Goal: Task Accomplishment & Management: Use online tool/utility

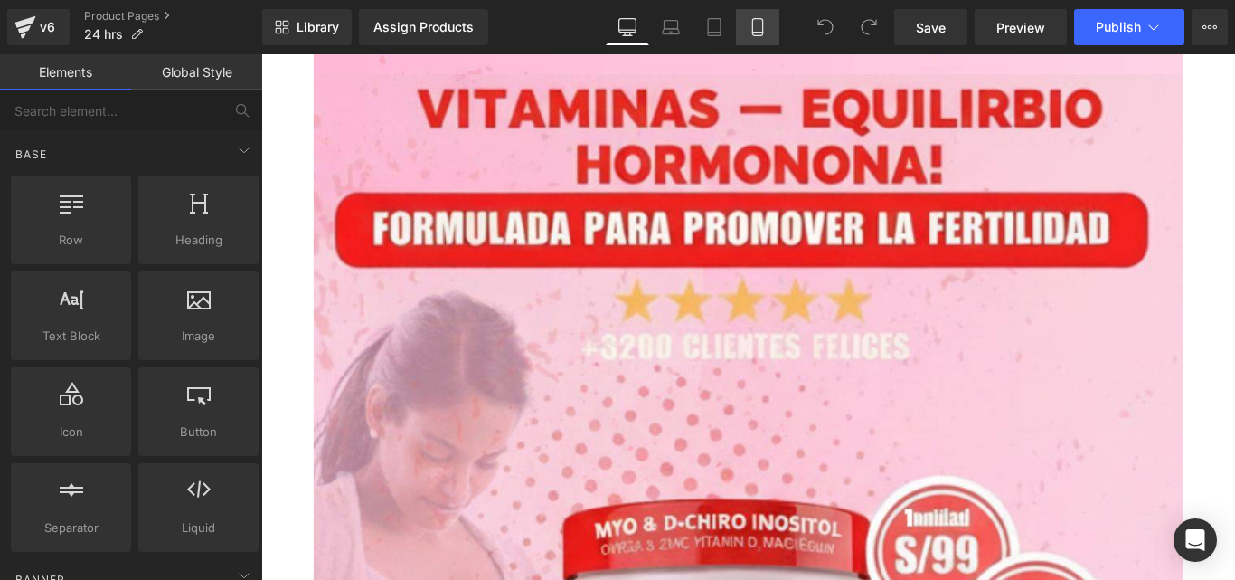
click at [776, 23] on link "Mobile" at bounding box center [757, 27] width 43 height 36
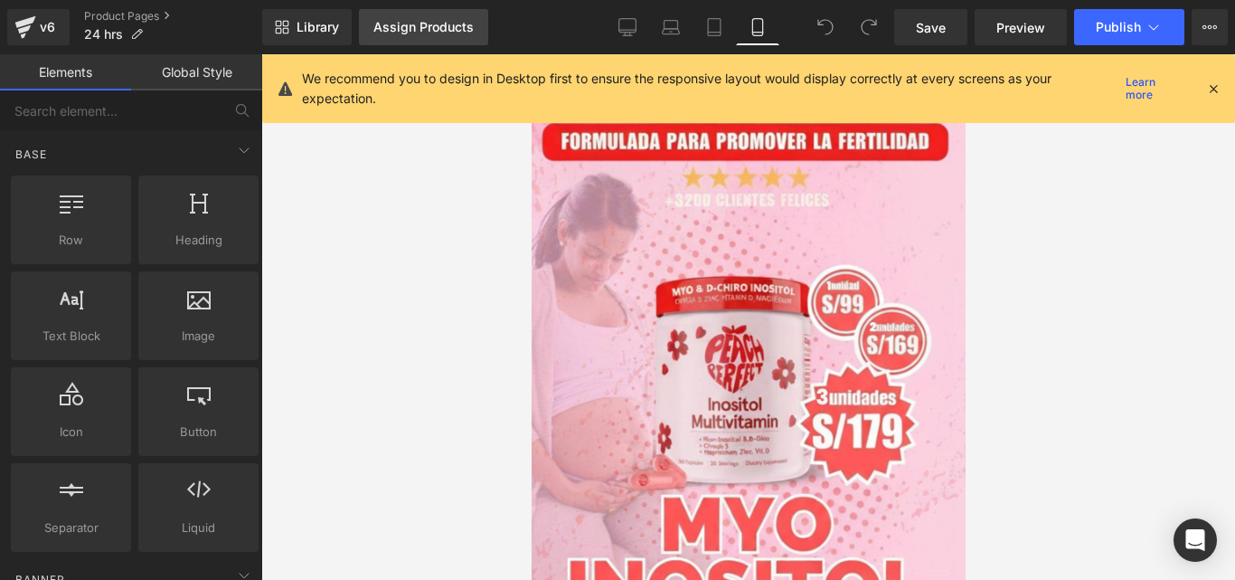
click at [449, 36] on link "Assign Products" at bounding box center [423, 27] width 129 height 36
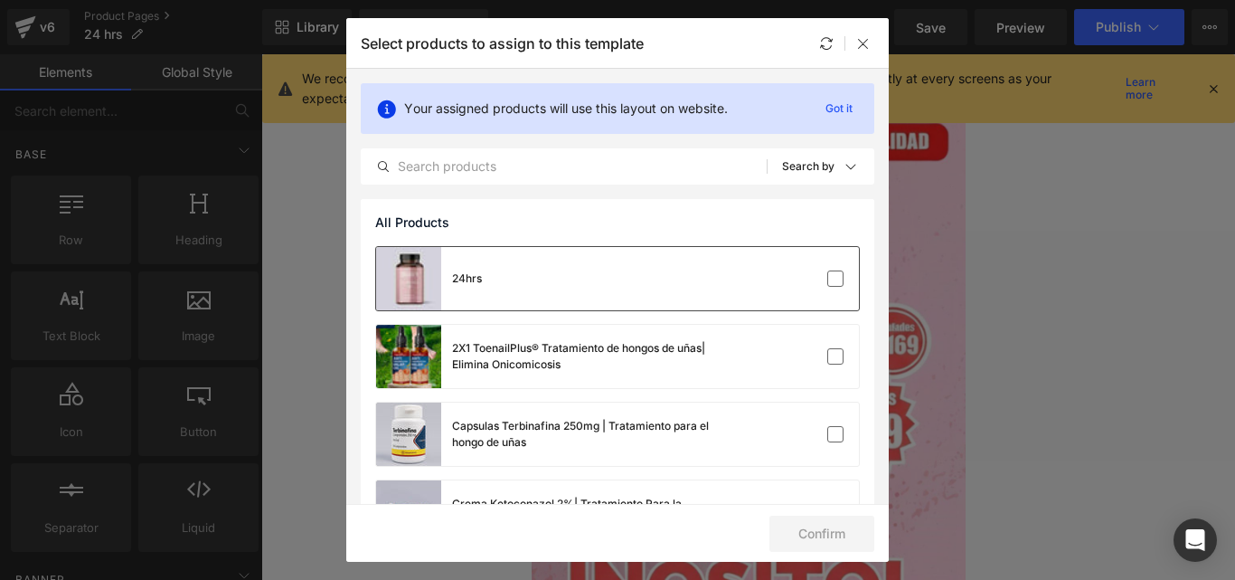
click at [815, 278] on div at bounding box center [804, 279] width 80 height 18
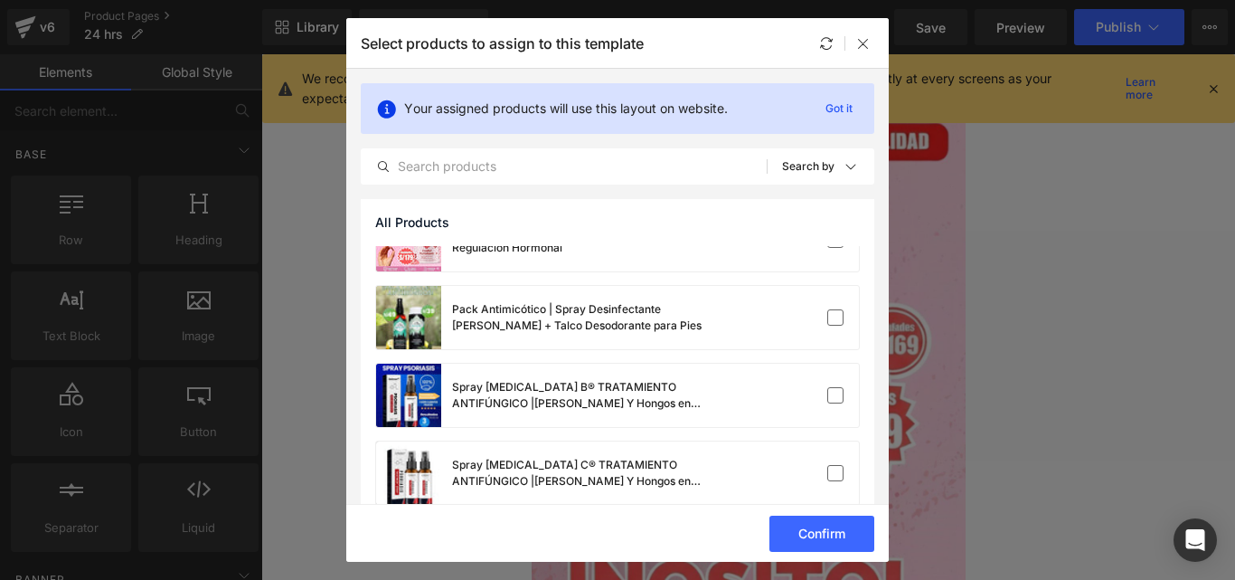
scroll to position [460, 0]
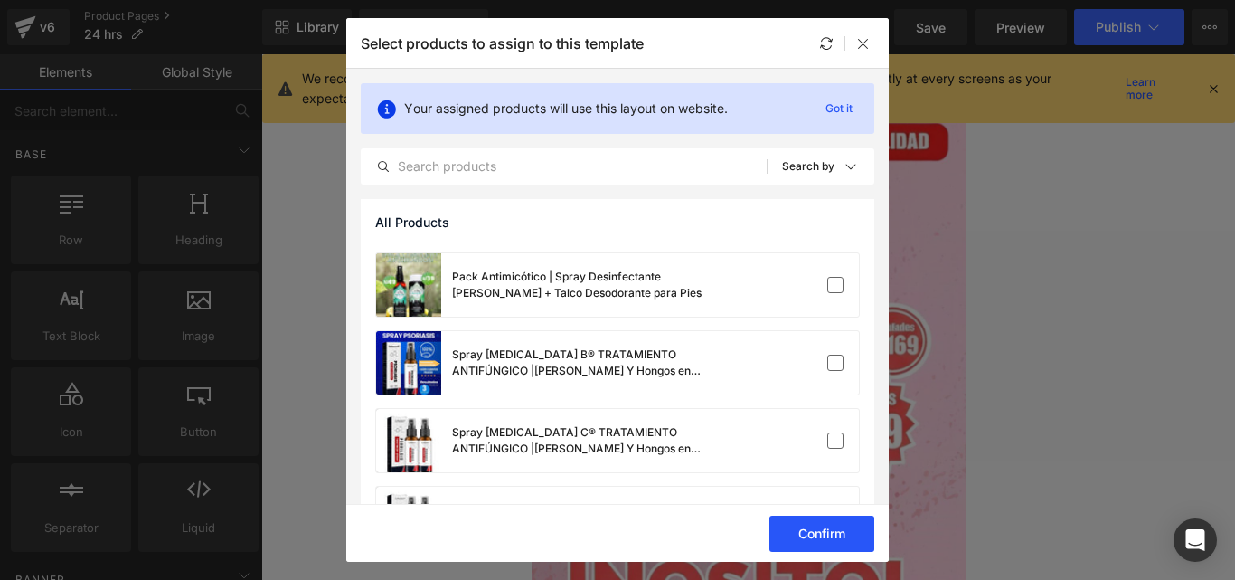
click at [821, 537] on button "Confirm" at bounding box center [822, 534] width 105 height 36
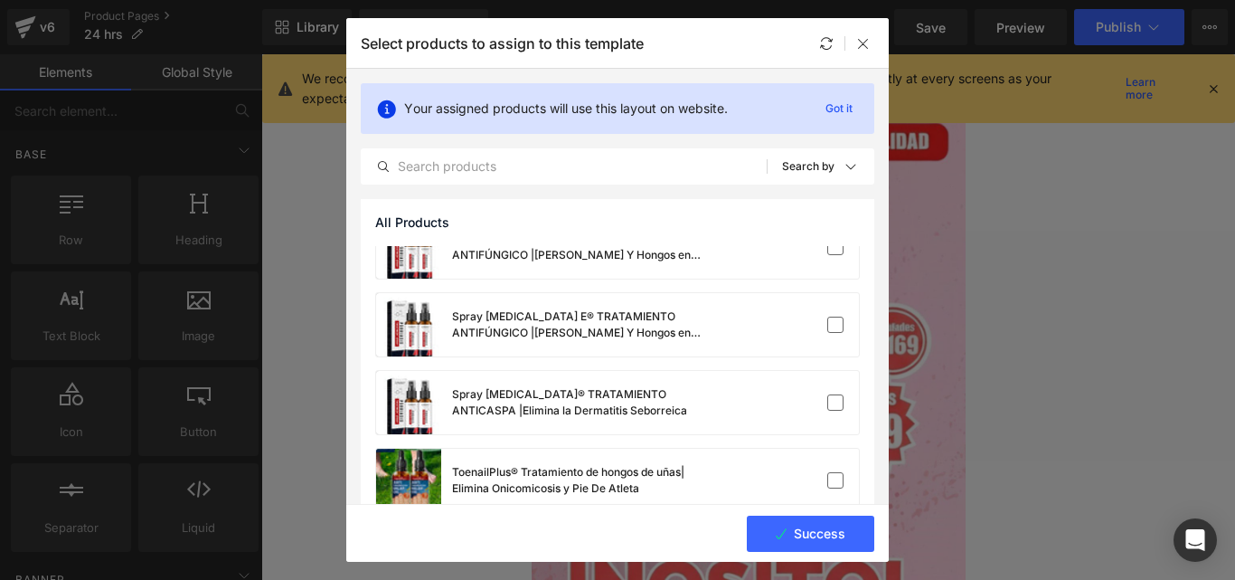
scroll to position [721, 0]
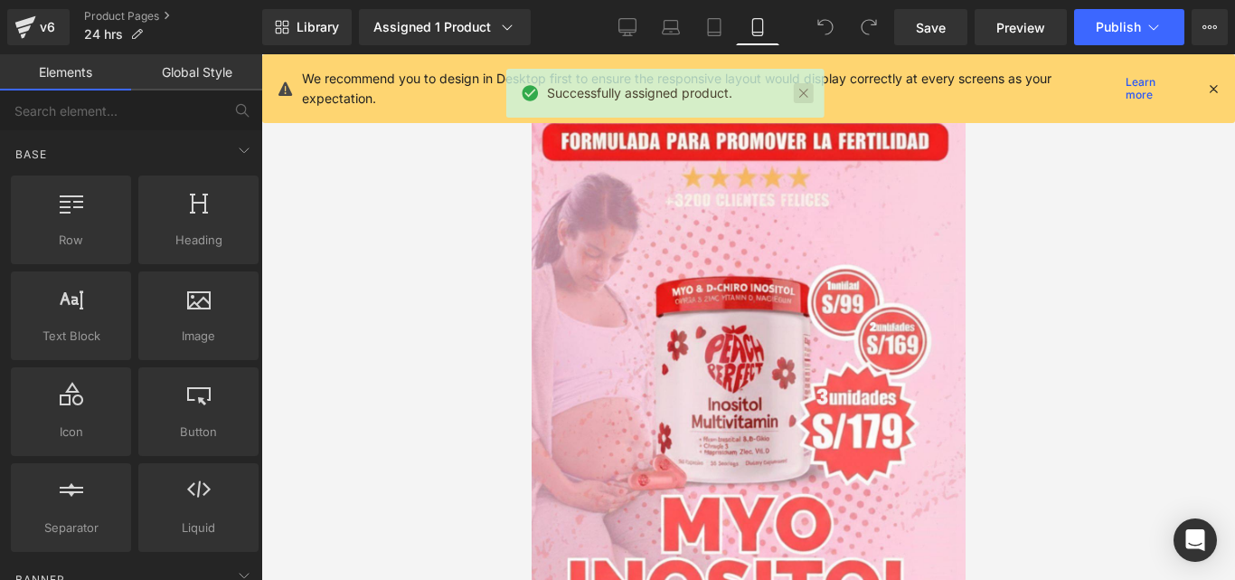
click at [809, 99] on link at bounding box center [804, 93] width 20 height 20
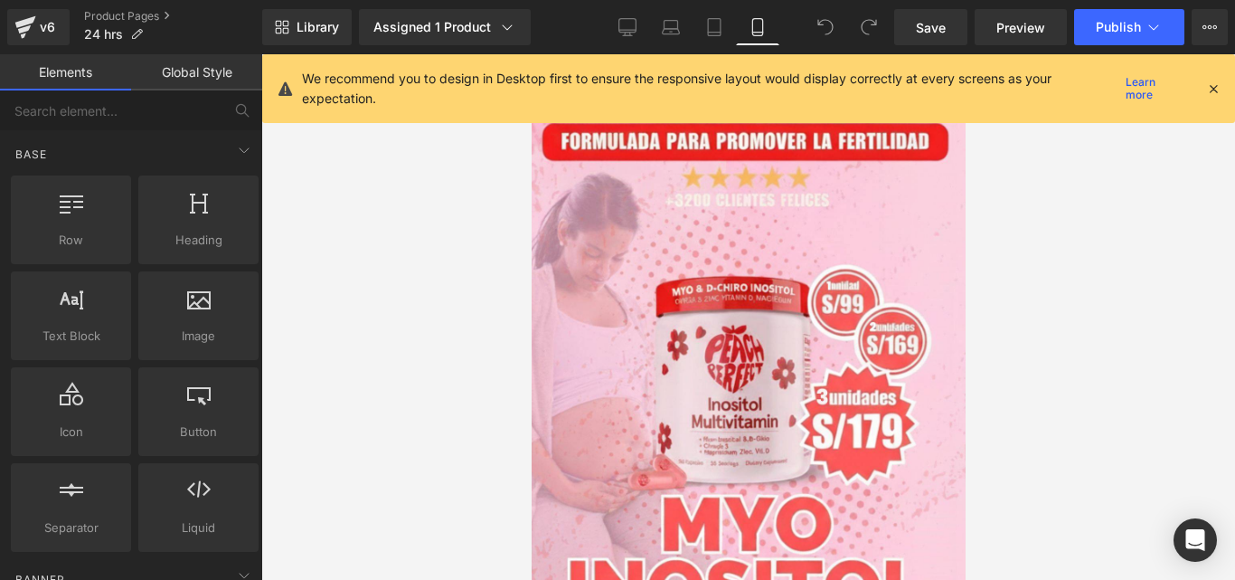
click at [1209, 91] on icon at bounding box center [1214, 88] width 16 height 16
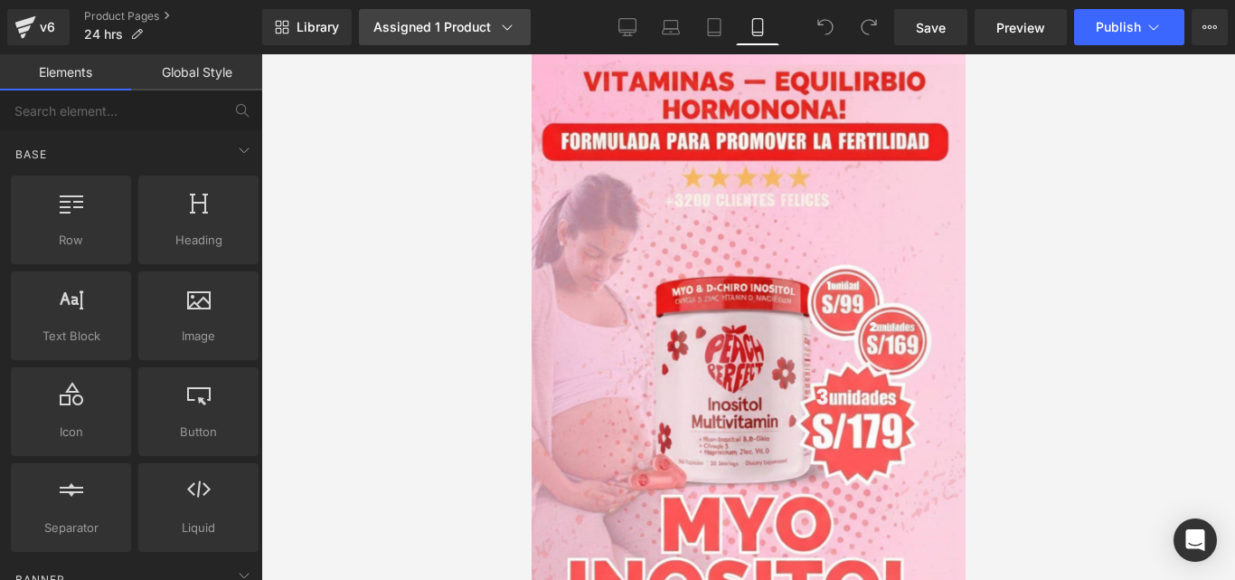
click at [504, 36] on link "Assigned 1 Product" at bounding box center [445, 27] width 172 height 36
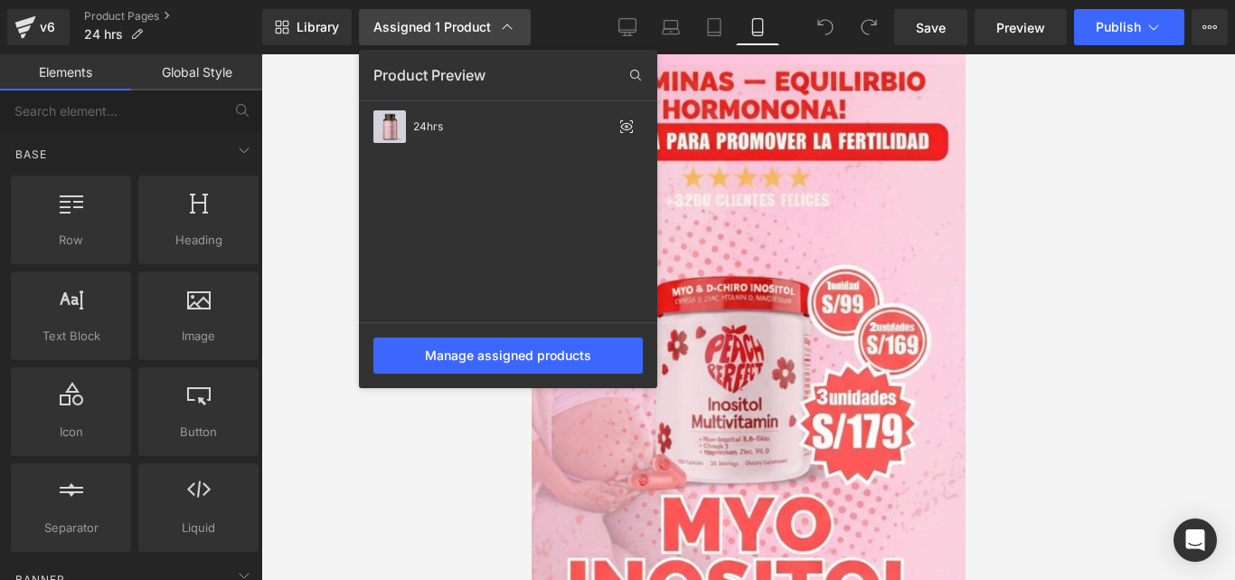
click at [504, 36] on link "Assigned 1 Product" at bounding box center [445, 27] width 172 height 36
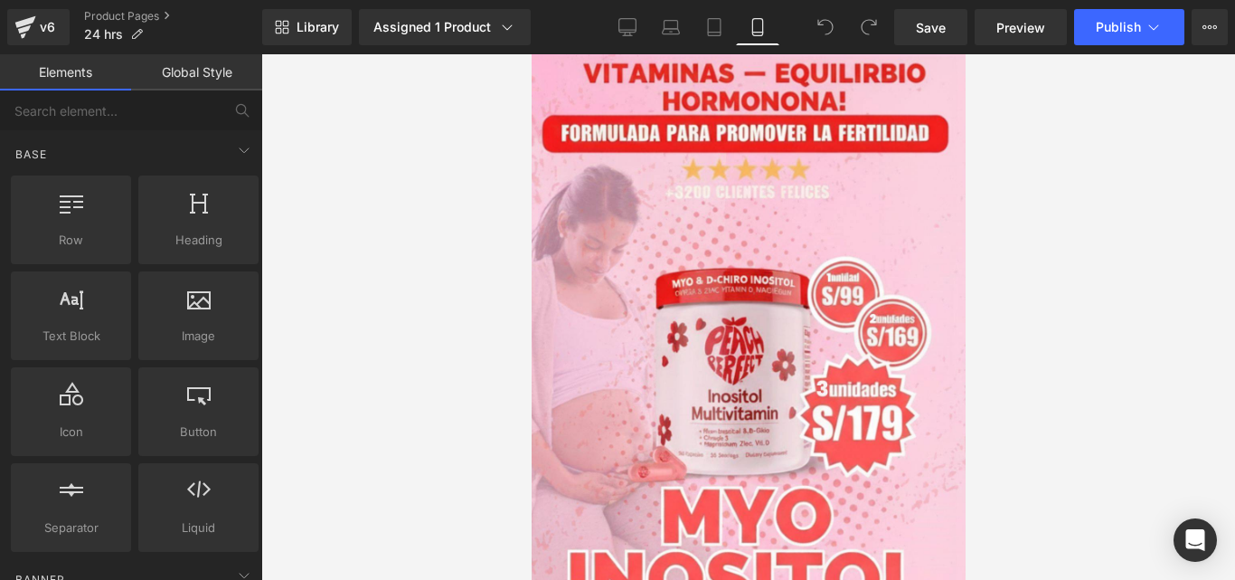
scroll to position [0, 0]
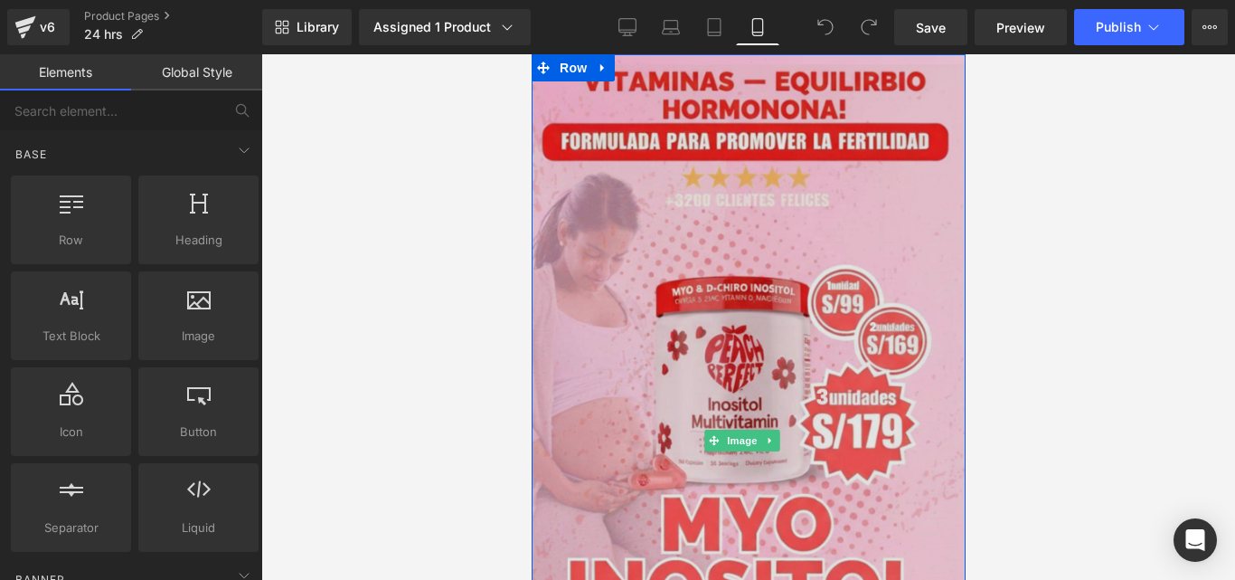
click at [734, 205] on img at bounding box center [748, 439] width 434 height 771
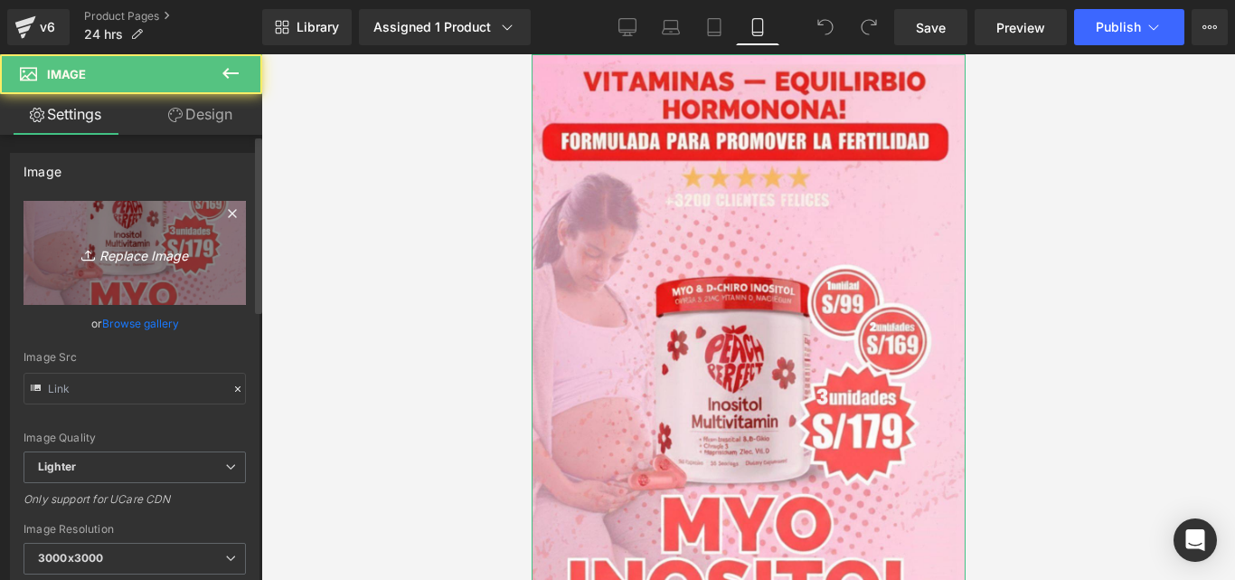
type input "[URL][DOMAIN_NAME]"
click at [168, 265] on link "Replace Image" at bounding box center [135, 253] width 222 height 104
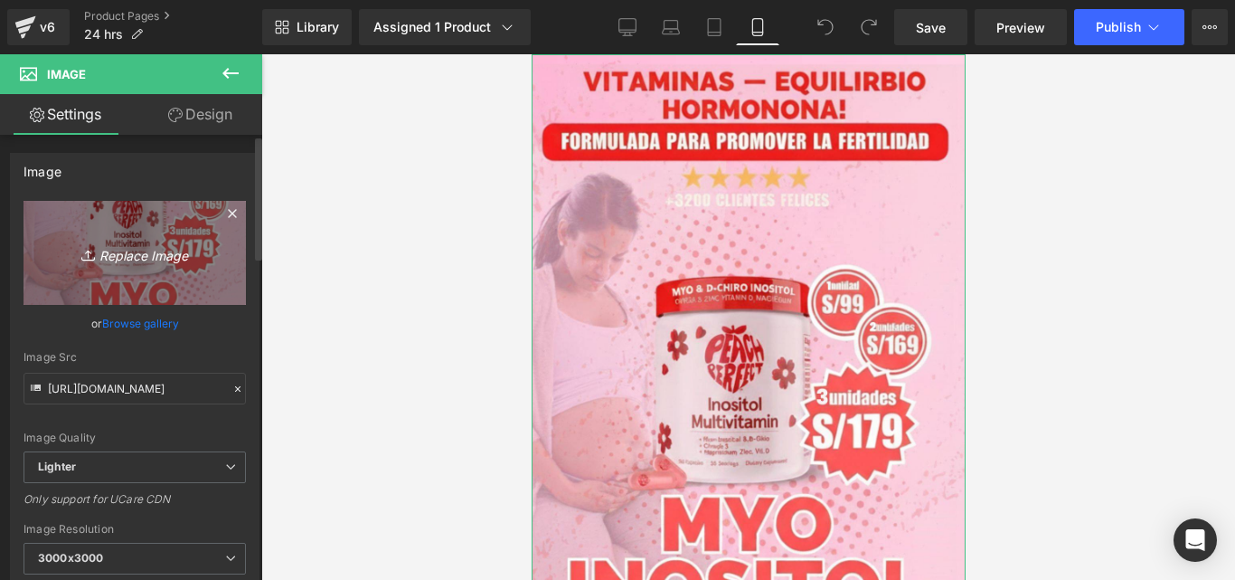
type input "C:\fakepath\Imagen de WhatsApp [DATE] a las 20.06.35_3af33b71.jpg"
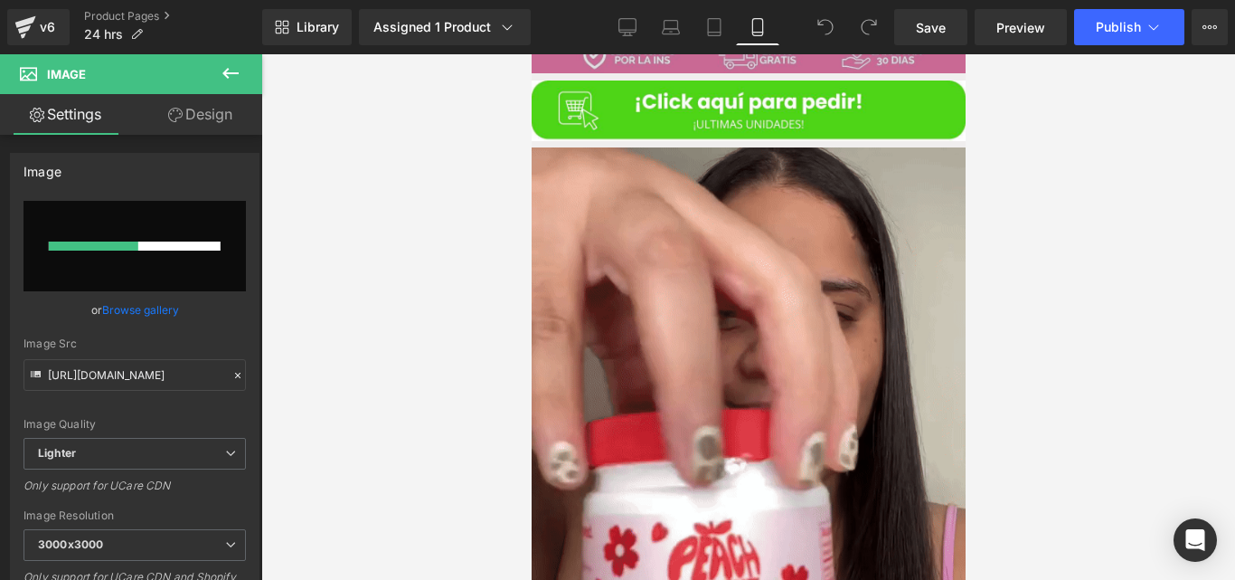
scroll to position [771, 0]
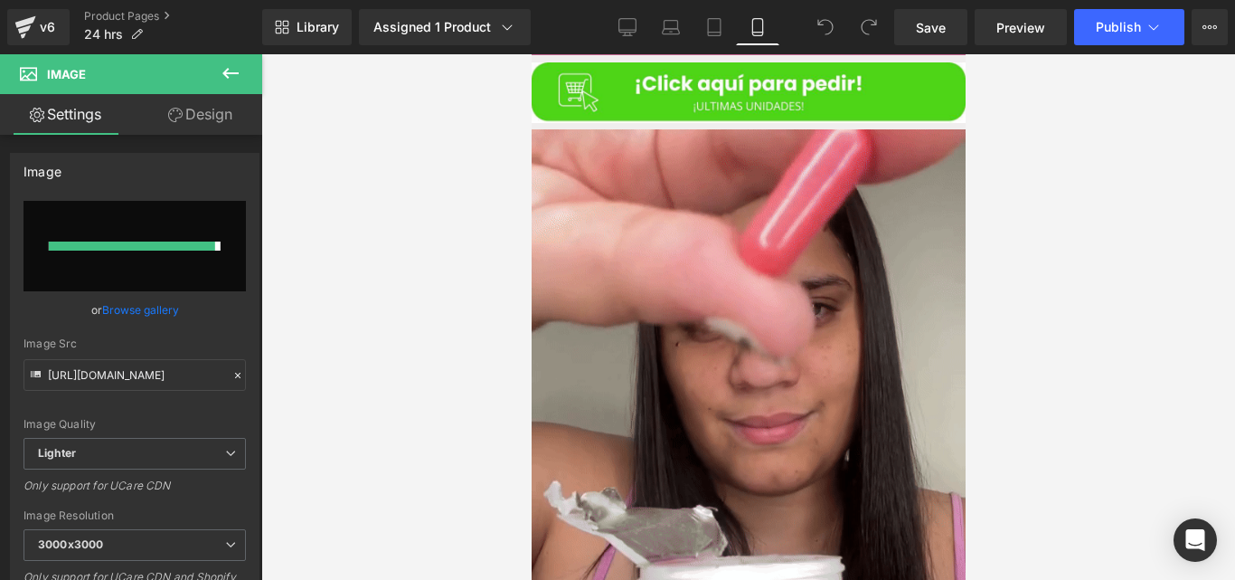
type input "[URL][DOMAIN_NAME]"
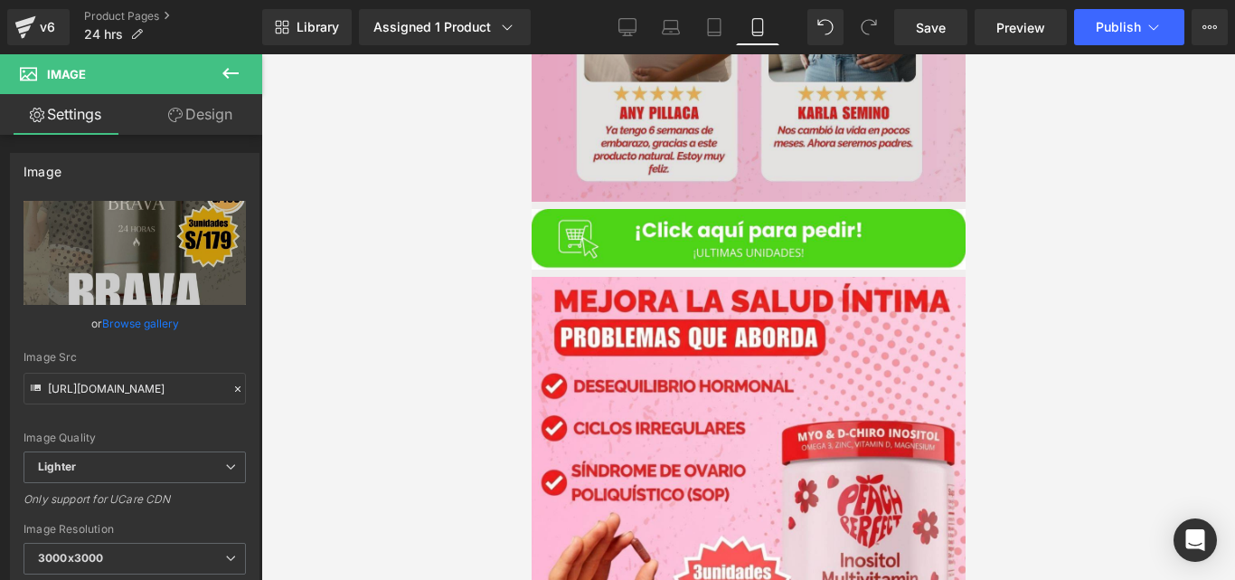
scroll to position [2193, 0]
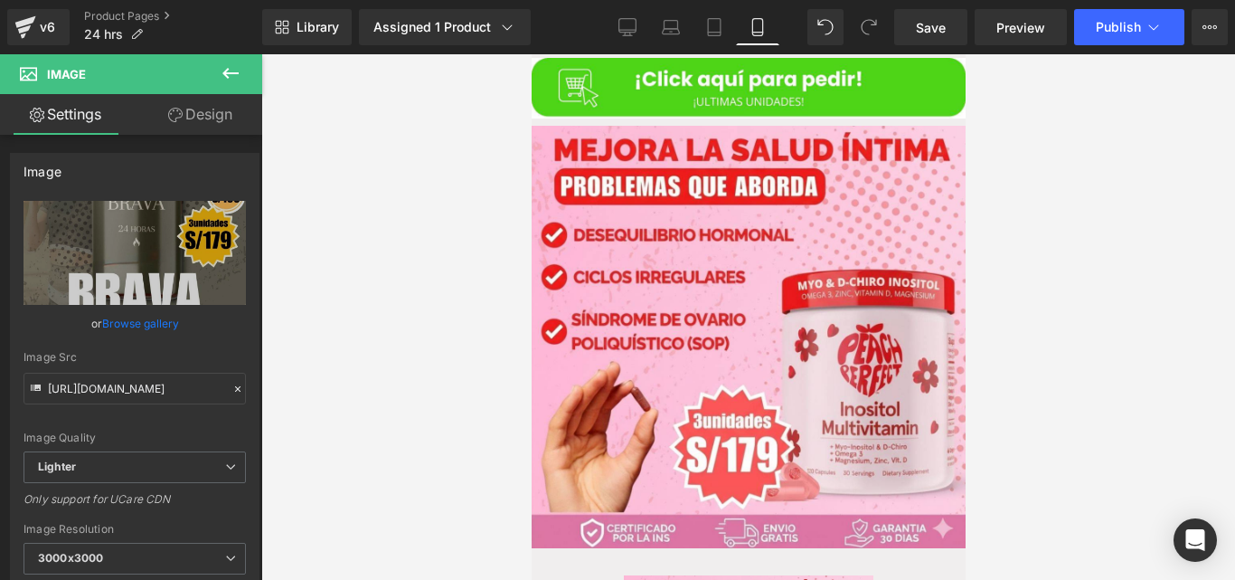
click at [749, 246] on img at bounding box center [748, 337] width 434 height 422
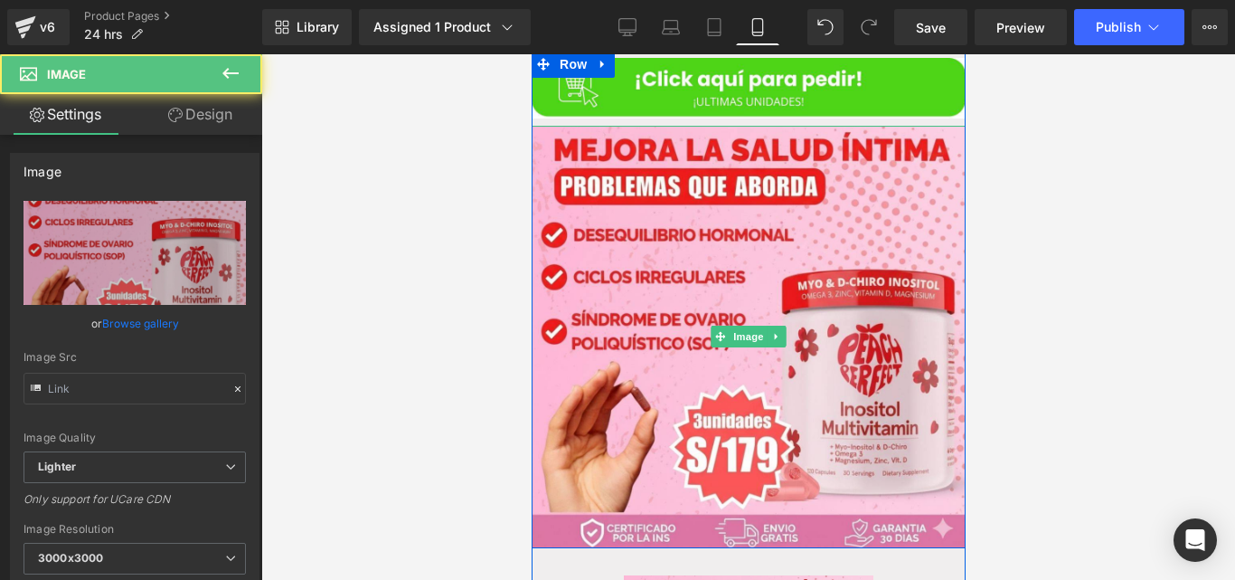
type input "[URL][DOMAIN_NAME]"
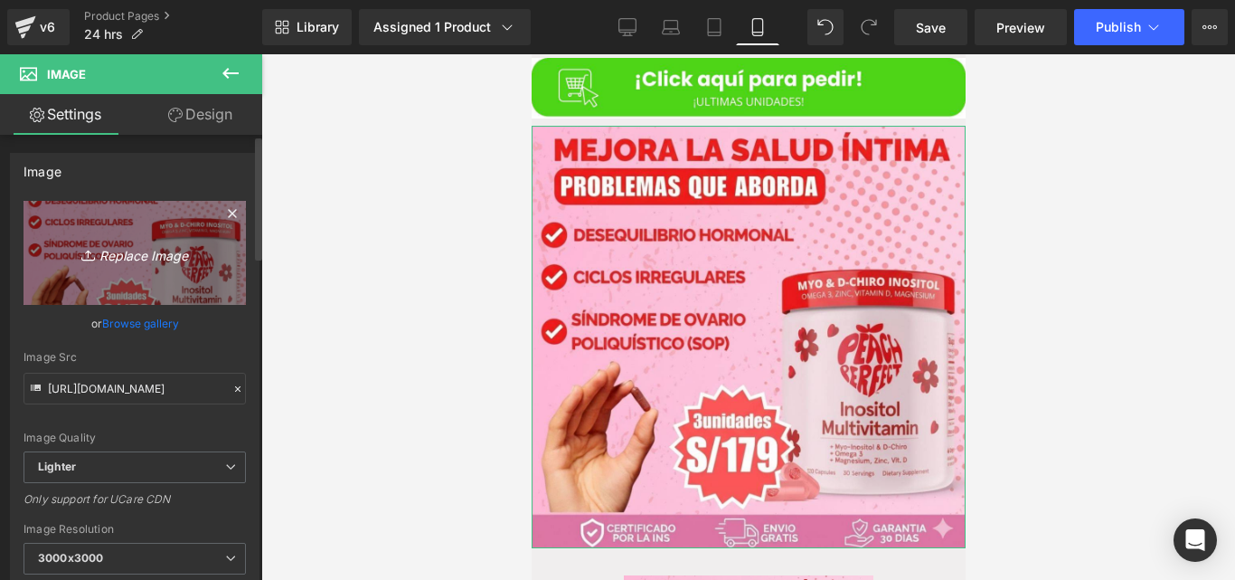
click at [181, 251] on icon "Replace Image" at bounding box center [134, 252] width 145 height 23
click at [159, 273] on link "Replace Image" at bounding box center [135, 253] width 222 height 104
type input "C:\fakepath\Imagen de WhatsApp [DATE] a las 20.06.35_2ac07083.jpg"
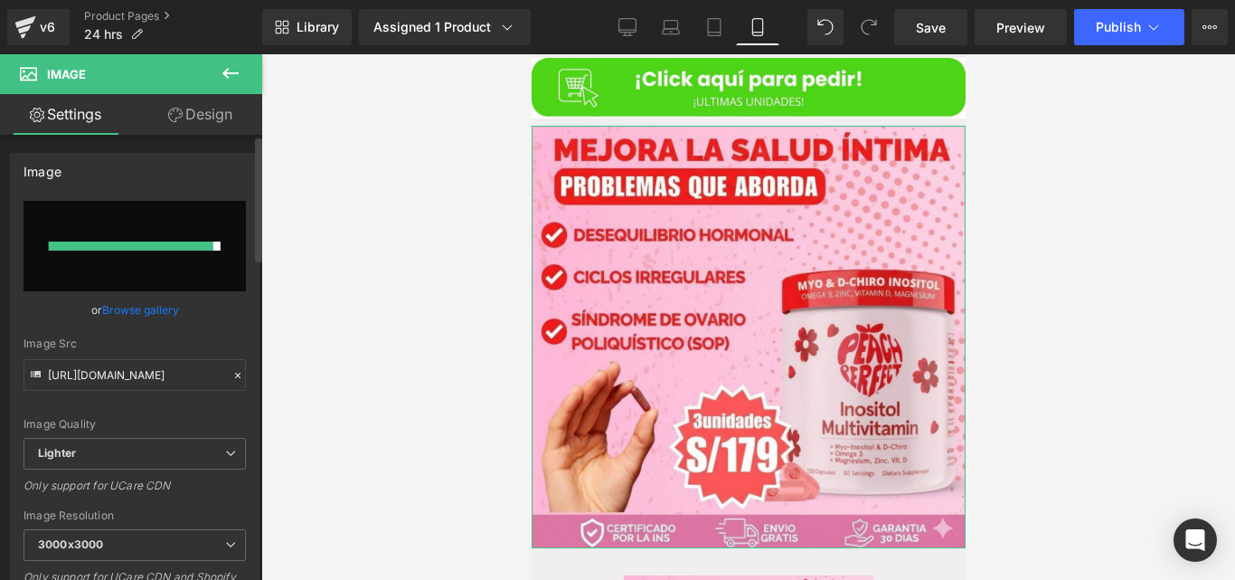
type input "[URL][DOMAIN_NAME]"
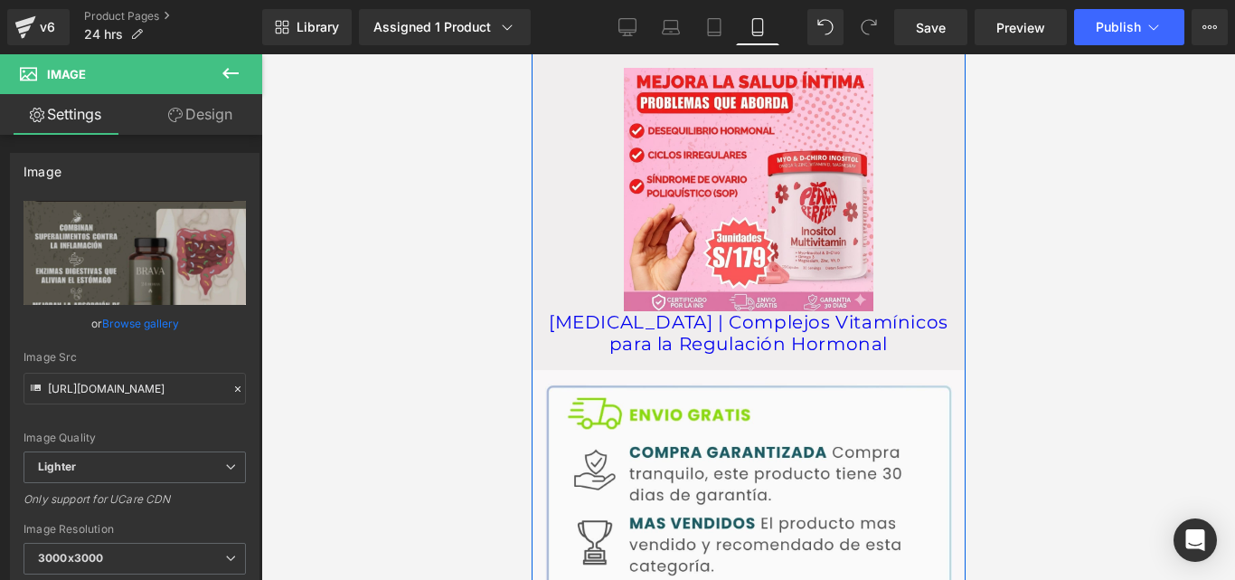
scroll to position [2650, 0]
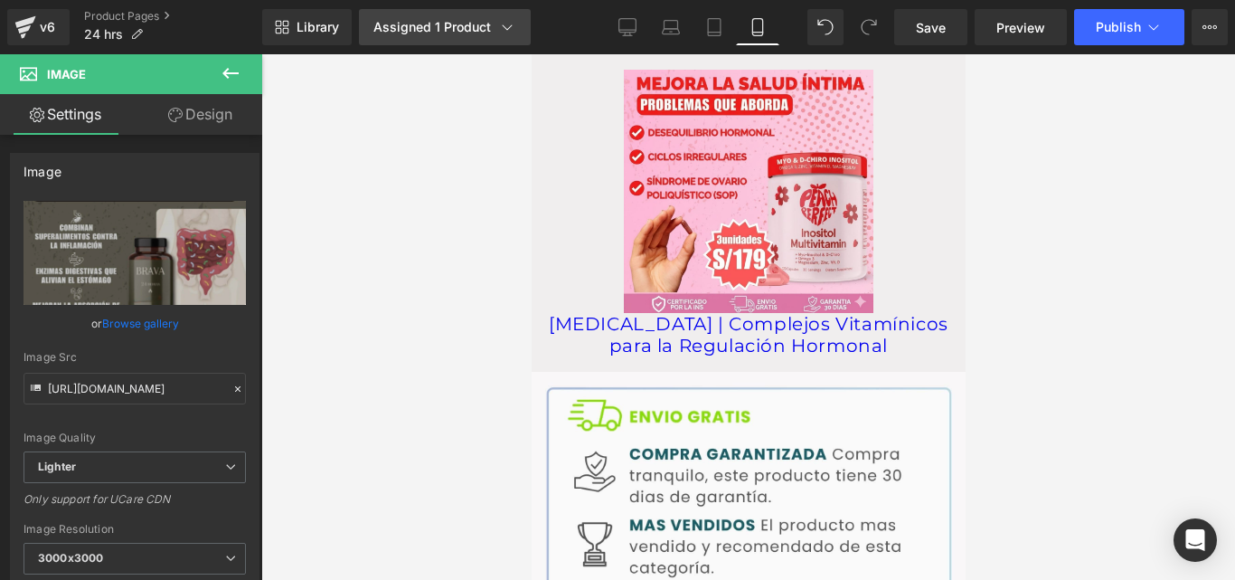
click at [470, 36] on link "Assigned 1 Product" at bounding box center [445, 27] width 172 height 36
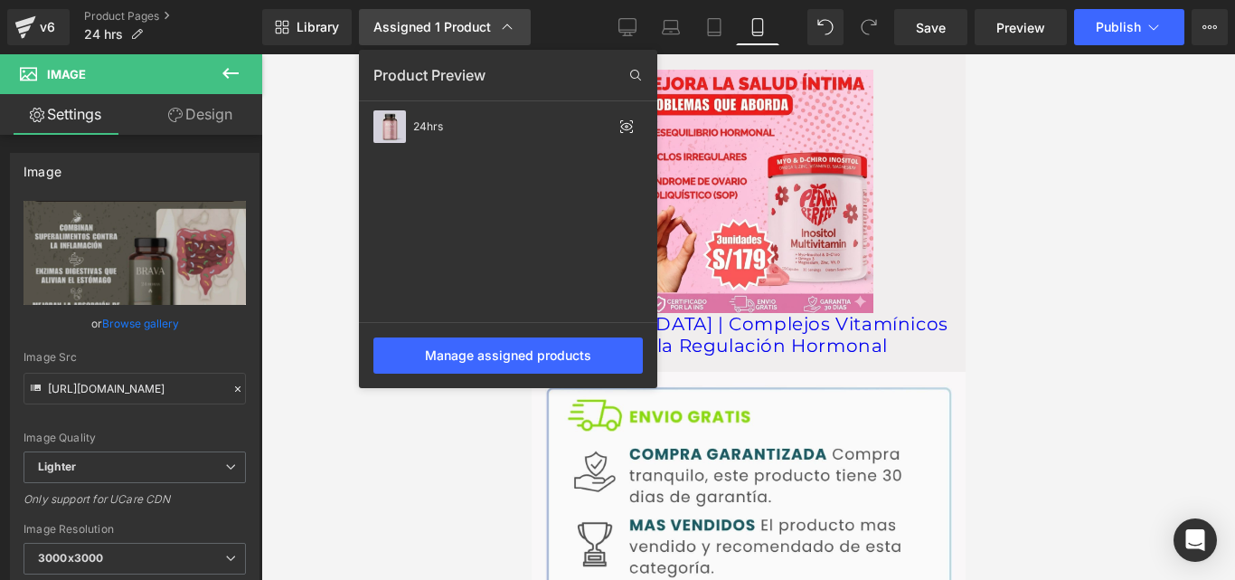
click at [469, 36] on link "Assigned 1 Product" at bounding box center [445, 27] width 172 height 36
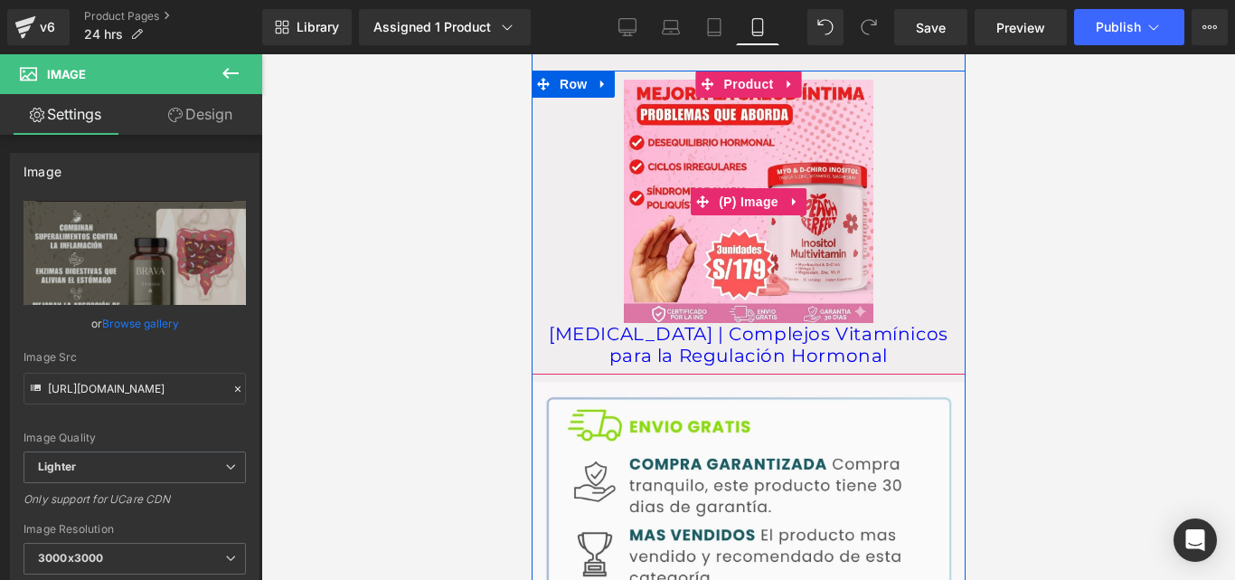
scroll to position [2639, 0]
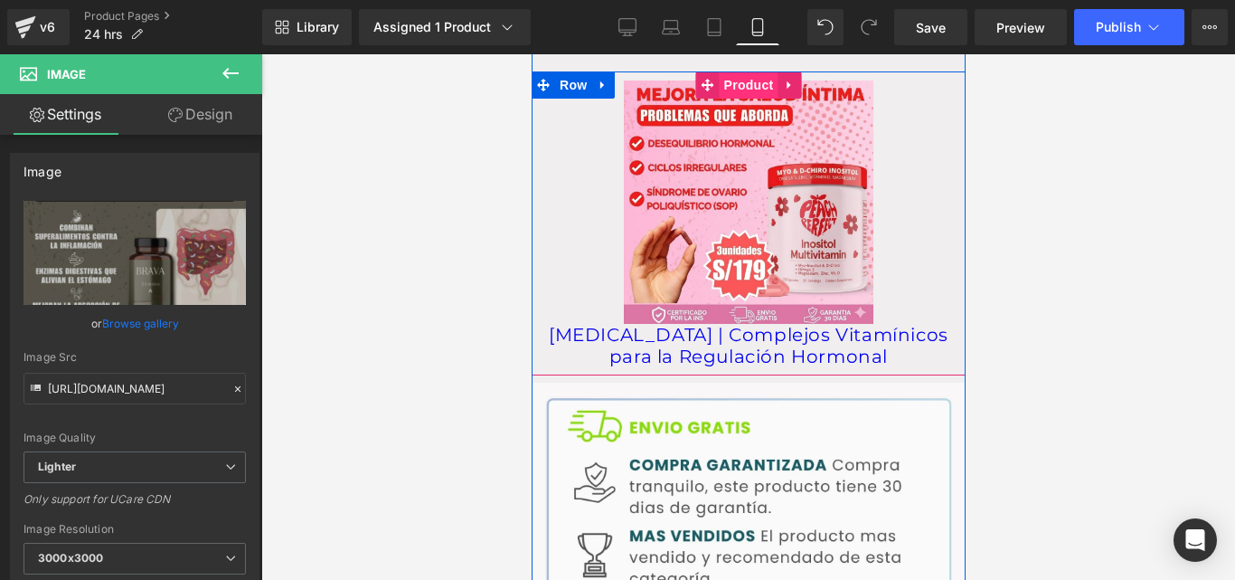
click at [736, 71] on span "Product" at bounding box center [748, 84] width 59 height 27
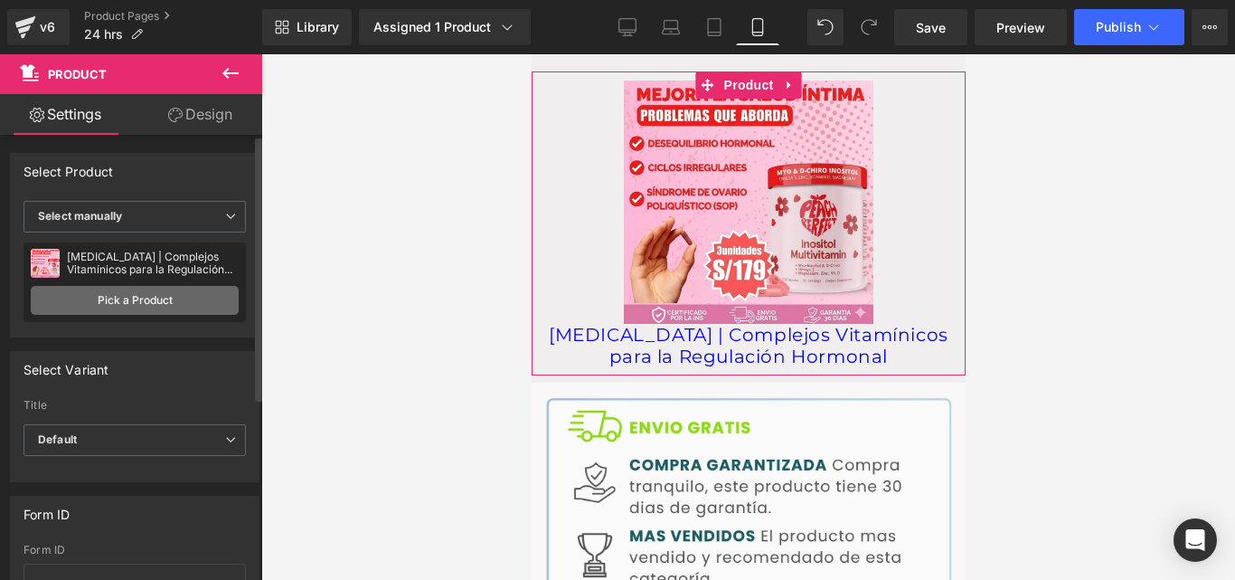
click at [111, 302] on link "Pick a Product" at bounding box center [135, 300] width 208 height 29
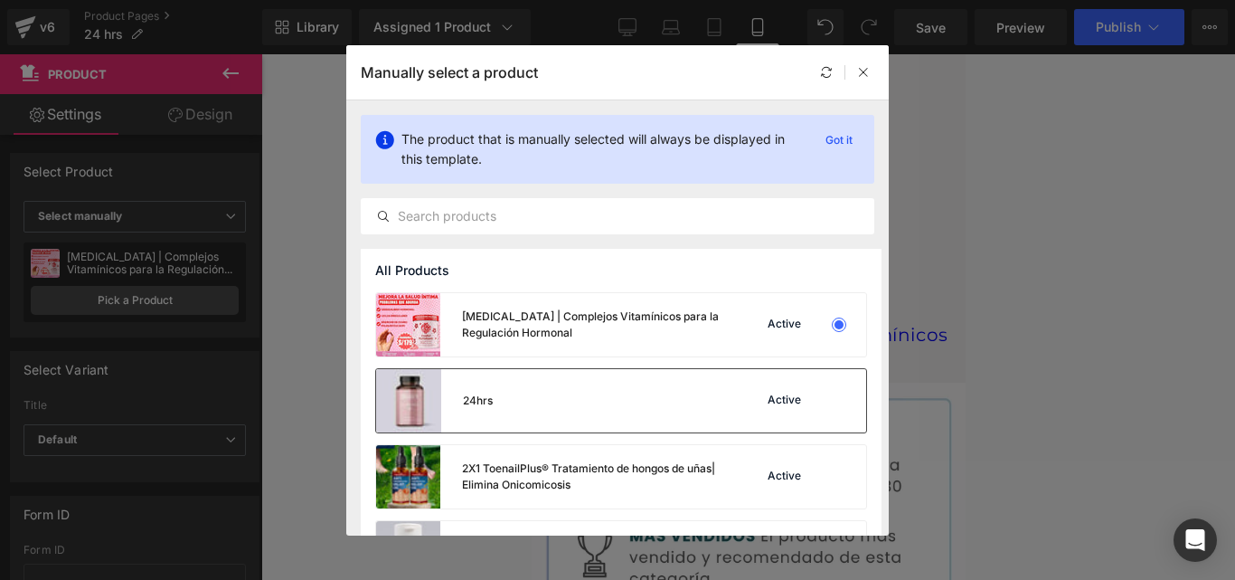
click at [616, 408] on div "24hrs Active" at bounding box center [621, 400] width 490 height 63
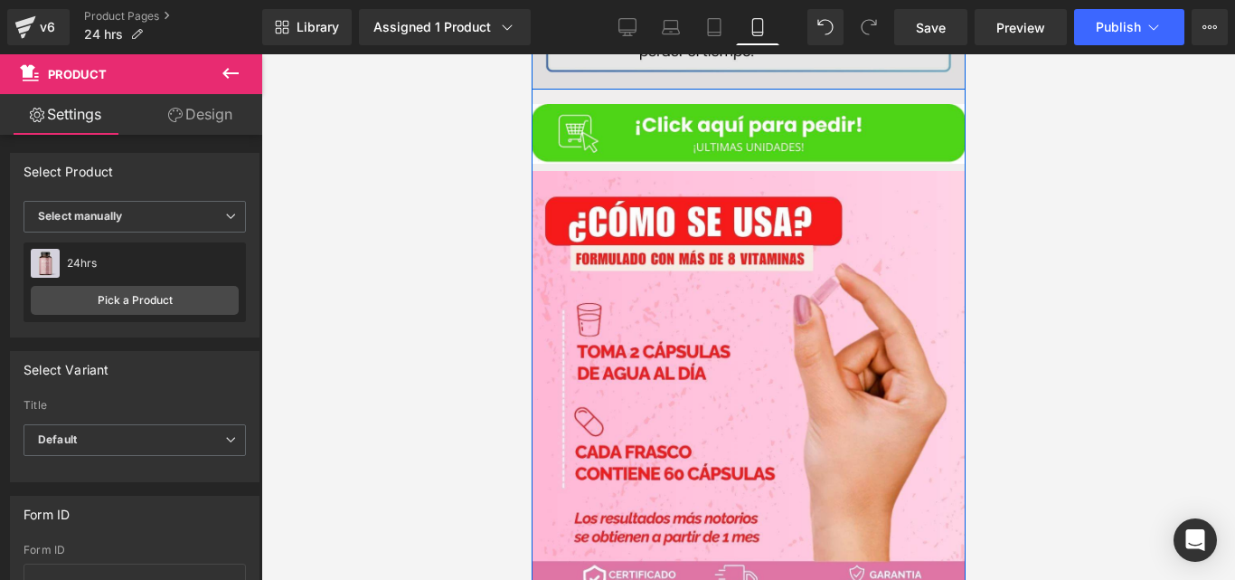
scroll to position [3332, 0]
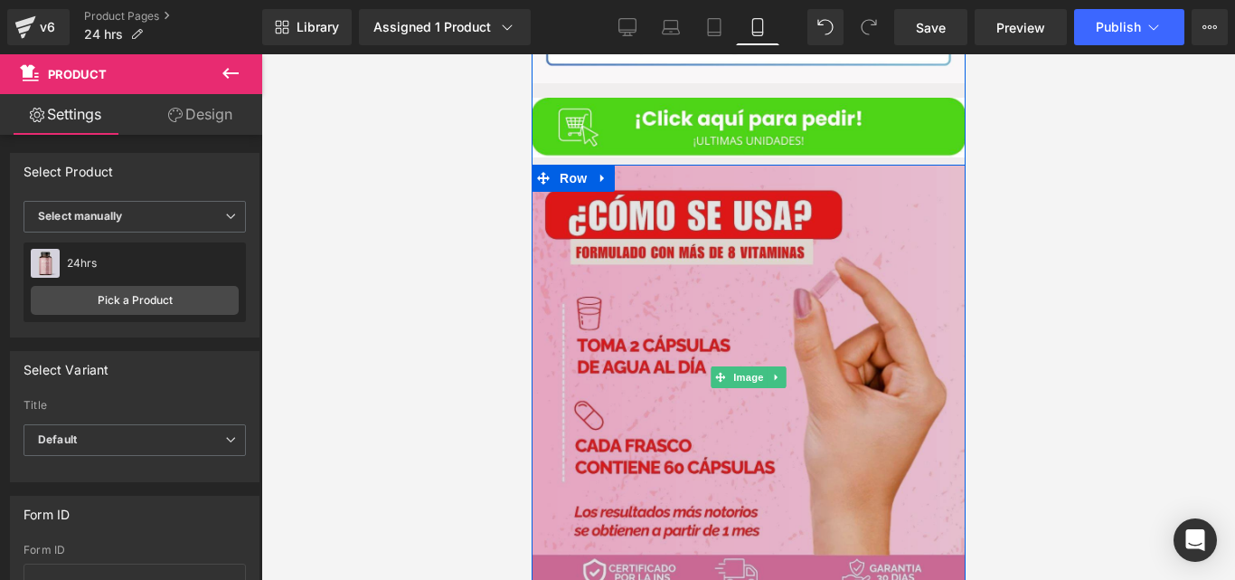
click at [686, 299] on img at bounding box center [748, 377] width 434 height 425
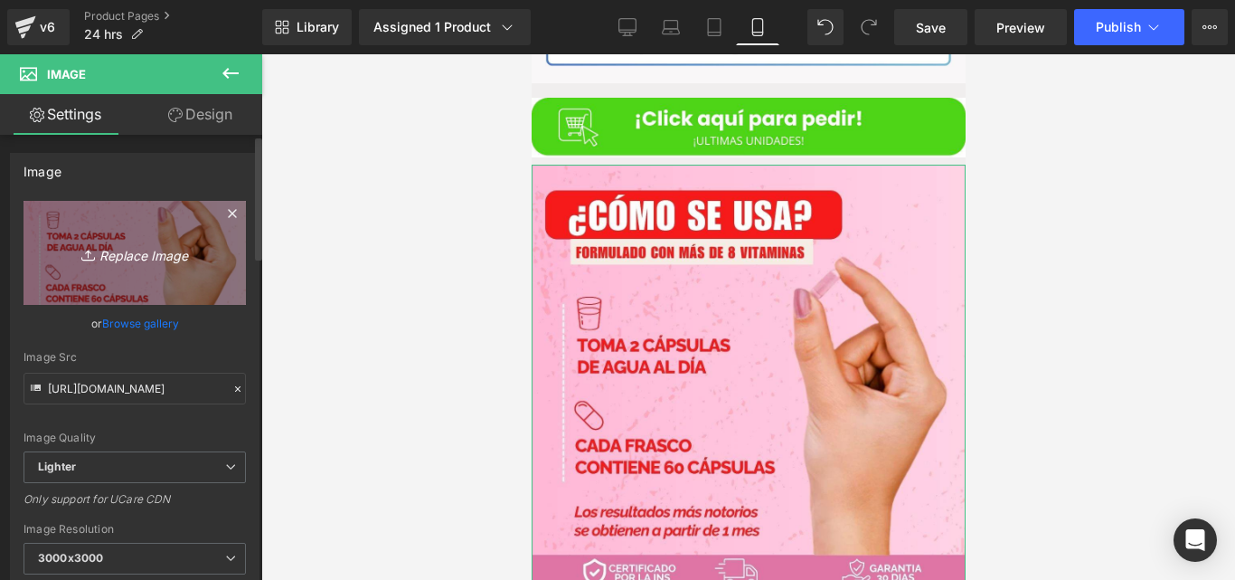
click at [124, 233] on link "Replace Image" at bounding box center [135, 253] width 222 height 104
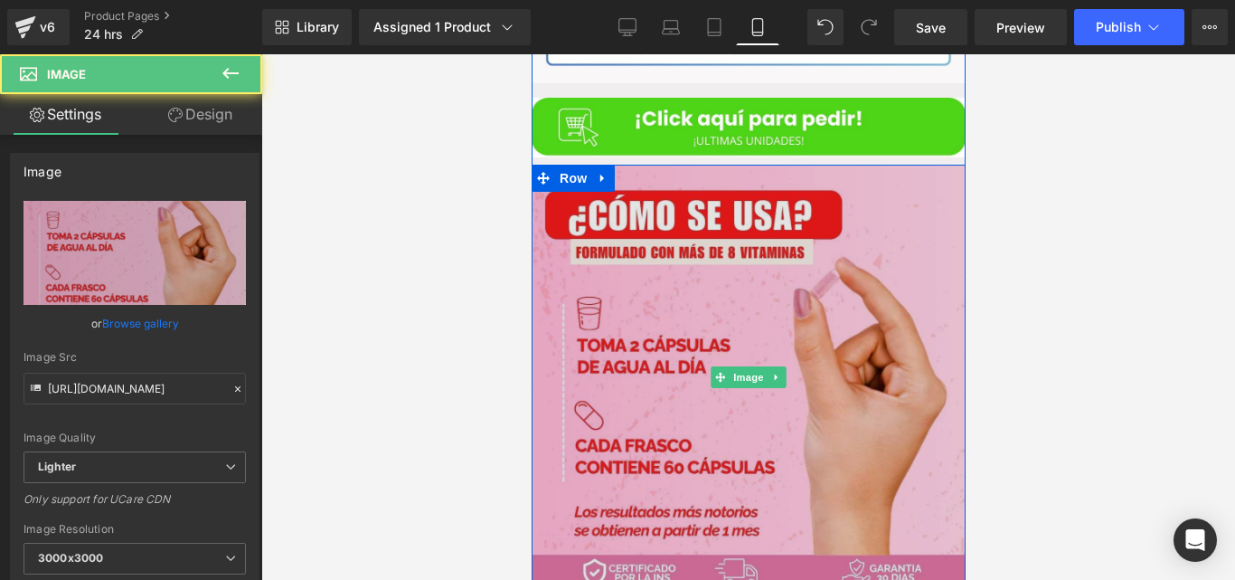
click at [738, 304] on img at bounding box center [748, 377] width 434 height 425
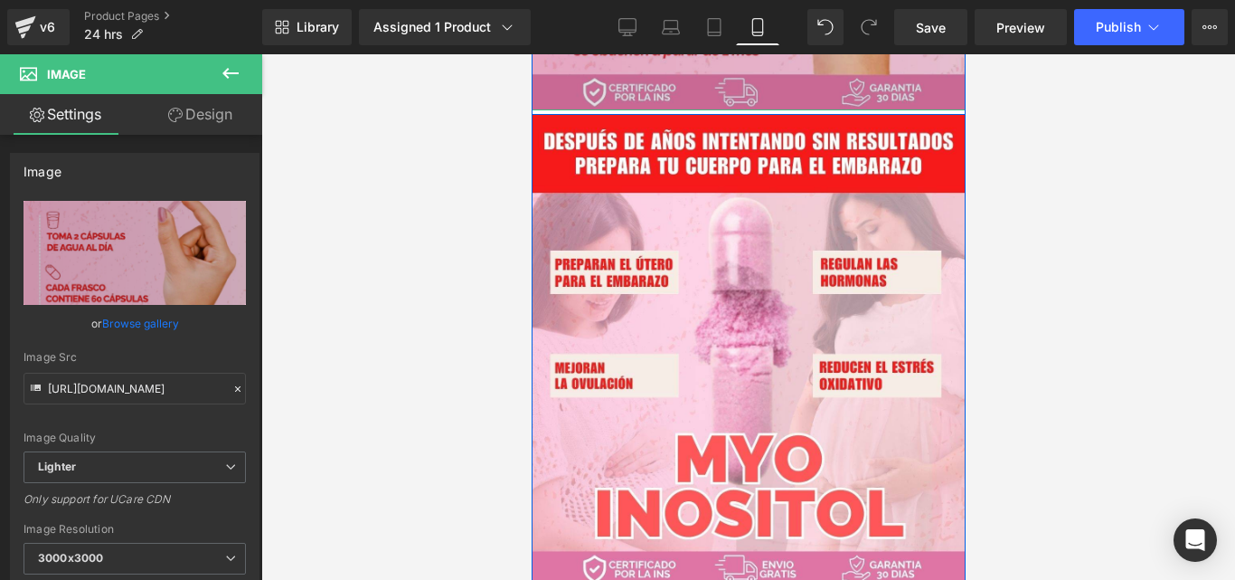
scroll to position [3814, 0]
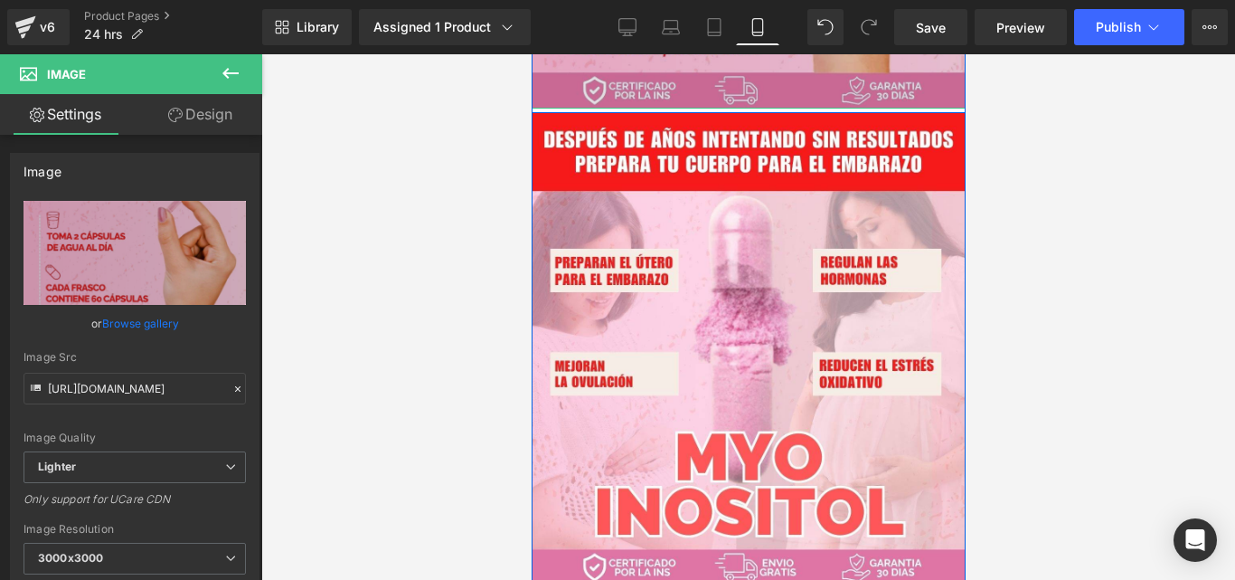
click at [663, 233] on img at bounding box center [748, 349] width 434 height 473
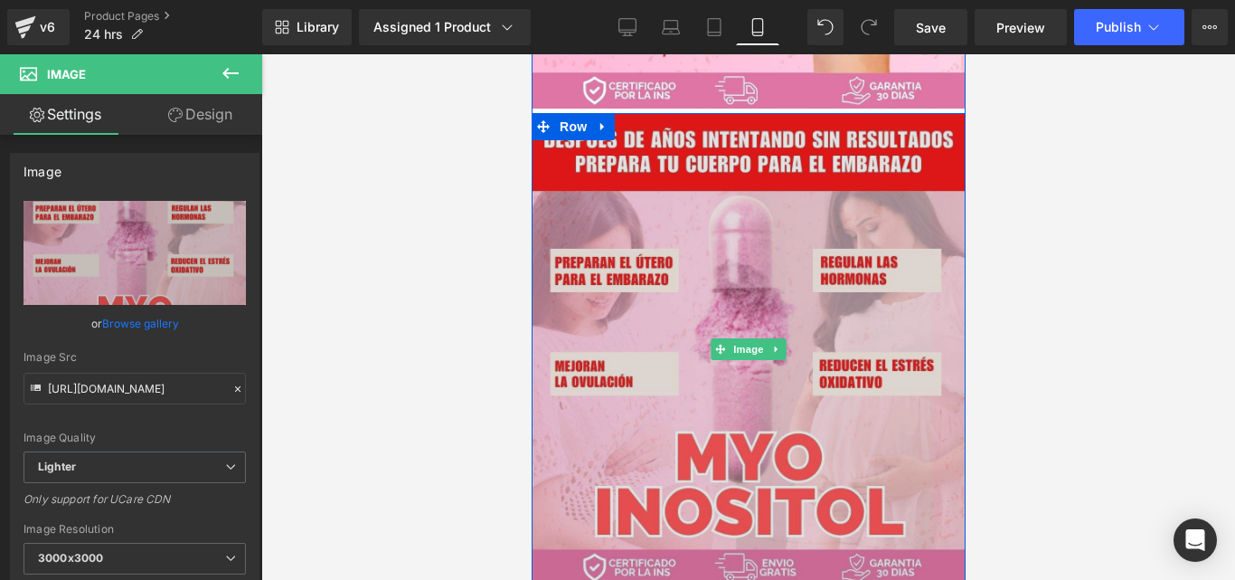
click at [620, 234] on img at bounding box center [748, 349] width 434 height 473
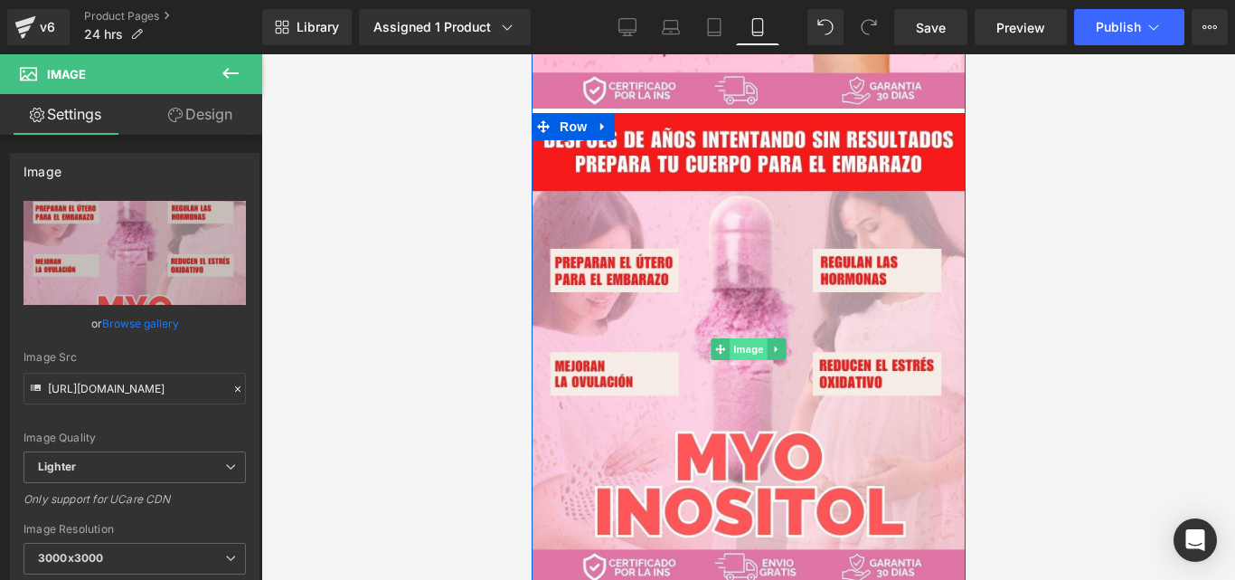
click at [737, 338] on span "Image" at bounding box center [748, 349] width 38 height 22
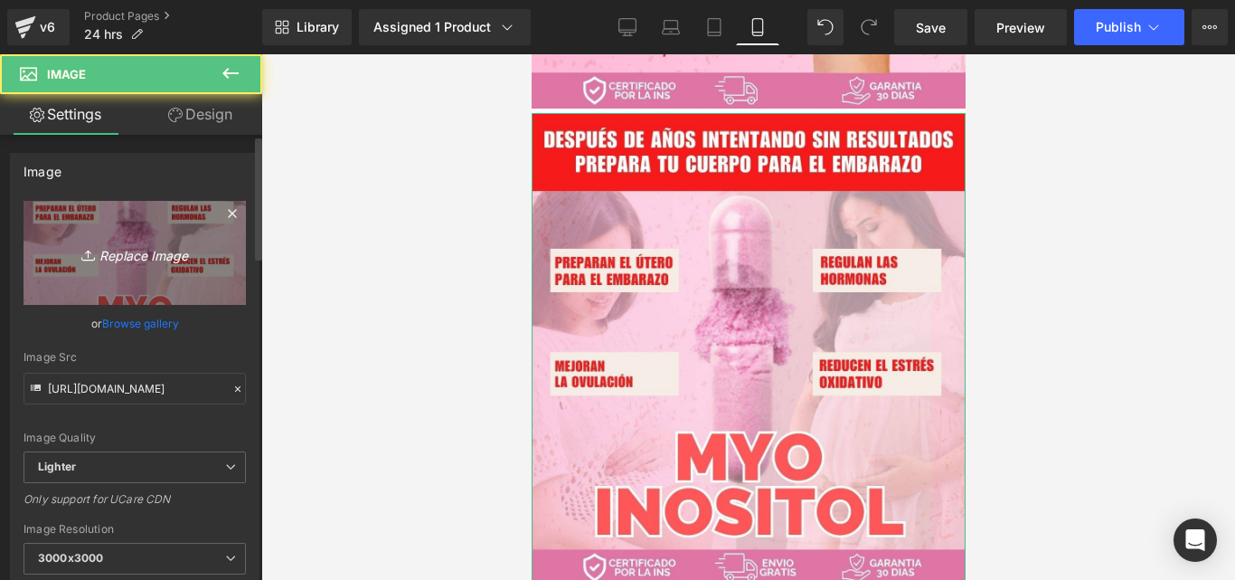
click at [179, 261] on icon "Replace Image" at bounding box center [134, 252] width 145 height 23
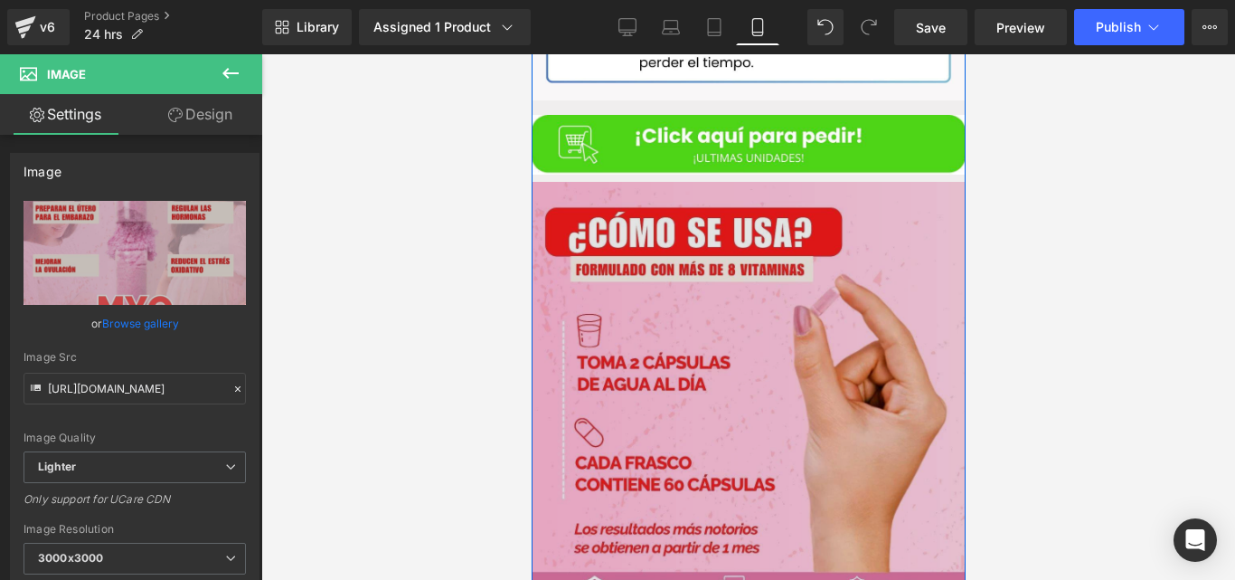
scroll to position [3300, 0]
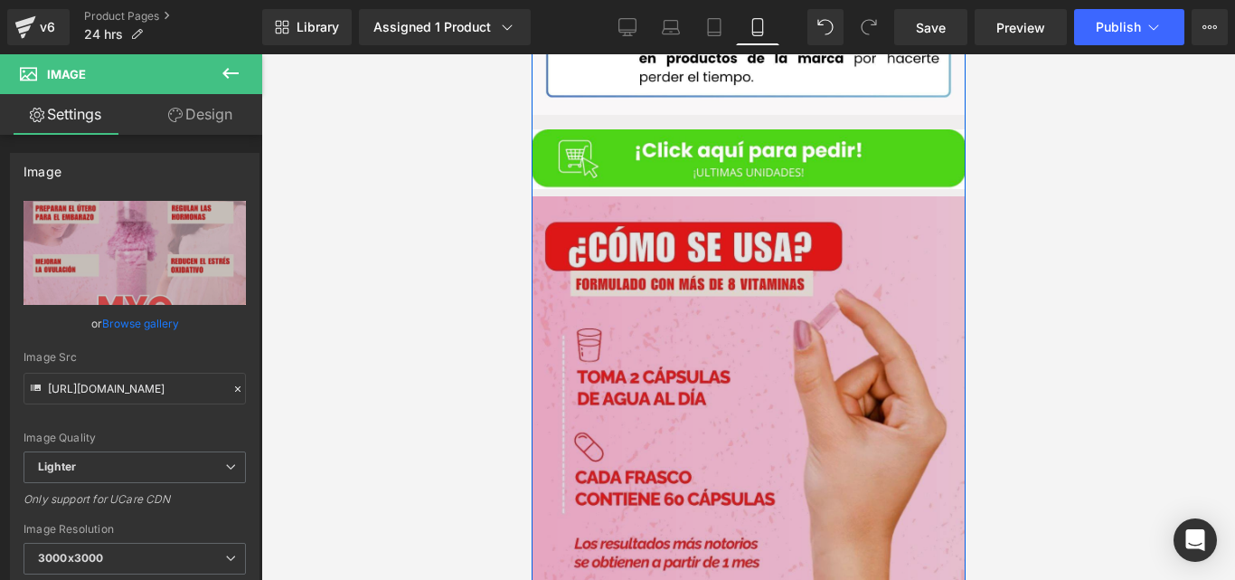
click at [717, 272] on img at bounding box center [748, 408] width 434 height 425
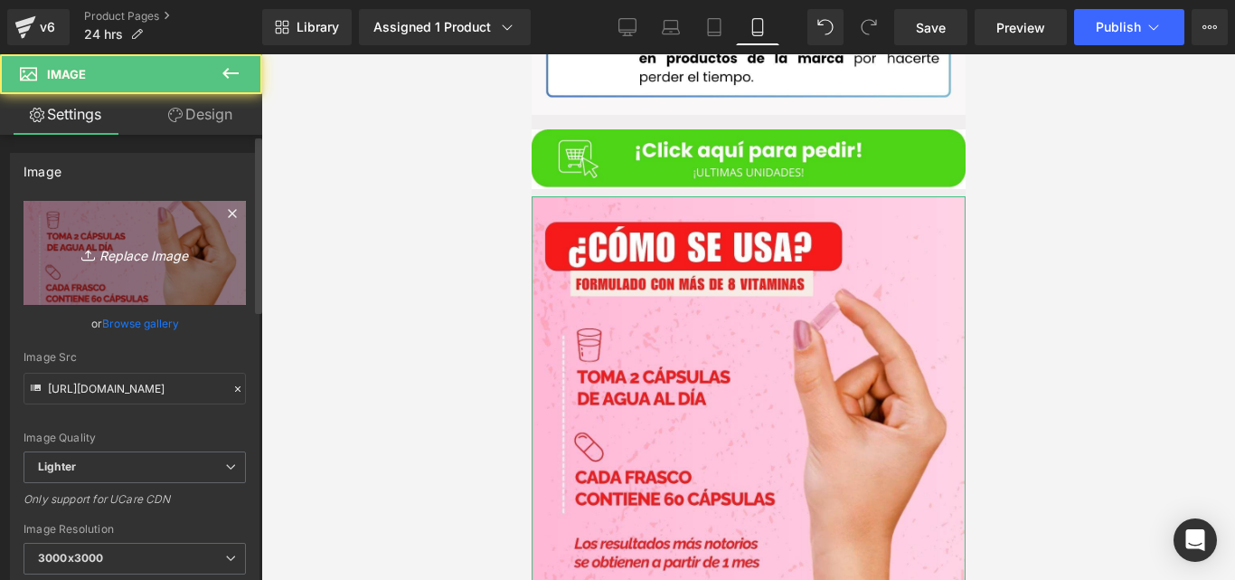
click at [214, 251] on link "Replace Image" at bounding box center [135, 253] width 222 height 104
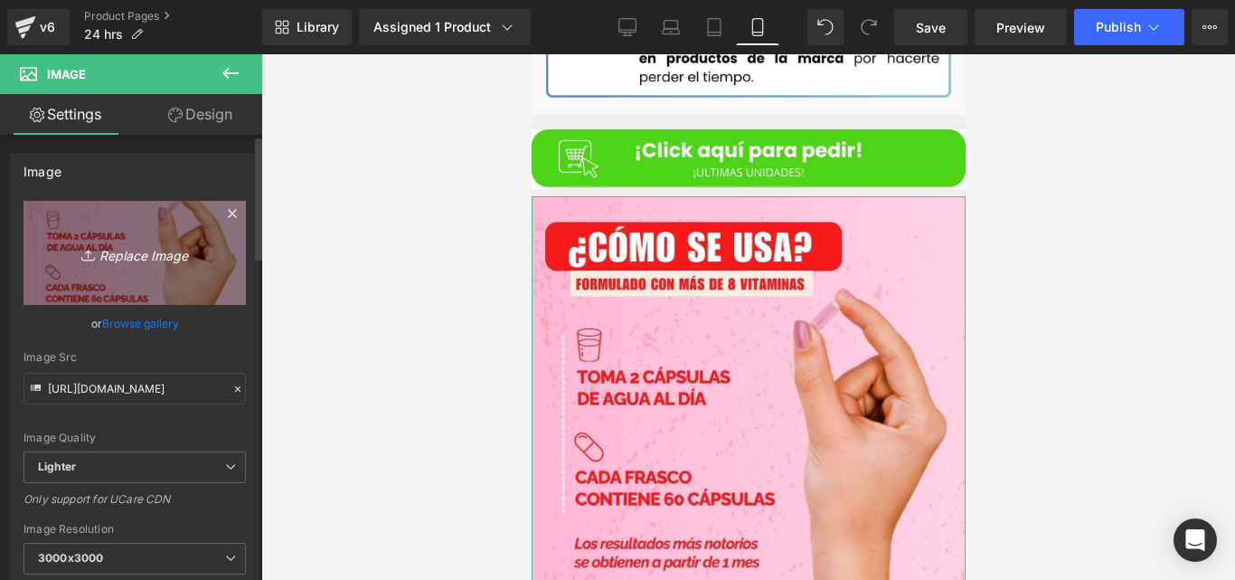
type input "C:\fakepath\Imagen de WhatsApp [DATE] a las 20.06.39_8deabef1.jpg"
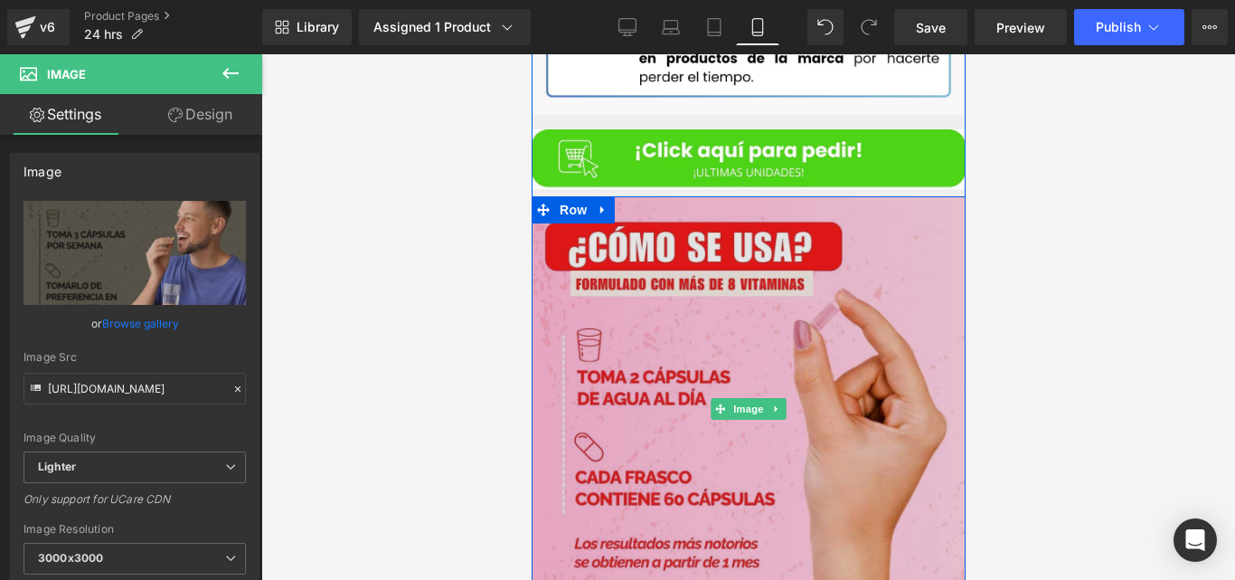
type input "[URL][DOMAIN_NAME]"
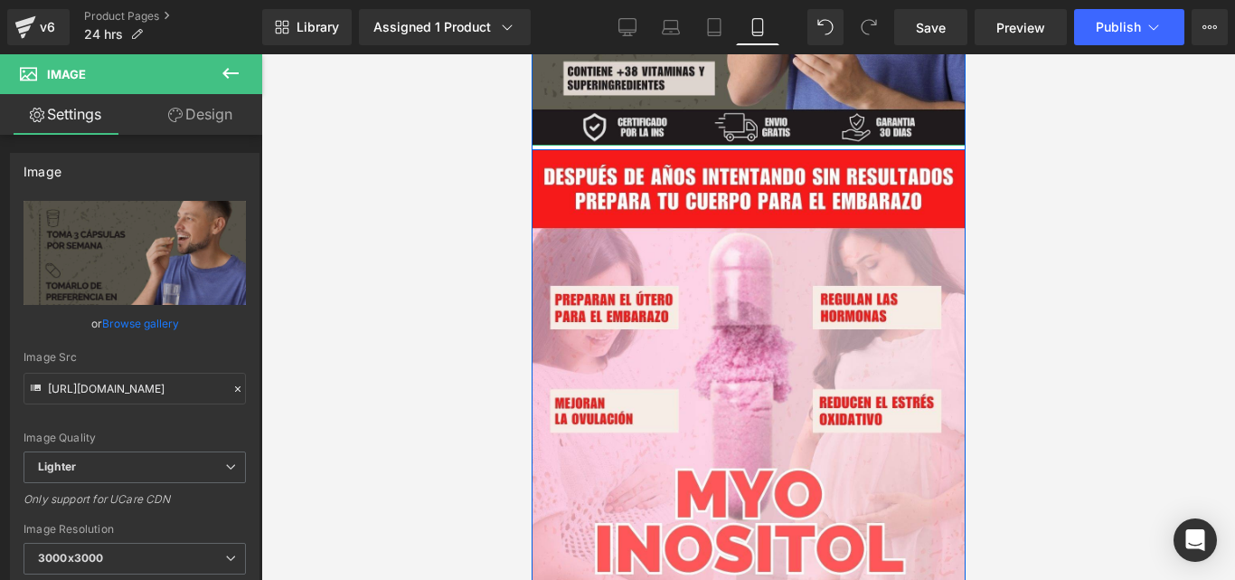
scroll to position [3785, 0]
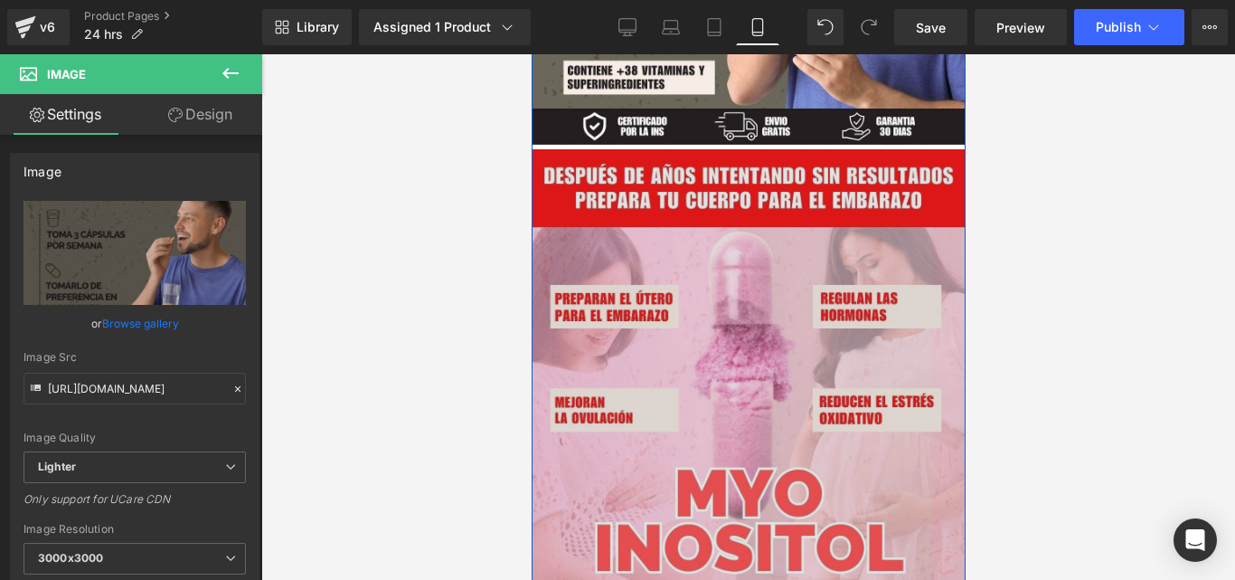
click at [717, 287] on img at bounding box center [748, 385] width 434 height 473
click at [719, 278] on img at bounding box center [748, 385] width 434 height 473
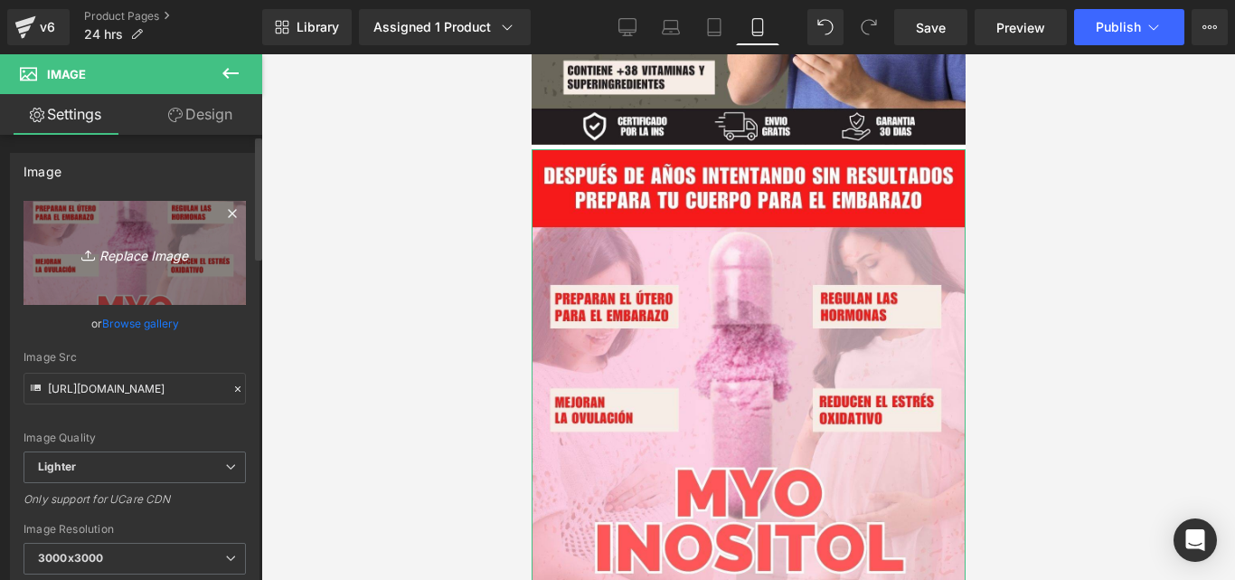
click at [111, 250] on icon "Replace Image" at bounding box center [134, 252] width 145 height 23
type input "C:\fakepath\Imagen de WhatsApp [DATE] a las 20.06.39_5e2741fa.jpg"
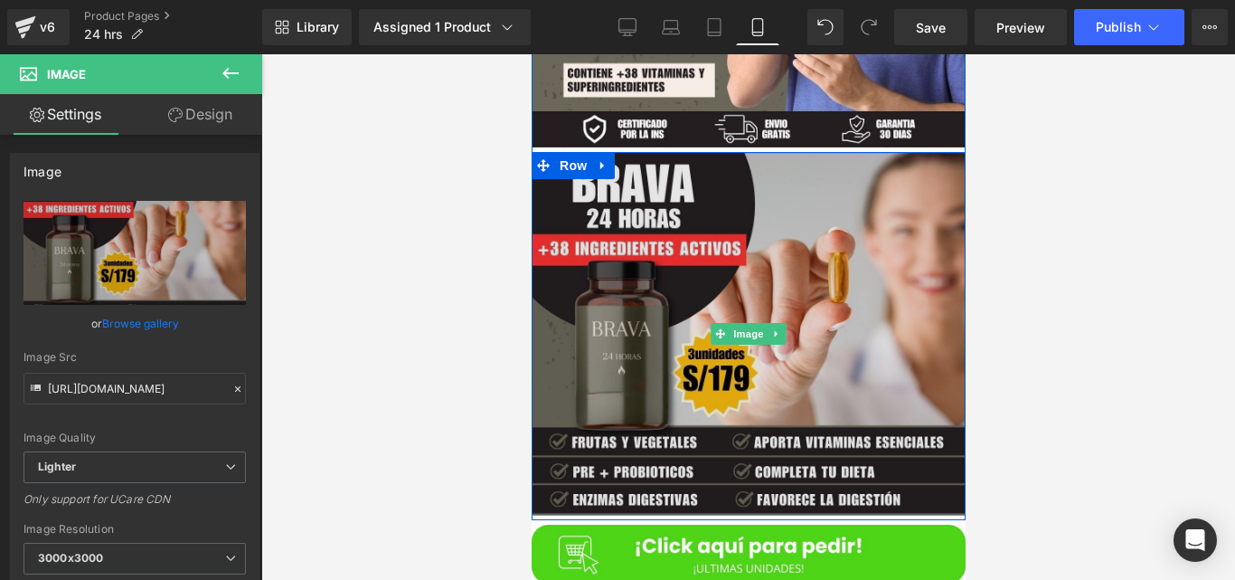
scroll to position [3777, 0]
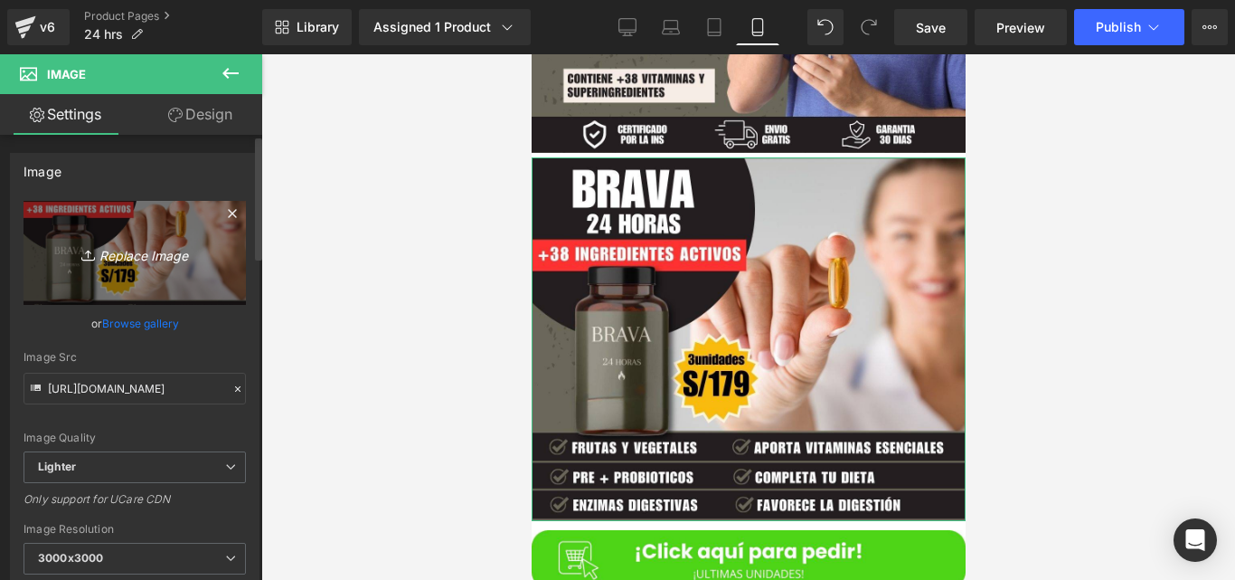
click at [182, 251] on icon "Replace Image" at bounding box center [134, 252] width 145 height 23
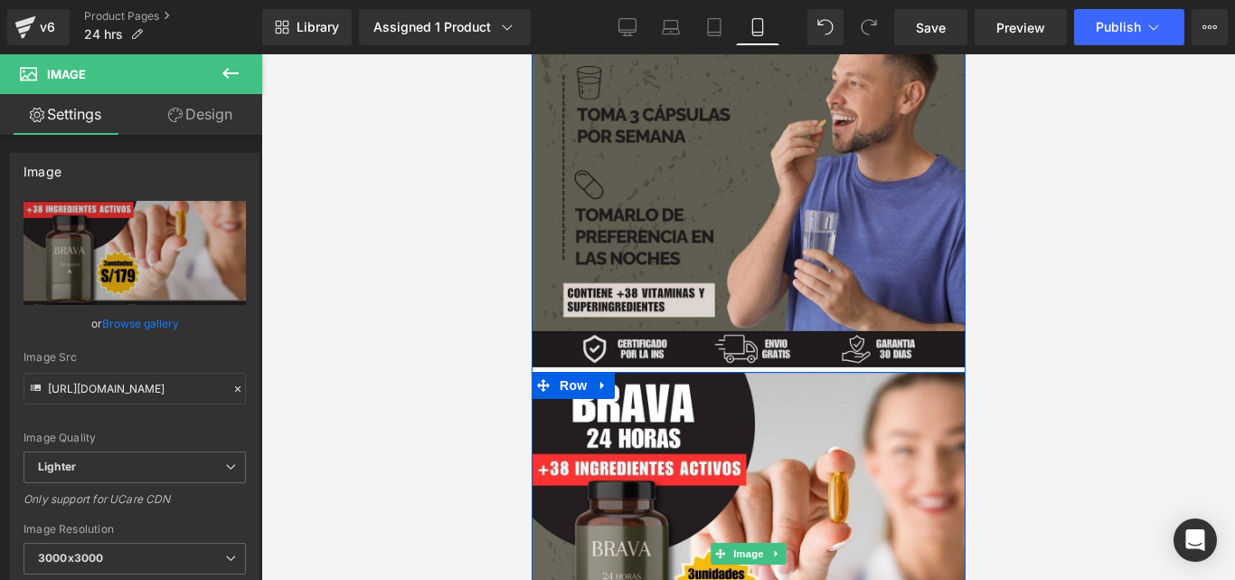
scroll to position [3563, 0]
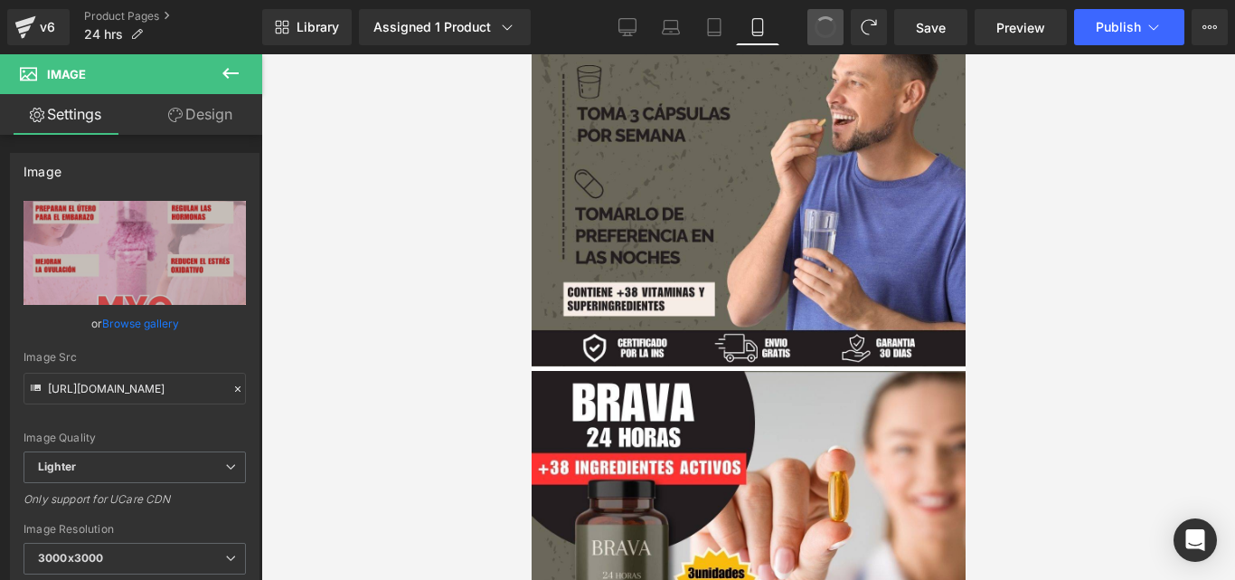
type input "[URL][DOMAIN_NAME]"
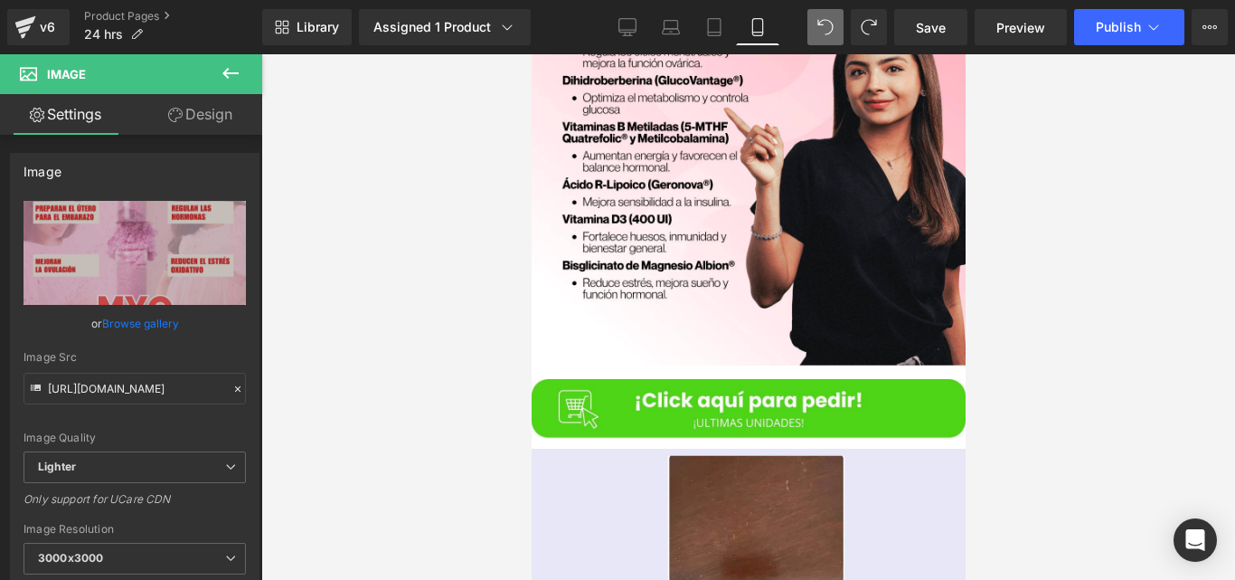
scroll to position [5068, 0]
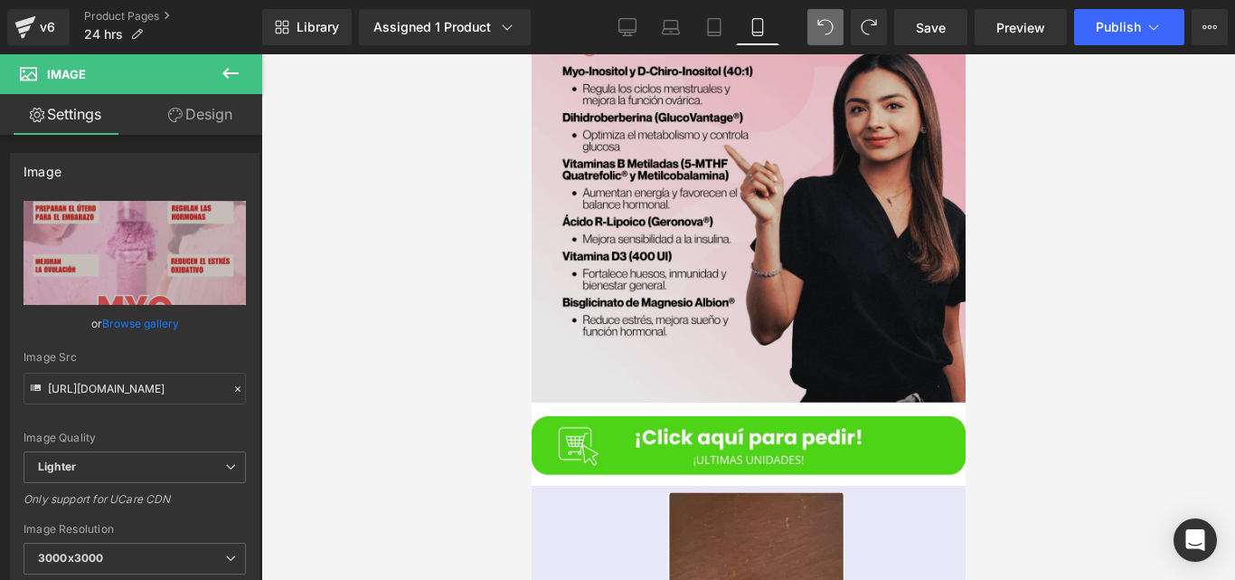
click at [811, 232] on img at bounding box center [748, 185] width 434 height 434
click at [816, 229] on img at bounding box center [748, 185] width 434 height 434
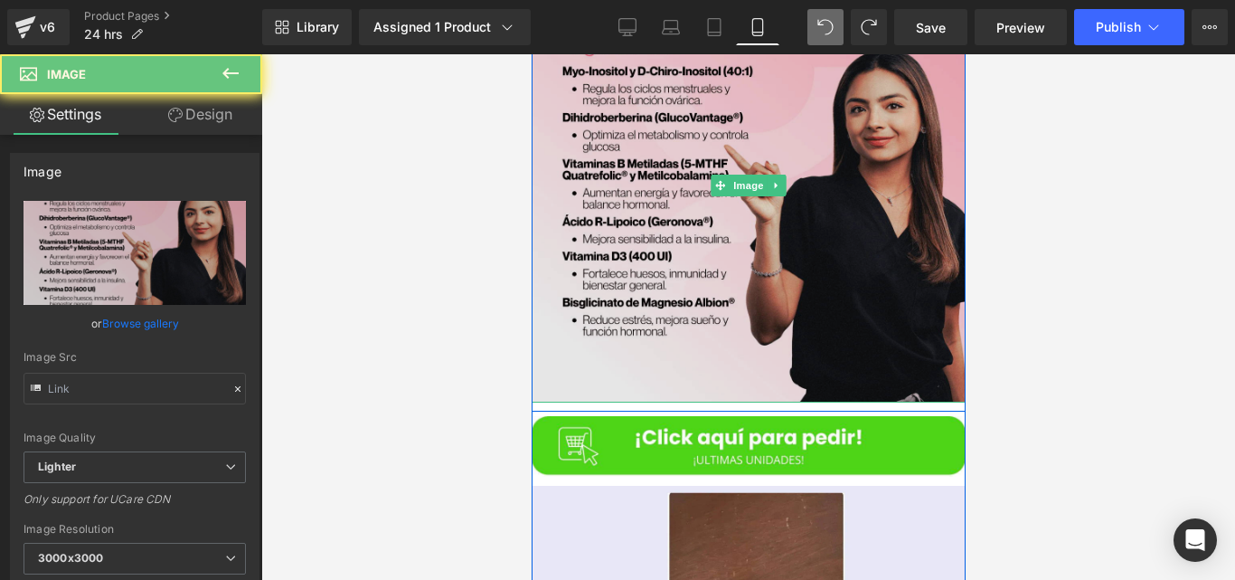
type input "[URL][DOMAIN_NAME]"
click at [748, 211] on img at bounding box center [748, 185] width 434 height 434
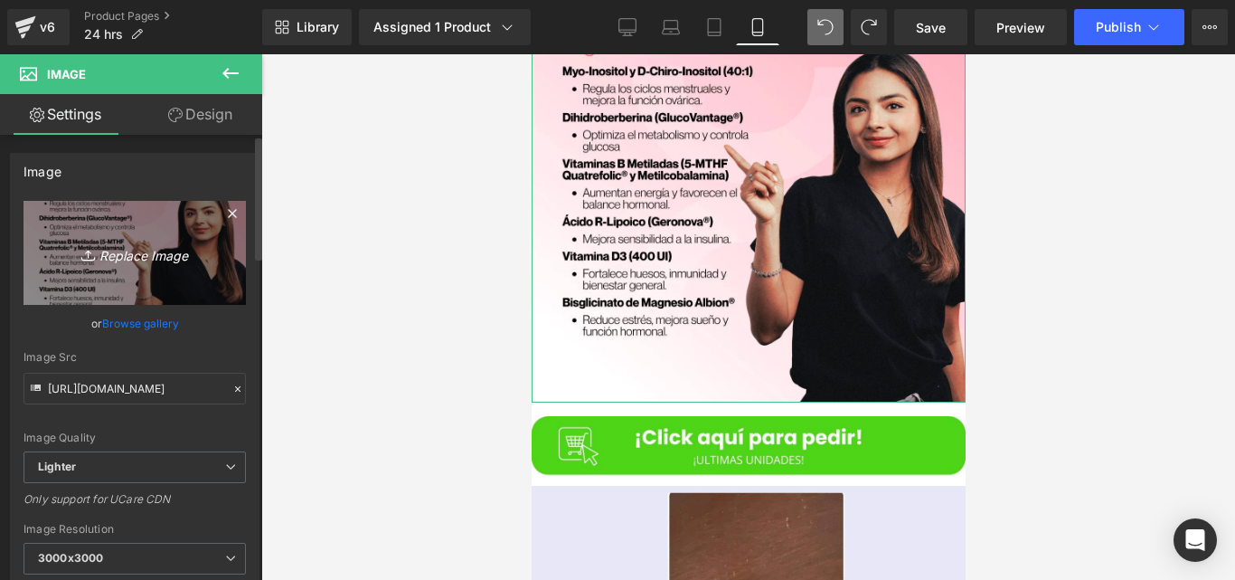
click at [140, 279] on link "Replace Image" at bounding box center [135, 253] width 222 height 104
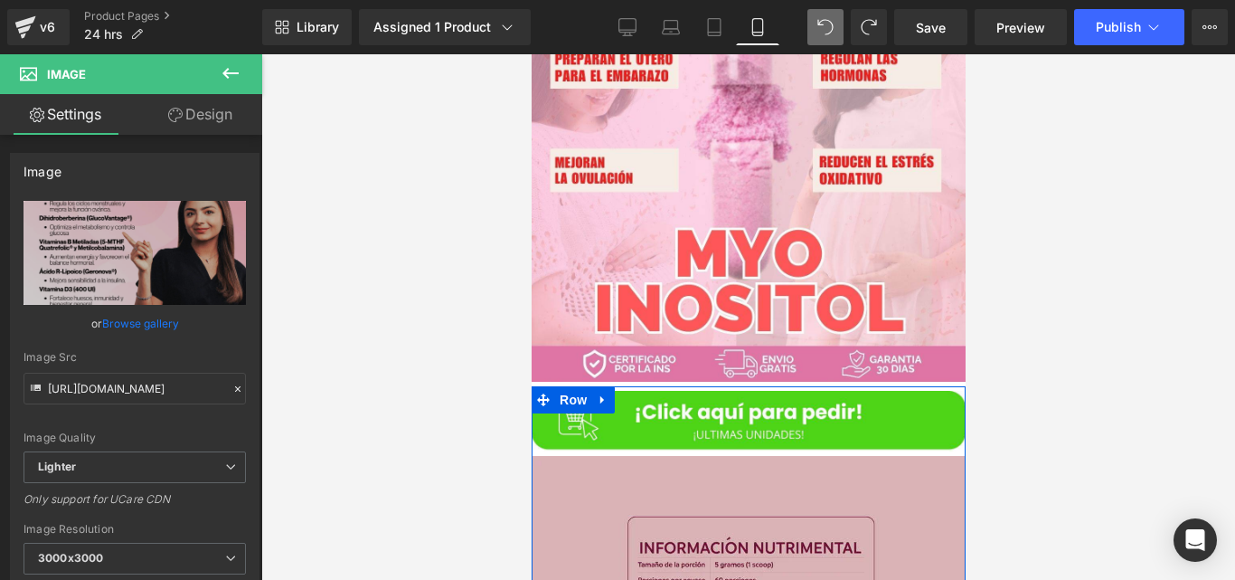
scroll to position [4028, 0]
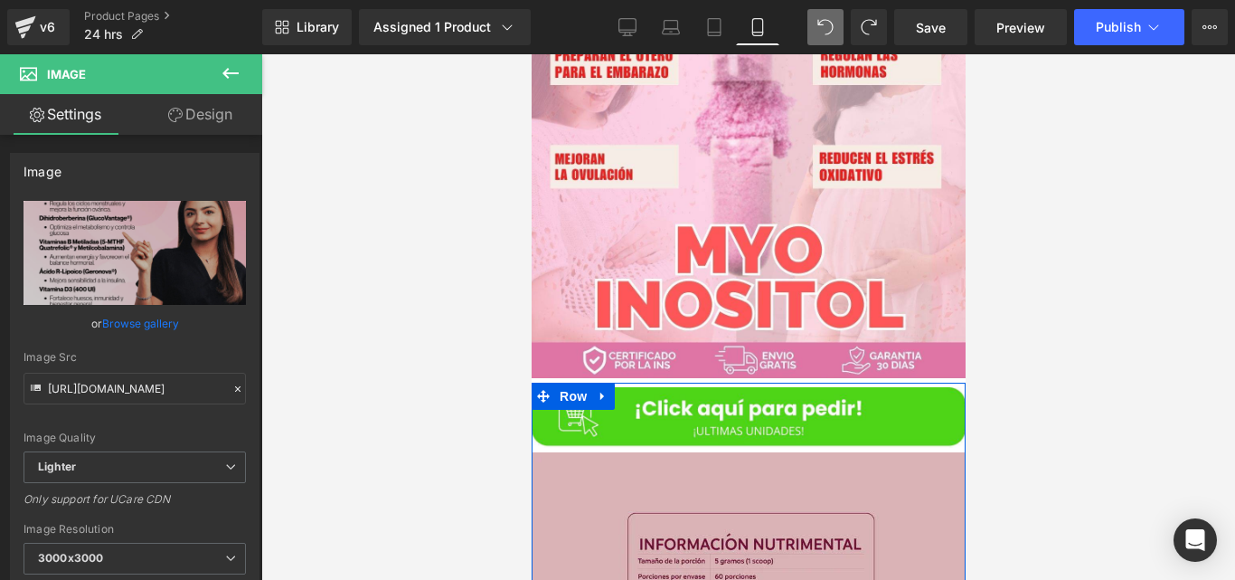
click at [762, 228] on img at bounding box center [748, 142] width 434 height 473
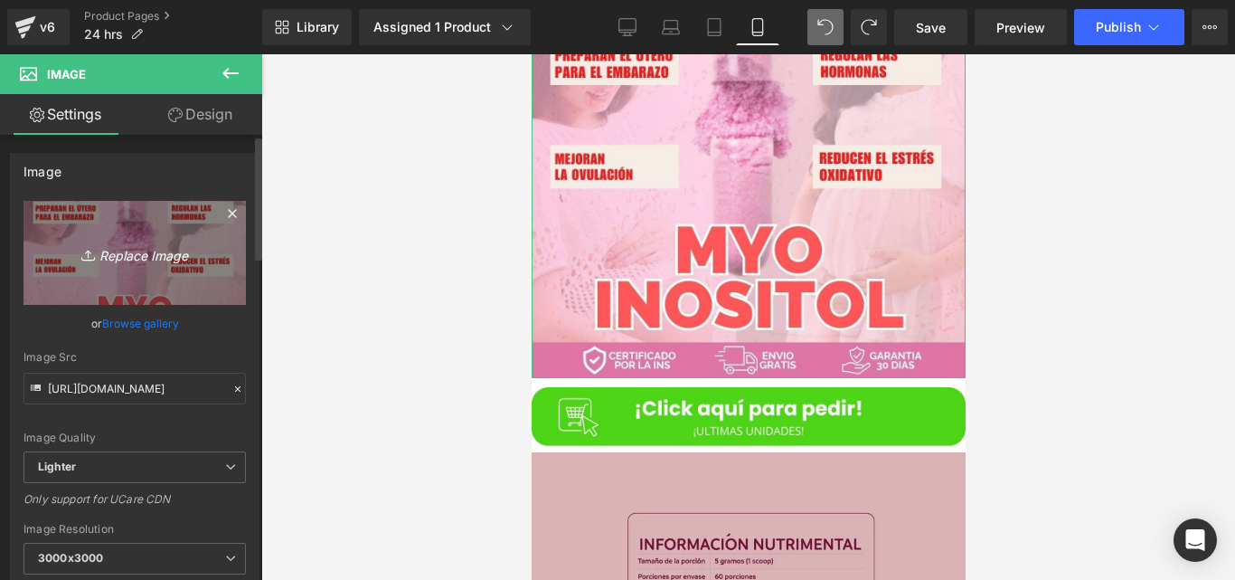
click at [195, 264] on link "Replace Image" at bounding box center [135, 253] width 222 height 104
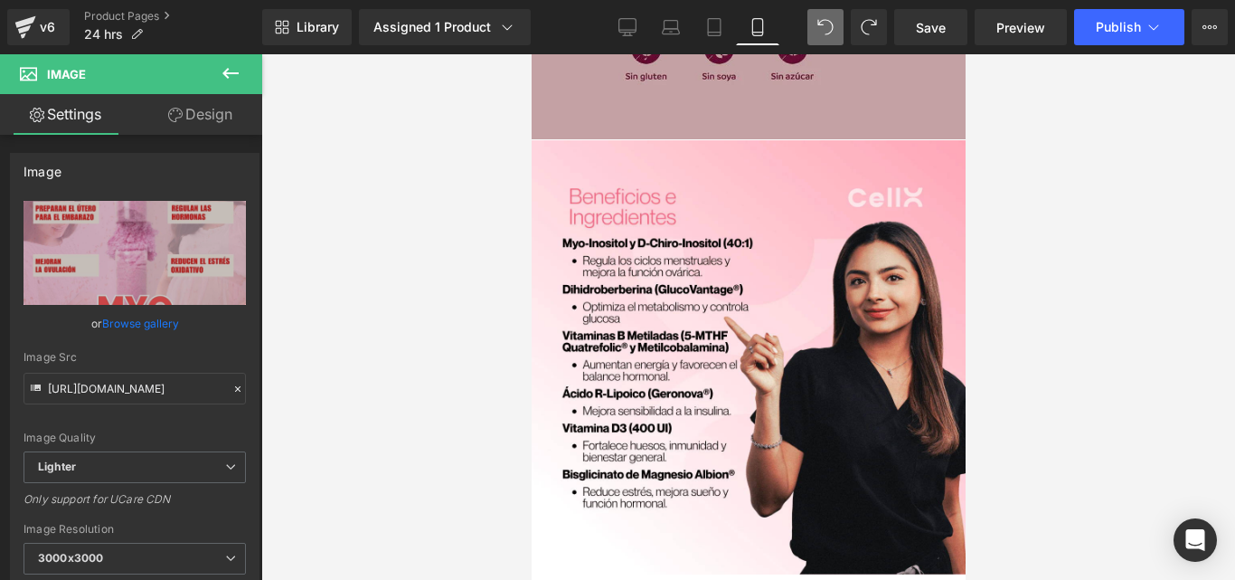
scroll to position [4950, 0]
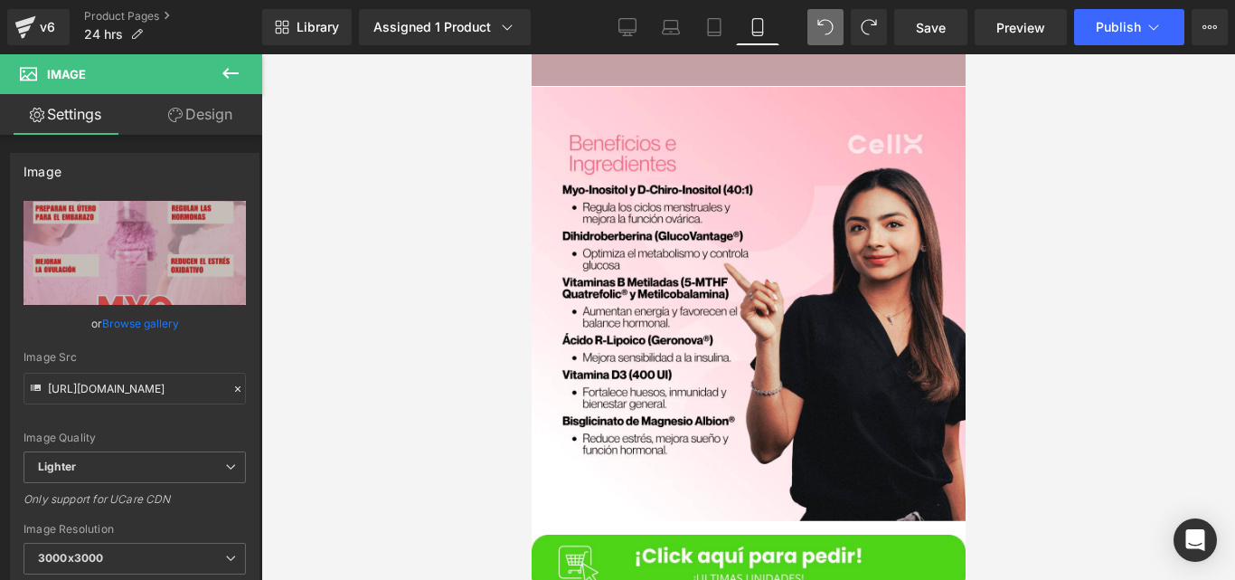
click at [796, 269] on img at bounding box center [748, 304] width 434 height 434
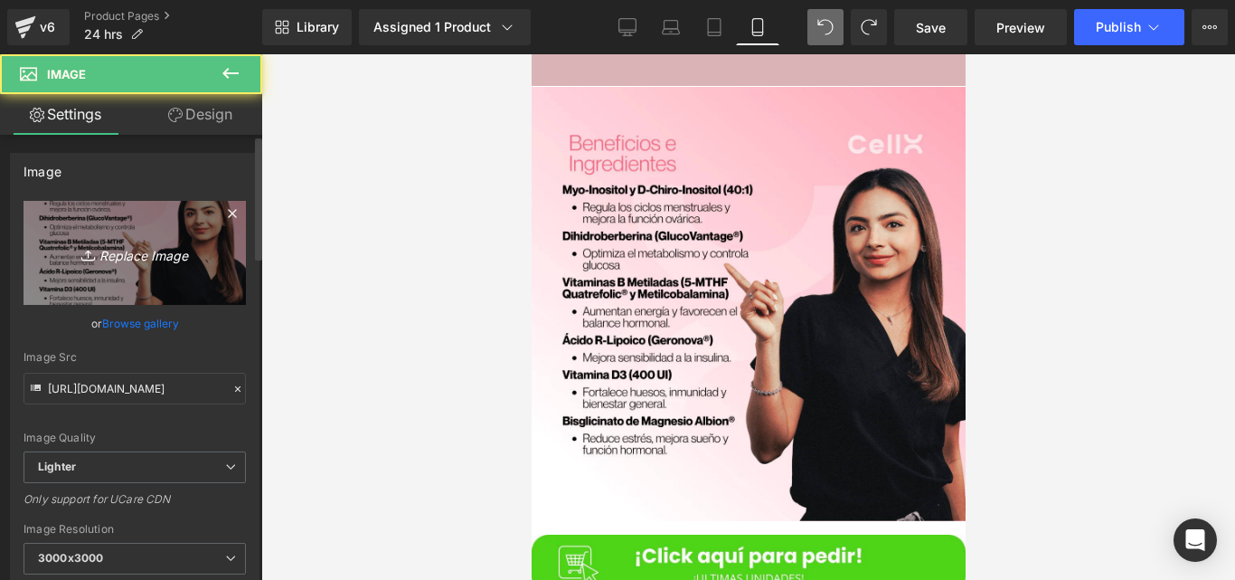
click at [182, 266] on link "Replace Image" at bounding box center [135, 253] width 222 height 104
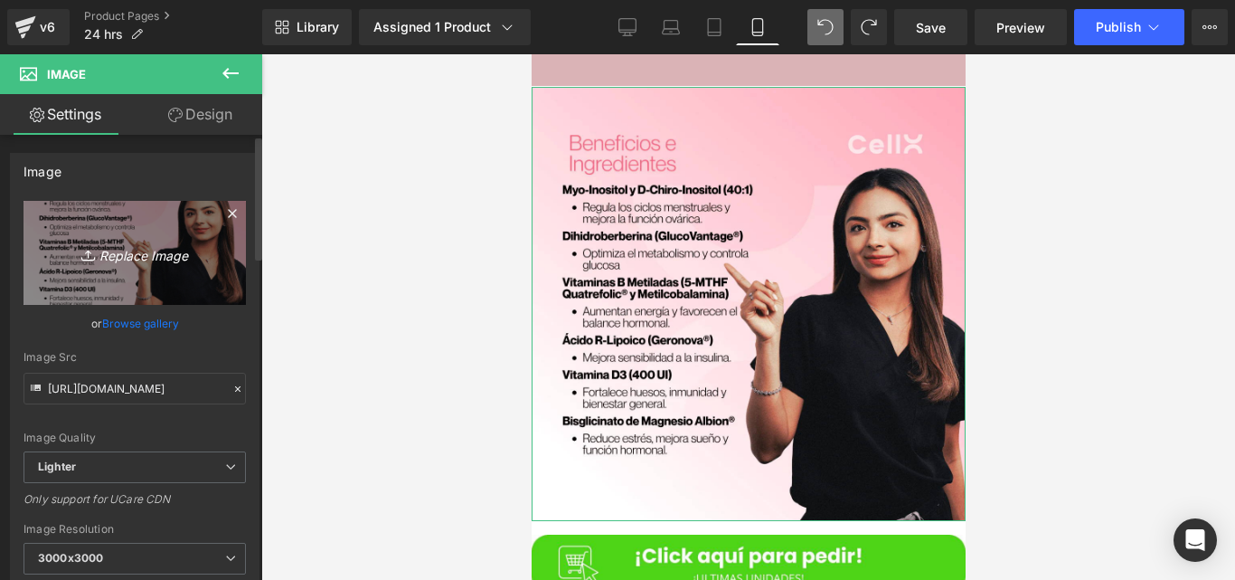
type input "C:\fakepath\Imagen de WhatsApp [DATE] a las [DATE]_f72c68eb.jpg"
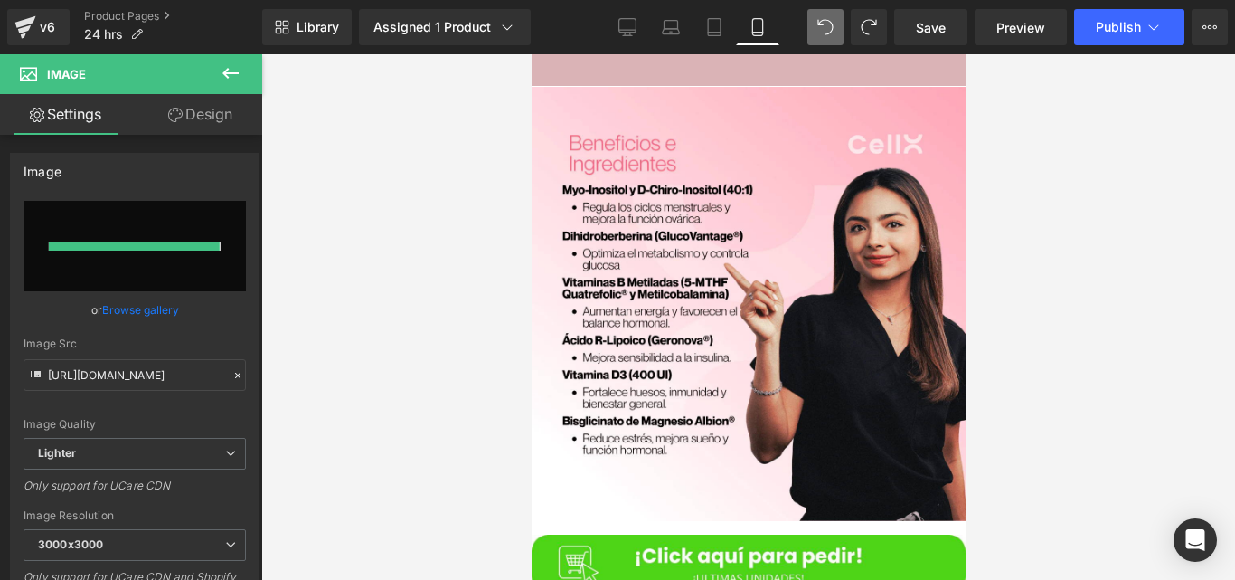
type input "[URL][DOMAIN_NAME]"
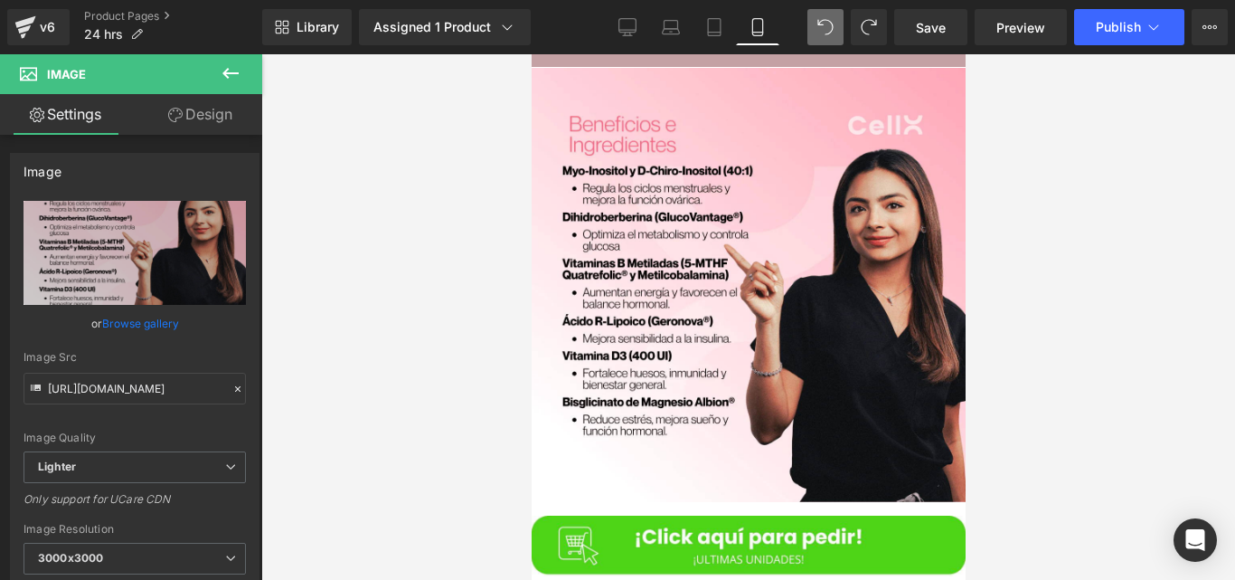
scroll to position [5008, 0]
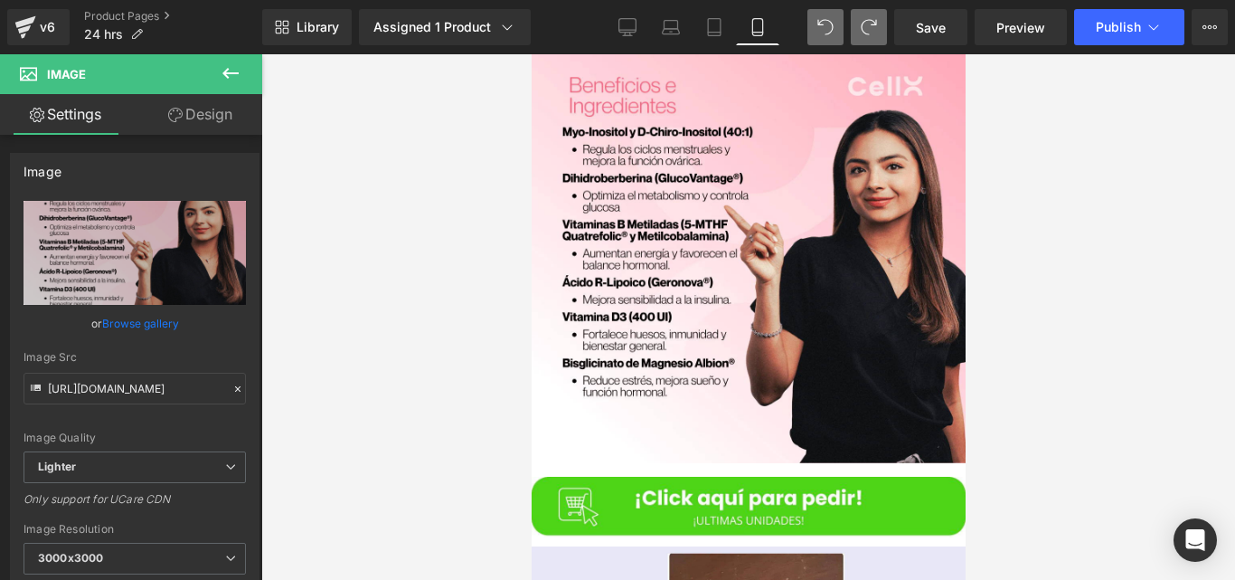
type input "[URL][DOMAIN_NAME]"
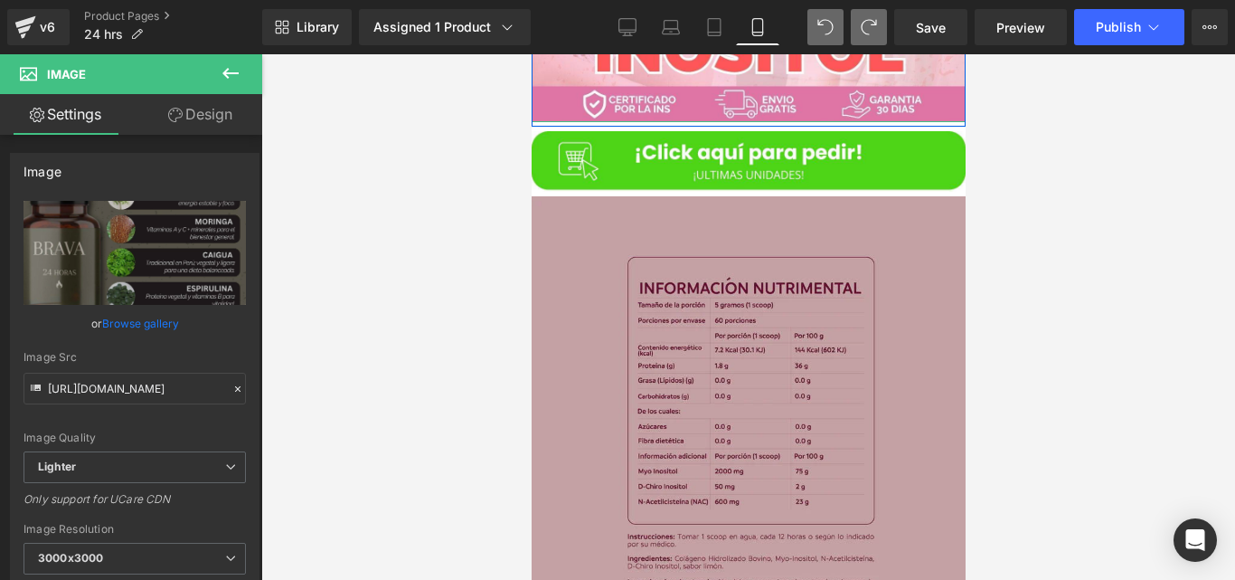
scroll to position [4330, 0]
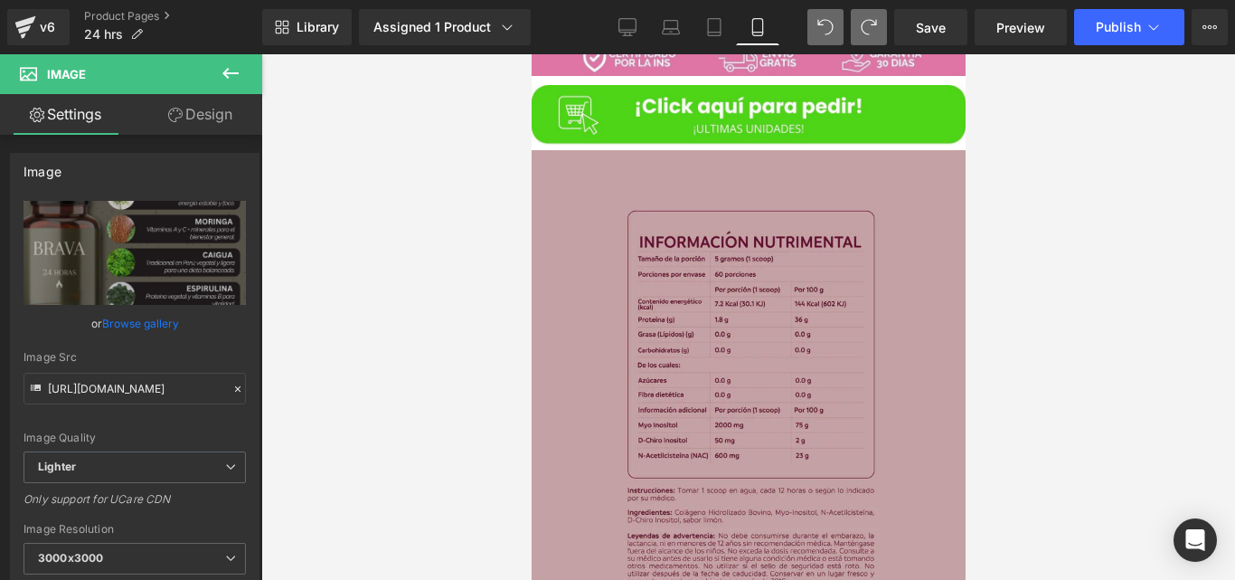
click at [781, 233] on img at bounding box center [748, 428] width 434 height 556
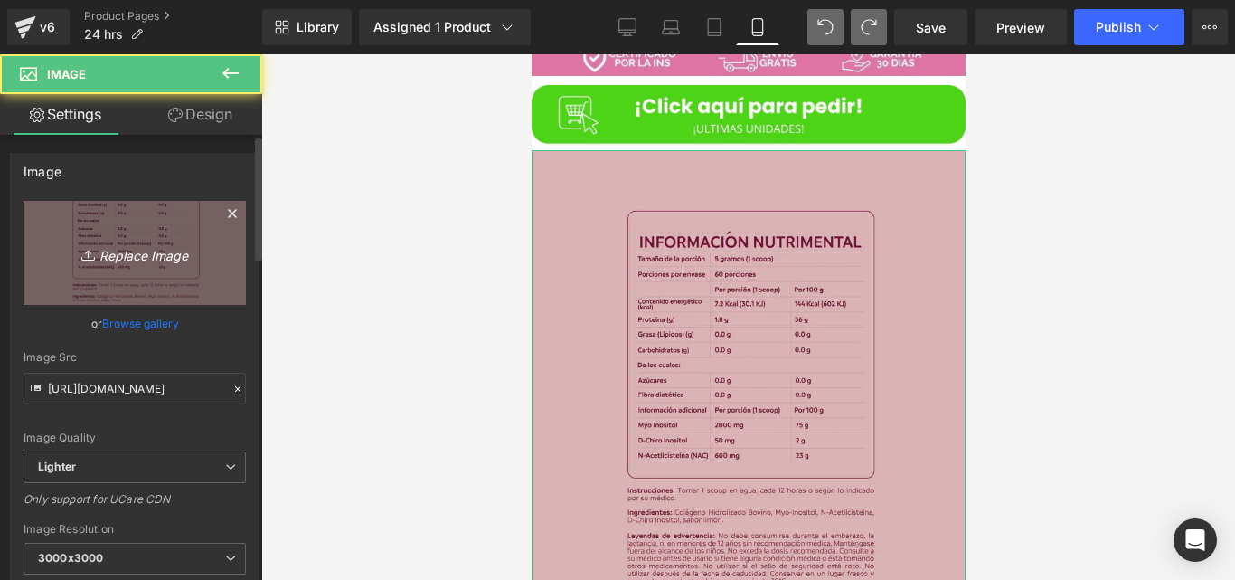
click at [166, 263] on icon "Replace Image" at bounding box center [134, 252] width 145 height 23
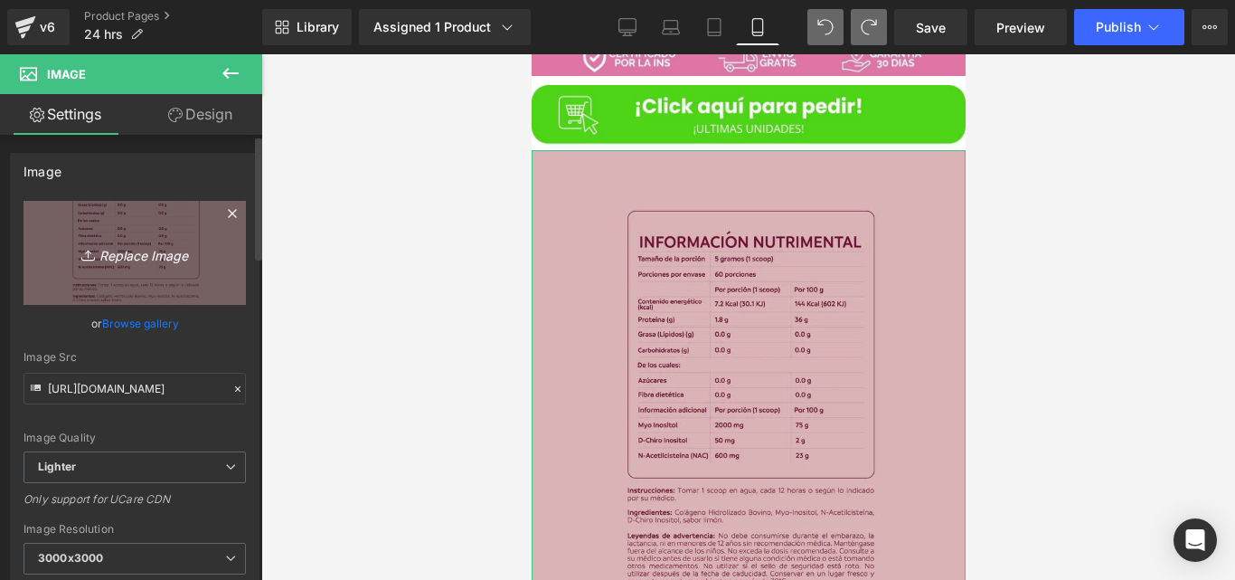
type input "C:\fakepath\Captura_de_pantalla_[DATE]_a_la_s_[DATE]_a.m..webp"
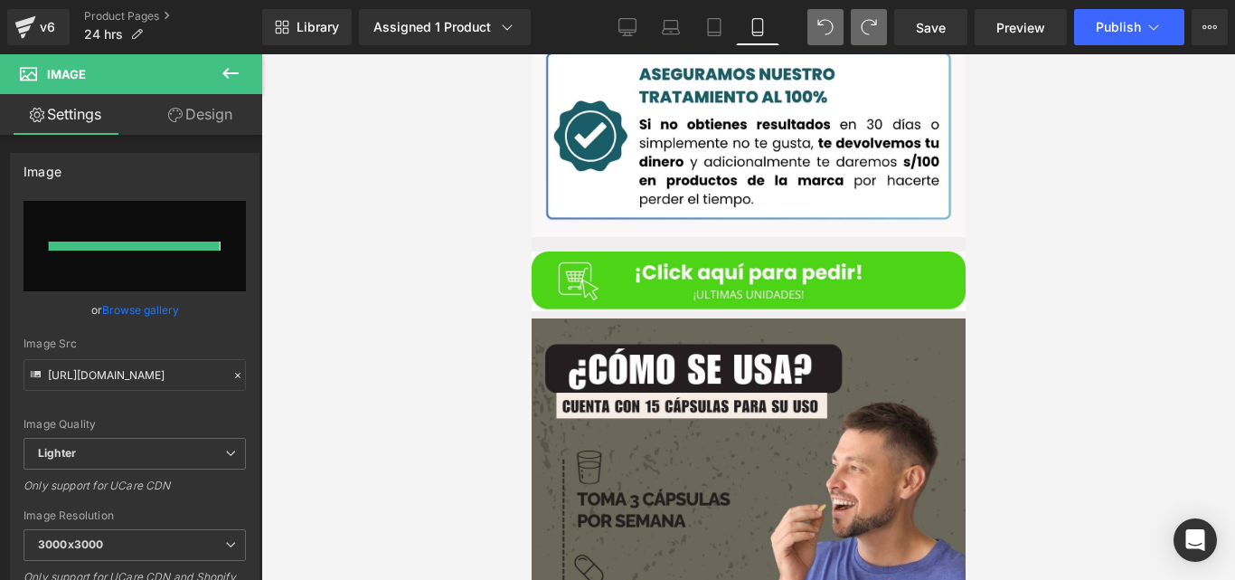
type input "[URL][DOMAIN_NAME][DATE][DATE]"
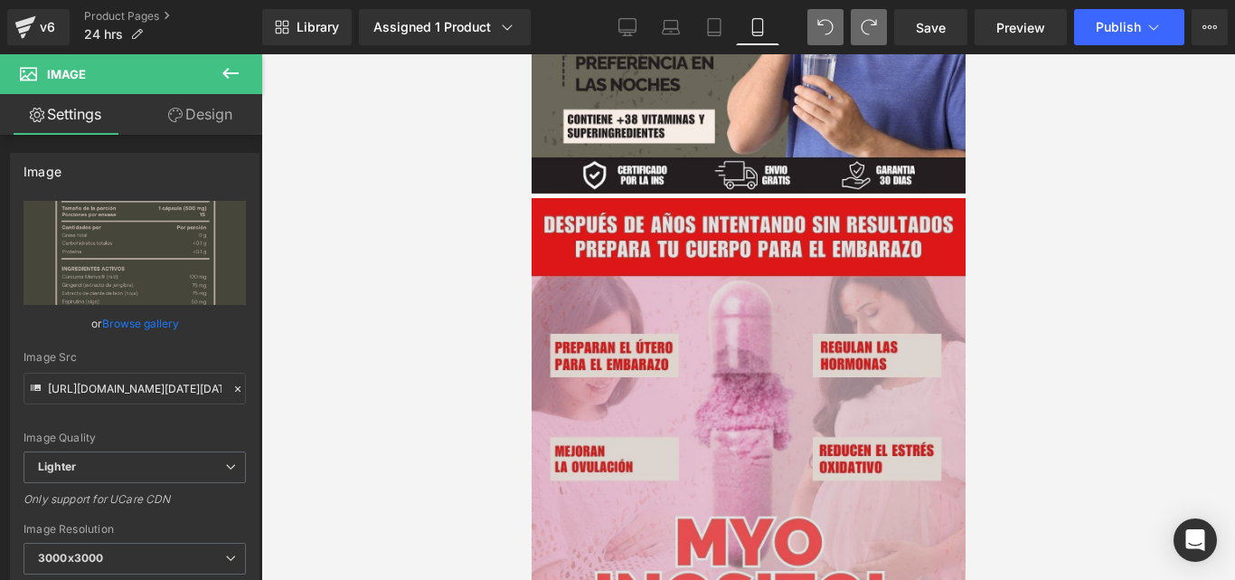
scroll to position [3761, 0]
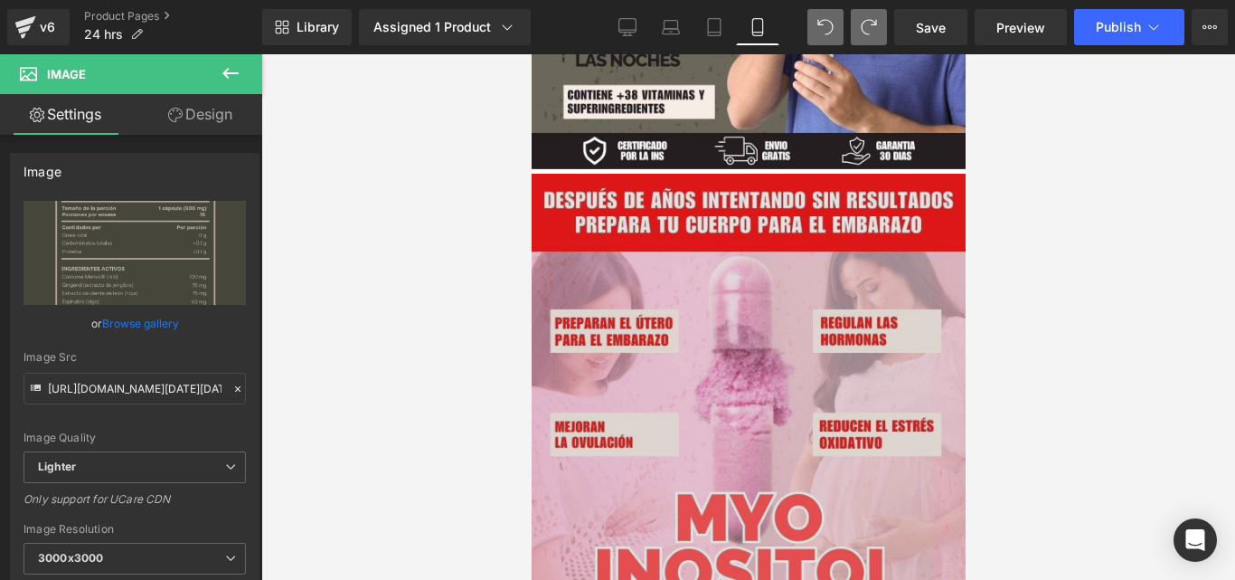
click at [792, 277] on img at bounding box center [748, 410] width 434 height 473
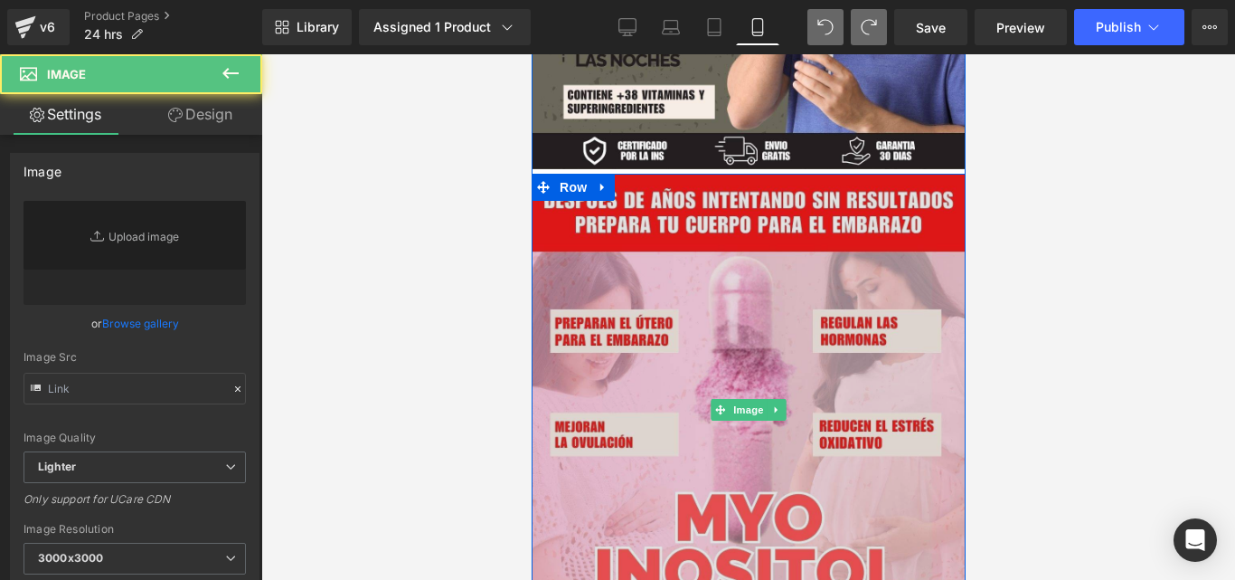
type input "[URL][DOMAIN_NAME]"
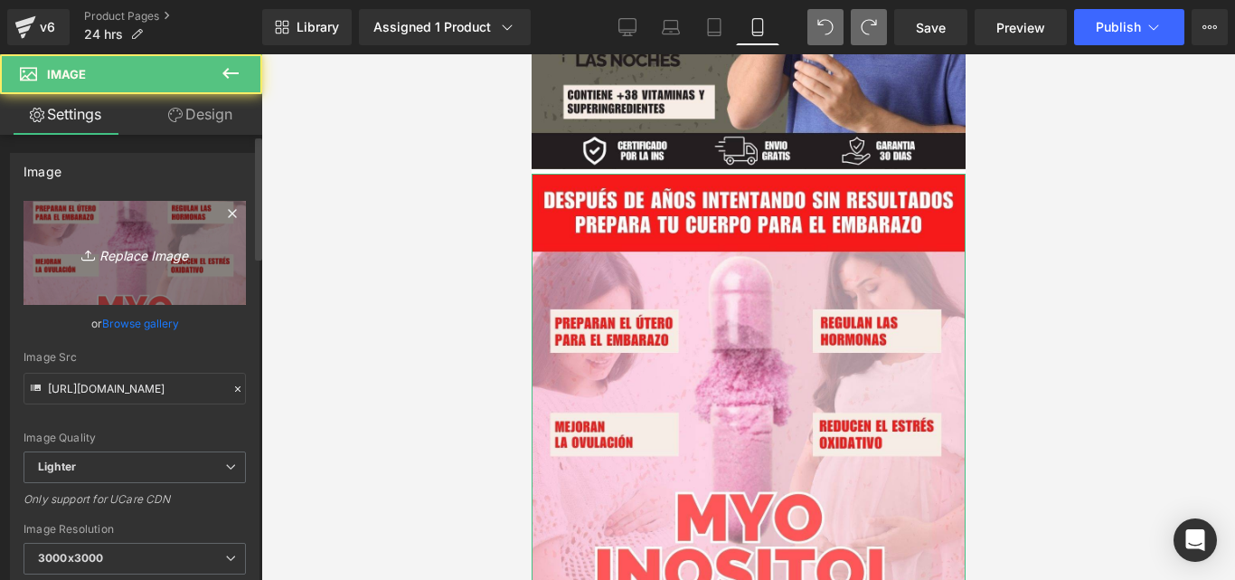
click at [122, 280] on link "Replace Image" at bounding box center [135, 253] width 222 height 104
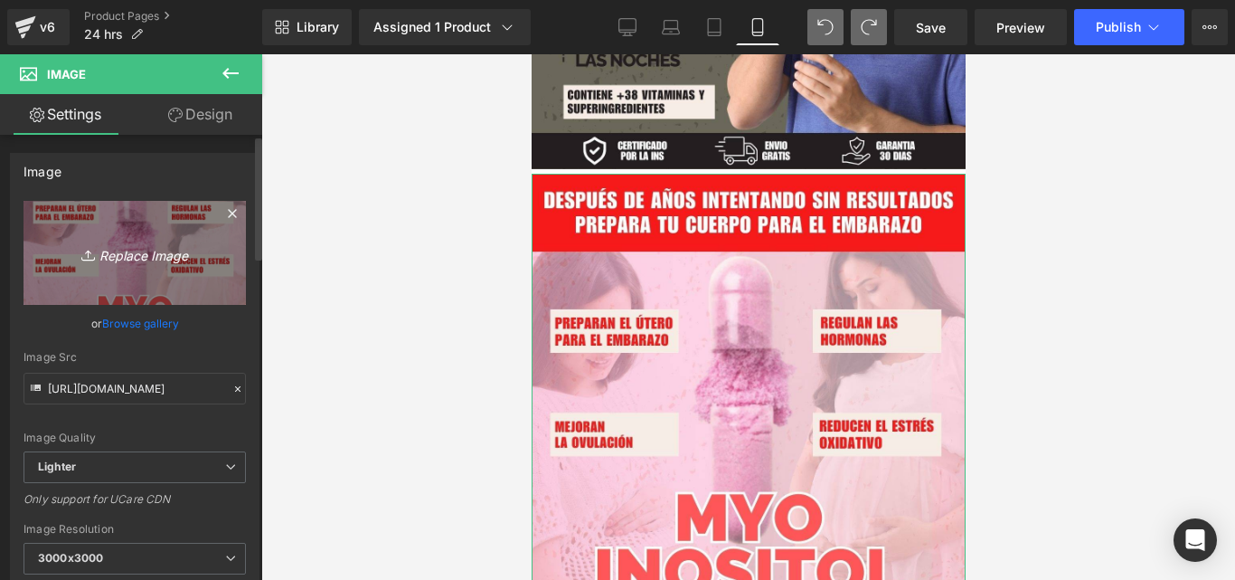
type input "C:\fakepath\Imagen de WhatsApp [DATE] a las [DATE]_f72c68eb.jpg"
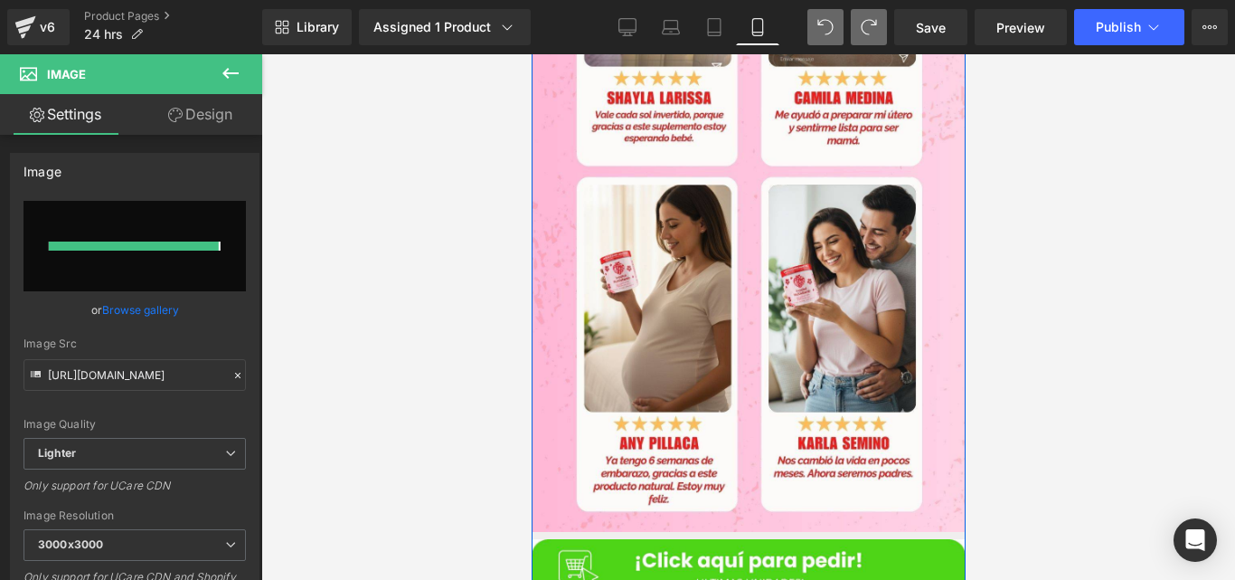
type input "[URL][DOMAIN_NAME]"
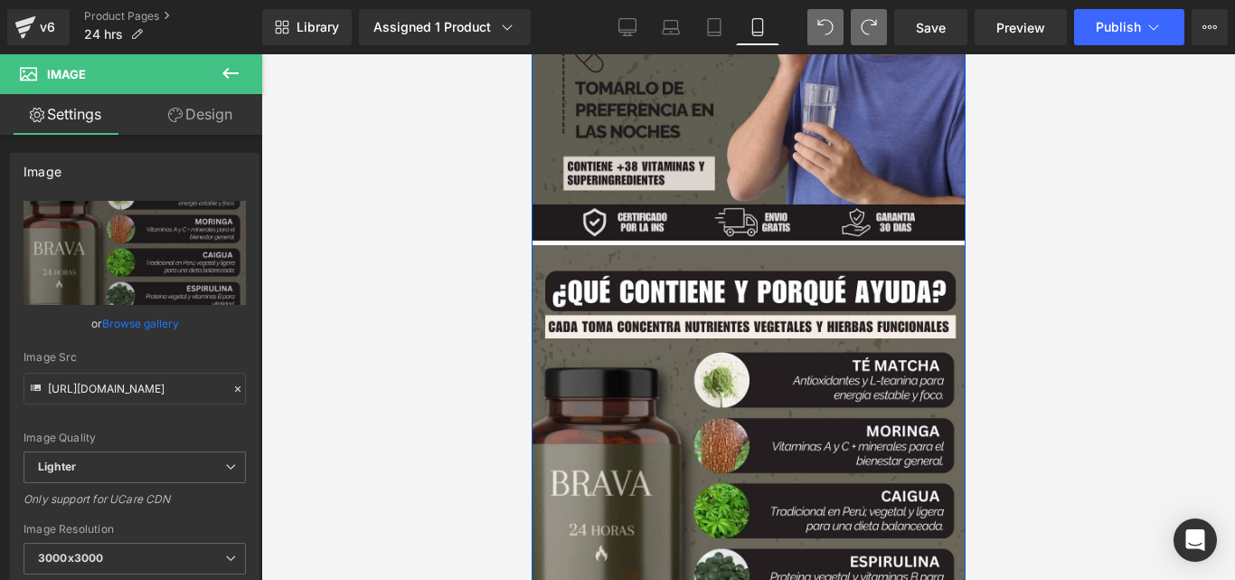
scroll to position [3703, 0]
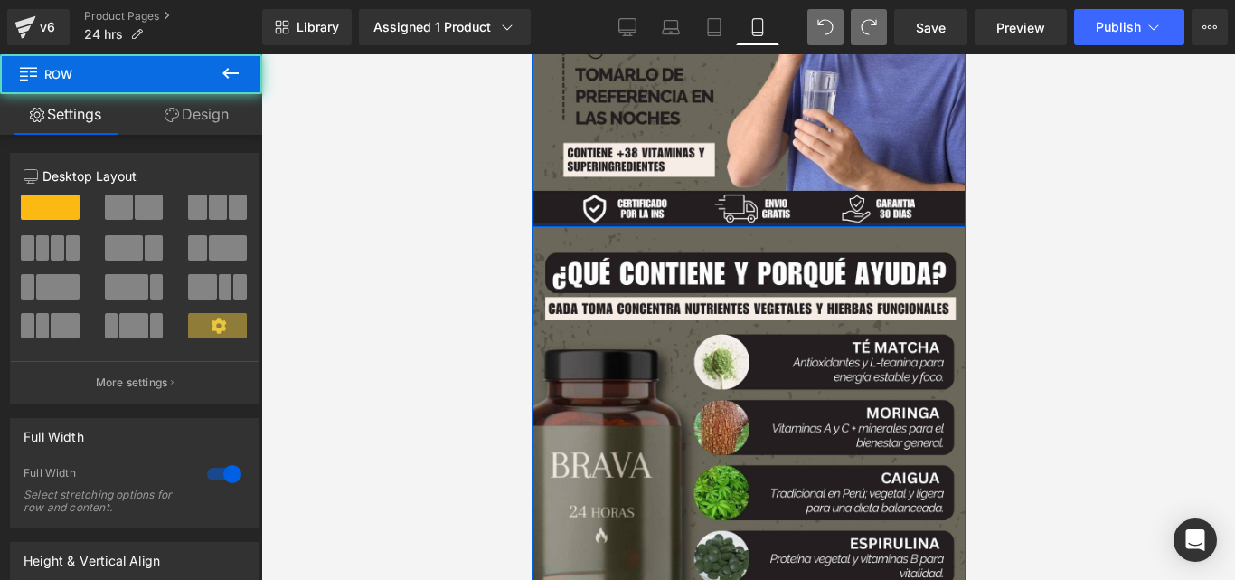
click at [565, 222] on div at bounding box center [748, 224] width 434 height 5
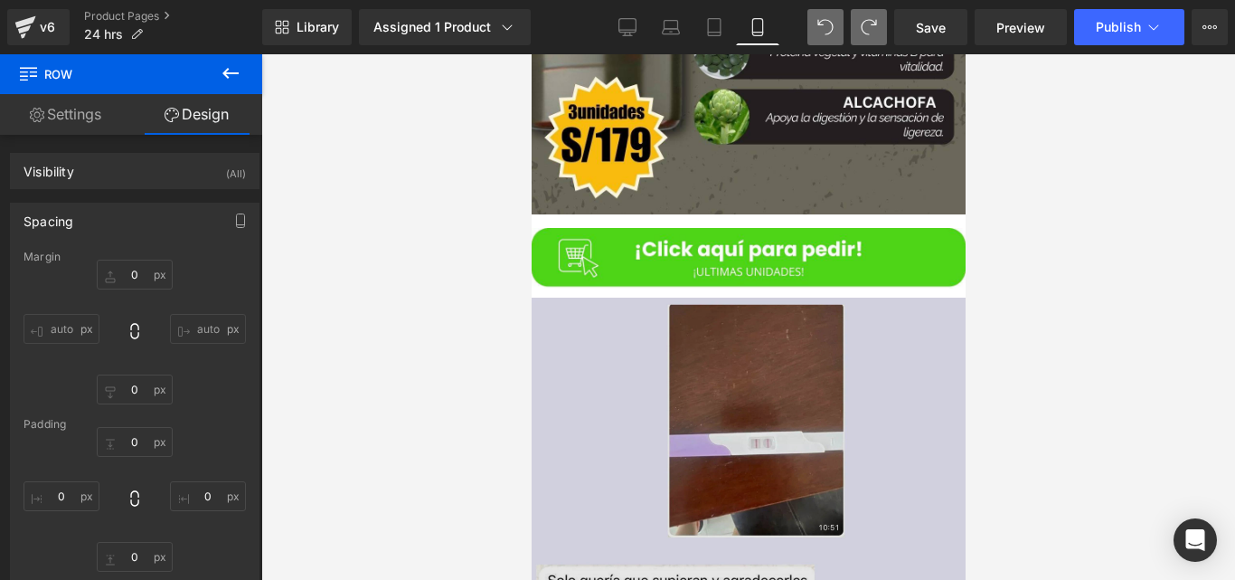
scroll to position [5336, 0]
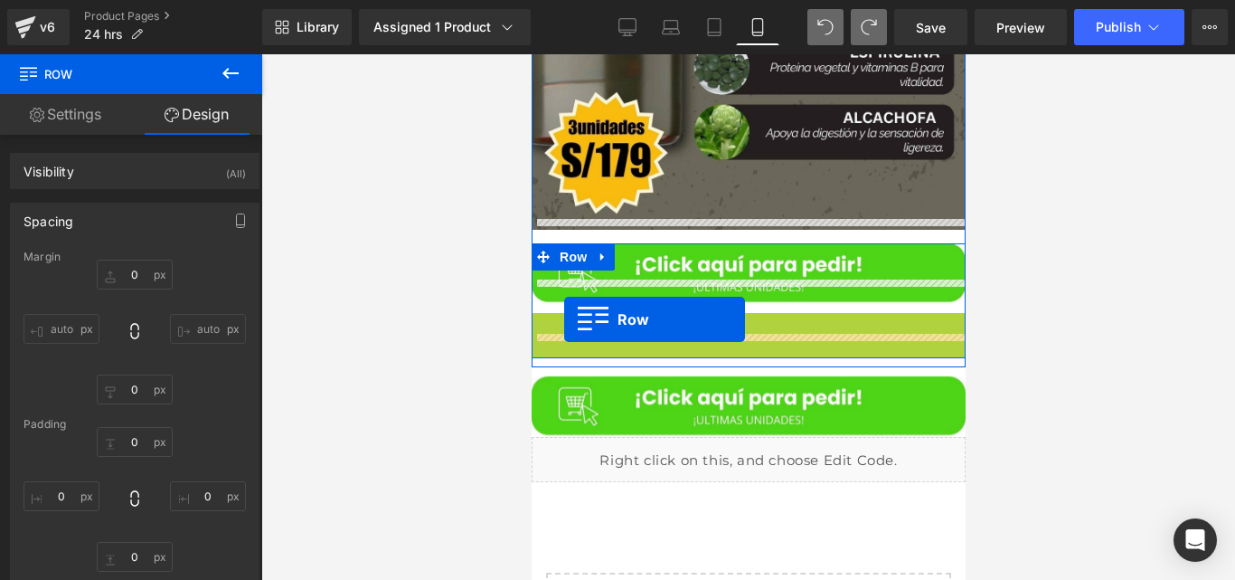
drag, startPoint x: 576, startPoint y: 304, endPoint x: 563, endPoint y: 319, distance: 19.9
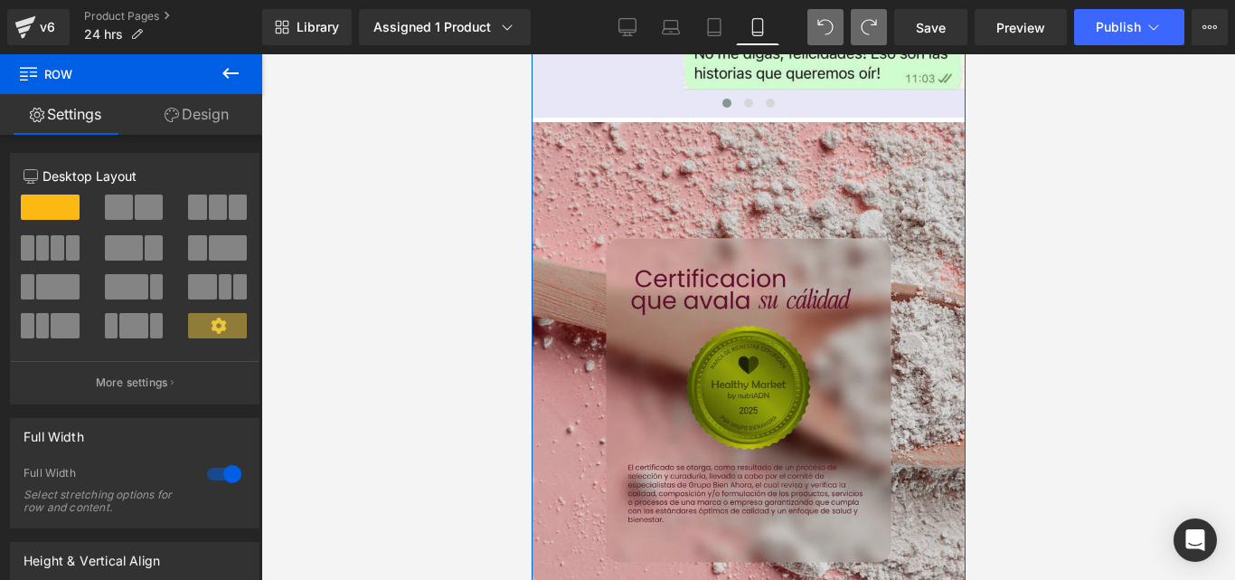
scroll to position [5968, 0]
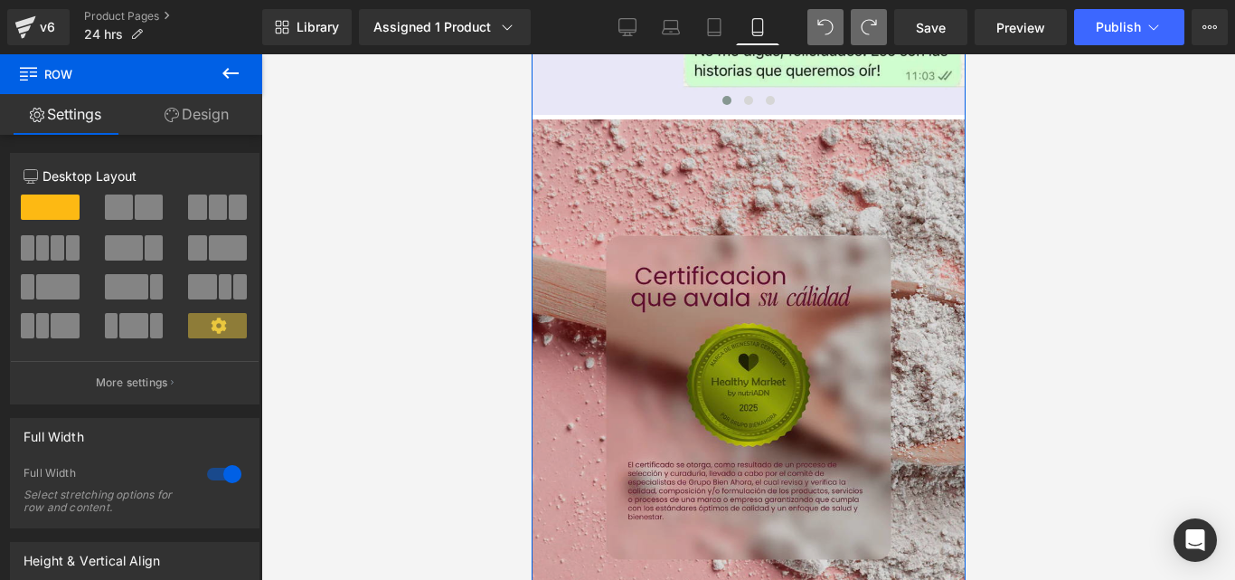
click at [598, 279] on img at bounding box center [748, 397] width 434 height 556
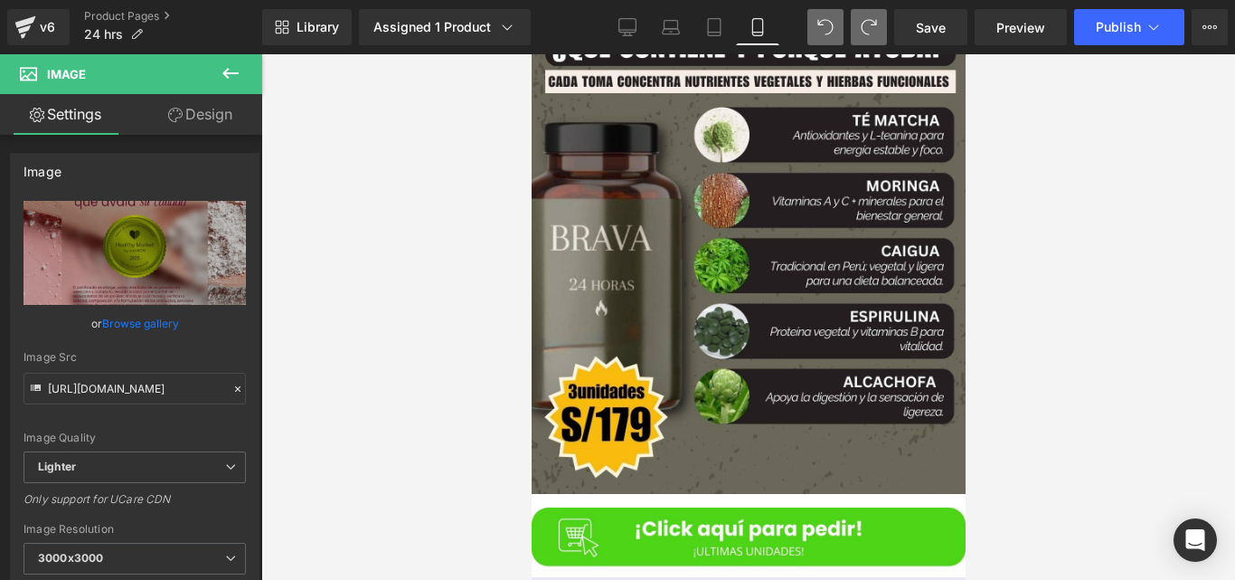
scroll to position [5066, 0]
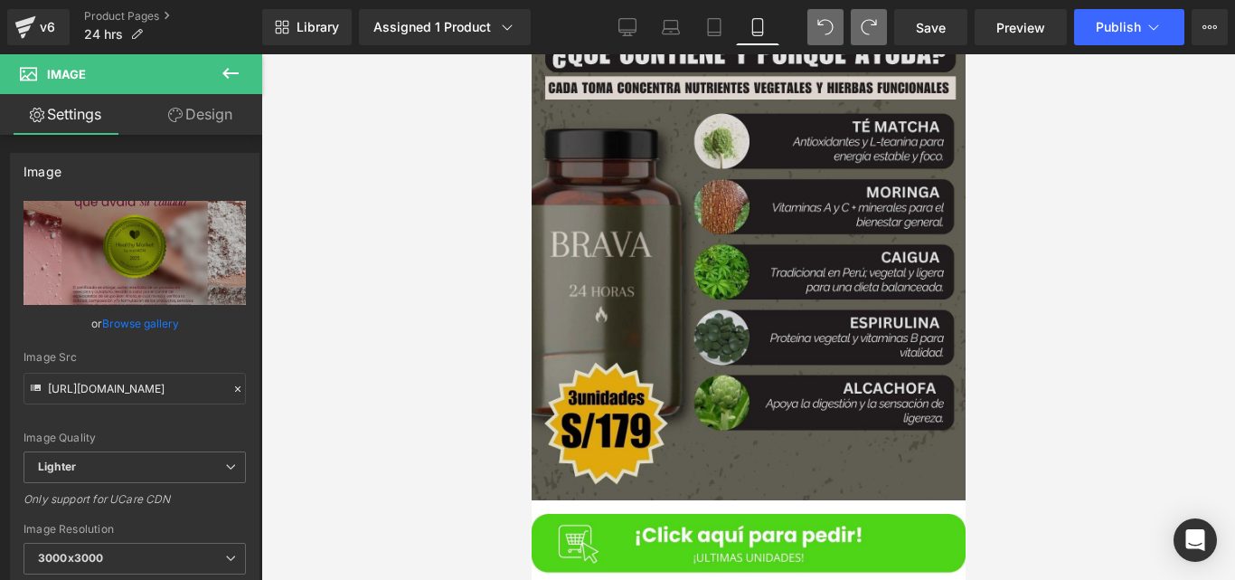
click at [760, 260] on img at bounding box center [748, 253] width 434 height 495
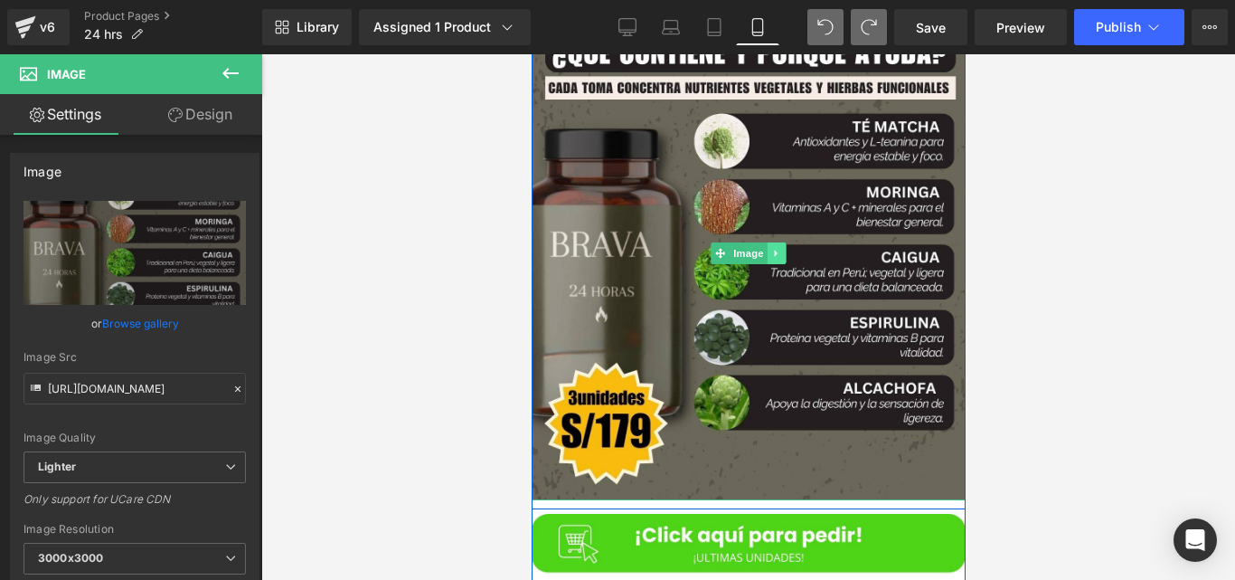
click at [773, 242] on link at bounding box center [776, 253] width 19 height 22
click at [783, 248] on icon at bounding box center [786, 253] width 10 height 11
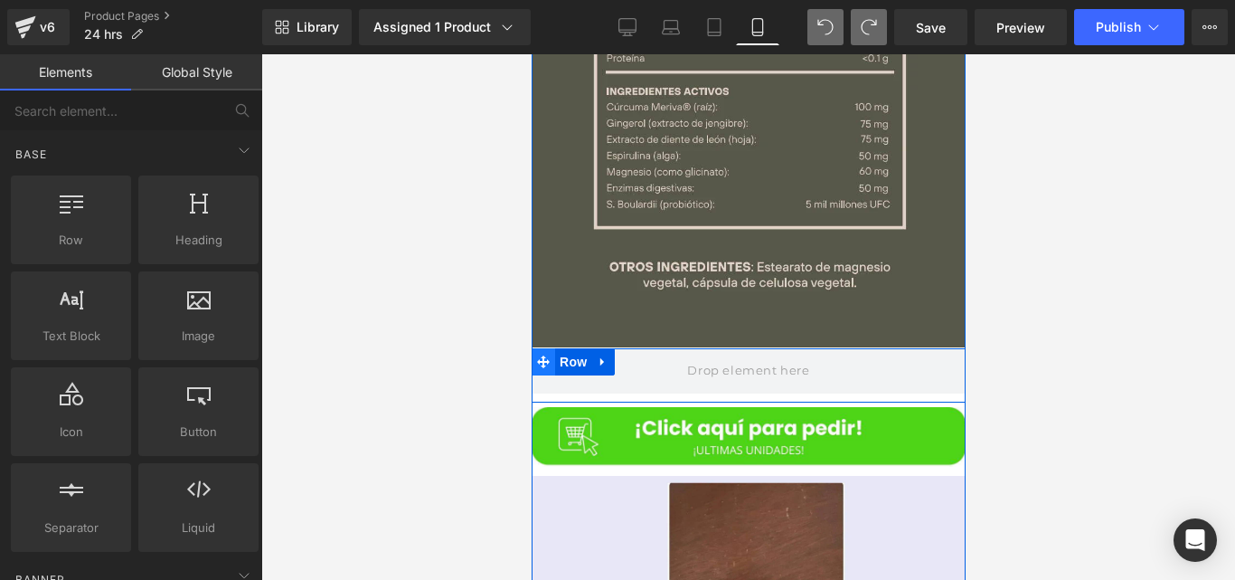
scroll to position [4725, 0]
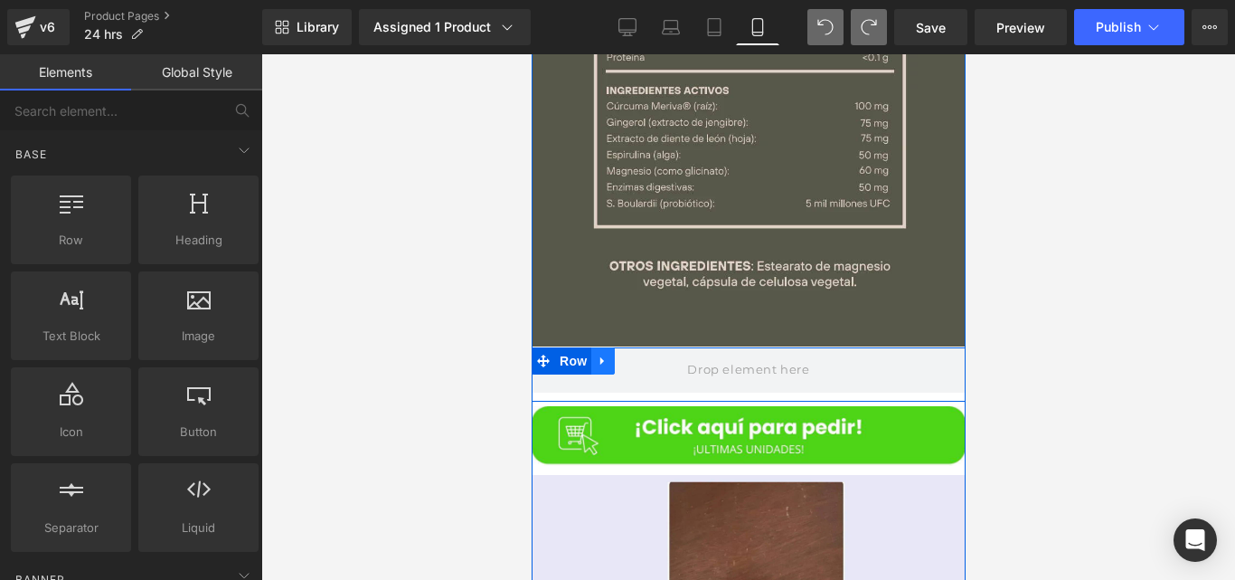
click at [601, 354] on icon at bounding box center [602, 361] width 13 height 14
click at [638, 347] on link at bounding box center [650, 360] width 24 height 27
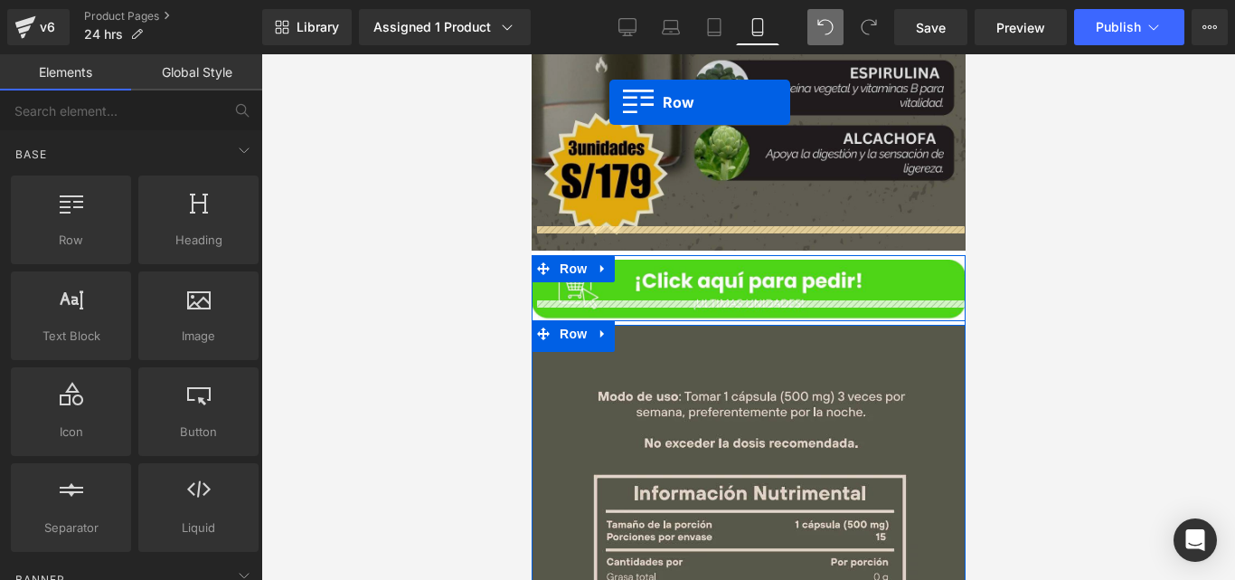
scroll to position [4065, 0]
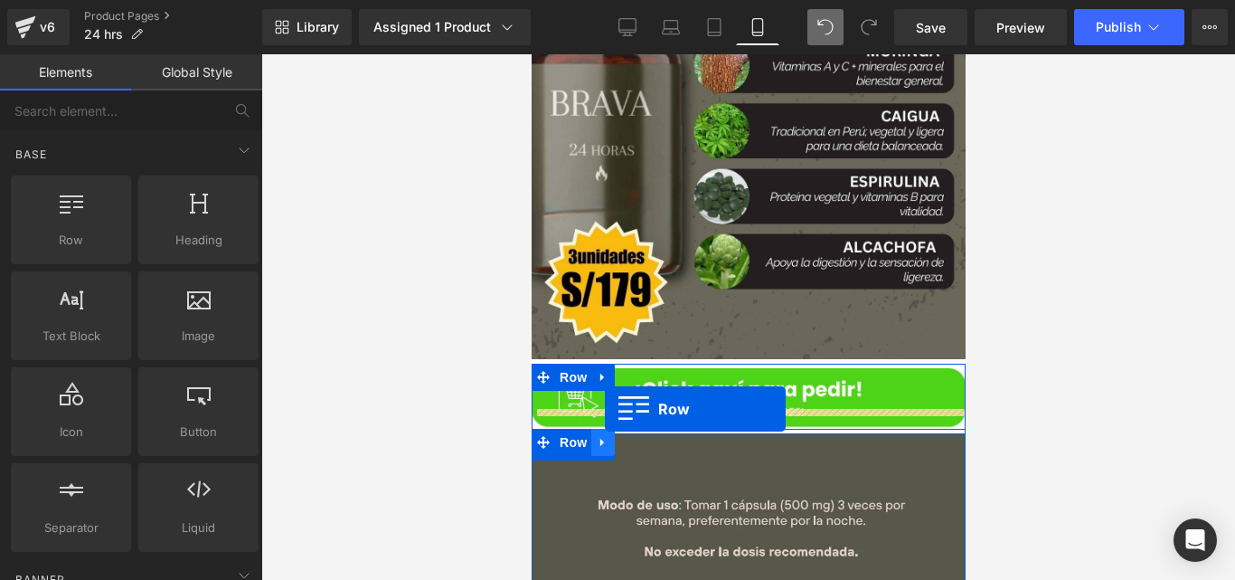
drag, startPoint x: 574, startPoint y: 213, endPoint x: 604, endPoint y: 409, distance: 198.5
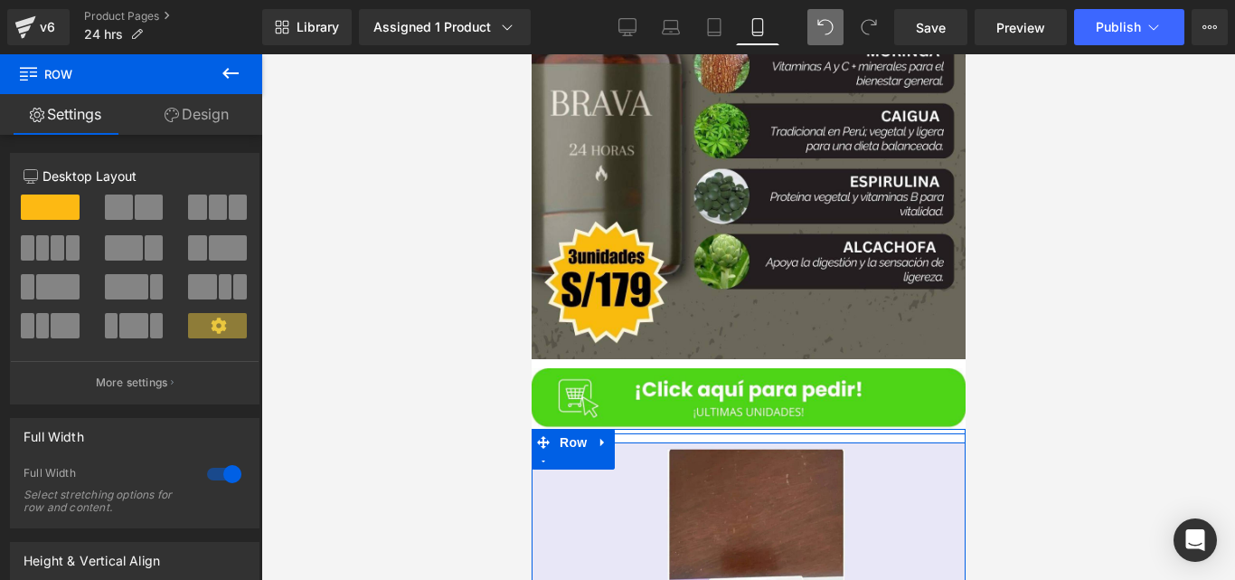
click at [512, 362] on div at bounding box center [748, 316] width 974 height 525
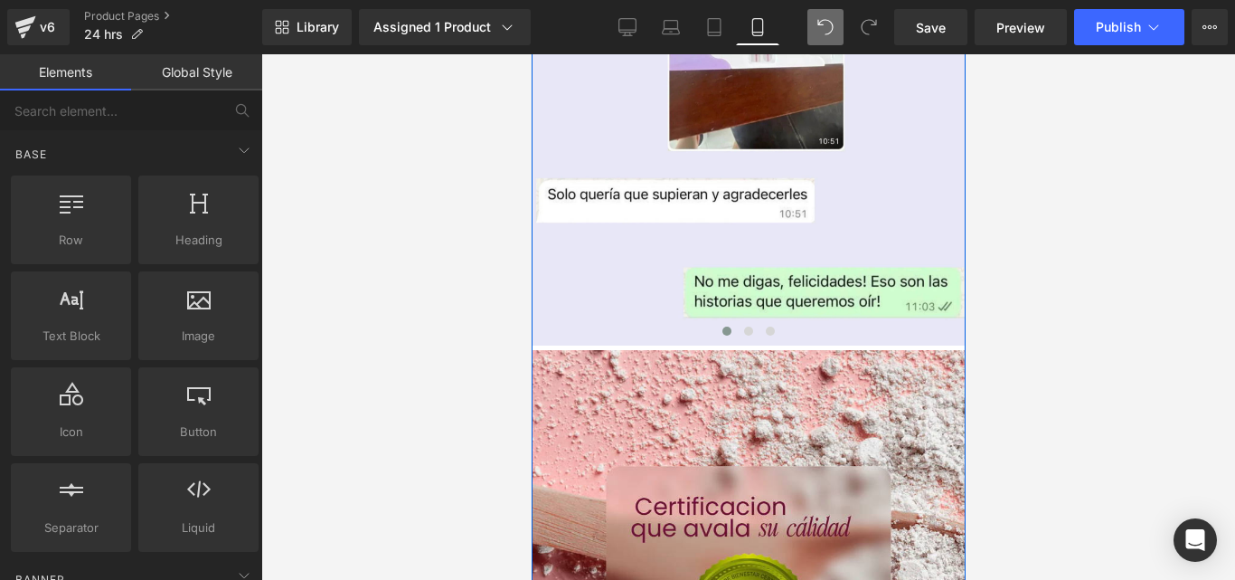
scroll to position [4597, 0]
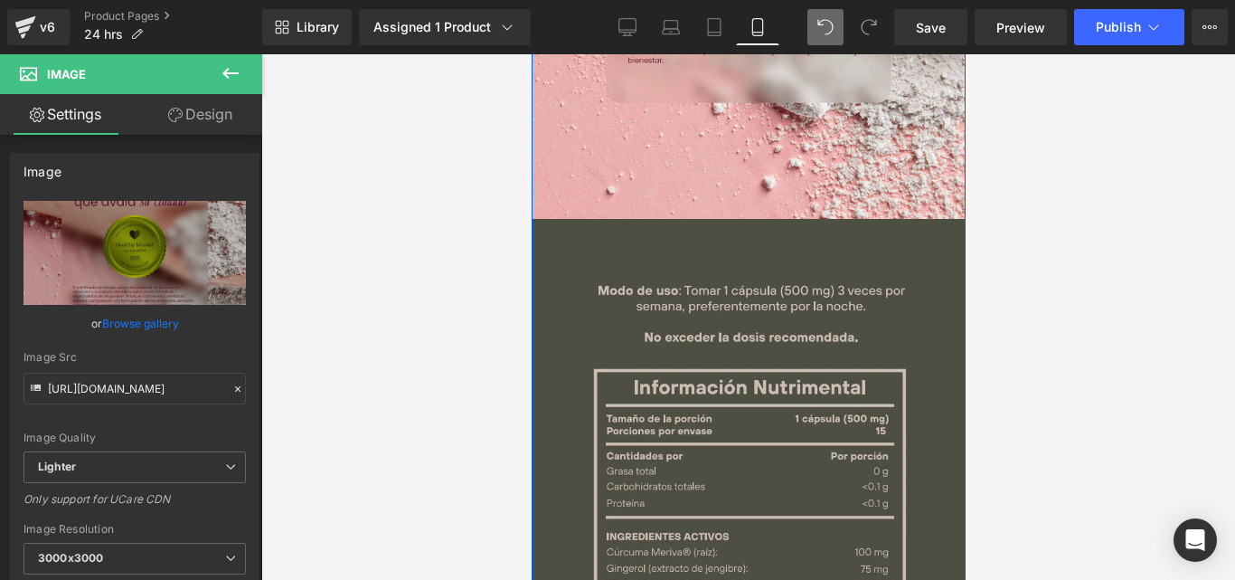
scroll to position [5287, 0]
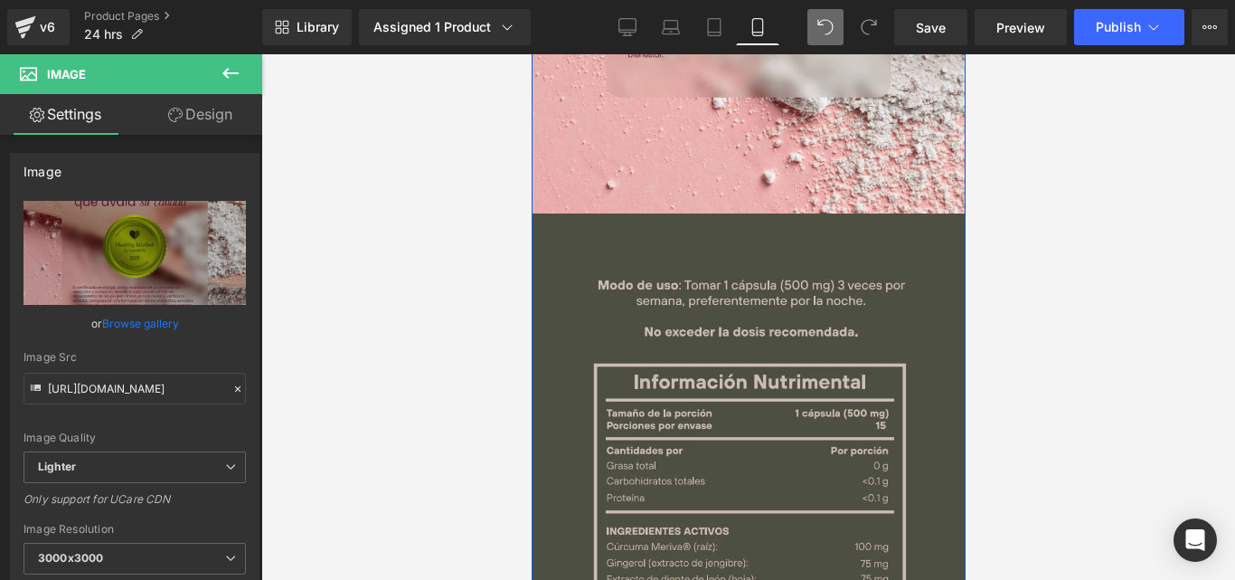
click at [531, 253] on img at bounding box center [748, 499] width 434 height 573
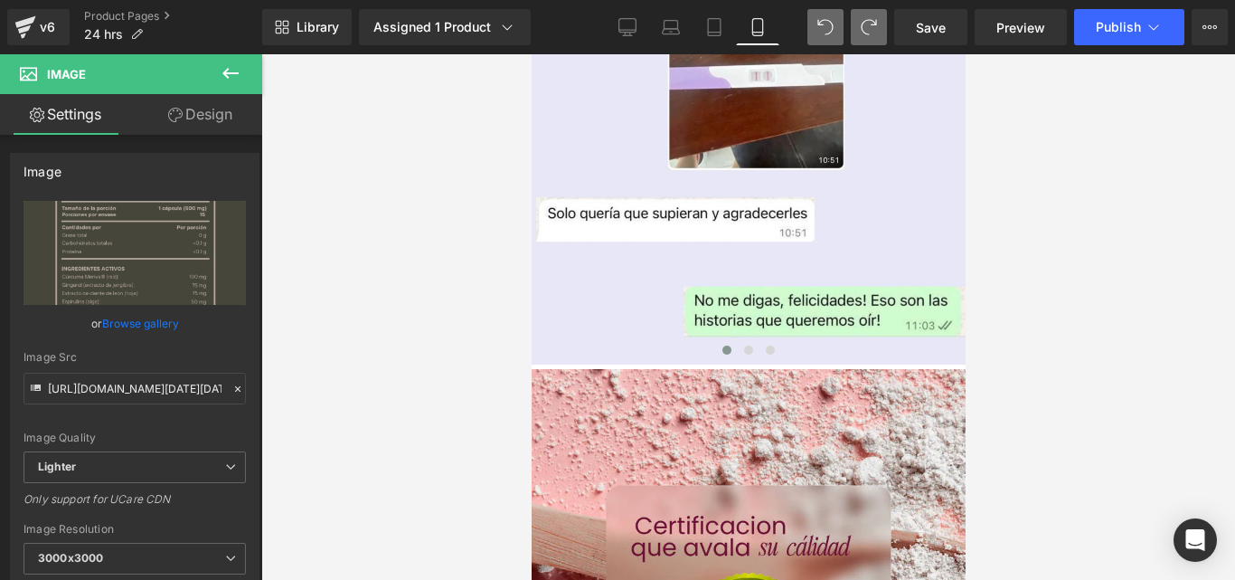
scroll to position [5248, 0]
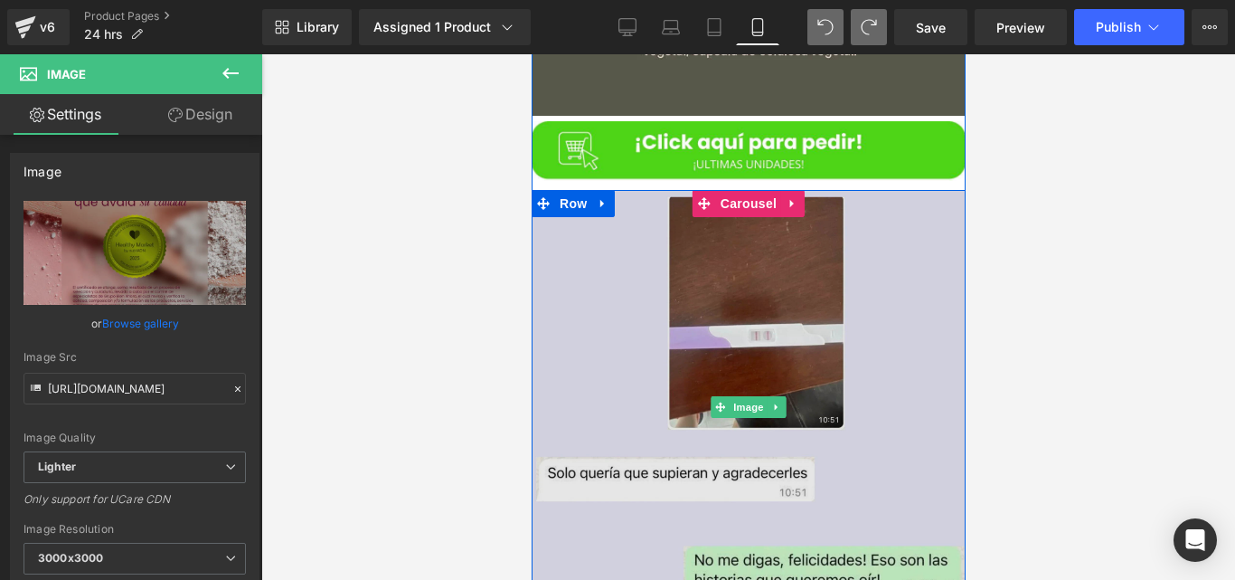
scroll to position [4946, 0]
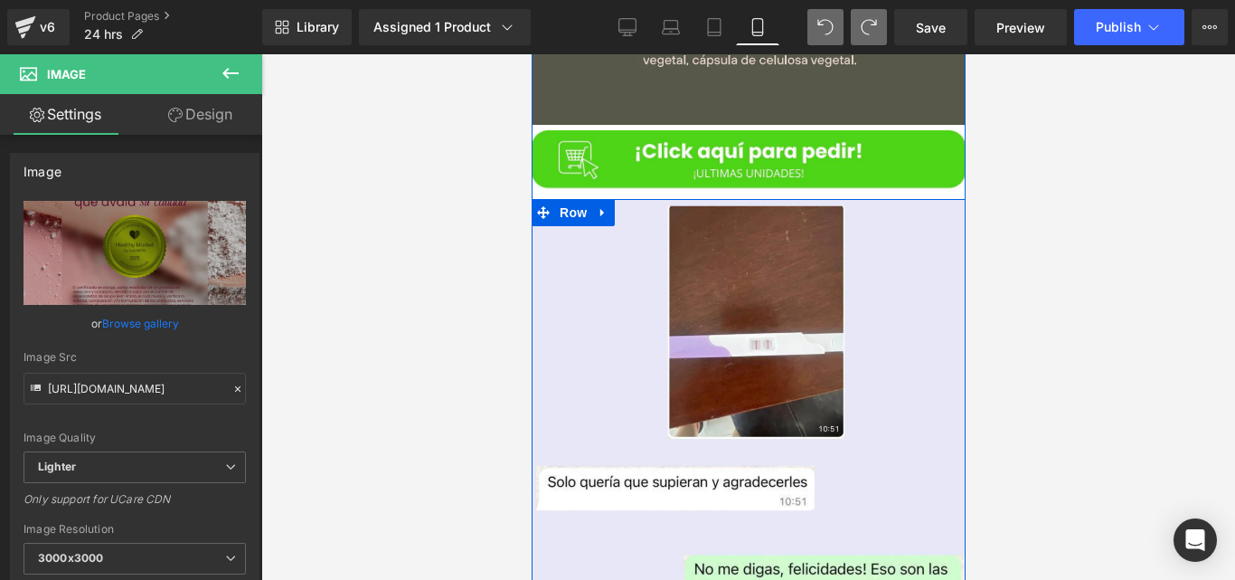
click at [601, 207] on icon at bounding box center [597, 212] width 10 height 11
click at [643, 206] on icon at bounding box center [649, 213] width 13 height 14
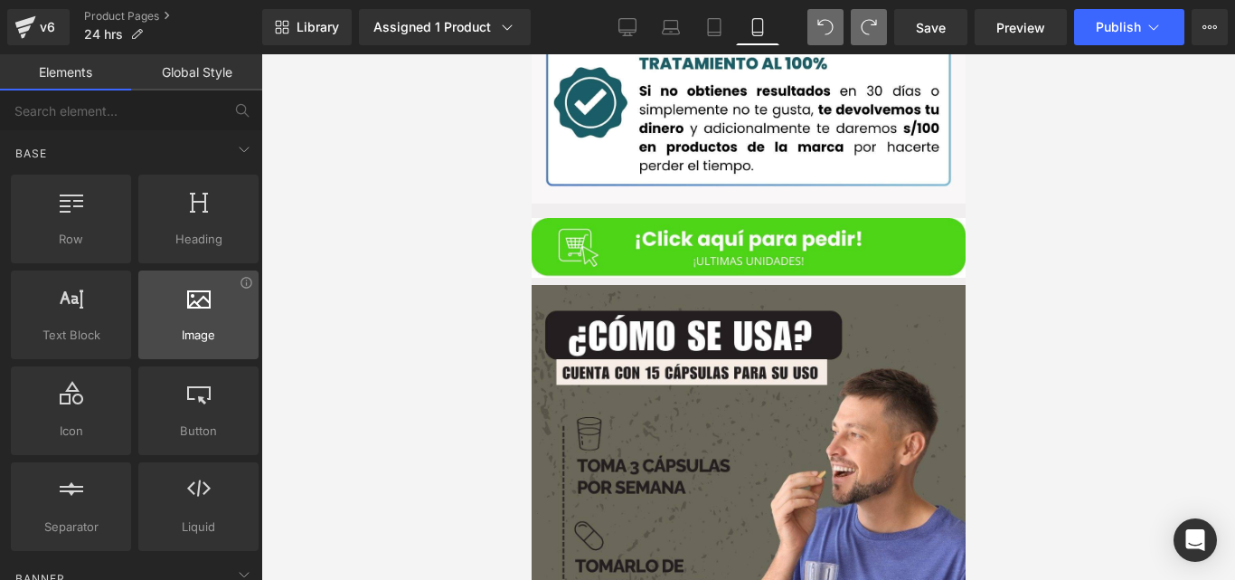
scroll to position [0, 0]
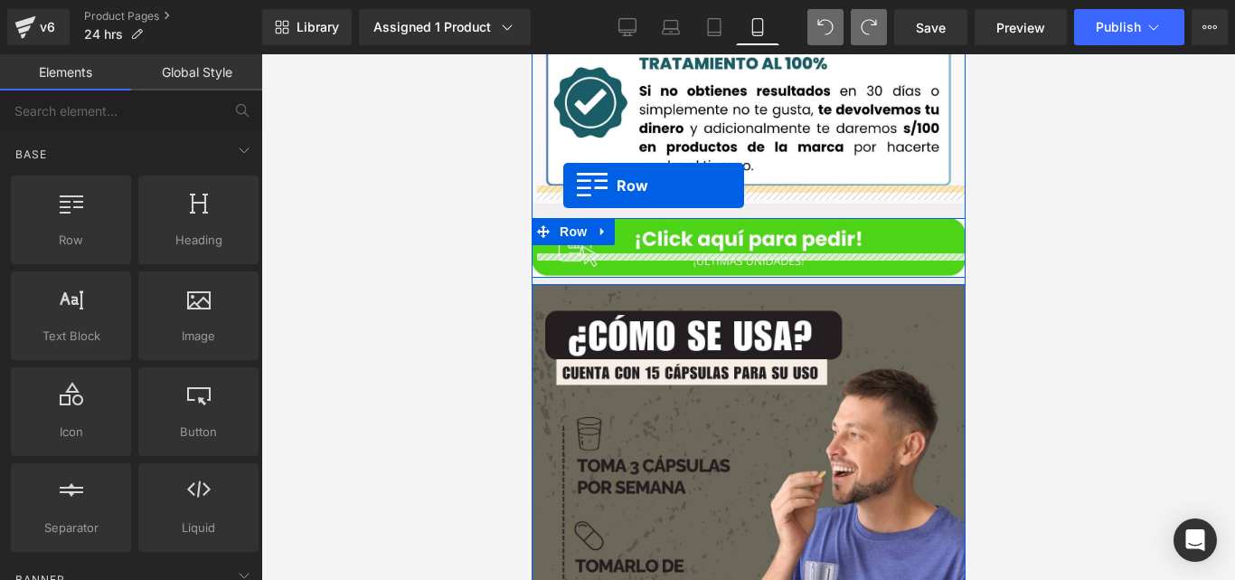
drag, startPoint x: 629, startPoint y: 293, endPoint x: 563, endPoint y: 185, distance: 126.7
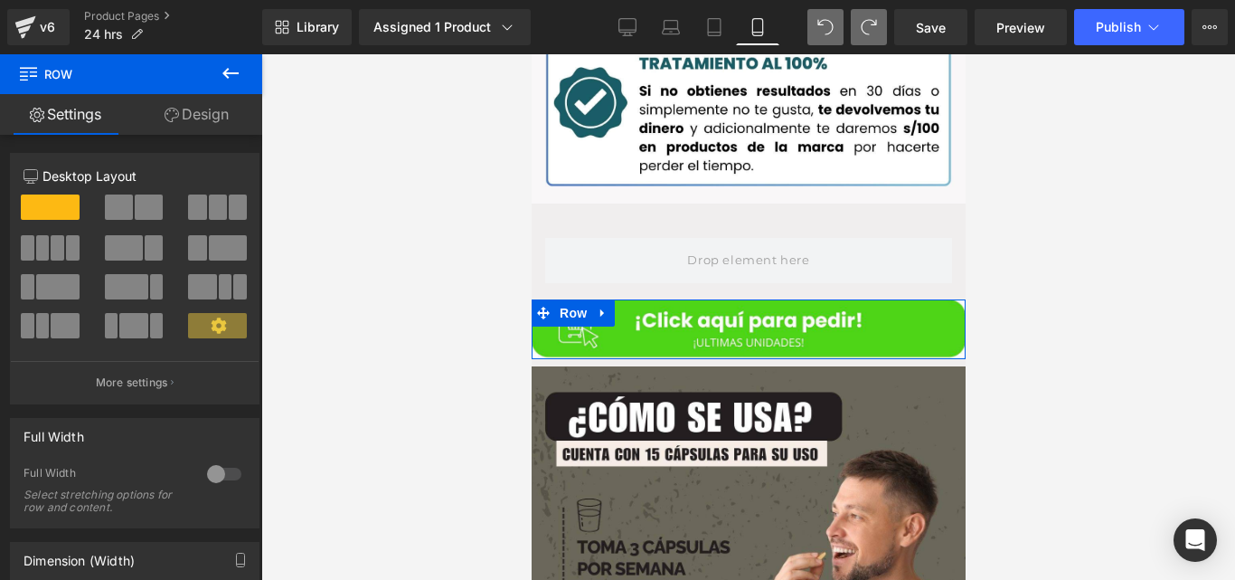
click at [247, 78] on button at bounding box center [230, 74] width 63 height 40
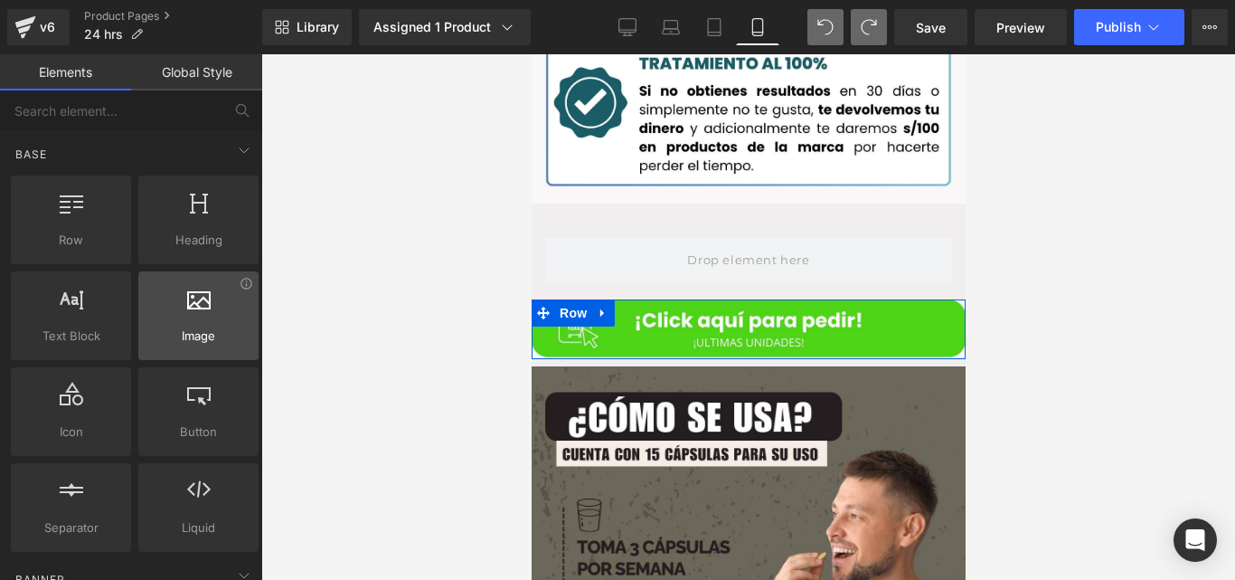
drag, startPoint x: 189, startPoint y: 365, endPoint x: 189, endPoint y: 351, distance: 14.5
click at [189, 351] on div "Row rows, columns, layouts, div Heading headings, titles, h1,h2,h3,h4,h5,h6 Tex…" at bounding box center [134, 363] width 255 height 383
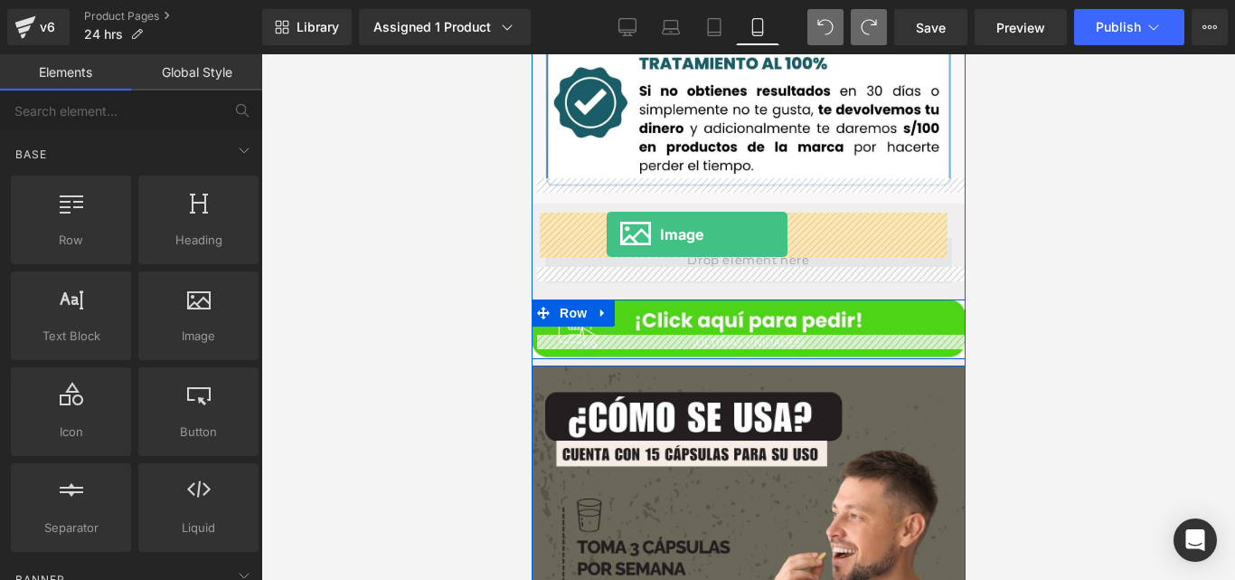
drag, startPoint x: 720, startPoint y: 405, endPoint x: 606, endPoint y: 234, distance: 205.4
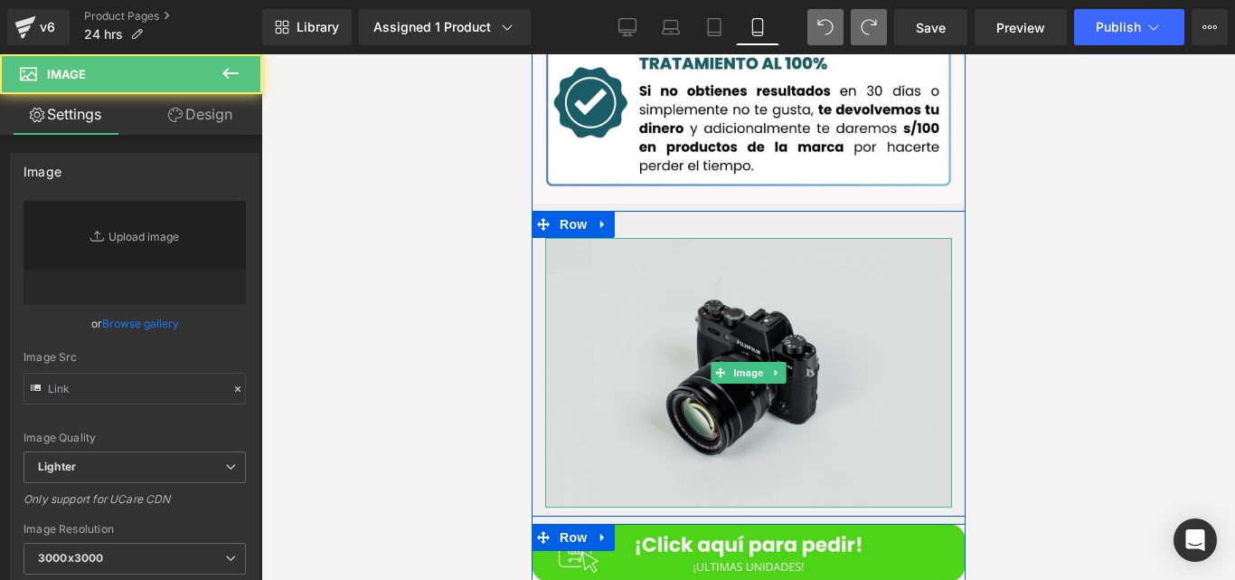
type input "//[DOMAIN_NAME][URL]"
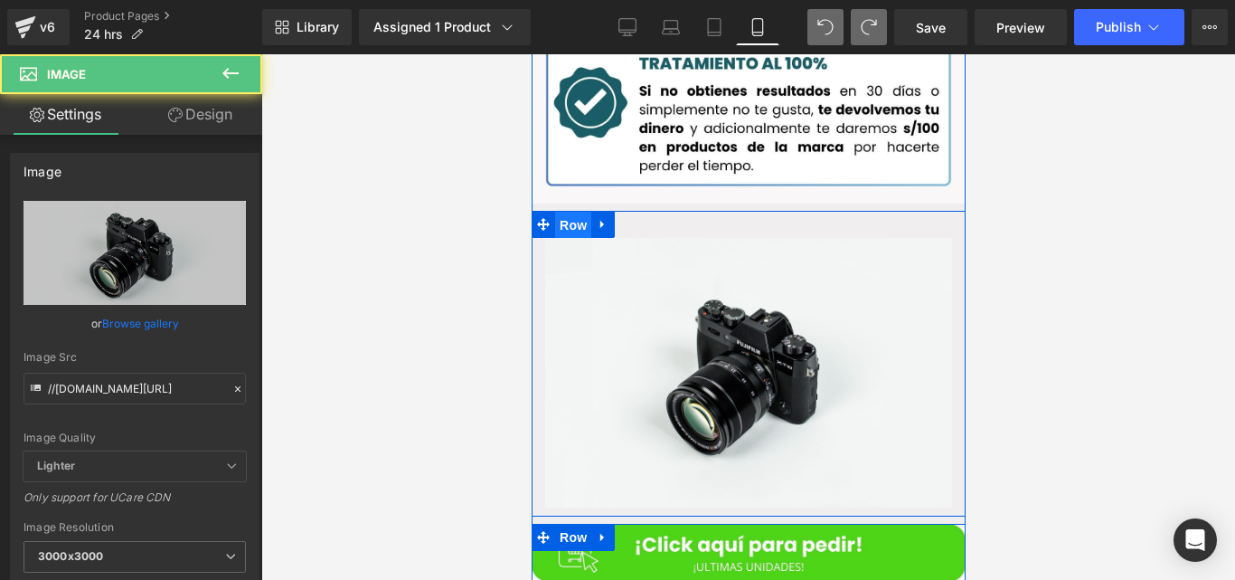
click at [579, 212] on span "Row" at bounding box center [572, 225] width 36 height 27
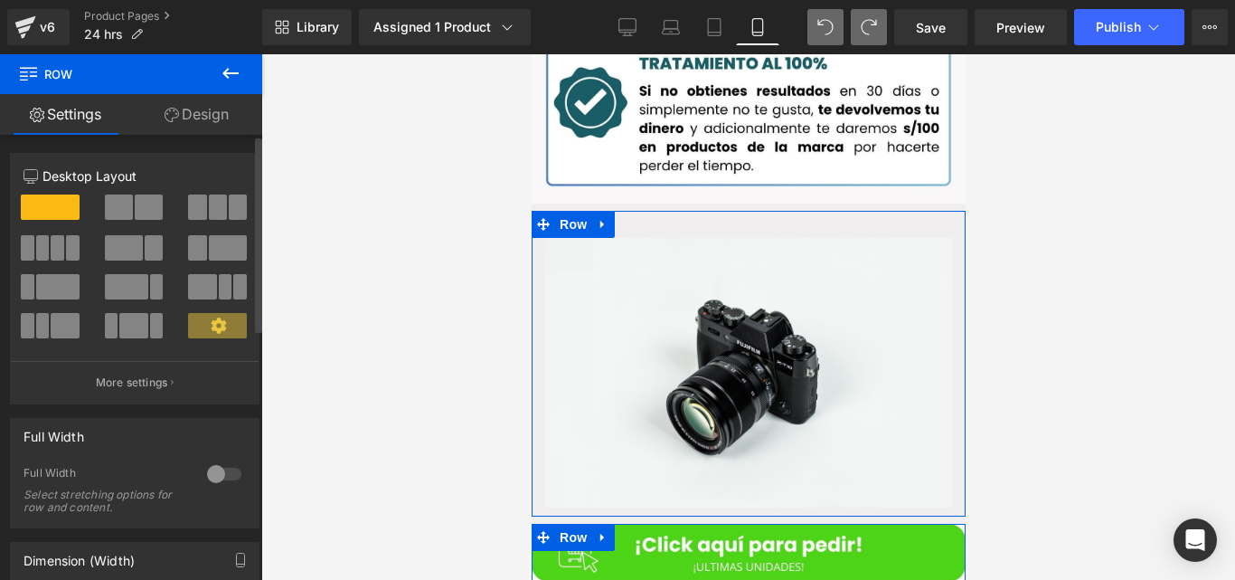
click at [207, 488] on div "Full Width Select stretching options for row and content." at bounding box center [135, 497] width 222 height 62
click at [218, 468] on div at bounding box center [224, 473] width 43 height 29
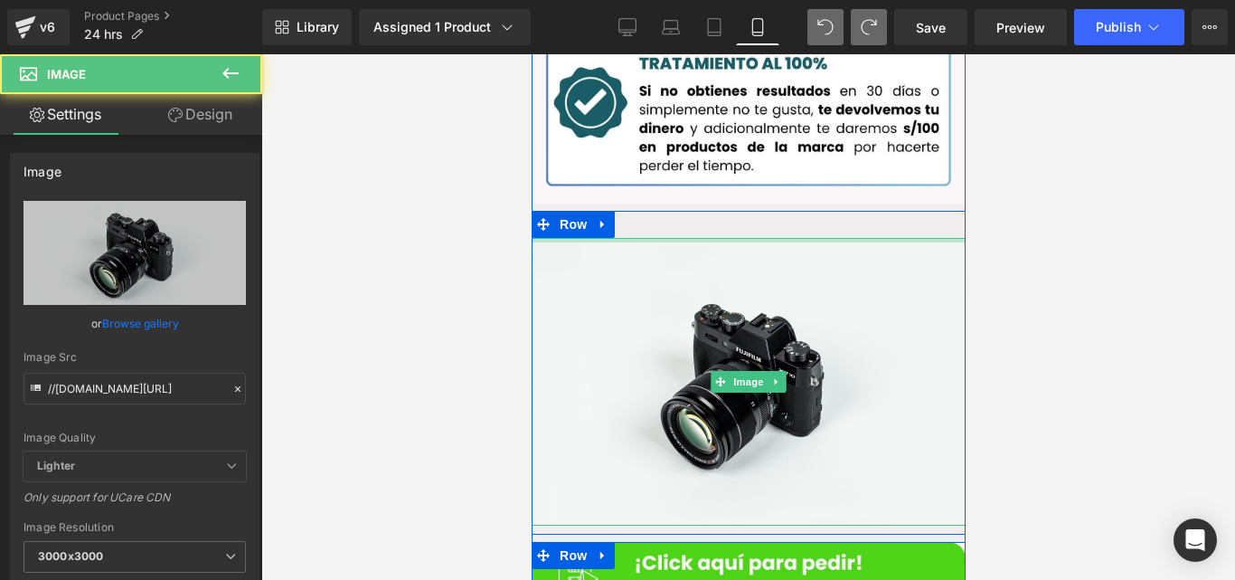
drag, startPoint x: 649, startPoint y: 213, endPoint x: 651, endPoint y: 203, distance: 10.1
click at [651, 211] on div "Image Row" at bounding box center [748, 373] width 434 height 324
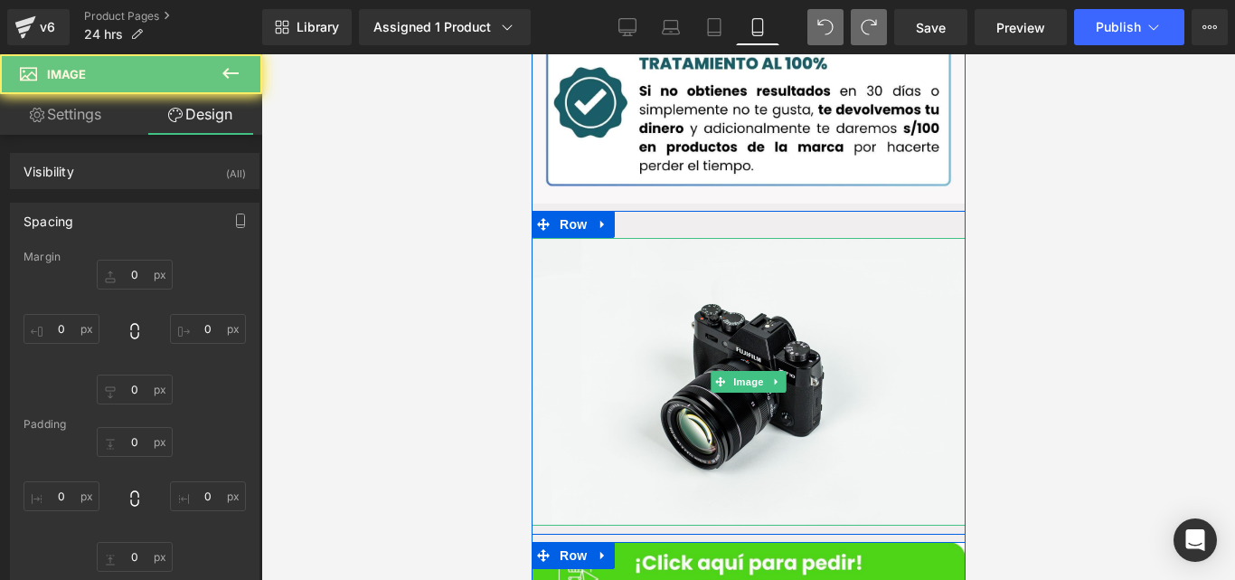
type input "0"
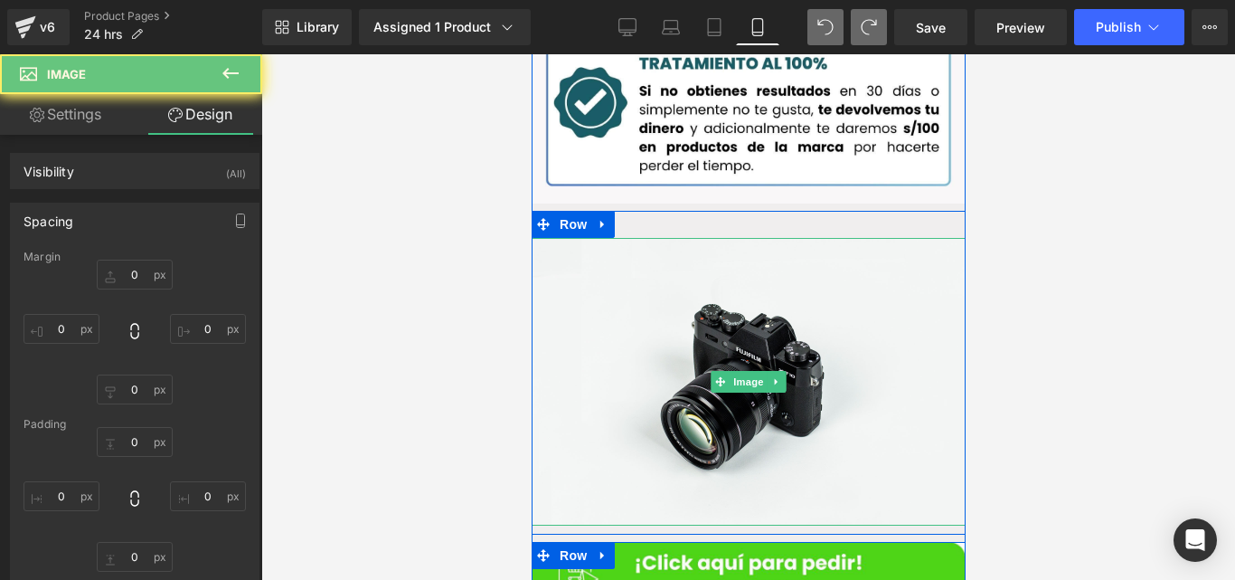
type input "0"
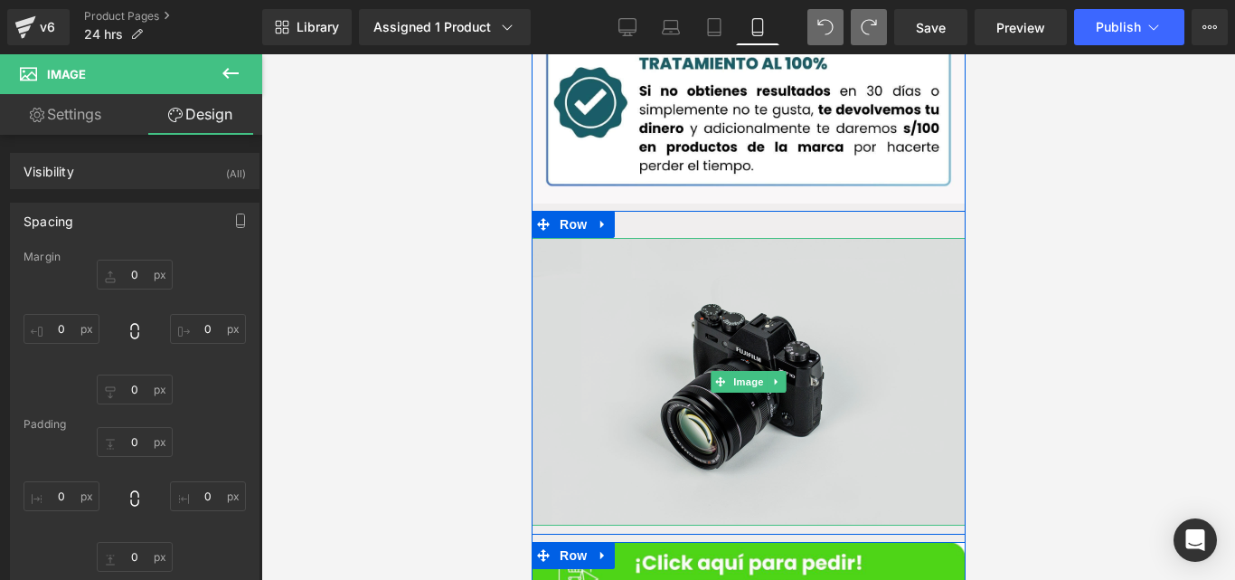
click at [748, 371] on span "Image" at bounding box center [748, 382] width 38 height 22
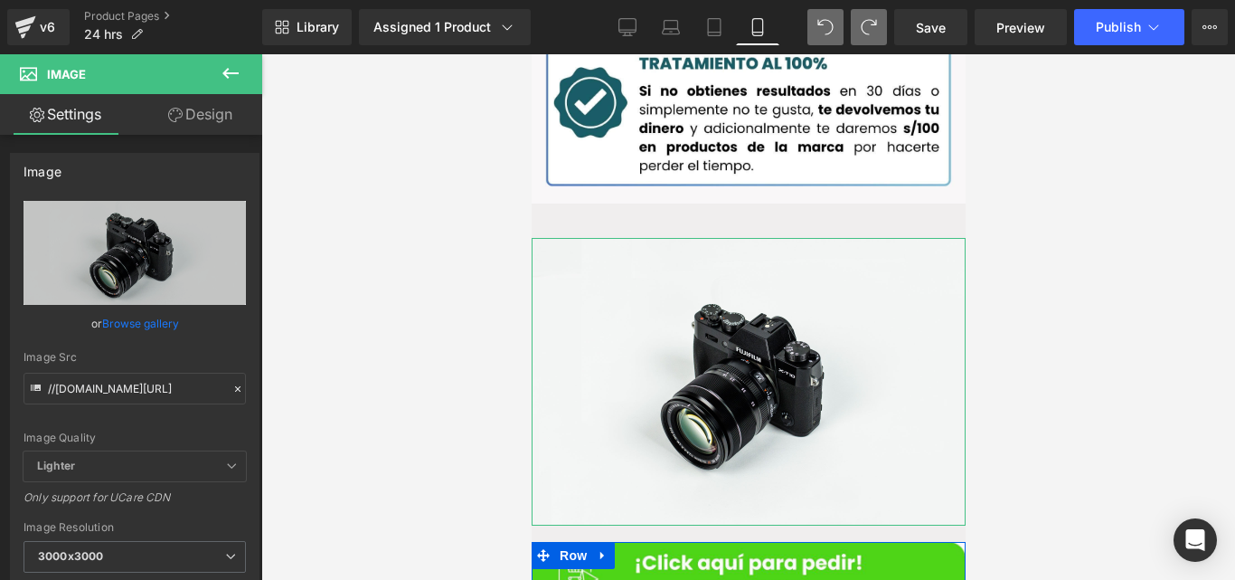
click at [211, 114] on link "Design" at bounding box center [200, 114] width 131 height 41
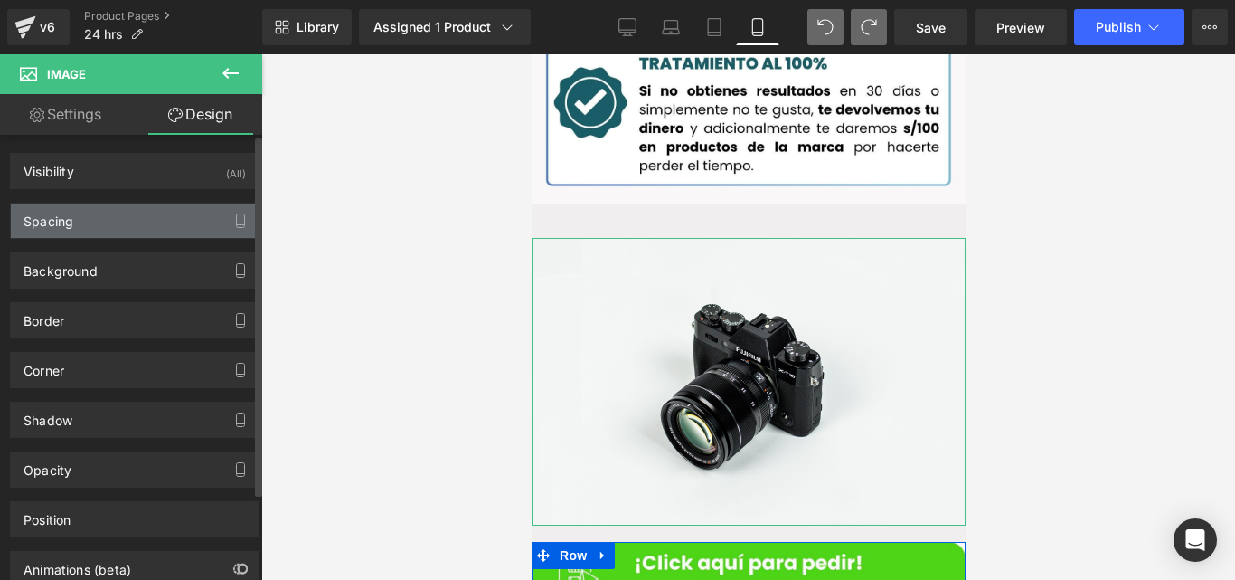
click at [130, 214] on div "Spacing" at bounding box center [135, 220] width 248 height 34
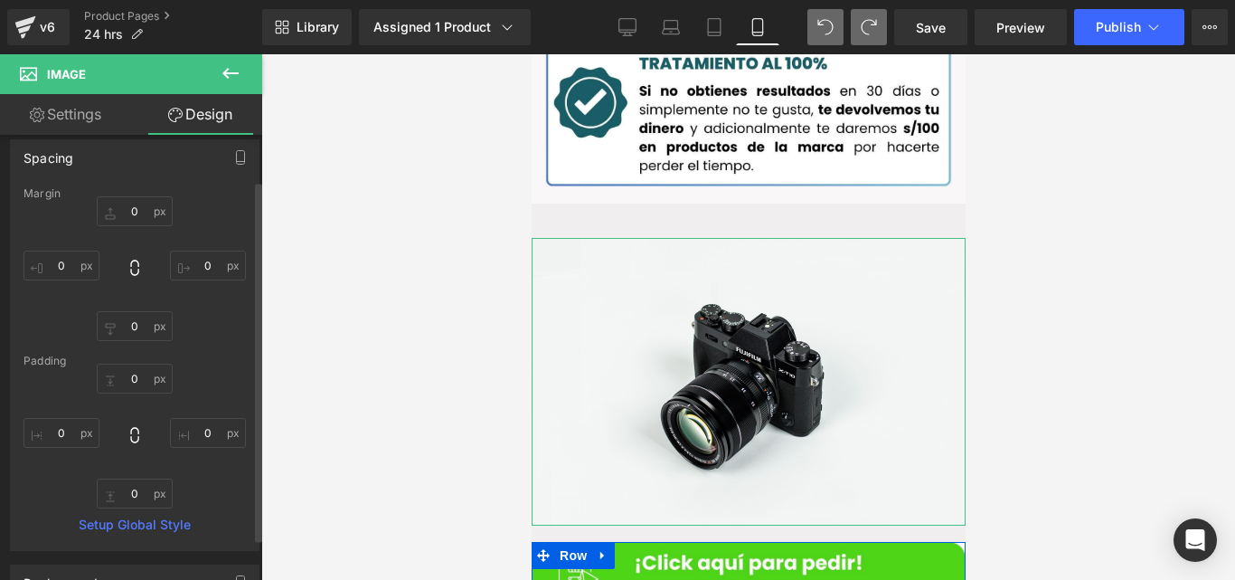
scroll to position [129, 0]
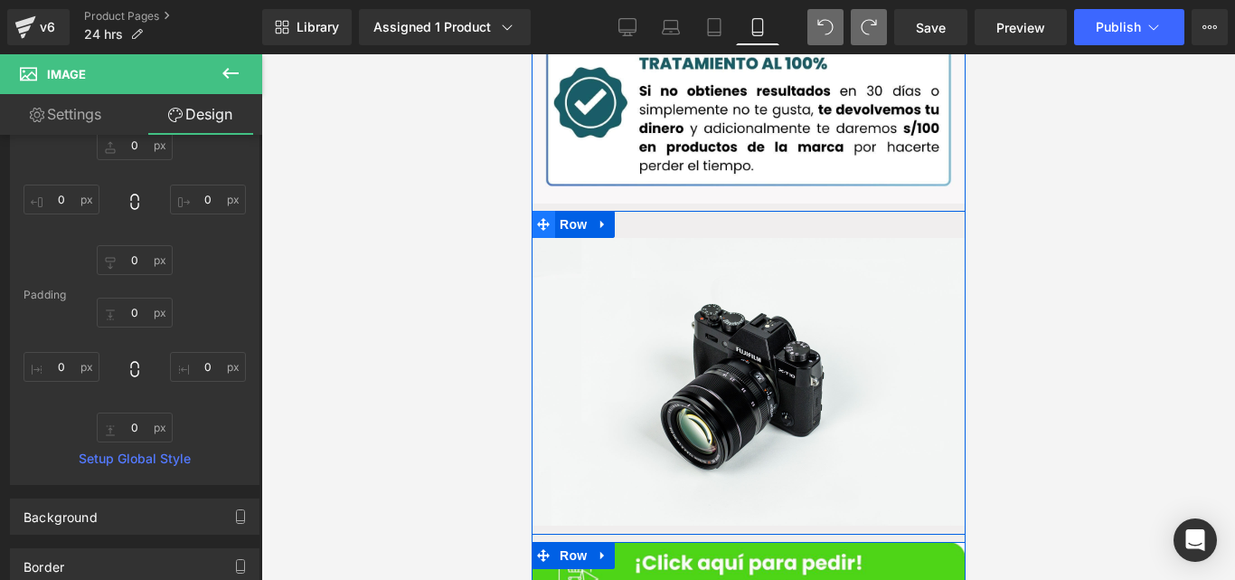
click at [570, 211] on span "Row" at bounding box center [572, 224] width 36 height 27
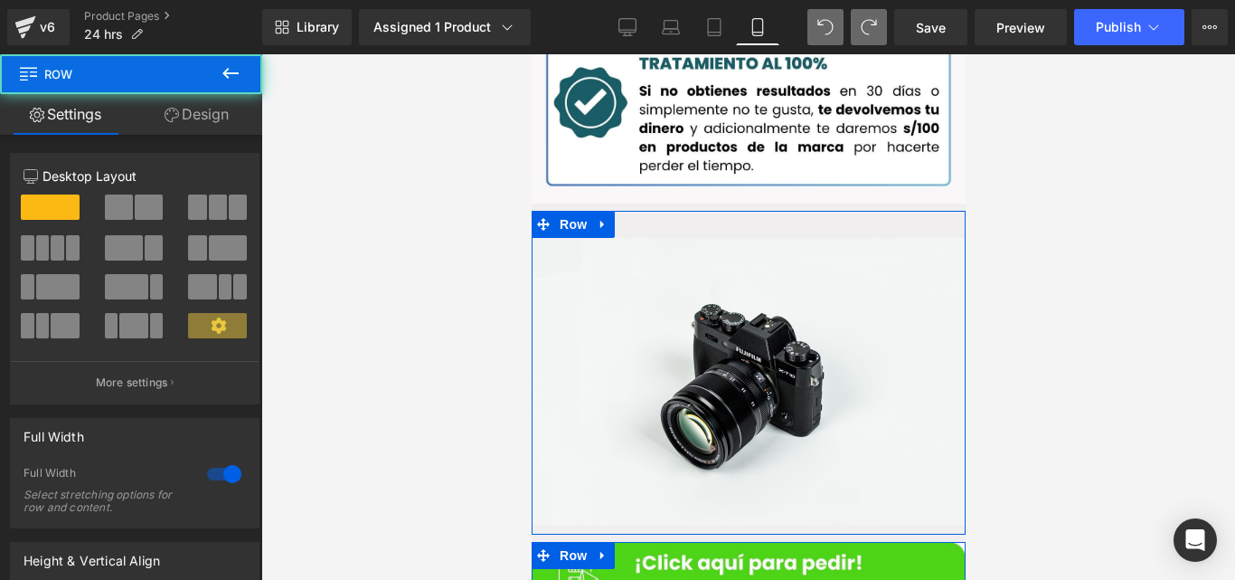
click at [220, 120] on link "Design" at bounding box center [196, 114] width 131 height 41
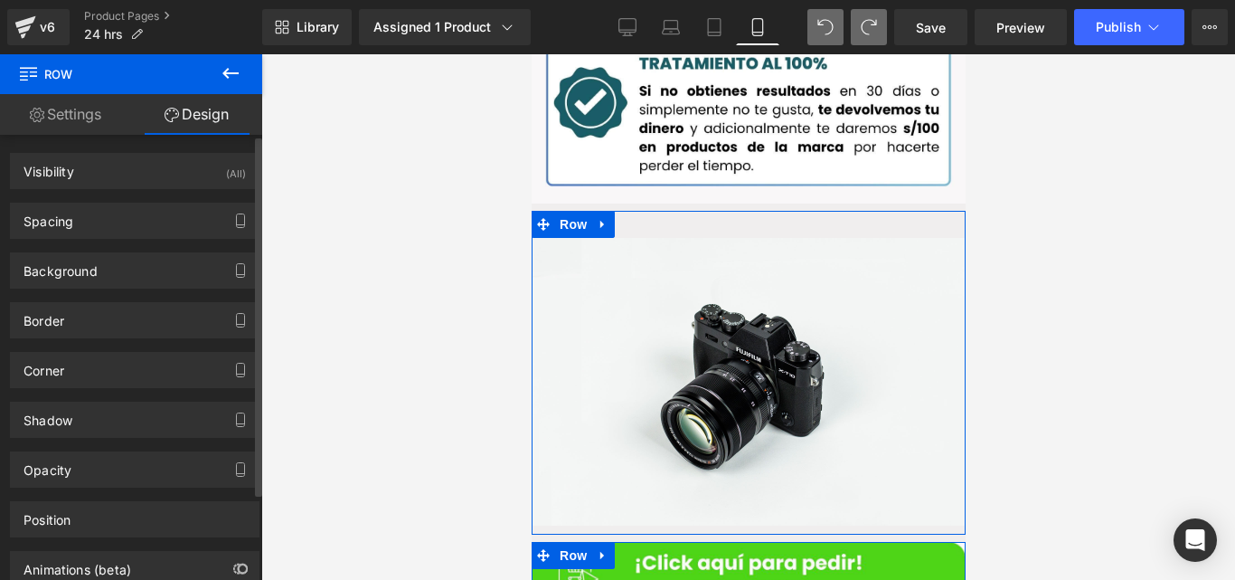
click at [113, 240] on div "Background Color & Image color Color % Image Replace Image Upload image or Brow…" at bounding box center [135, 264] width 270 height 50
type input "0"
type input "30"
type input "0"
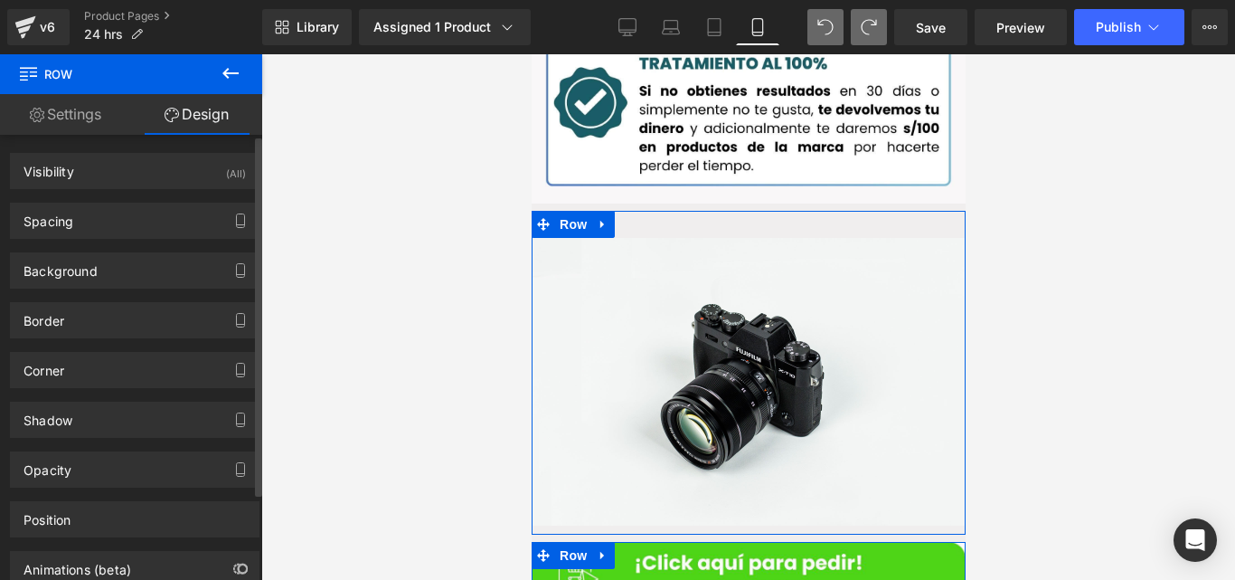
type input "10"
type input "0"
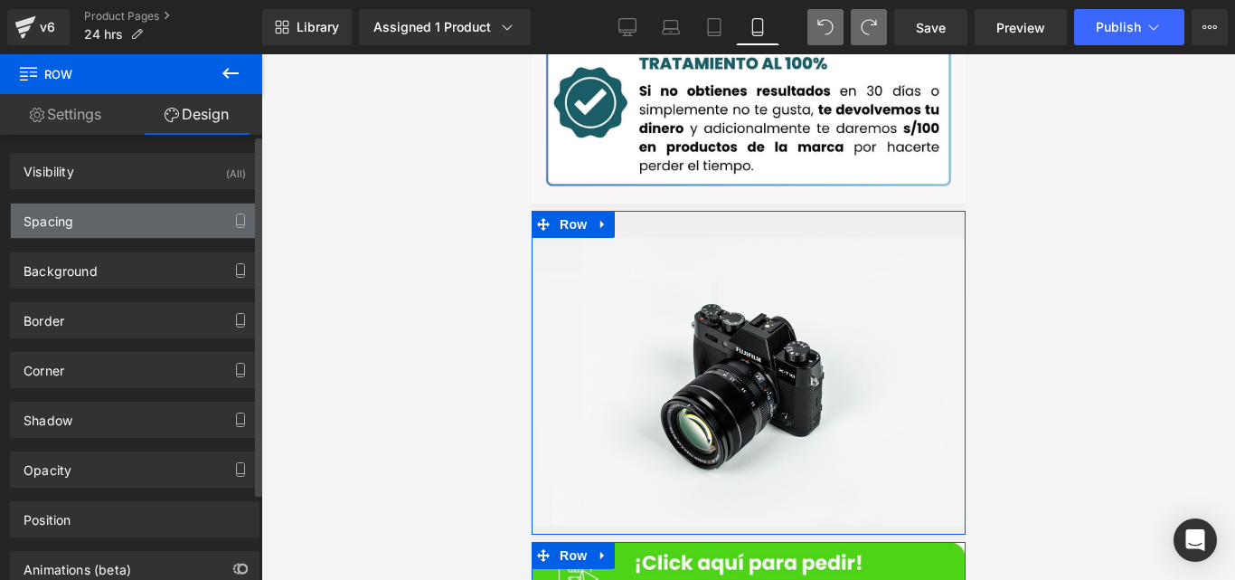
click at [60, 220] on div "Spacing" at bounding box center [49, 215] width 50 height 25
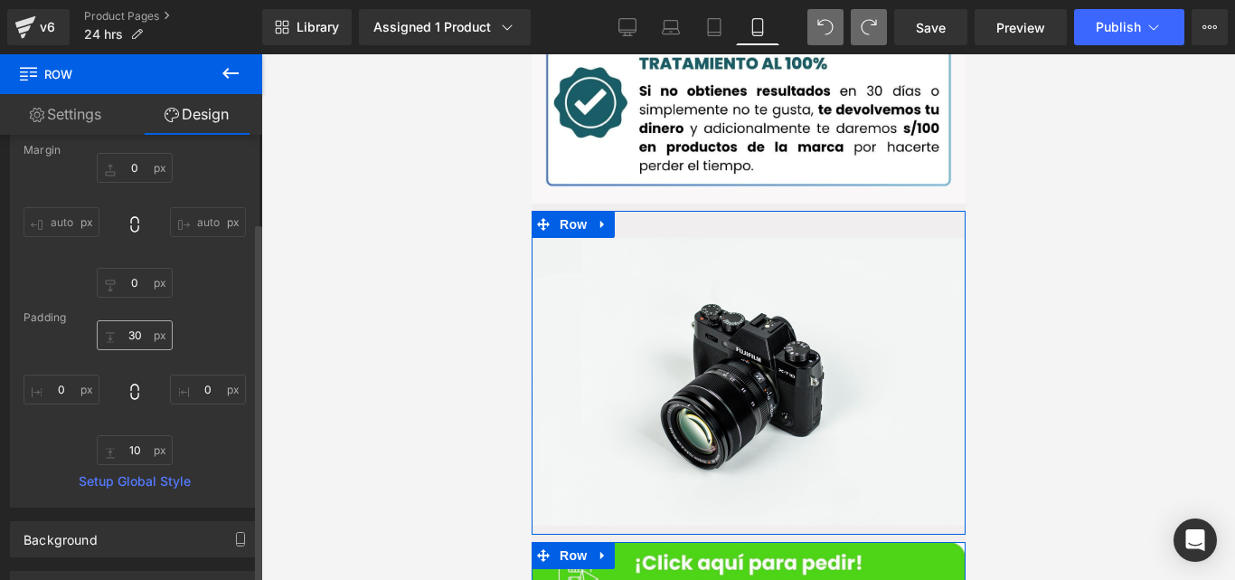
scroll to position [108, 0]
click at [134, 342] on input "30" at bounding box center [135, 334] width 76 height 30
click at [150, 450] on input "10" at bounding box center [135, 449] width 76 height 30
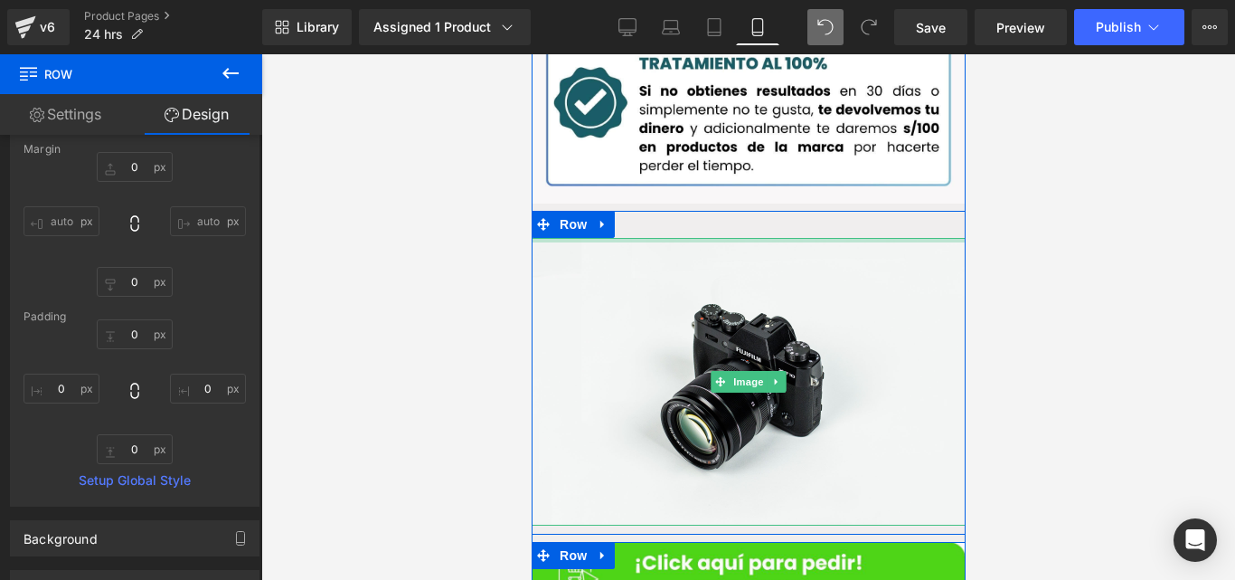
click at [744, 238] on div at bounding box center [748, 240] width 434 height 5
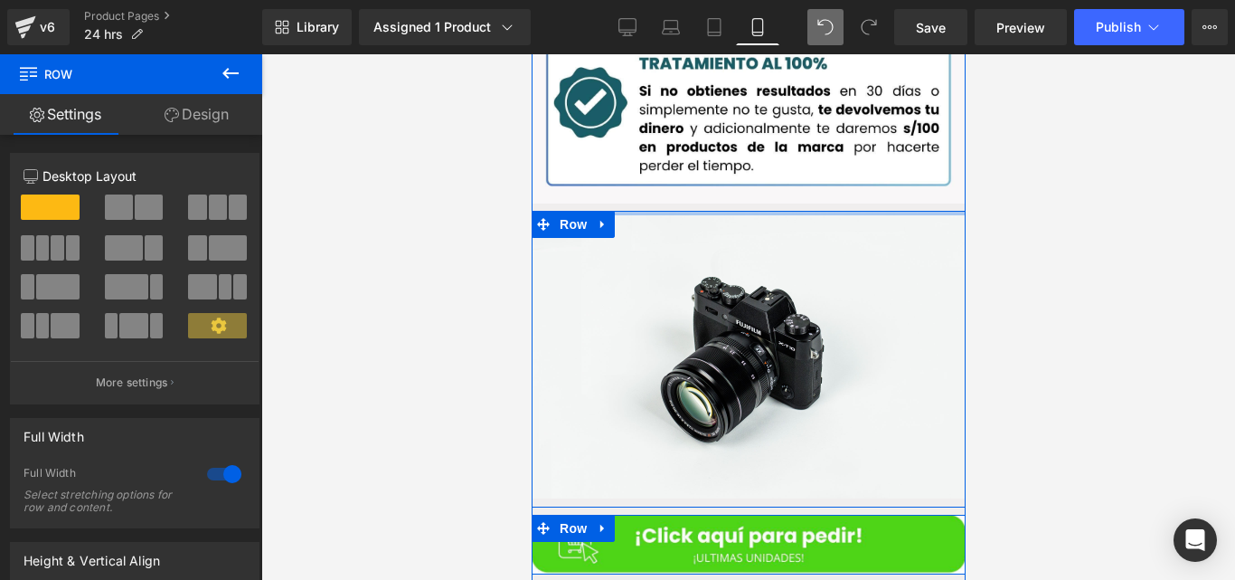
drag, startPoint x: 749, startPoint y: 198, endPoint x: 754, endPoint y: 185, distance: 14.6
click at [759, 158] on div "Sale Off (P) Image 24hrs (P) Title Add To Cart (P) Cart Button Product Image Ro…" at bounding box center [748, 40] width 434 height 1083
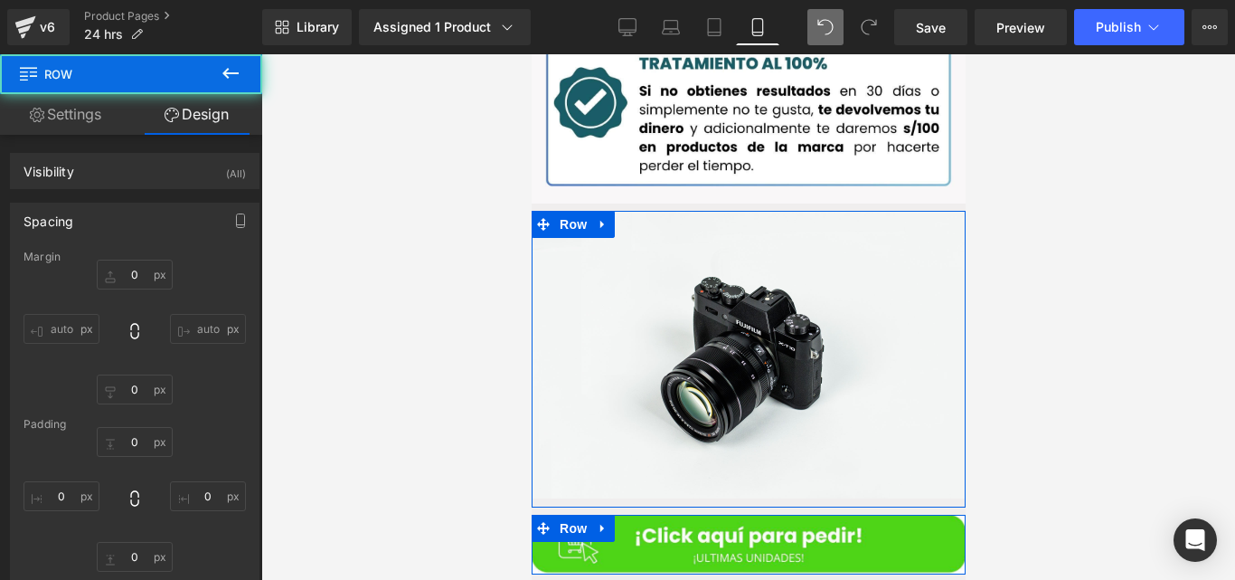
type input "0"
type input "10"
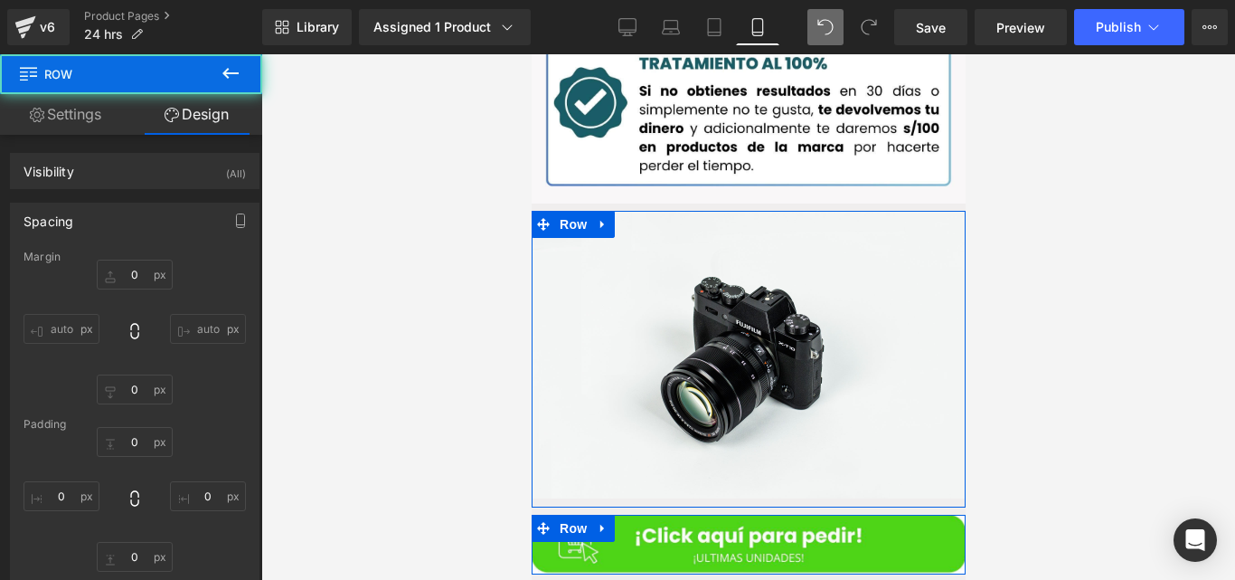
type input "0"
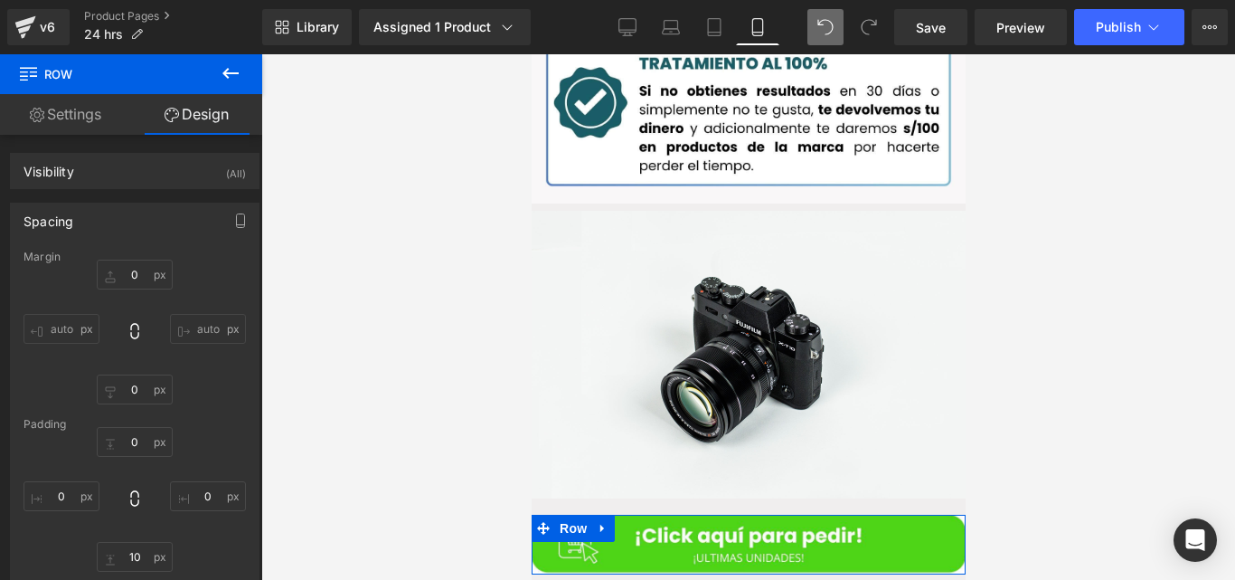
click at [218, 77] on button at bounding box center [230, 74] width 63 height 40
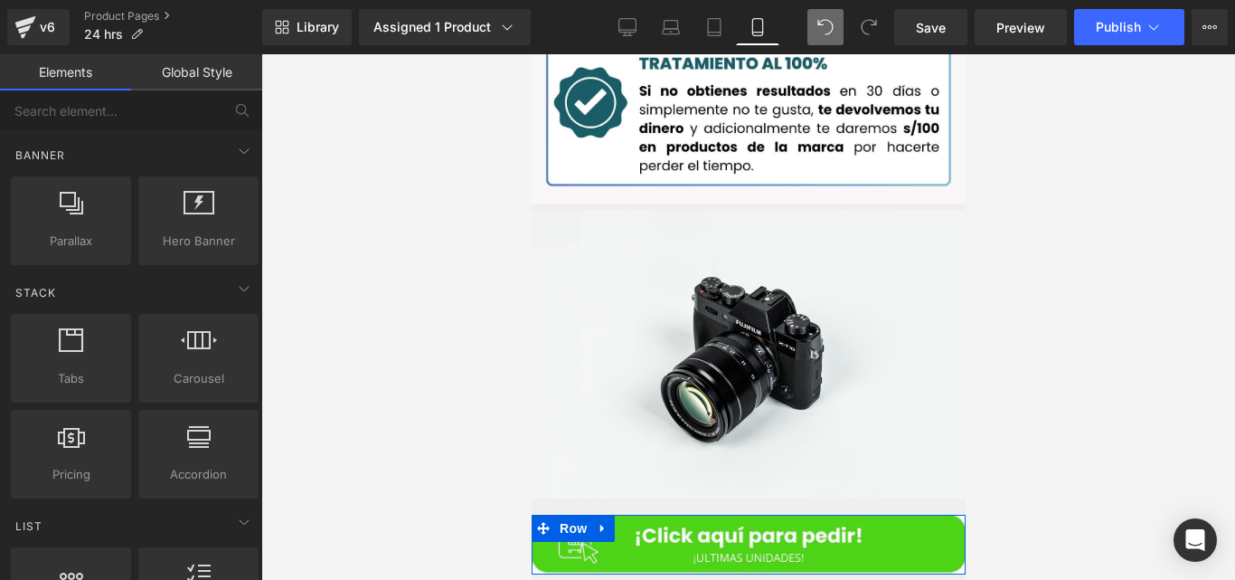
scroll to position [425, 0]
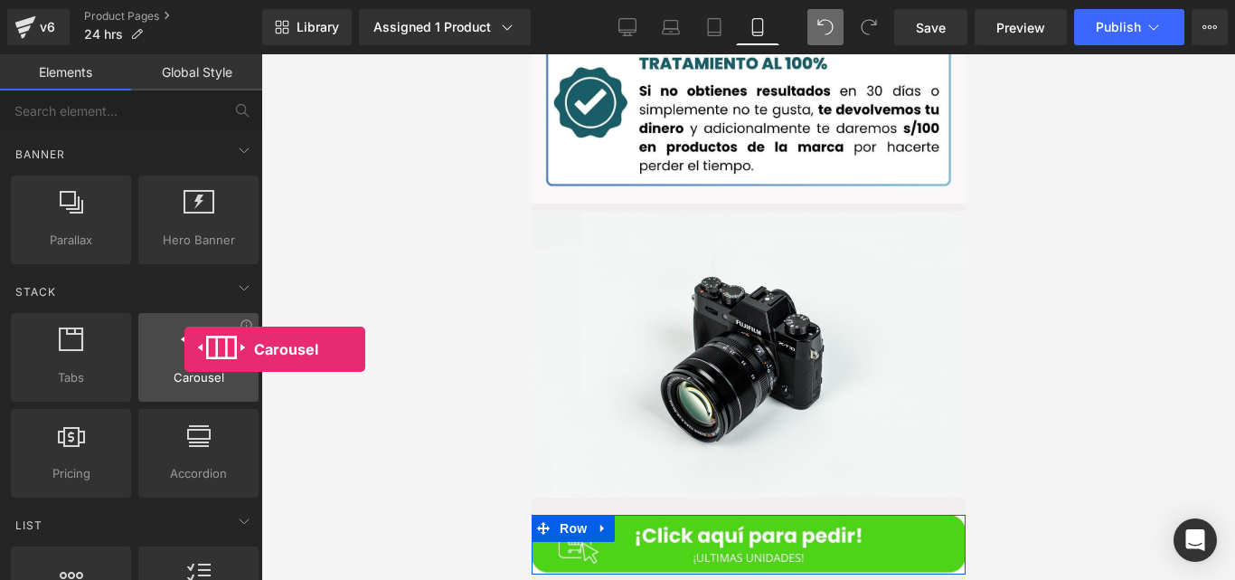
drag, startPoint x: 191, startPoint y: 357, endPoint x: 185, endPoint y: 349, distance: 10.3
click at [185, 349] on div at bounding box center [198, 347] width 109 height 41
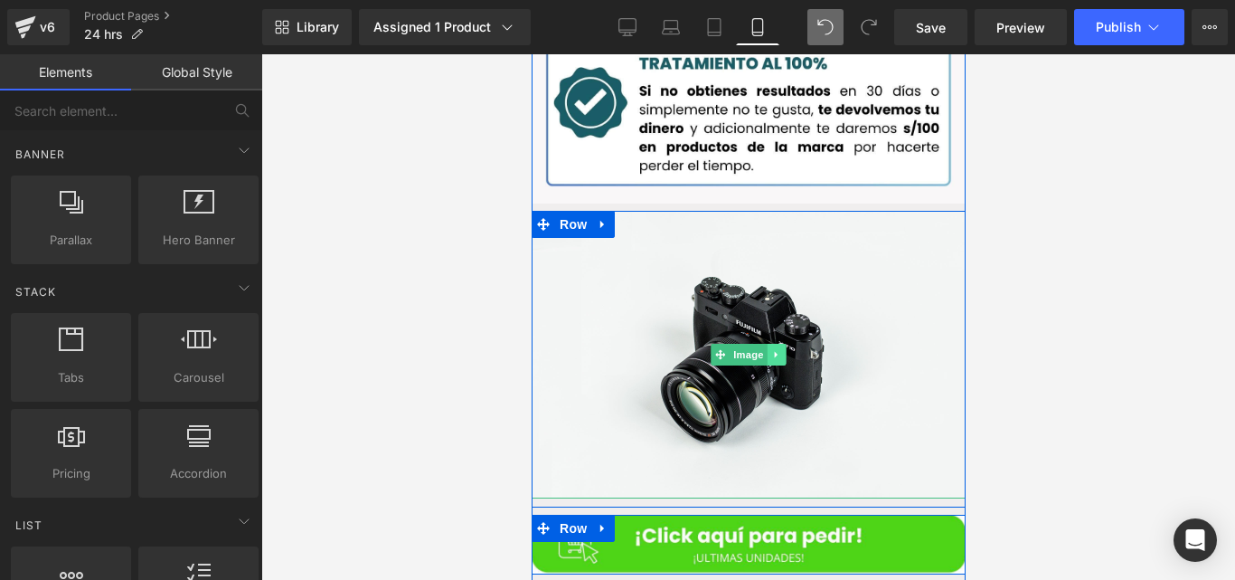
click at [771, 349] on icon at bounding box center [776, 354] width 10 height 11
click at [786, 344] on link at bounding box center [785, 355] width 19 height 22
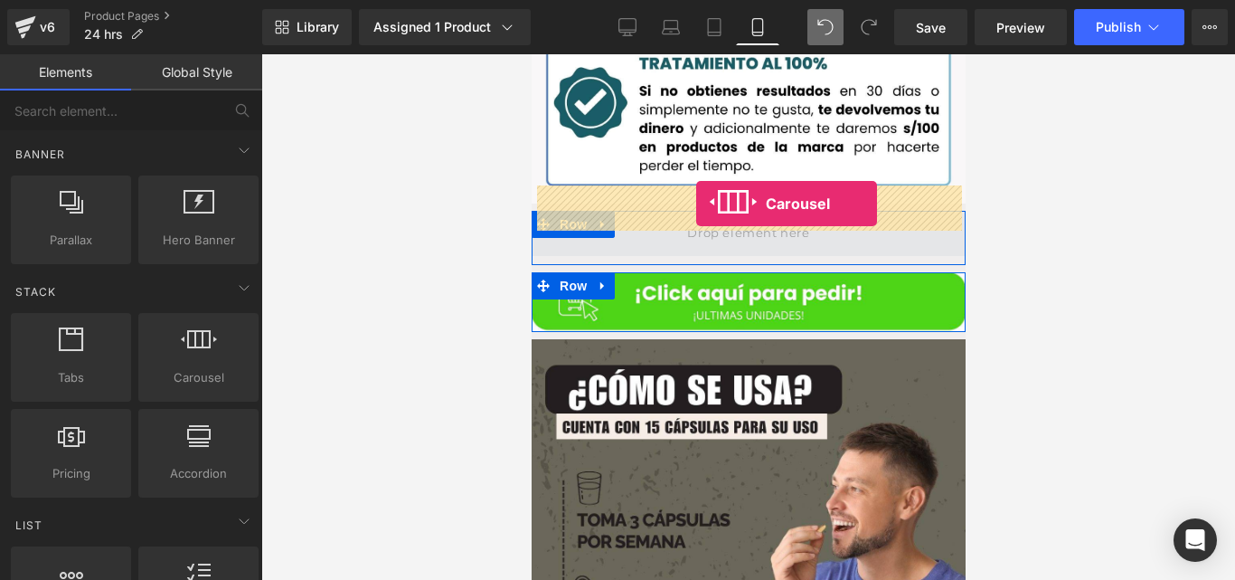
drag, startPoint x: 745, startPoint y: 414, endPoint x: 696, endPoint y: 203, distance: 216.5
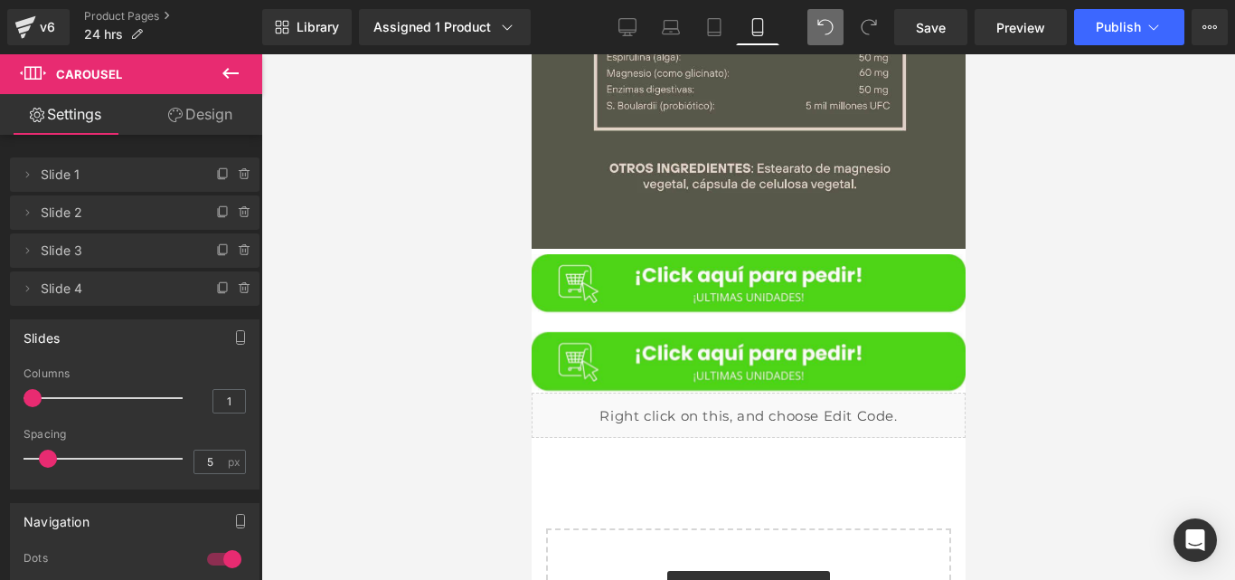
scroll to position [4959, 0]
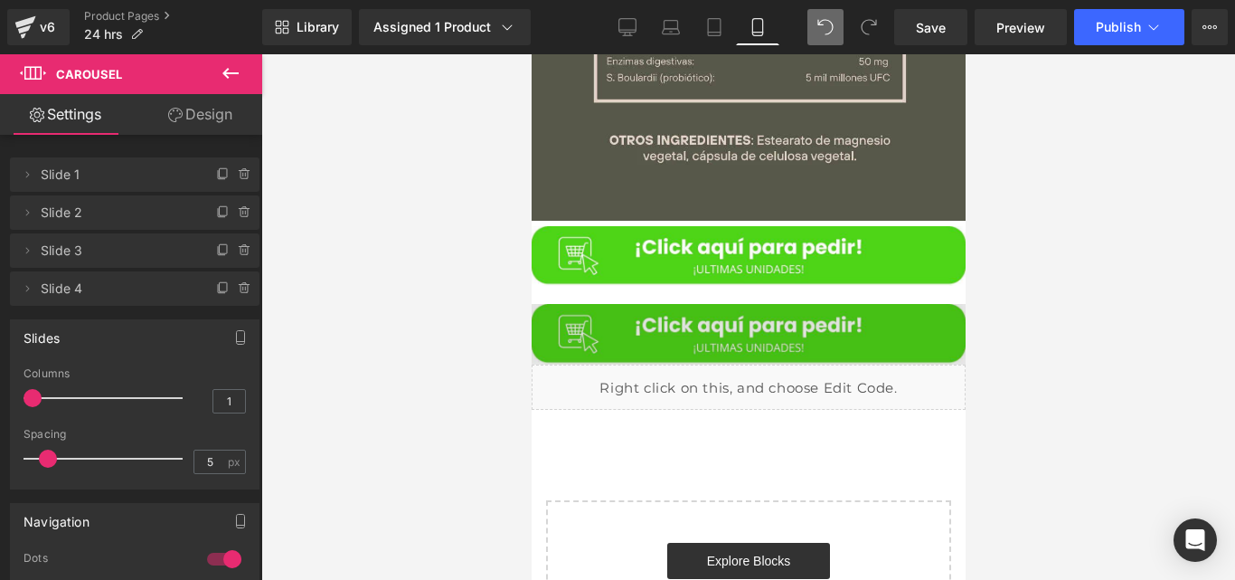
click at [684, 304] on img at bounding box center [748, 334] width 434 height 61
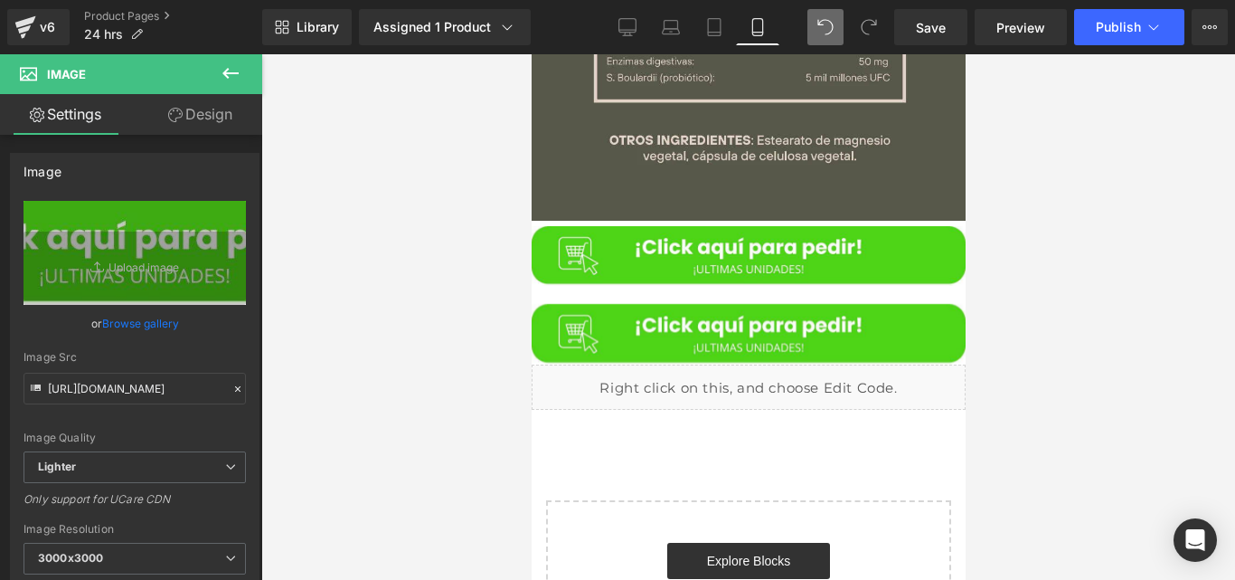
click at [225, 80] on icon at bounding box center [231, 73] width 22 height 22
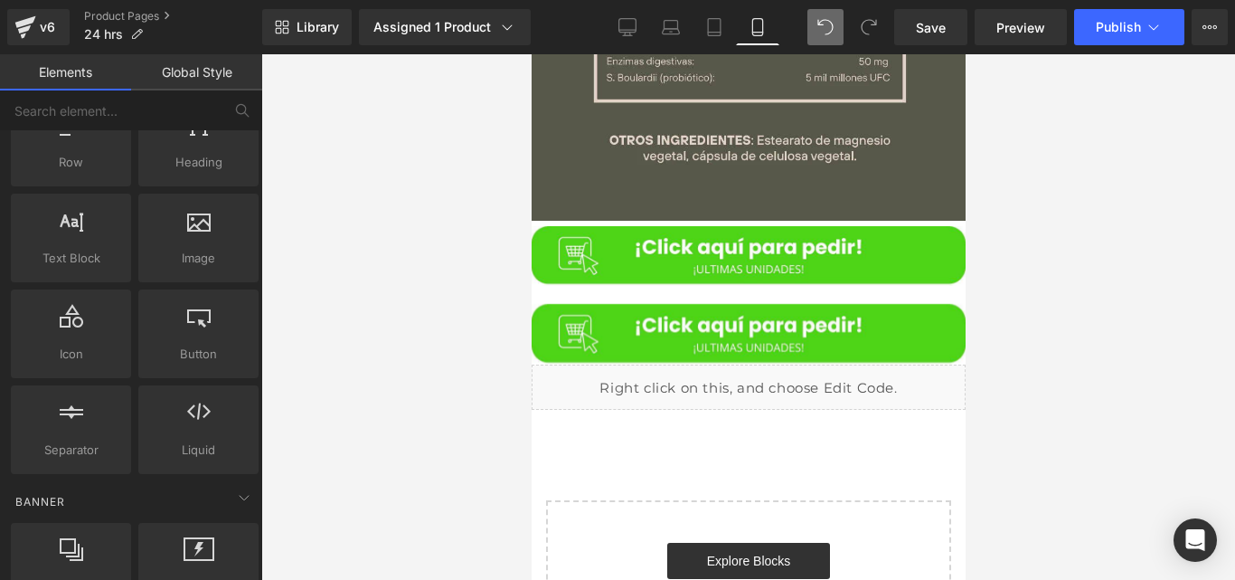
scroll to position [0, 0]
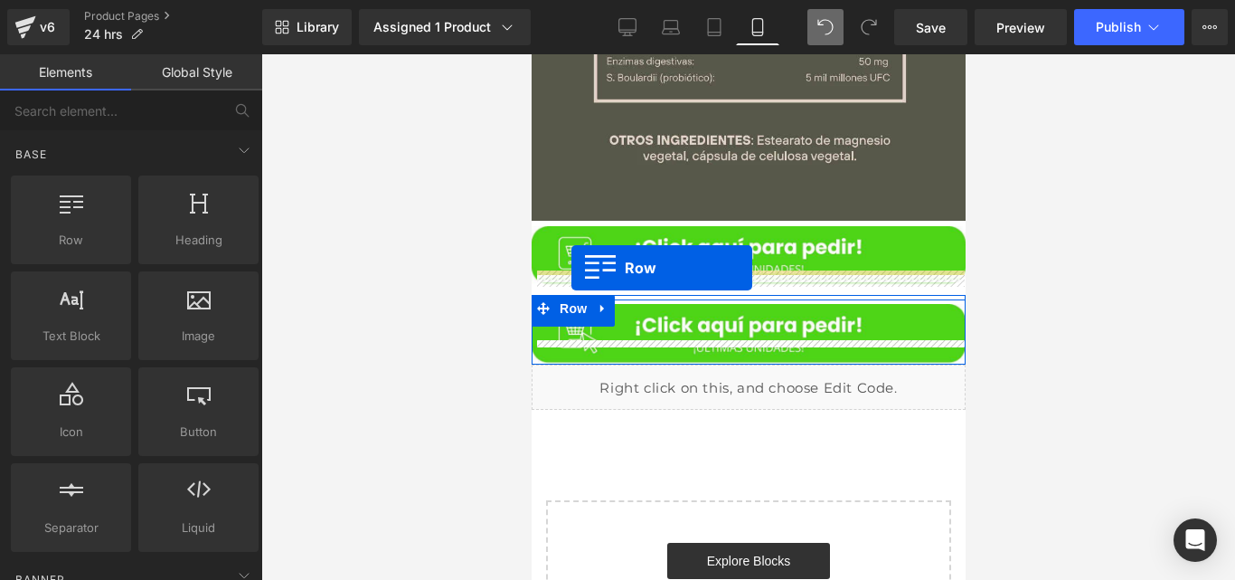
drag, startPoint x: 619, startPoint y: 289, endPoint x: 571, endPoint y: 268, distance: 52.3
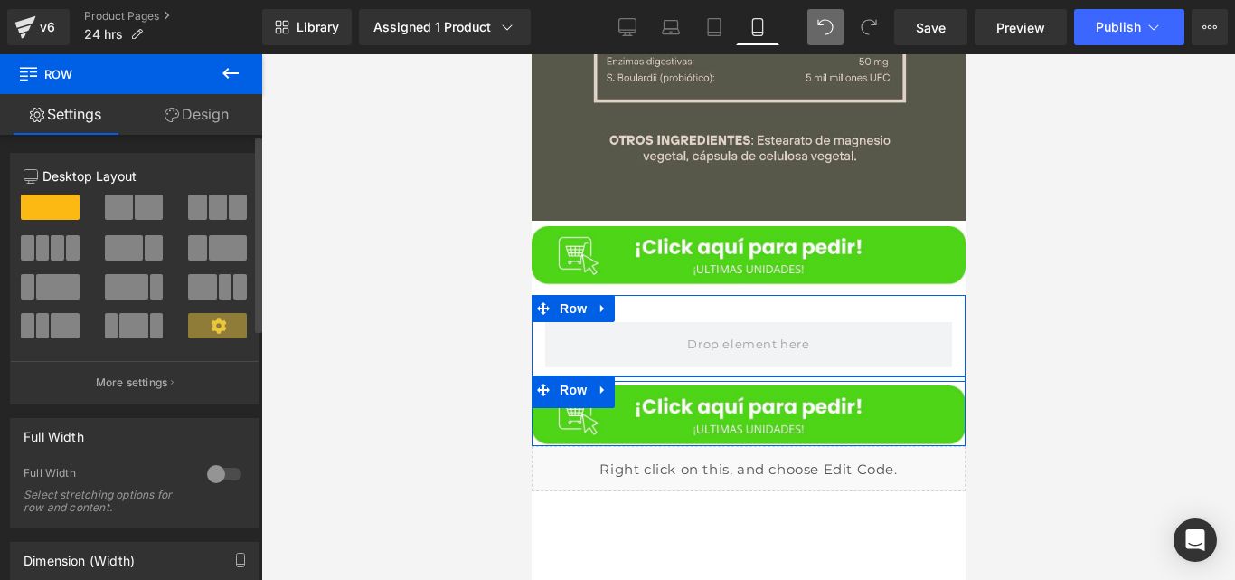
click at [234, 425] on div "Full Width" at bounding box center [135, 436] width 248 height 34
click at [218, 473] on div at bounding box center [224, 473] width 43 height 29
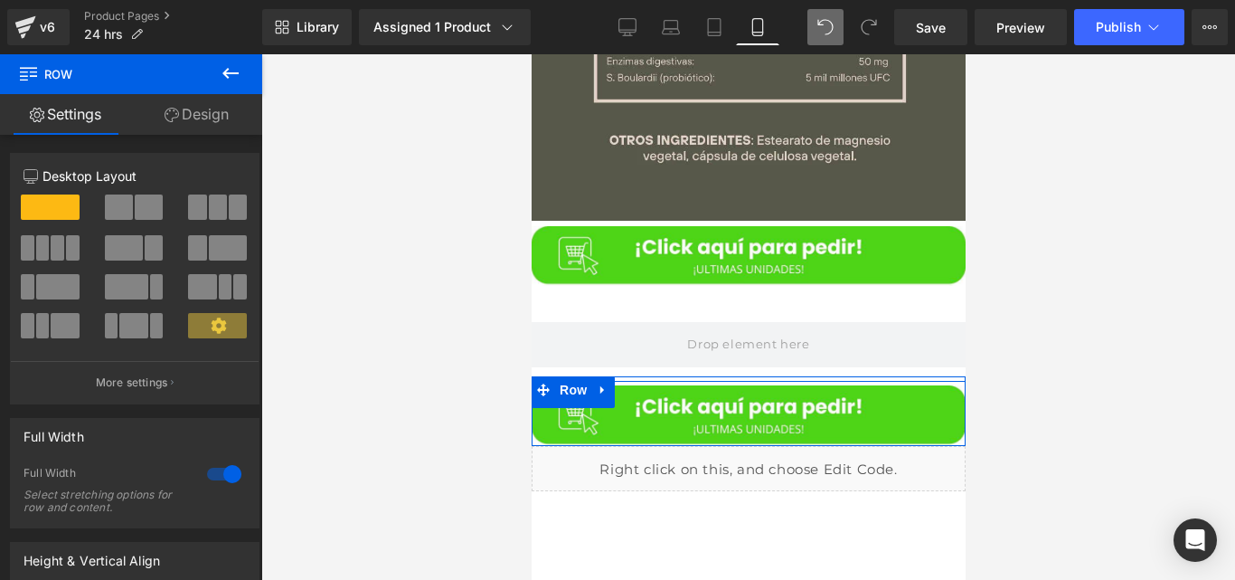
click at [227, 81] on icon at bounding box center [231, 73] width 22 height 22
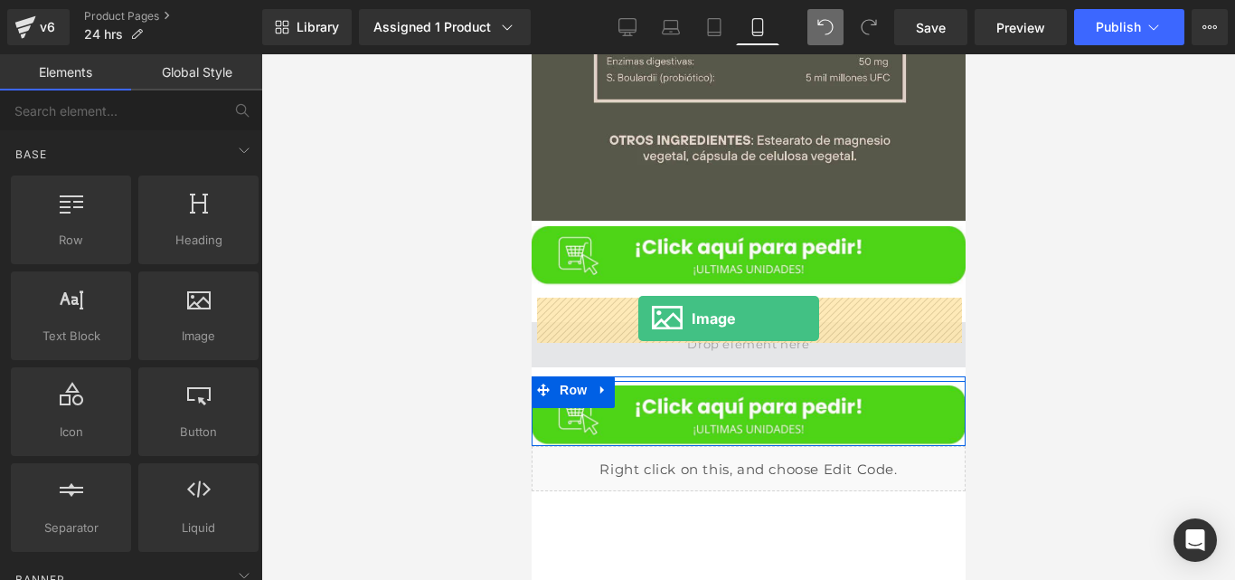
drag, startPoint x: 720, startPoint y: 366, endPoint x: 638, endPoint y: 318, distance: 95.2
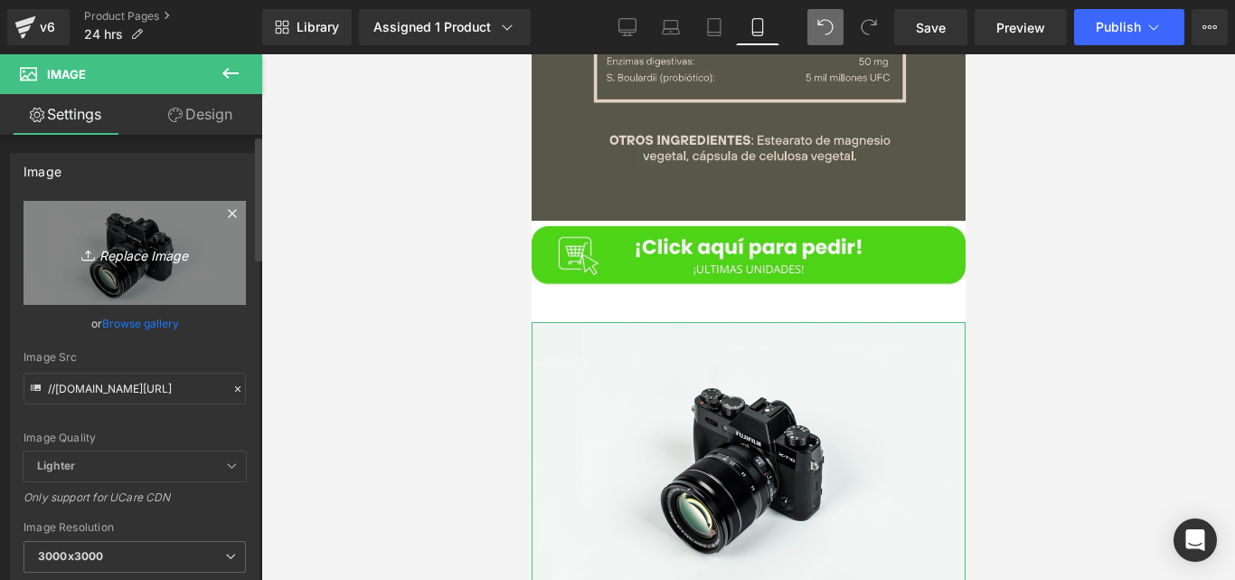
click at [131, 276] on link "Replace Image" at bounding box center [135, 253] width 222 height 104
type input "C:\fakepath\Generated Image [DATE] - 6_00PM.png"
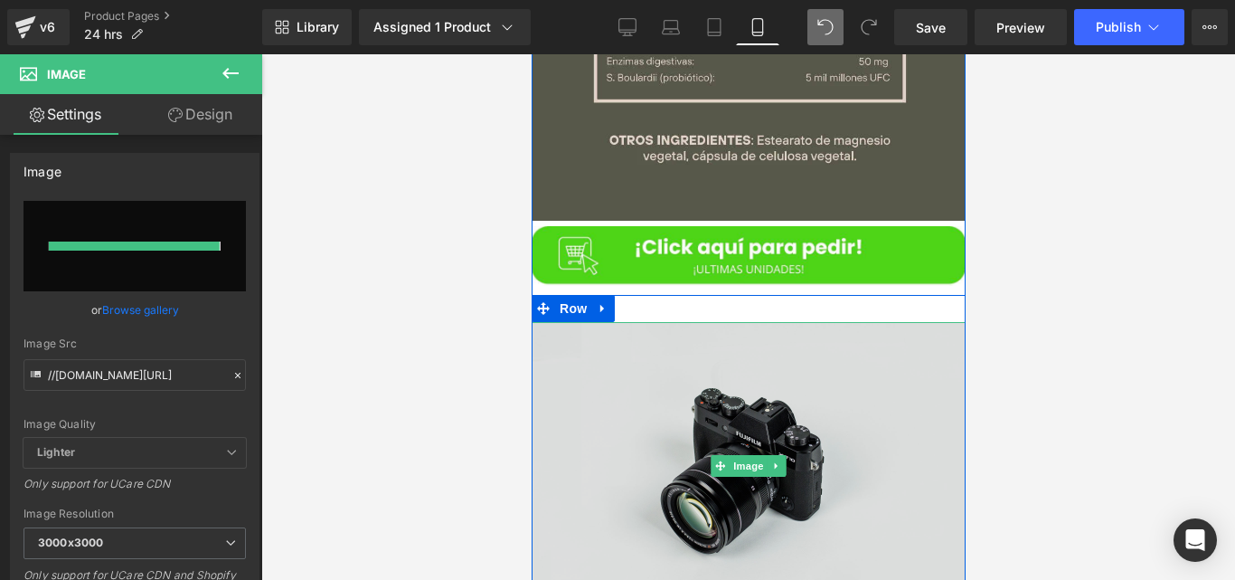
type input "[URL][DOMAIN_NAME][DATE]"
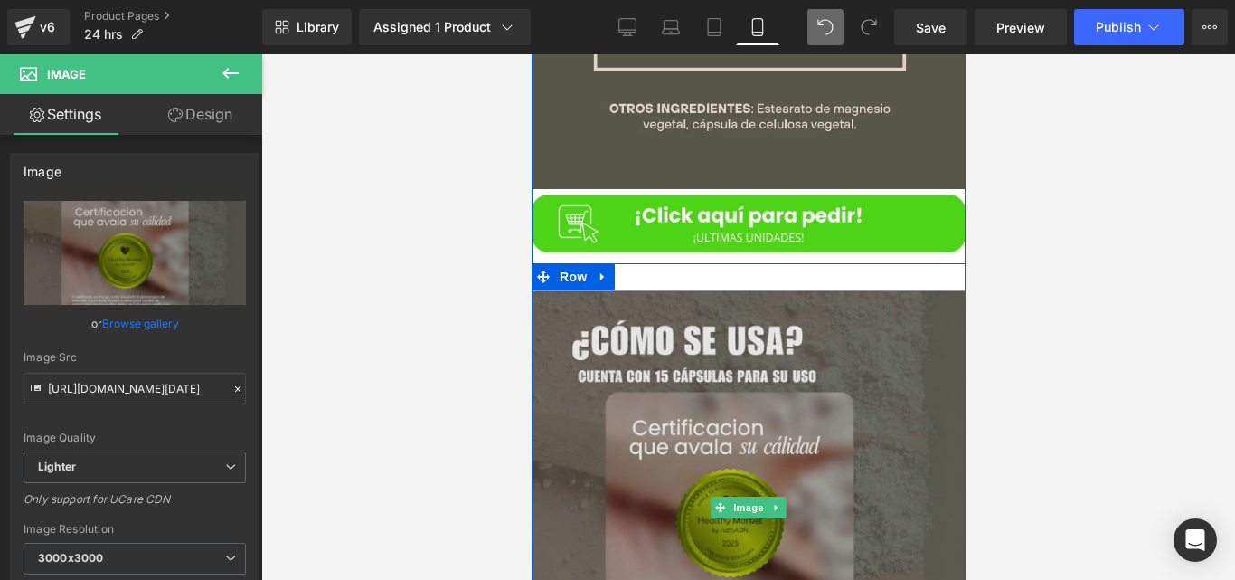
scroll to position [4990, 0]
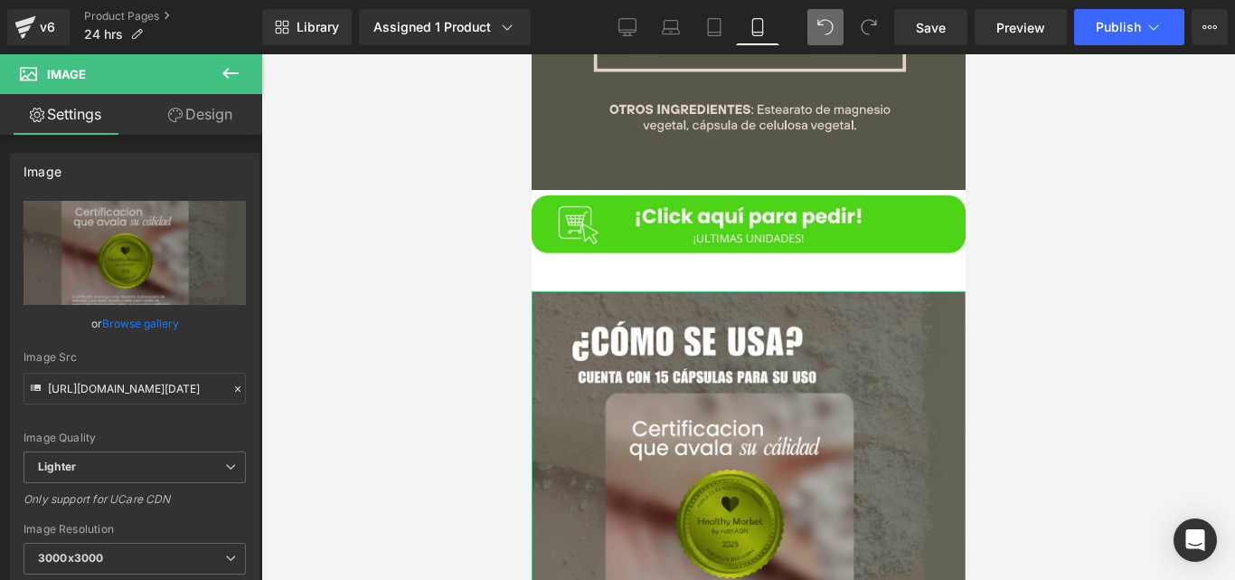
click at [209, 108] on link "Design" at bounding box center [200, 114] width 131 height 41
click at [0, 0] on div "Spacing" at bounding box center [0, 0] width 0 height 0
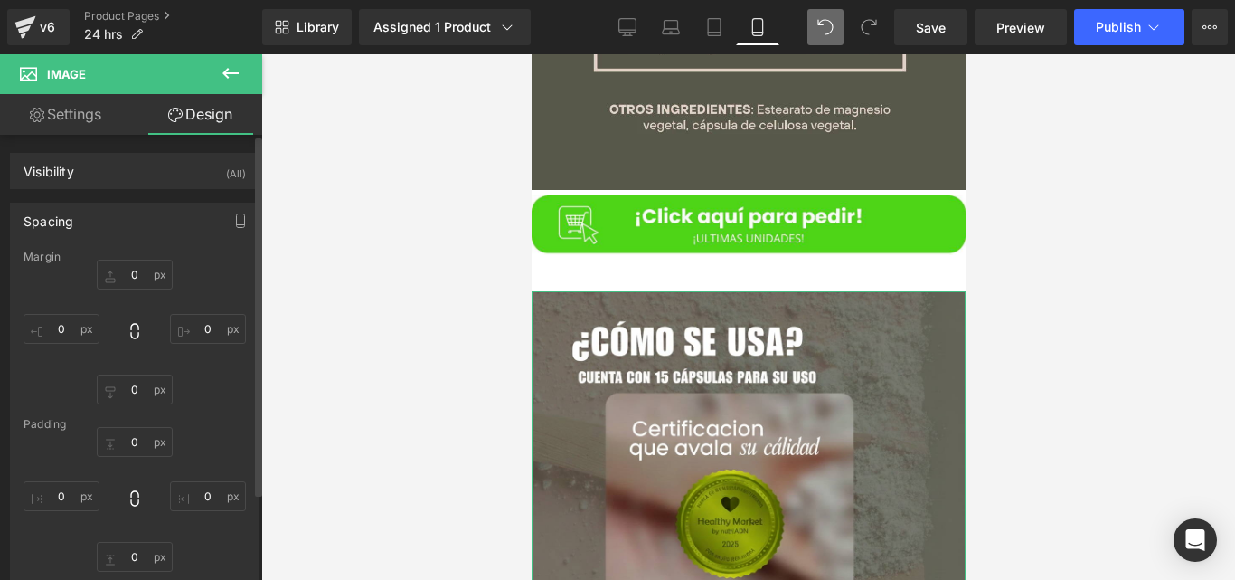
type input "0"
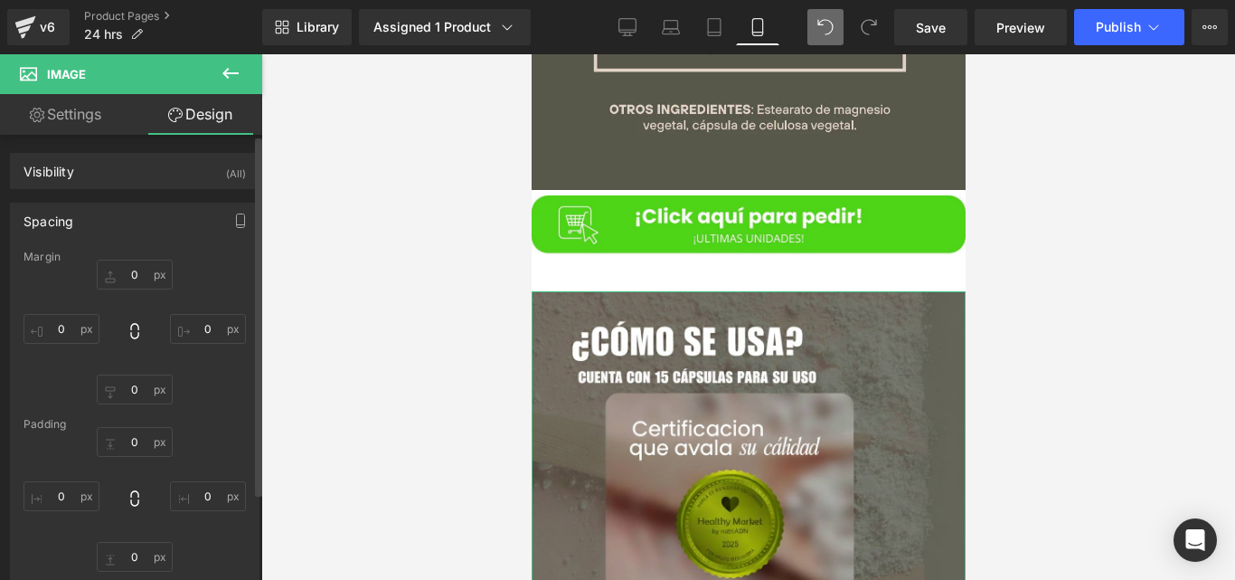
type input "0"
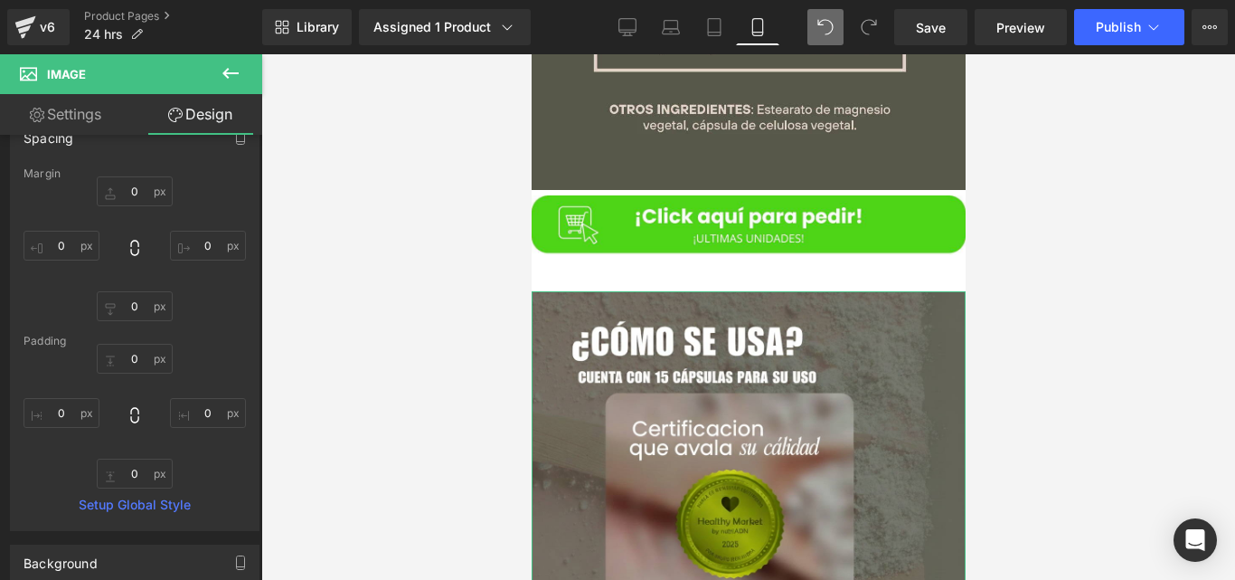
scroll to position [84, 0]
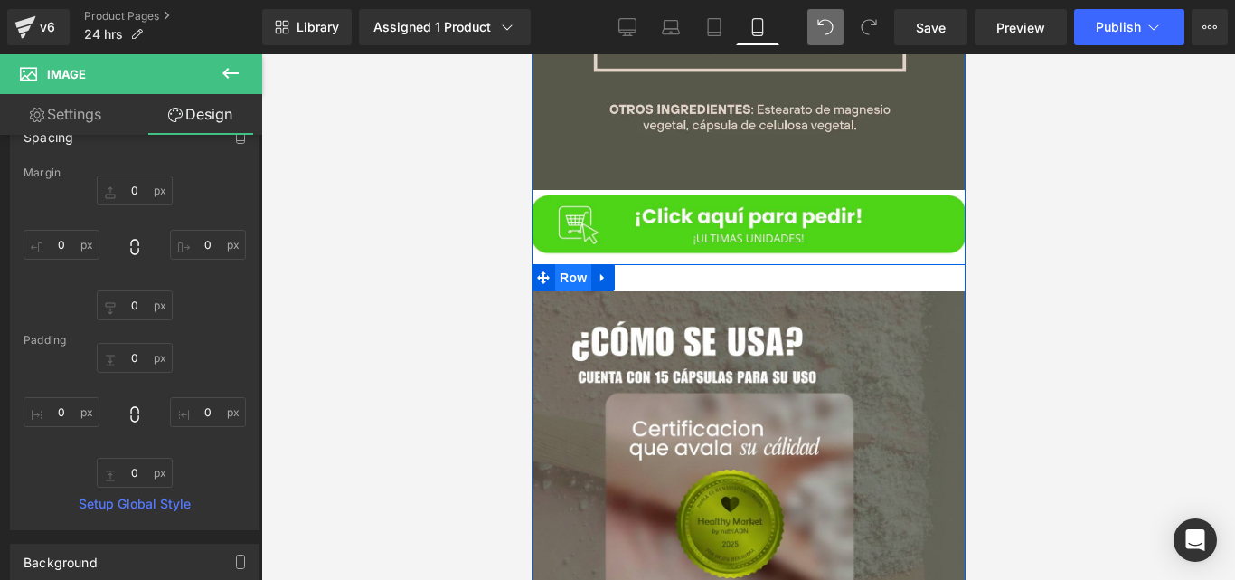
click at [580, 264] on span "Row" at bounding box center [572, 277] width 36 height 27
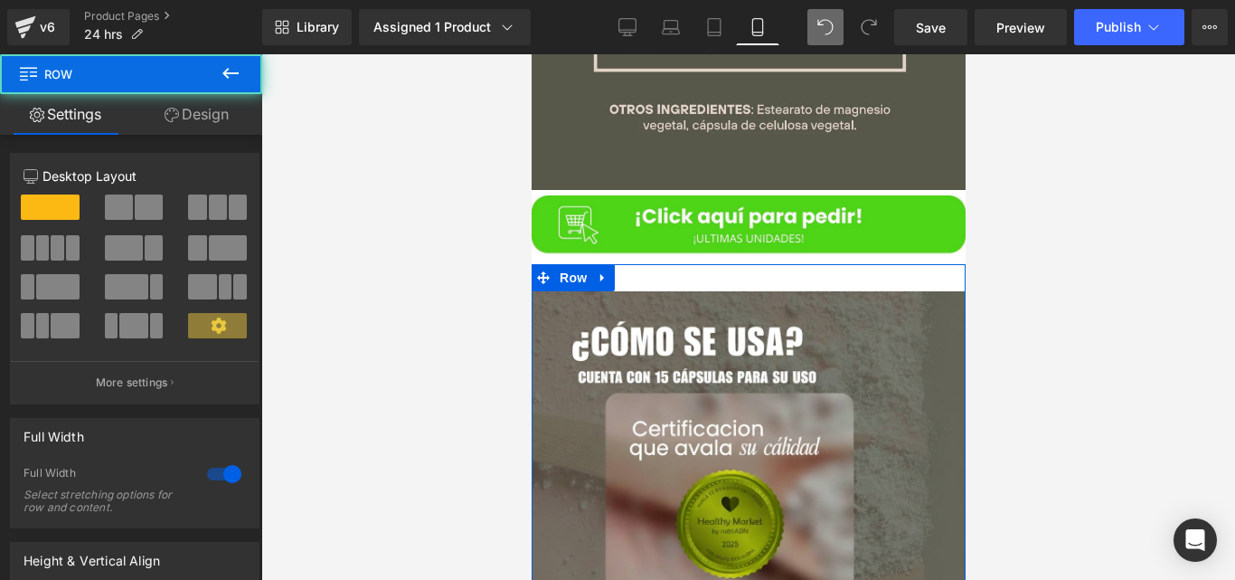
click at [223, 126] on link "Design" at bounding box center [196, 114] width 131 height 41
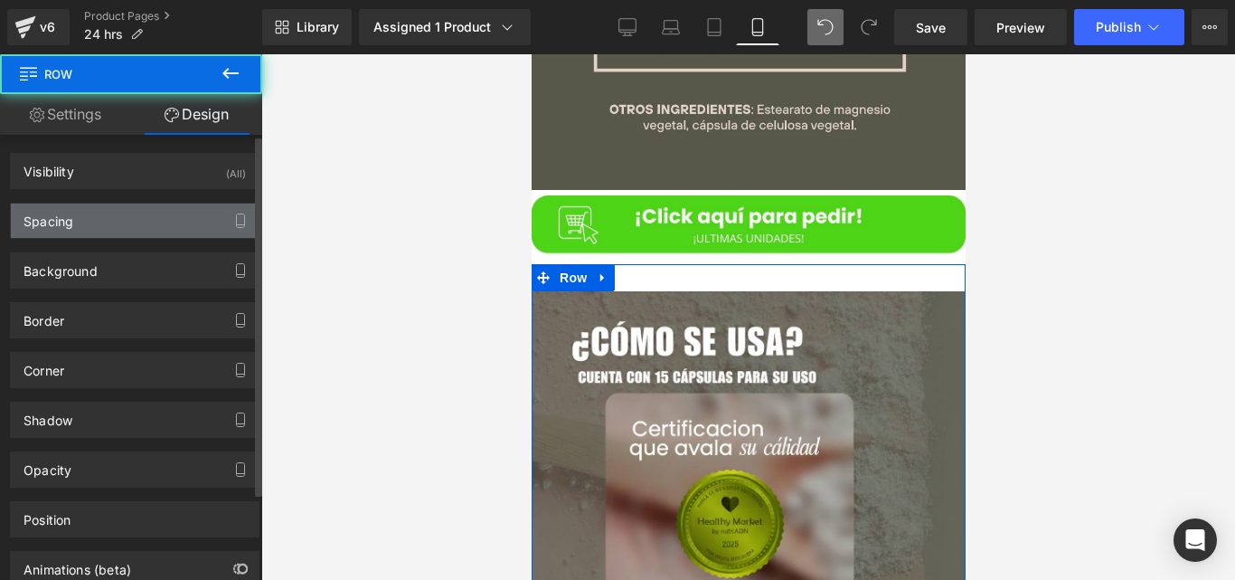
click at [95, 225] on div "Spacing" at bounding box center [135, 220] width 248 height 34
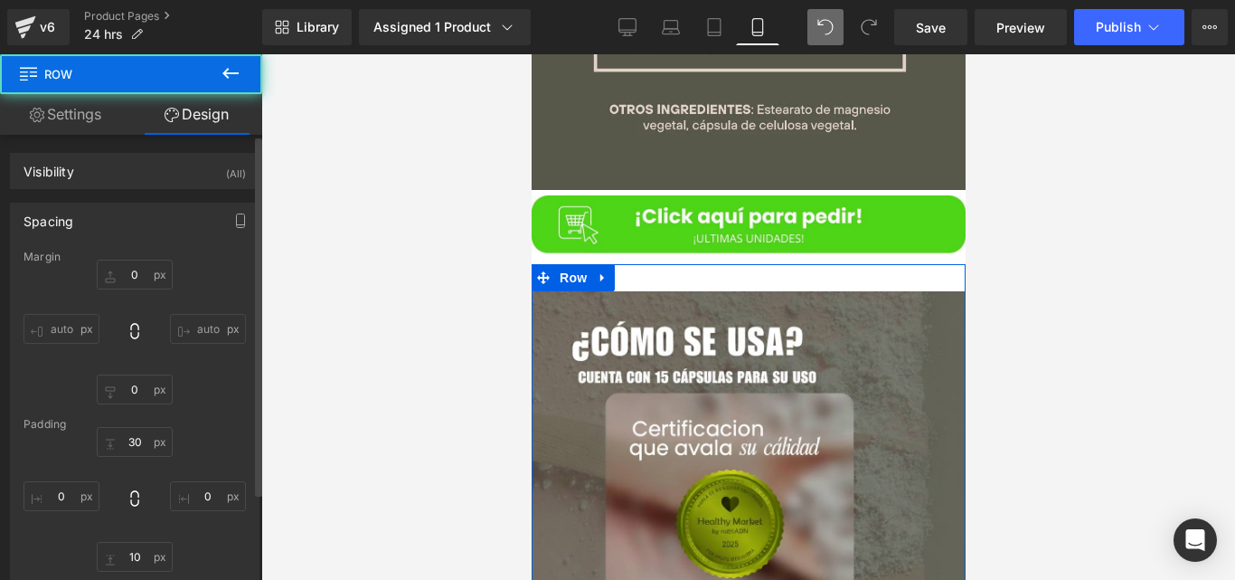
type input "0"
type input "30"
type input "0"
type input "10"
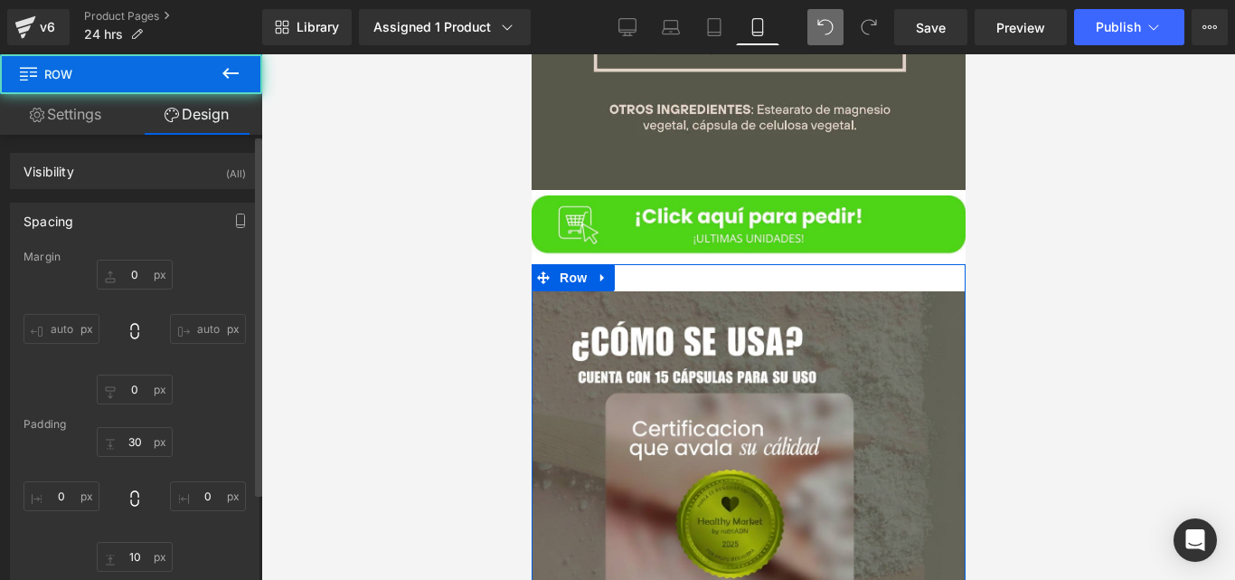
type input "0"
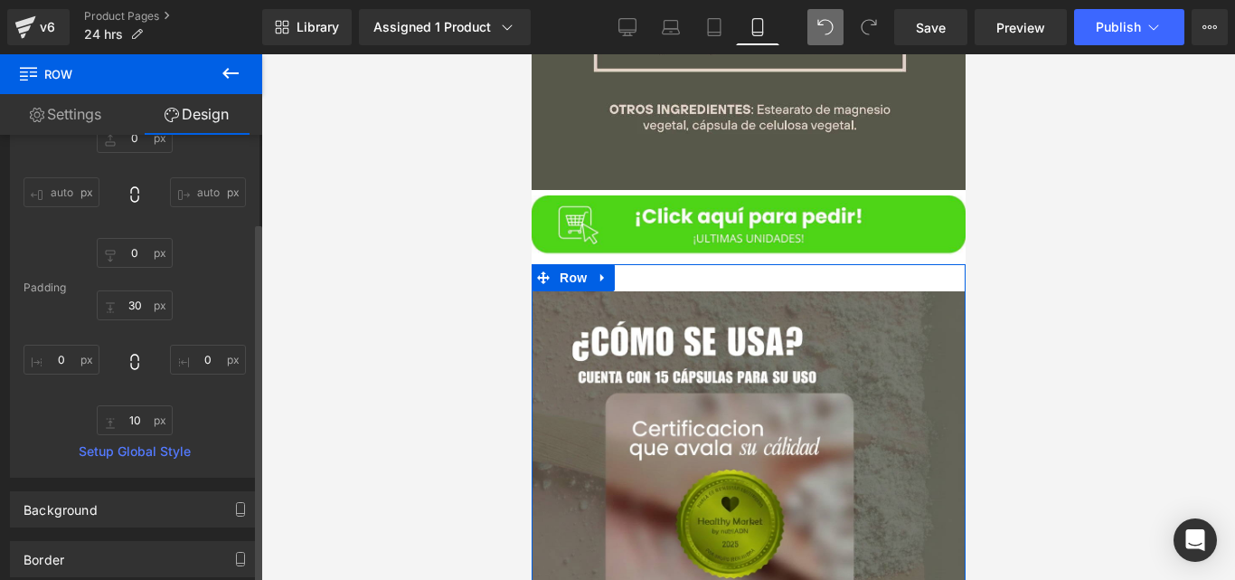
scroll to position [137, 0]
click at [140, 315] on input "30" at bounding box center [135, 304] width 76 height 30
click at [133, 414] on input "10" at bounding box center [135, 419] width 76 height 30
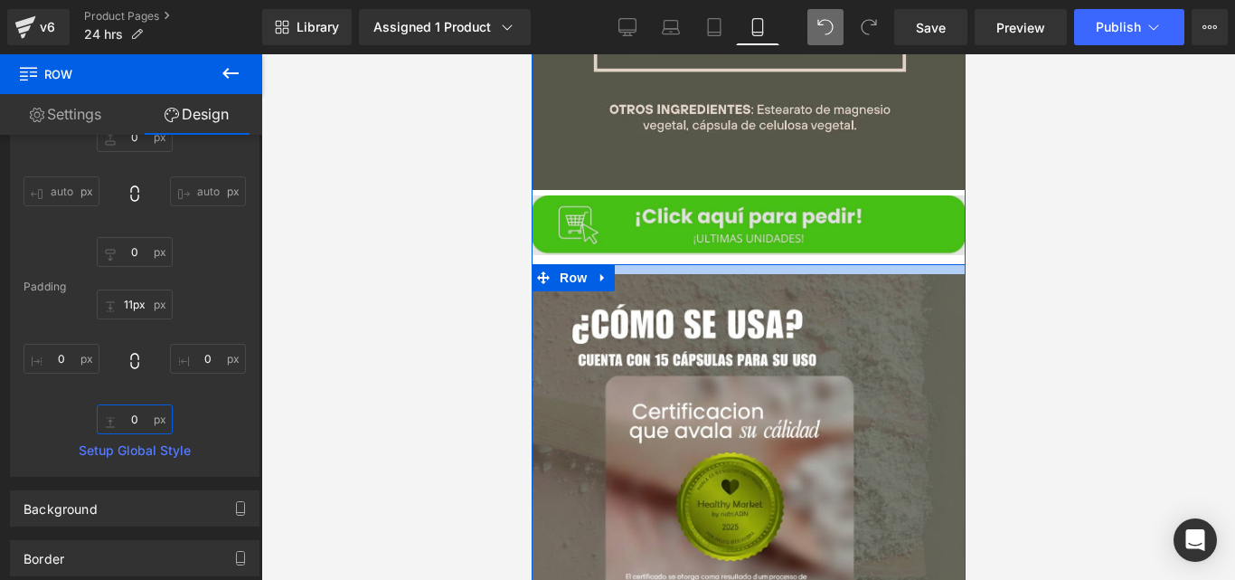
type input "0px"
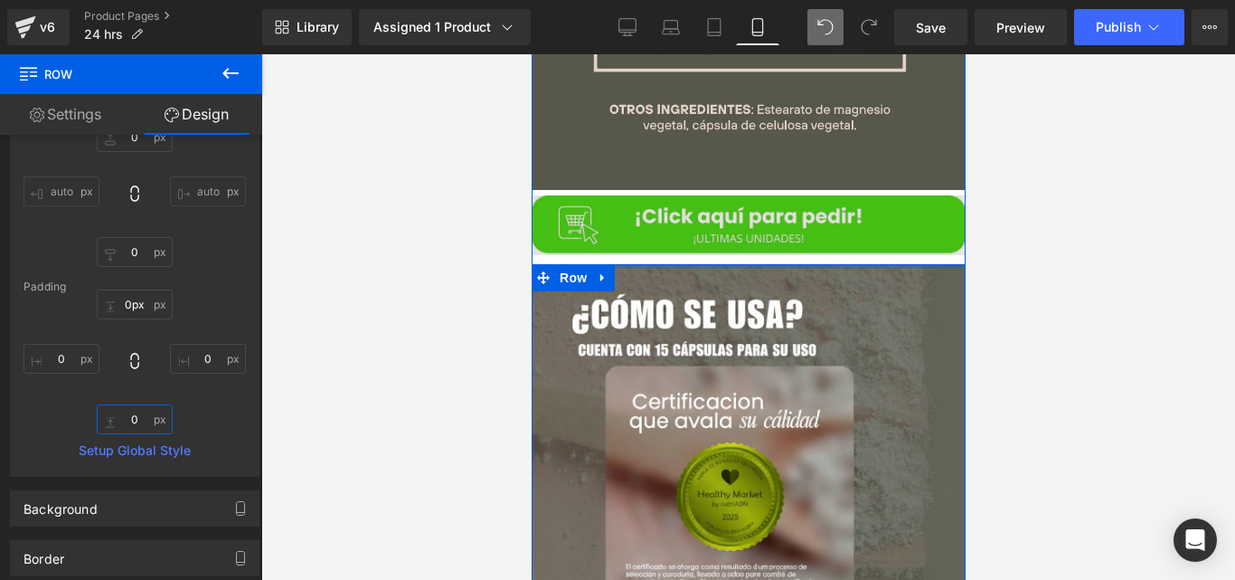
drag, startPoint x: 696, startPoint y: 260, endPoint x: 710, endPoint y: 172, distance: 89.7
click at [710, 172] on div "Image Row Image Row Row Image Row Row Image Row NaNpx" at bounding box center [748, 127] width 434 height 1160
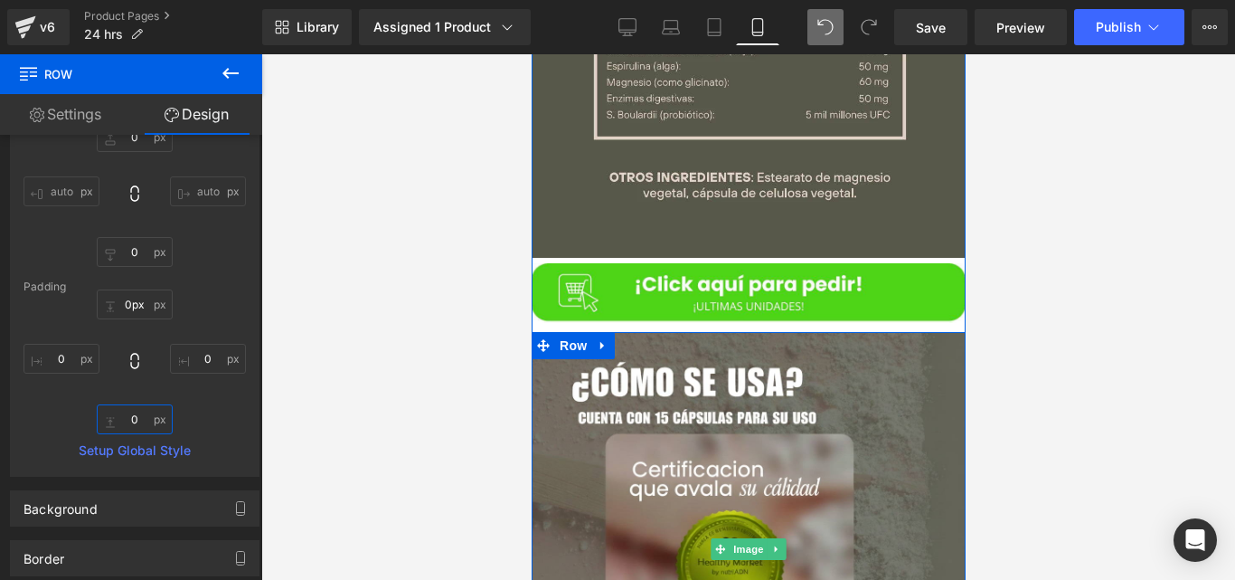
scroll to position [4945, 0]
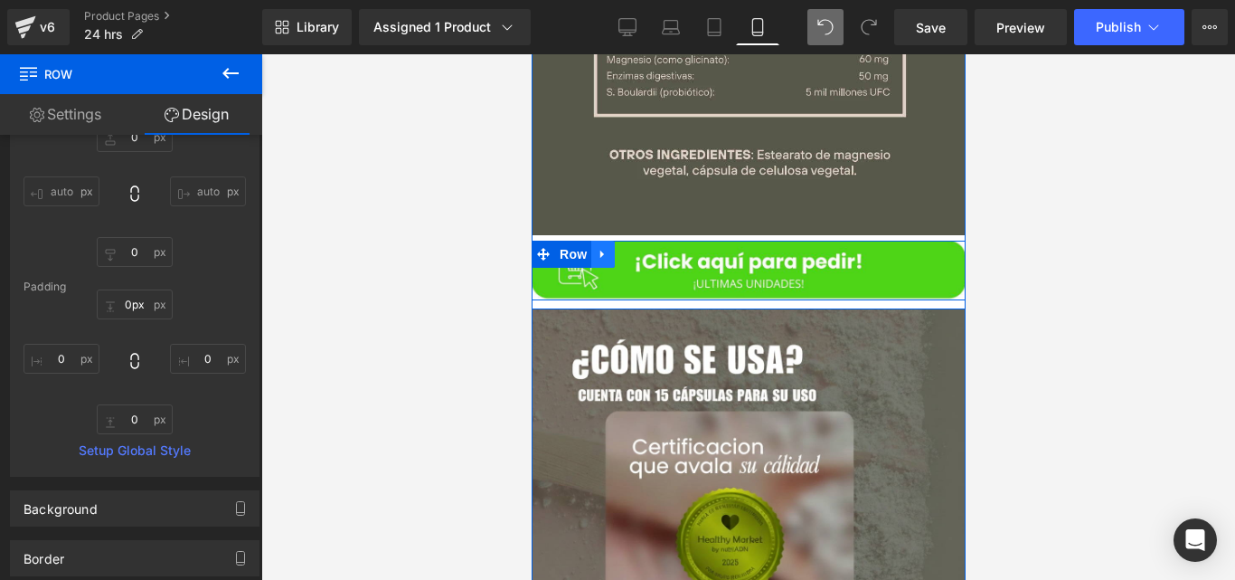
click at [602, 241] on link at bounding box center [603, 254] width 24 height 27
click at [643, 248] on icon at bounding box center [649, 254] width 13 height 13
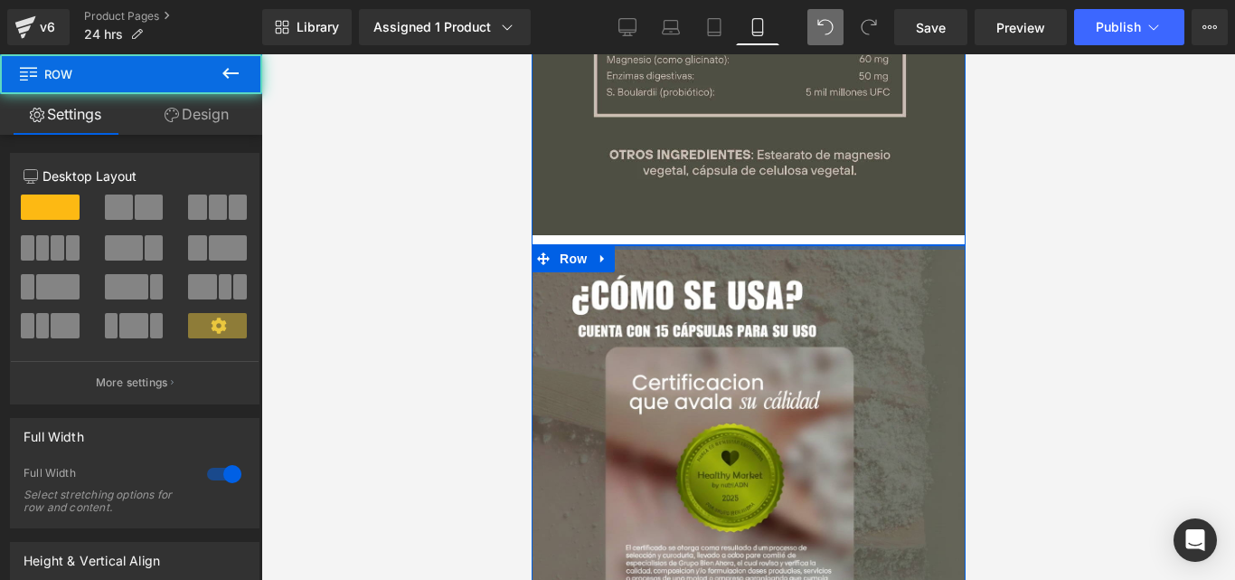
drag, startPoint x: 656, startPoint y: 222, endPoint x: 659, endPoint y: 211, distance: 12.3
click at [659, 211] on div "Image Row Image Row Row Row Image Row NaNpx" at bounding box center [748, 140] width 434 height 1096
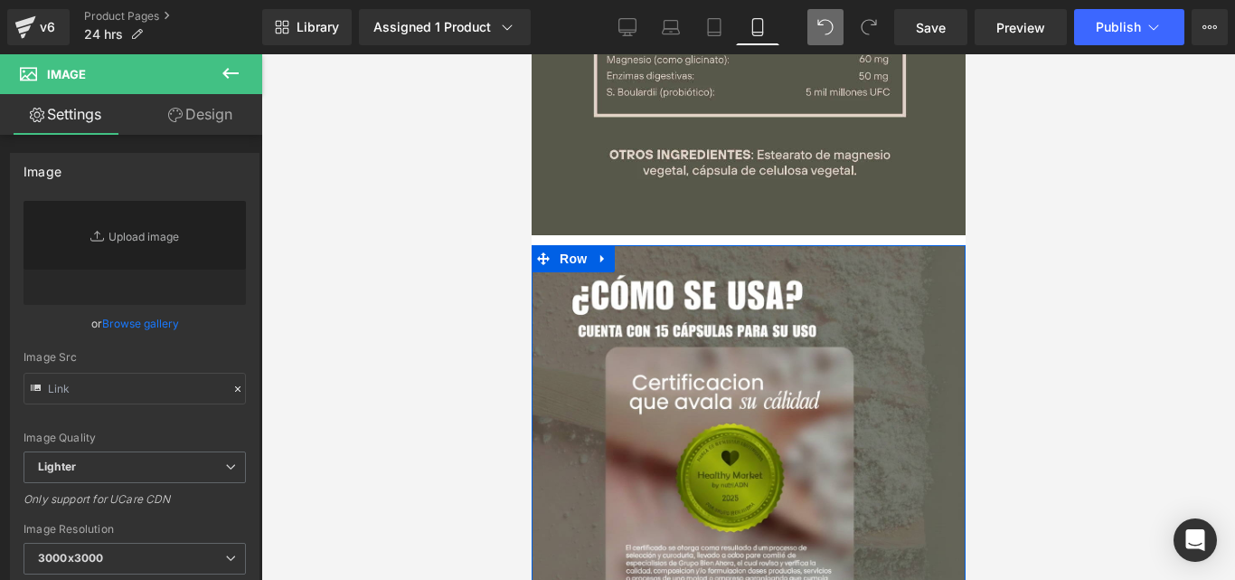
type input "[URL][DOMAIN_NAME][DATE][DATE]"
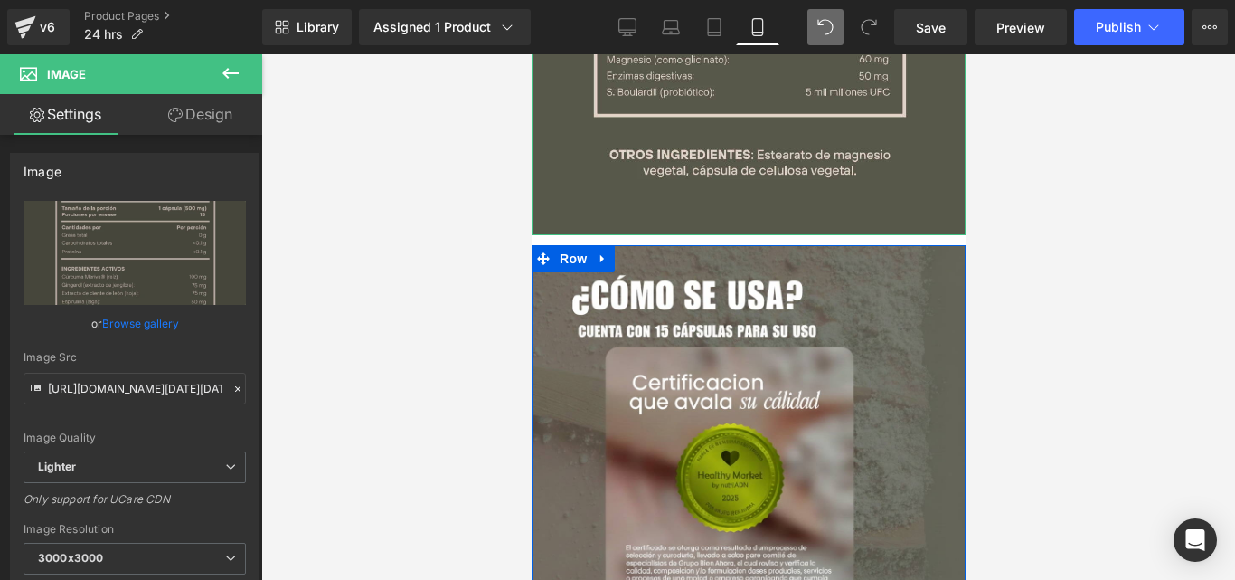
click at [200, 119] on link "Design" at bounding box center [200, 114] width 131 height 41
click at [0, 0] on div "Spacing" at bounding box center [0, 0] width 0 height 0
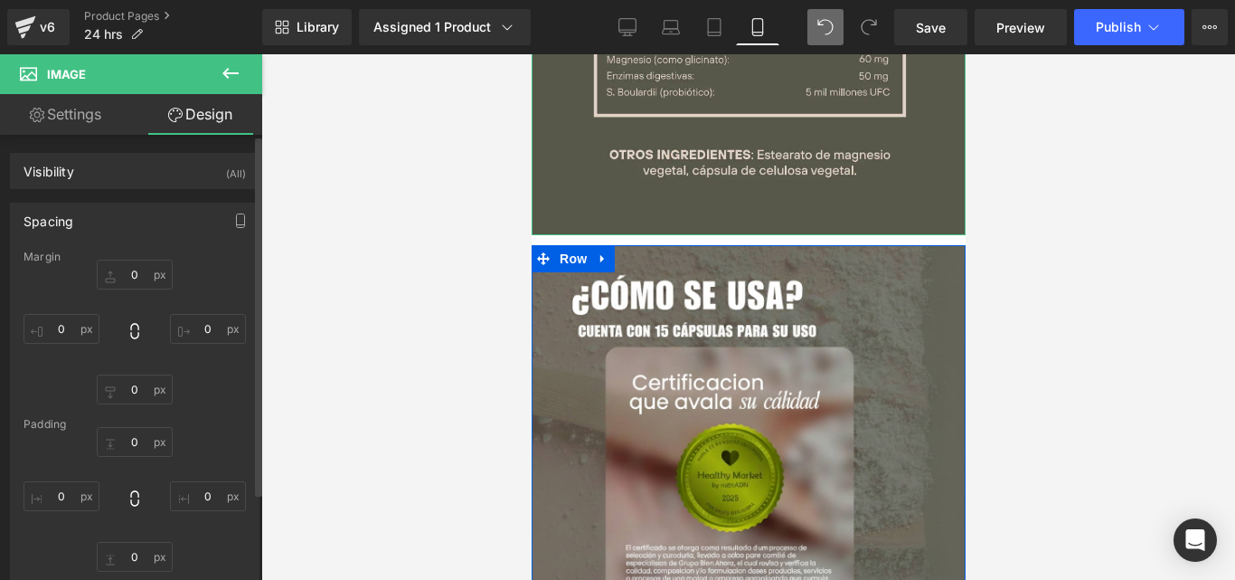
type input "0"
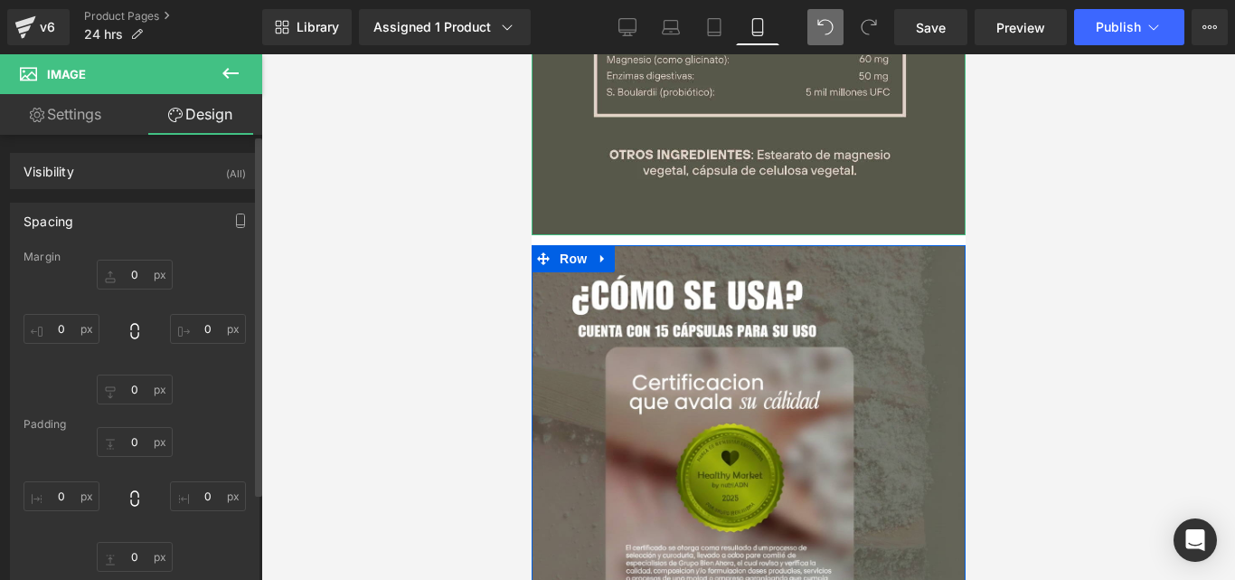
type input "0"
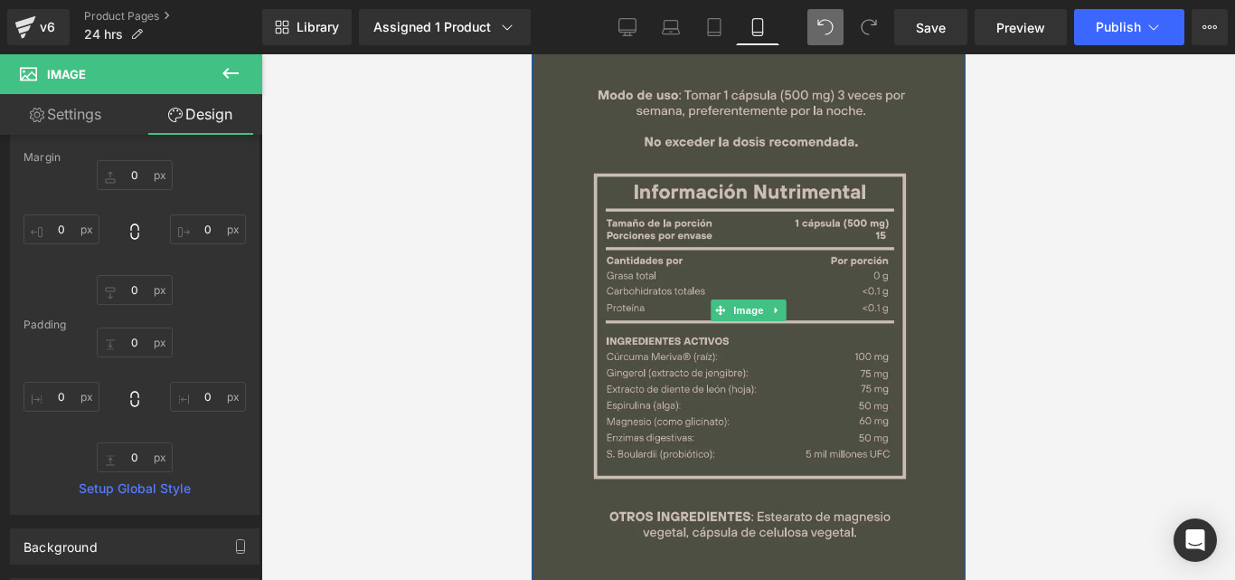
scroll to position [4548, 0]
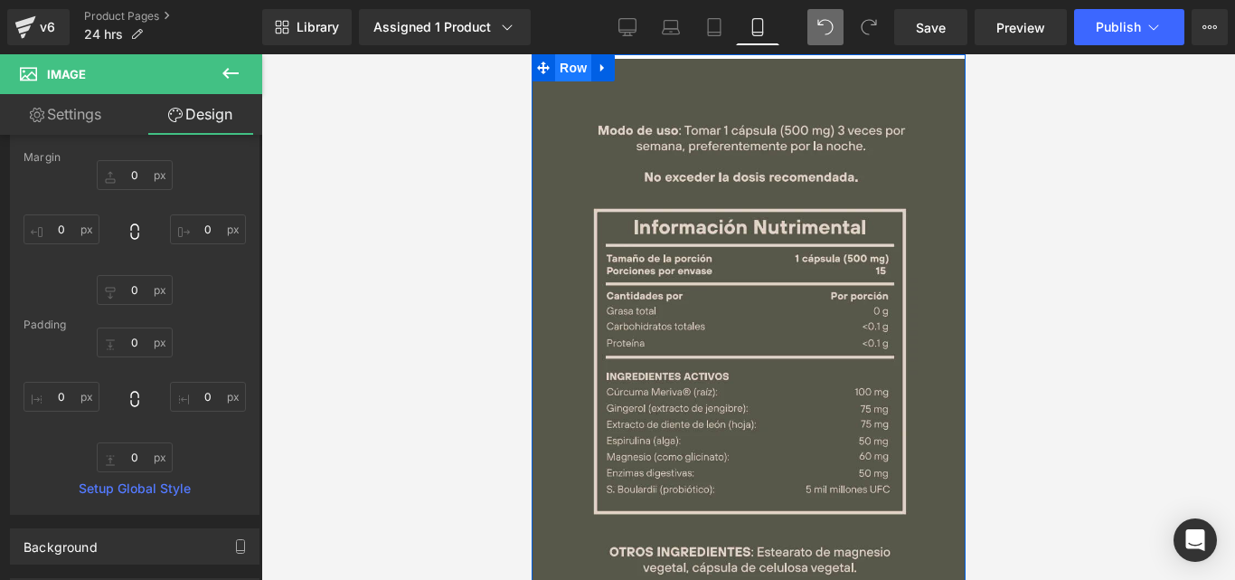
click at [567, 57] on span "Row" at bounding box center [572, 68] width 29 height 22
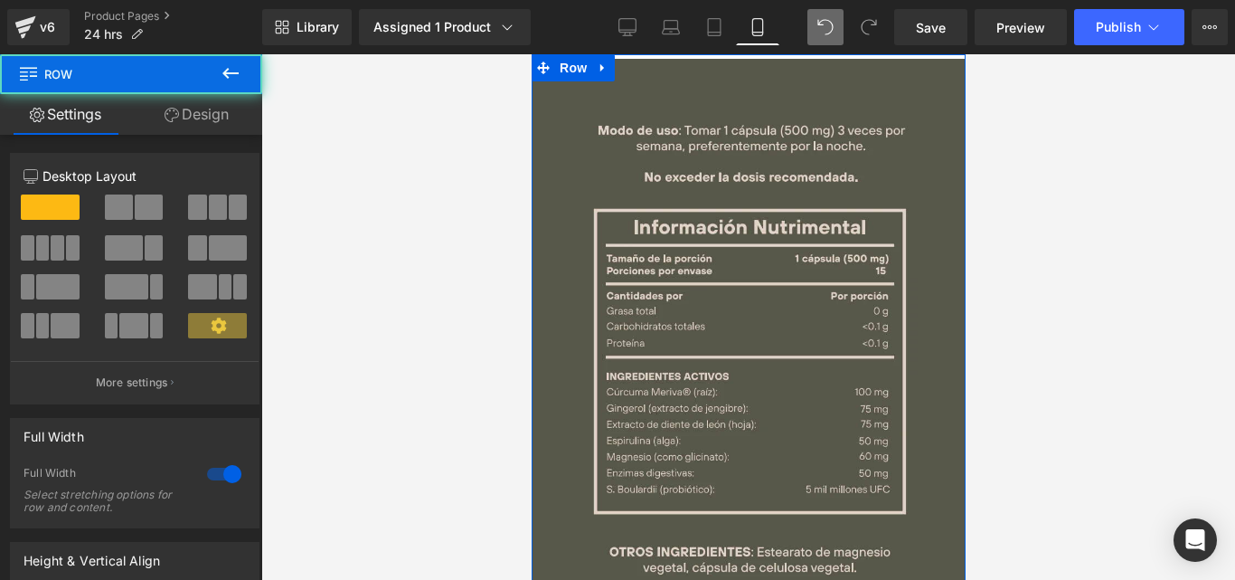
click at [214, 133] on link "Design" at bounding box center [196, 114] width 131 height 41
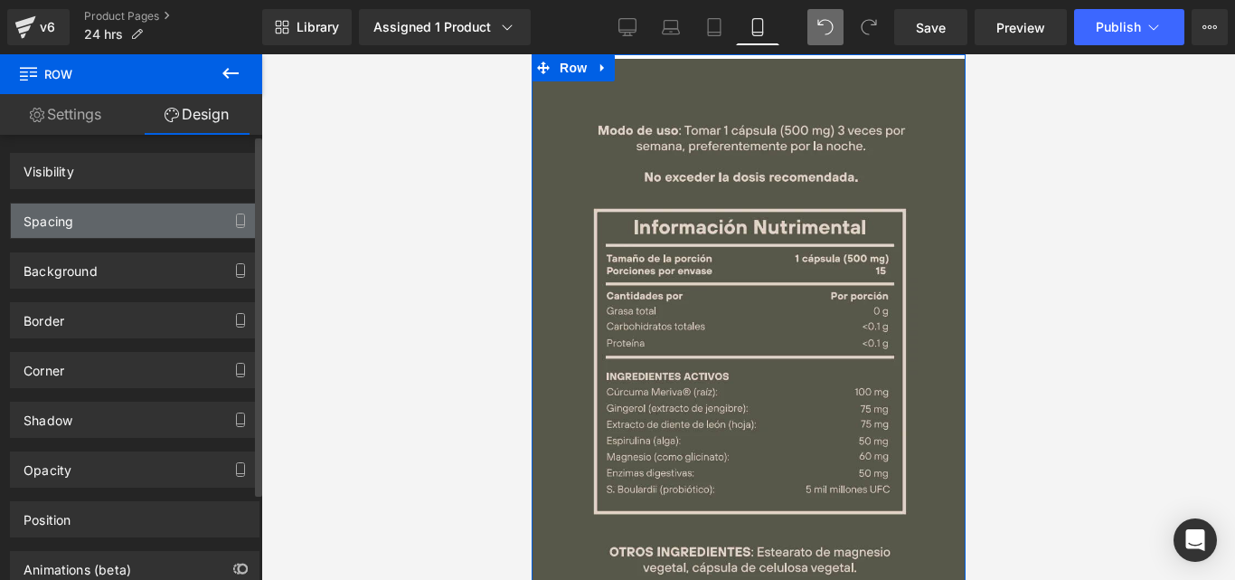
click at [147, 208] on div "Spacing" at bounding box center [135, 220] width 248 height 34
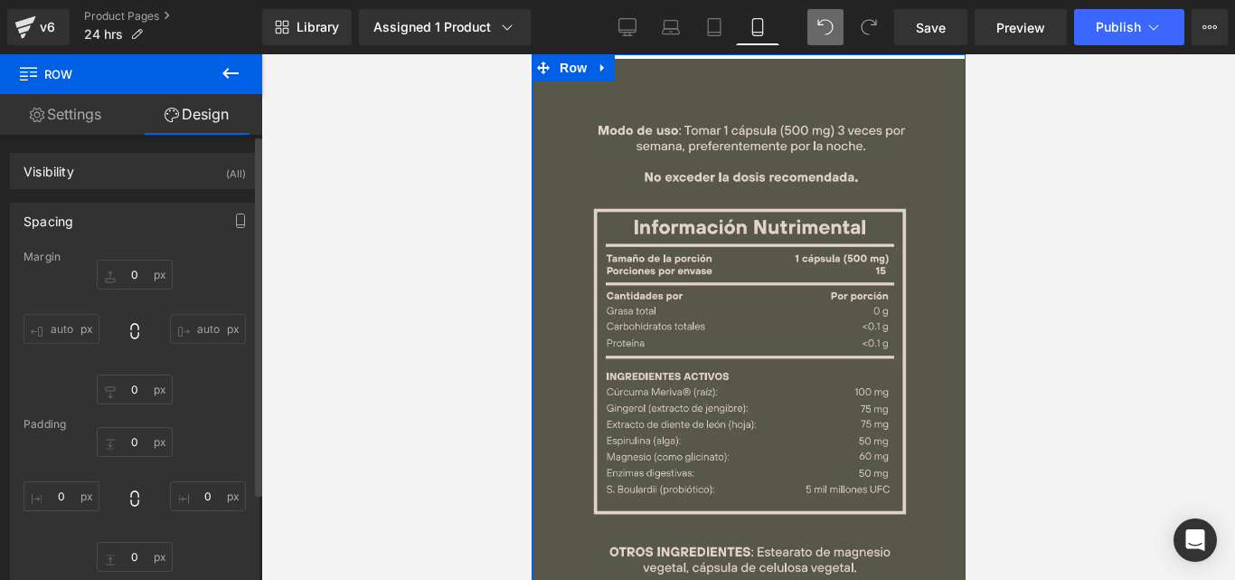
type input "0"
type input "10"
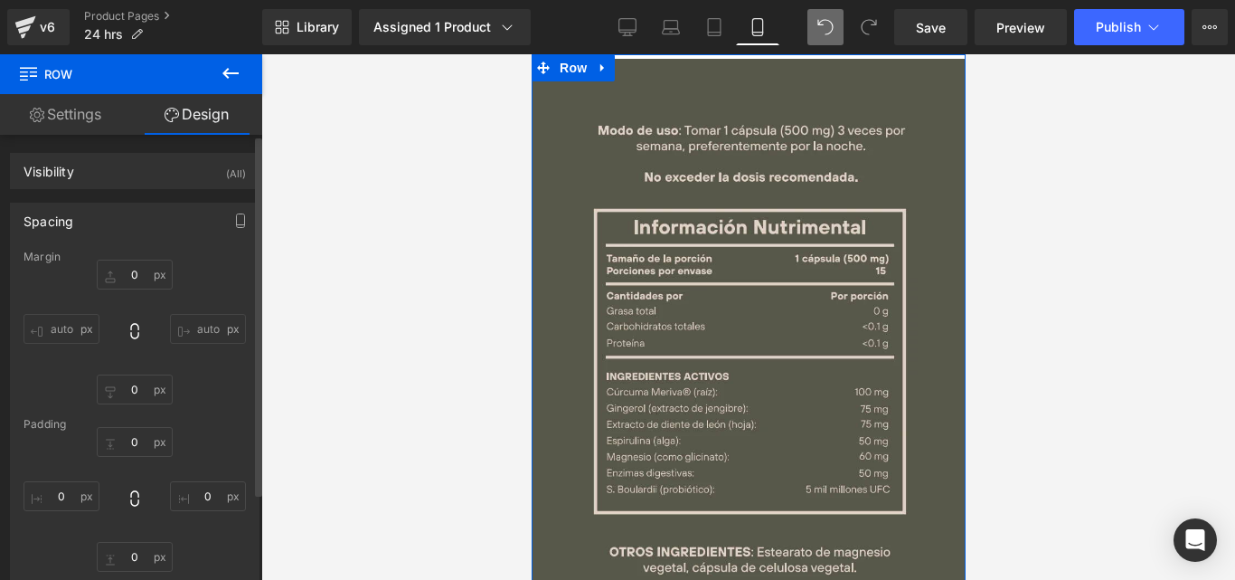
type input "0"
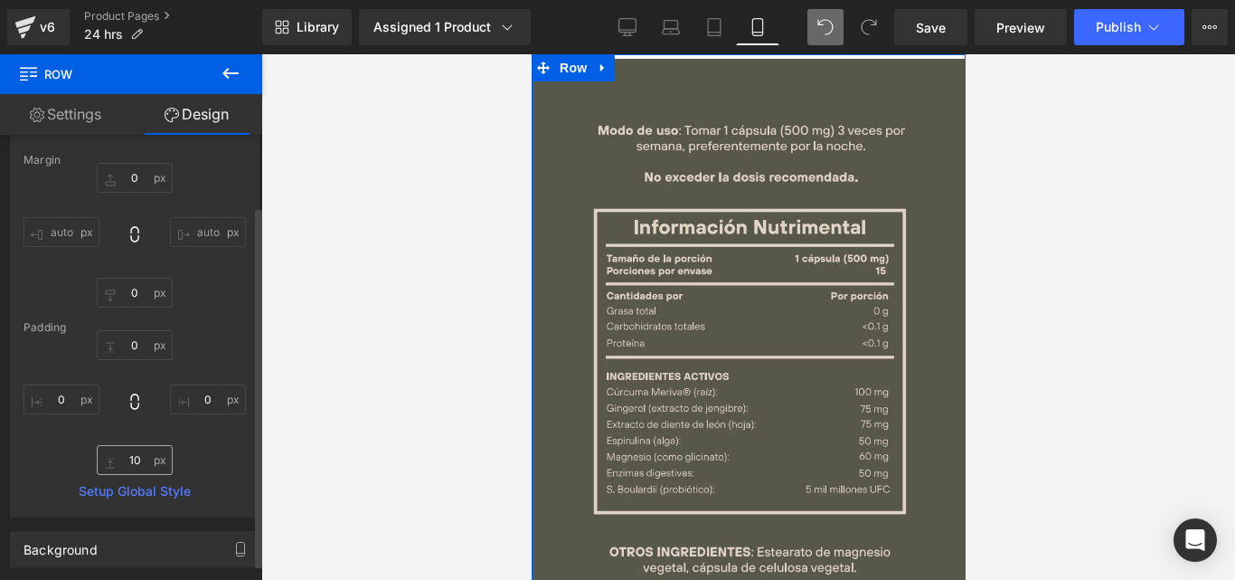
scroll to position [124, 0]
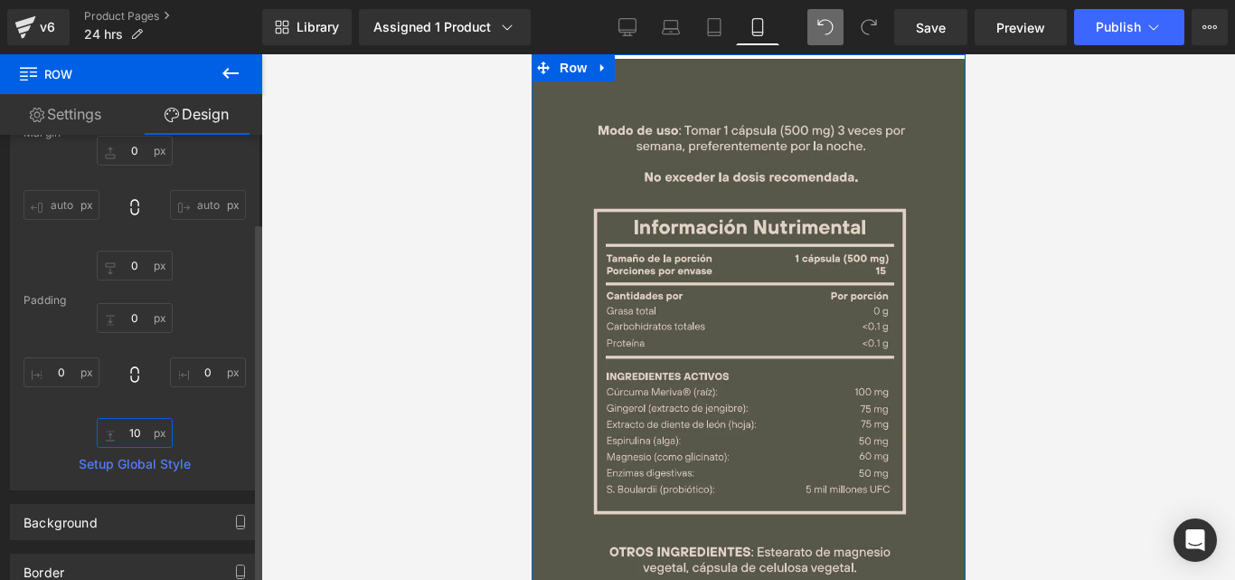
click at [132, 444] on input "10" at bounding box center [135, 433] width 76 height 30
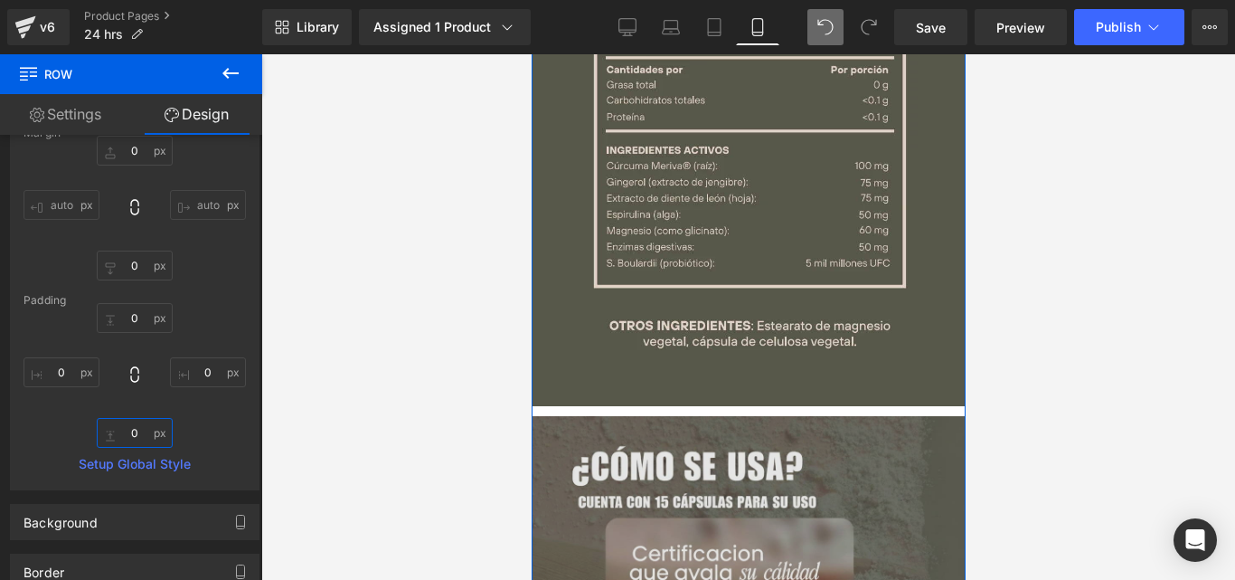
scroll to position [4790, 0]
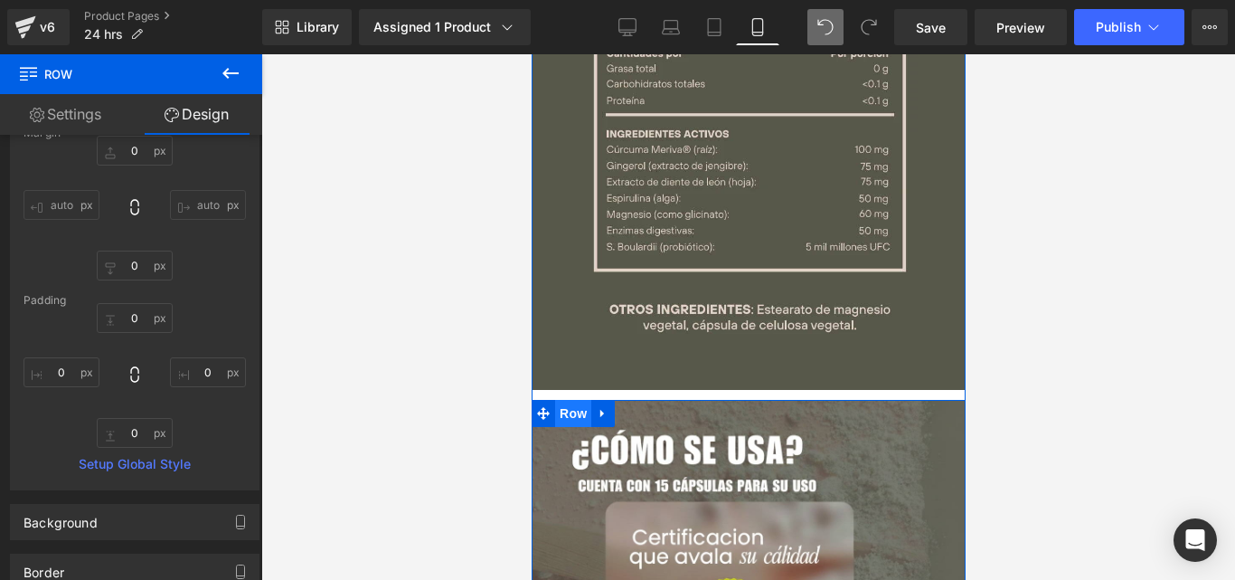
click at [566, 400] on span "Row" at bounding box center [572, 413] width 36 height 27
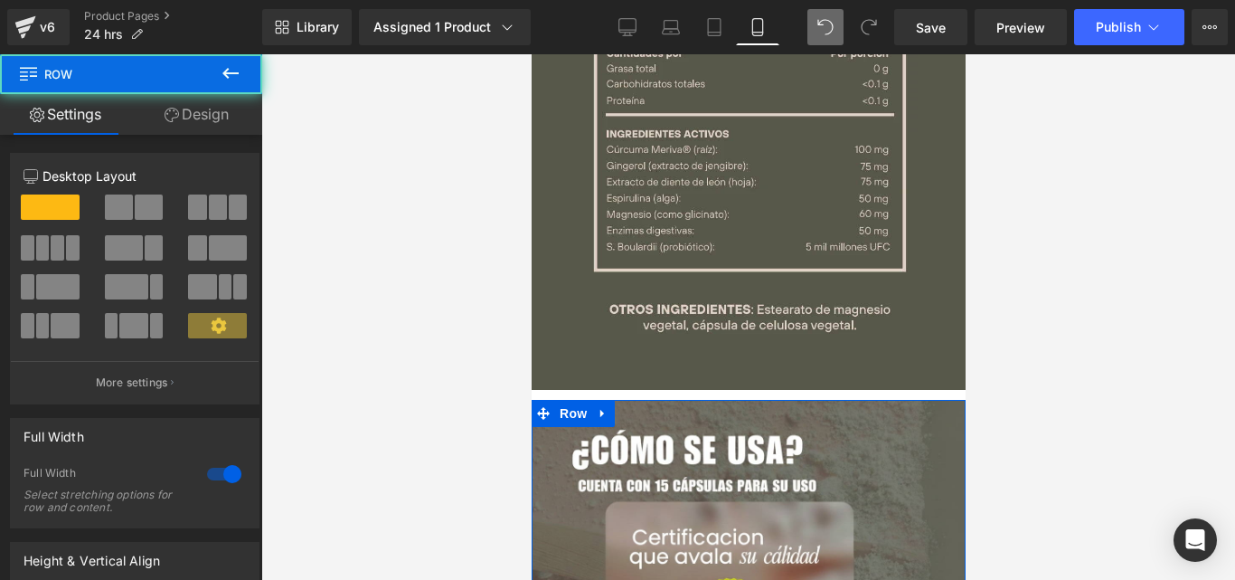
click at [211, 127] on link "Design" at bounding box center [196, 114] width 131 height 41
click at [0, 0] on div "Spacing" at bounding box center [0, 0] width 0 height 0
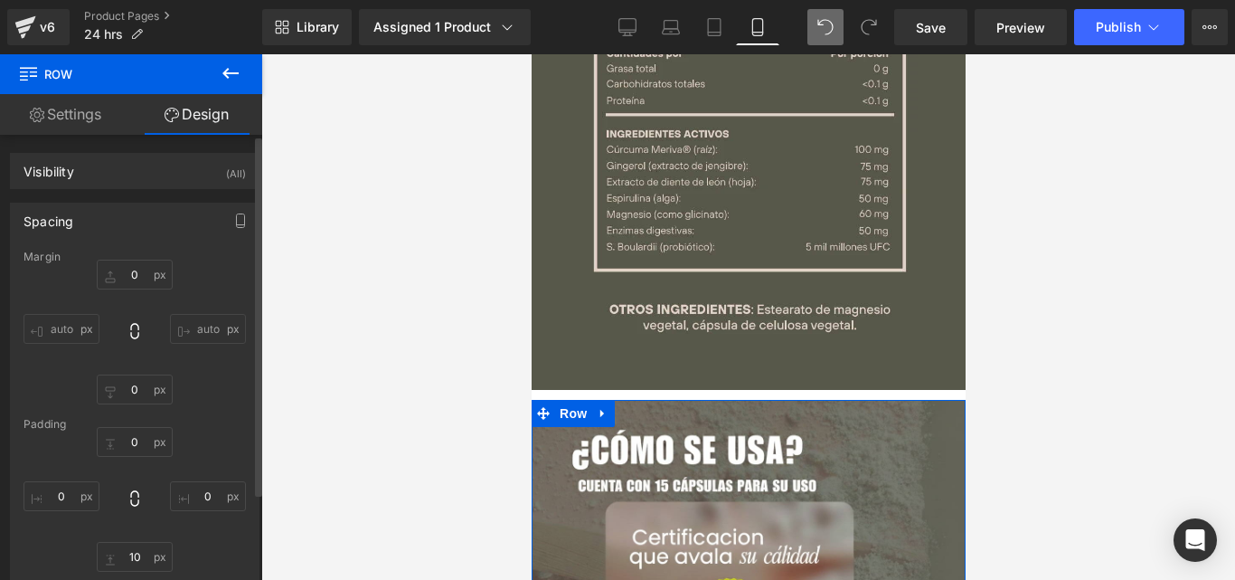
type input "0"
type input "10"
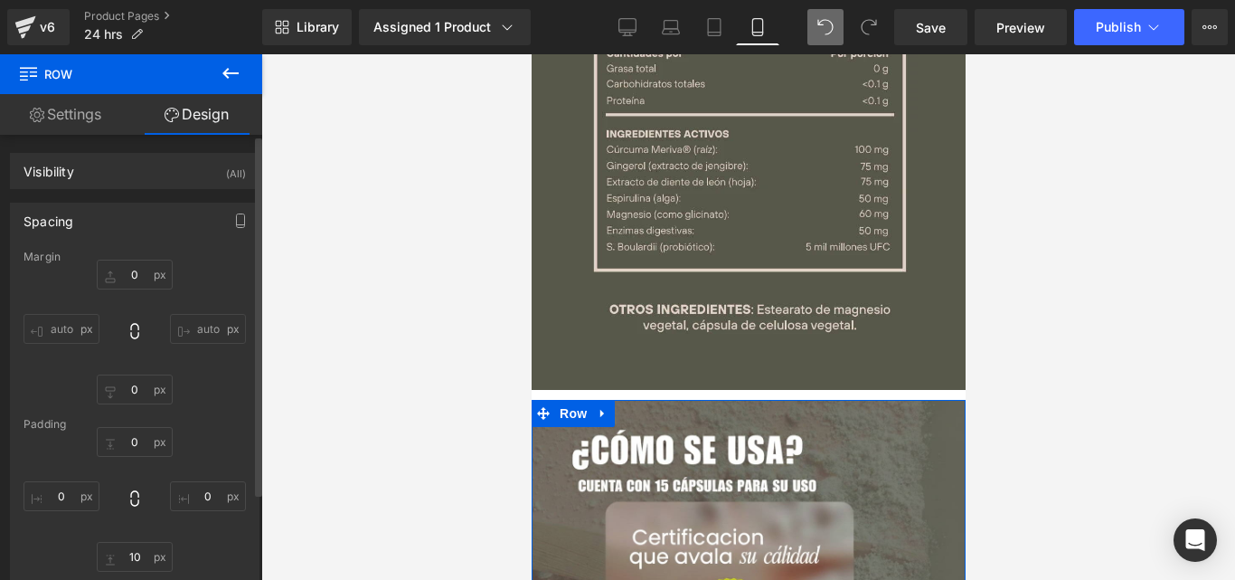
type input "0"
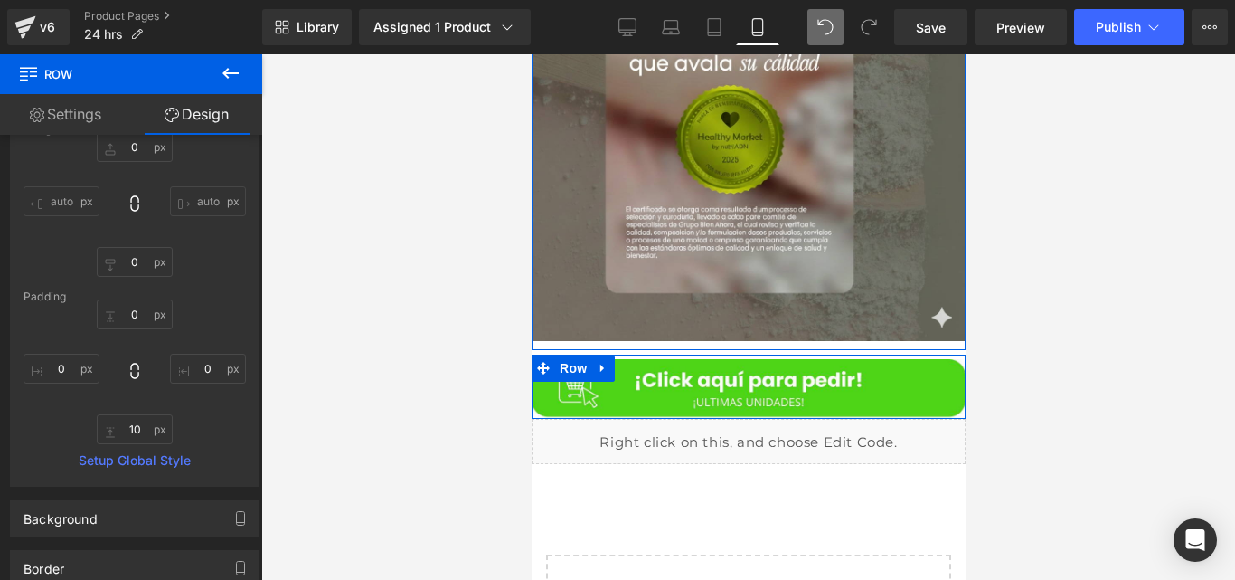
scroll to position [5284, 0]
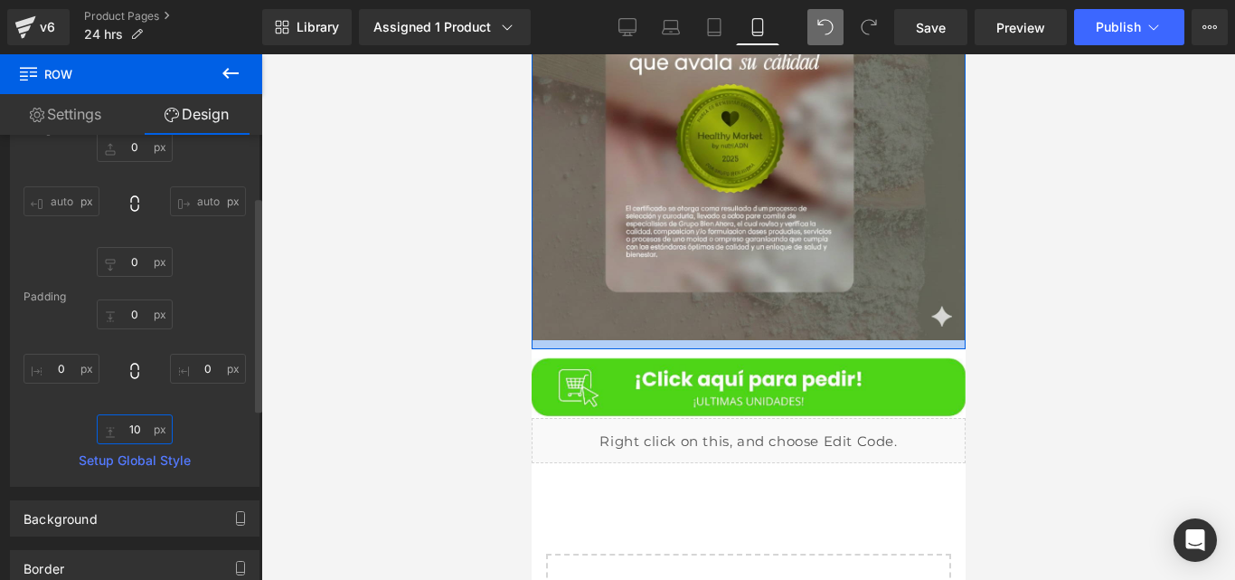
click at [144, 436] on input "10" at bounding box center [135, 429] width 76 height 30
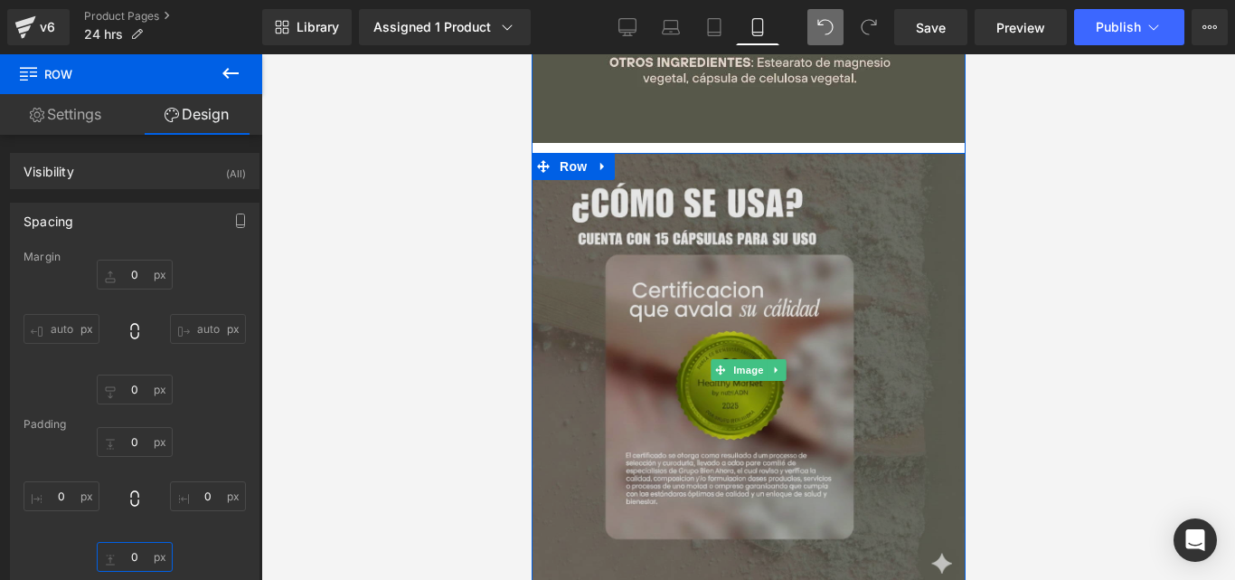
scroll to position [4908, 0]
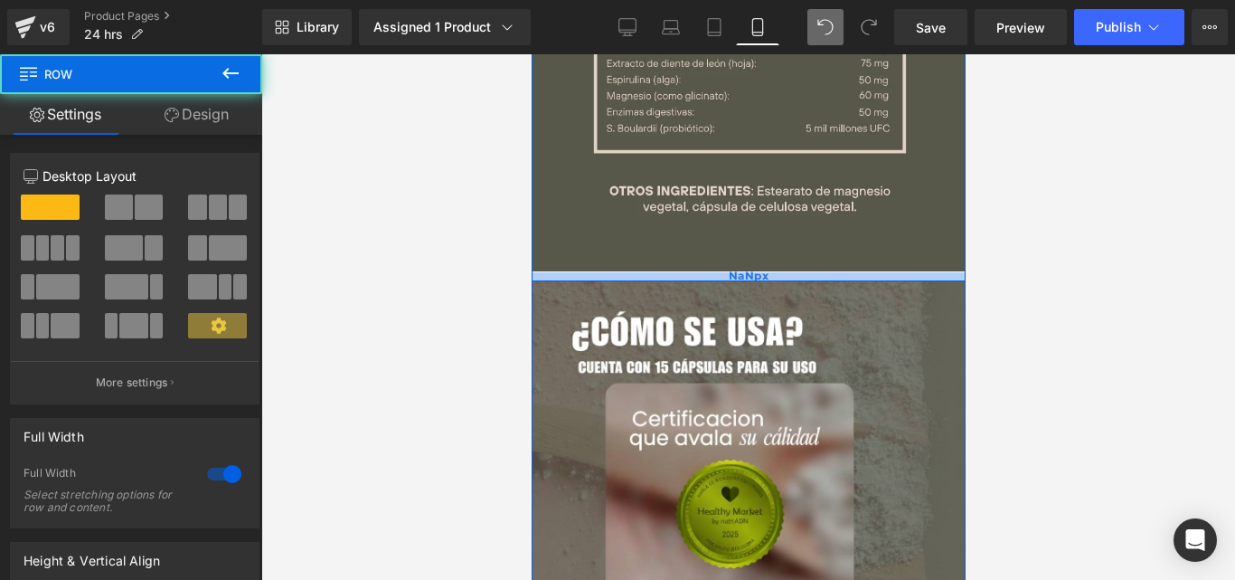
click at [639, 255] on div "Image Row Image Row Row Row NaNpx Image Row NaNpx" at bounding box center [748, 176] width 434 height 1096
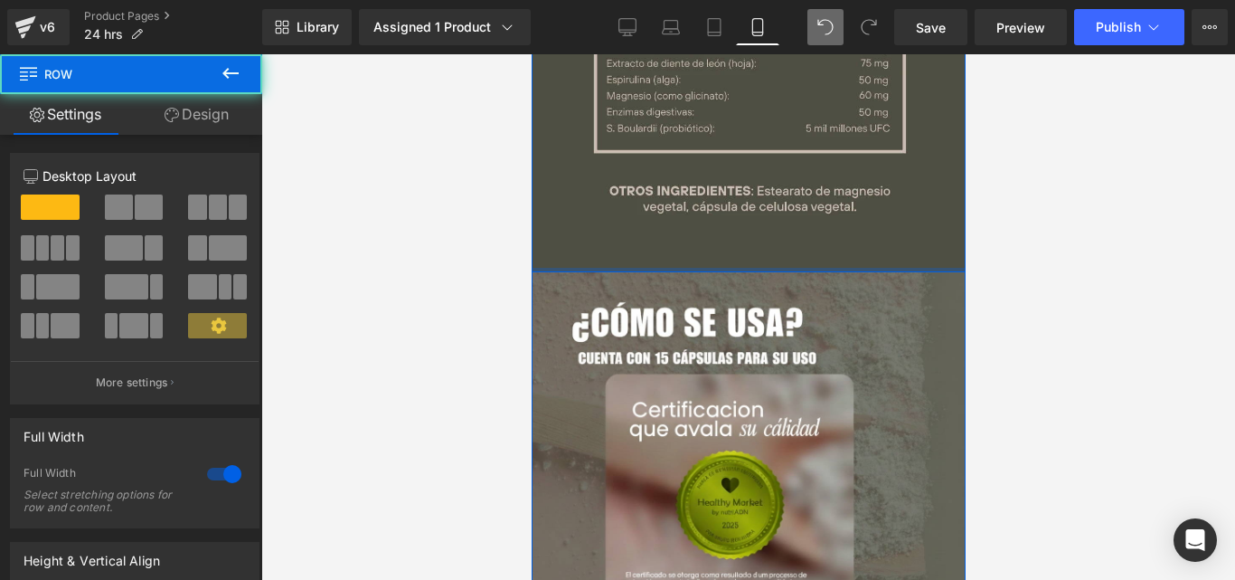
drag, startPoint x: 639, startPoint y: 255, endPoint x: 645, endPoint y: 242, distance: 13.8
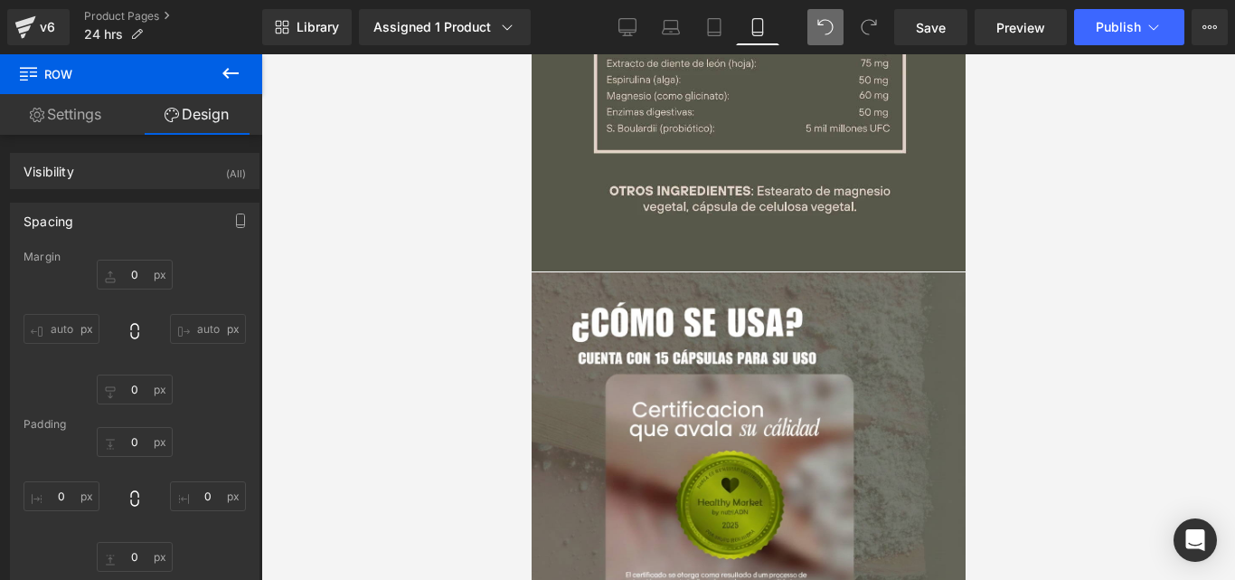
type input "0"
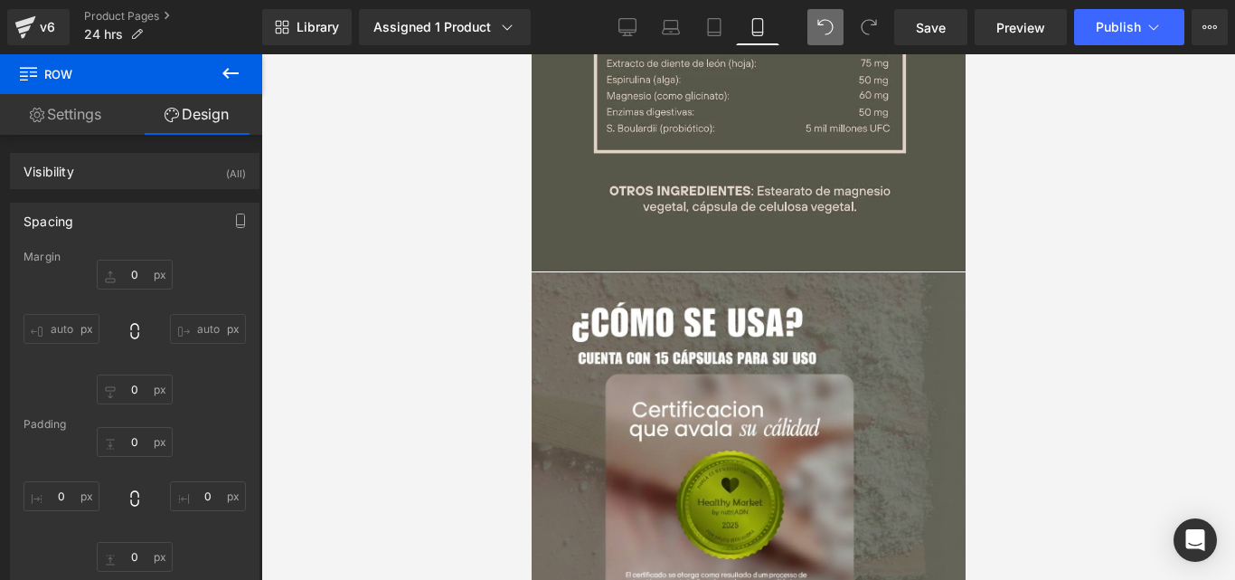
type input "0"
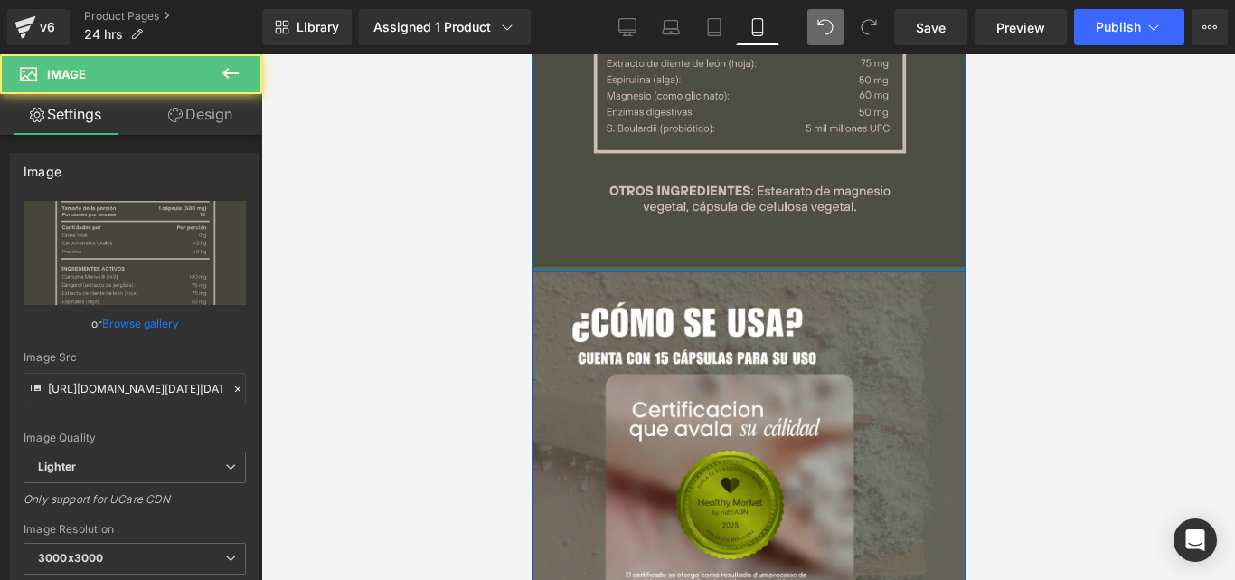
drag, startPoint x: 814, startPoint y: 246, endPoint x: 819, endPoint y: 232, distance: 14.3
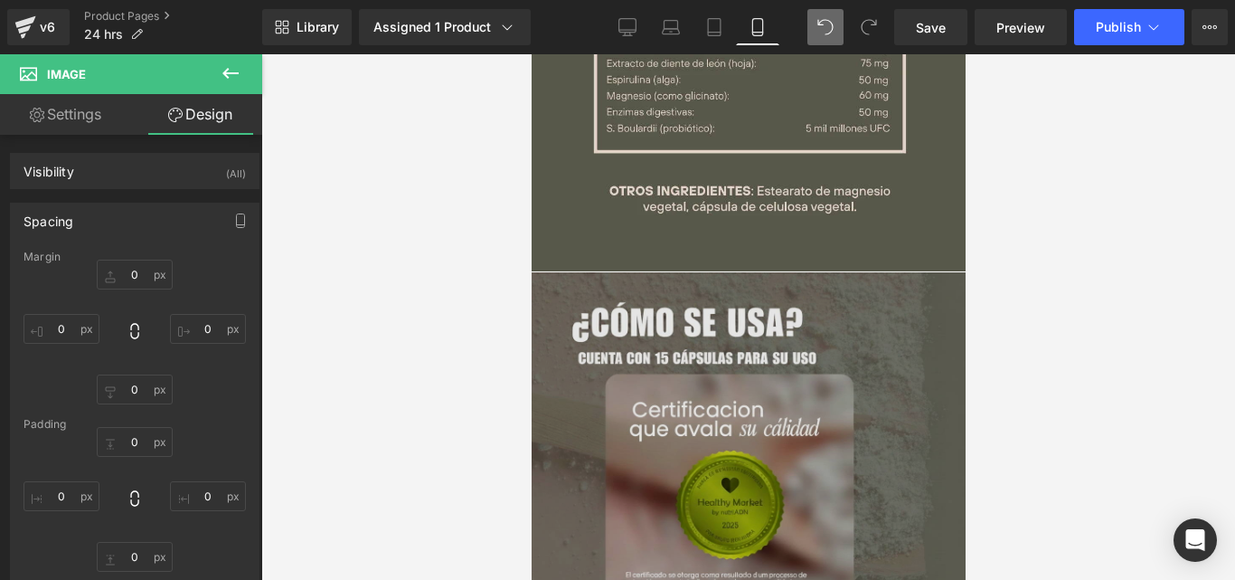
click at [838, 351] on img at bounding box center [748, 489] width 434 height 434
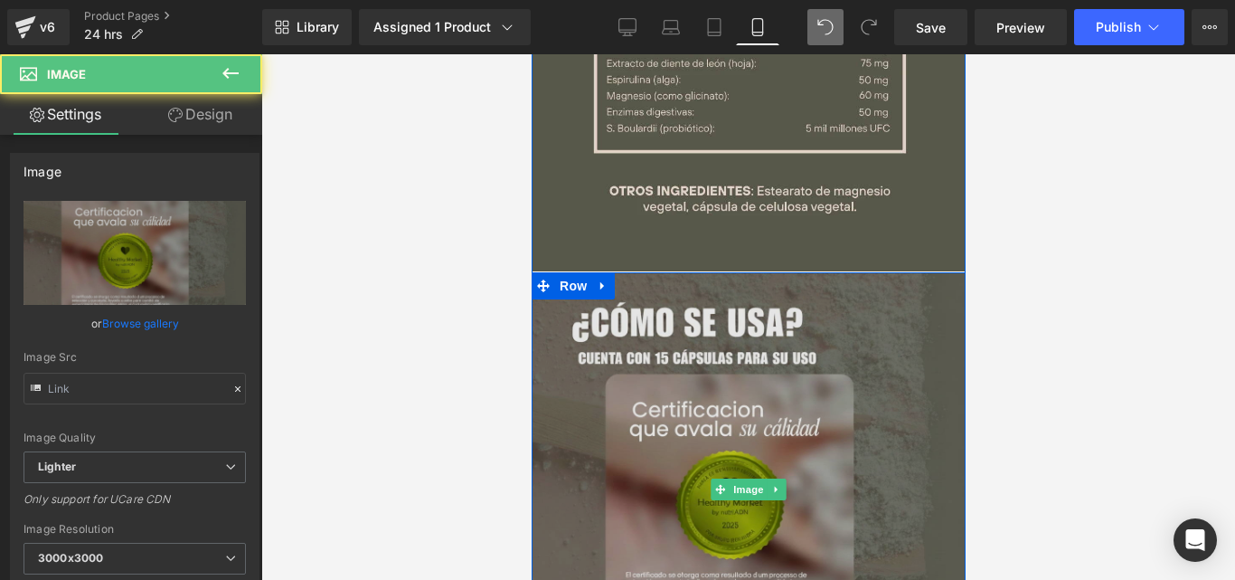
type input "[URL][DOMAIN_NAME][DATE]"
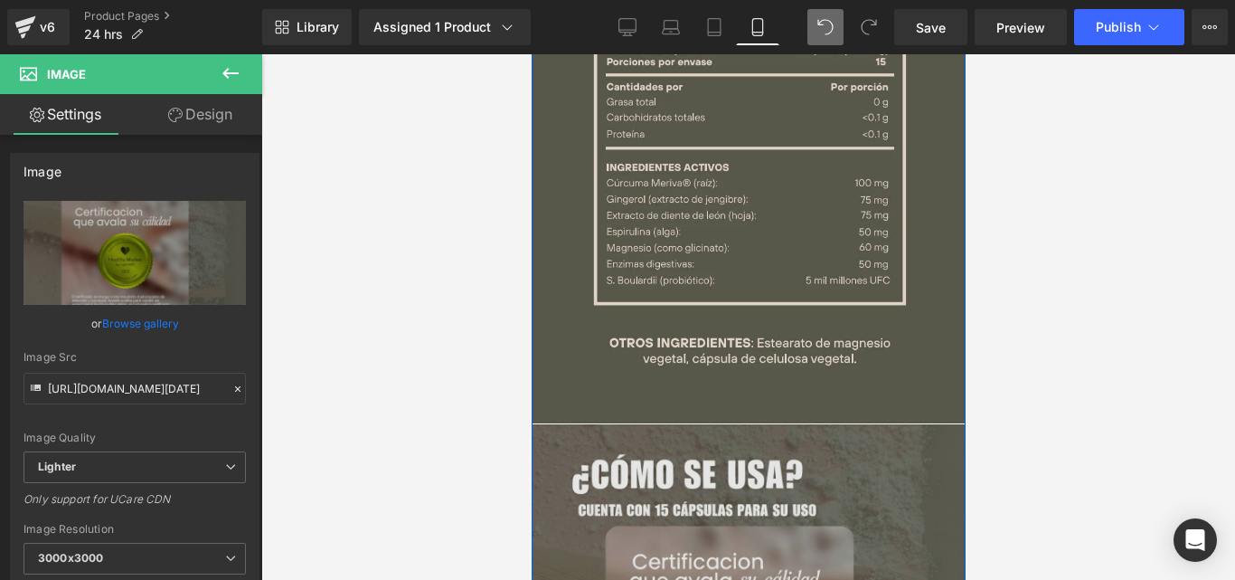
scroll to position [4720, 0]
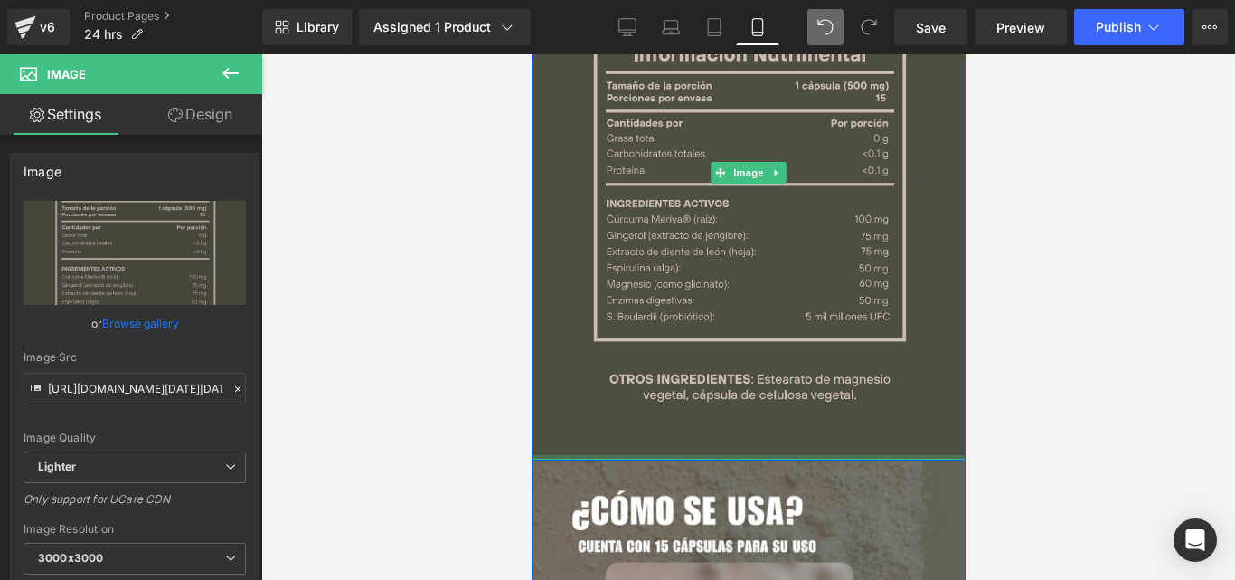
drag, startPoint x: 756, startPoint y: 432, endPoint x: 763, endPoint y: 398, distance: 35.1
click at [763, 398] on div "Image" at bounding box center [748, 172] width 434 height 573
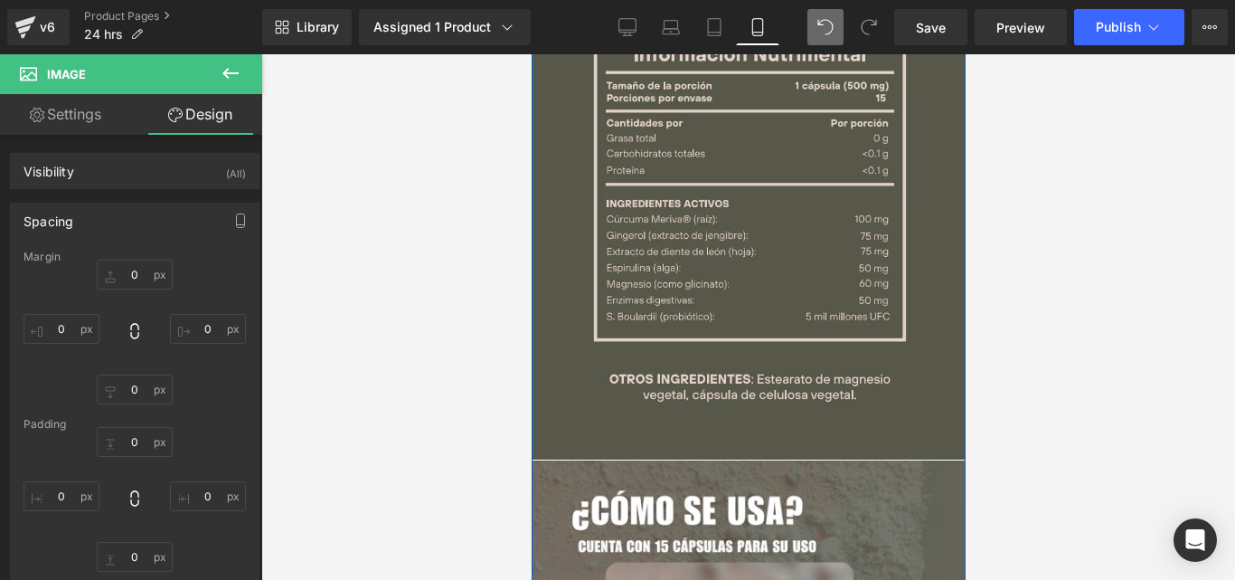
click at [567, 463] on span "Row" at bounding box center [572, 474] width 29 height 22
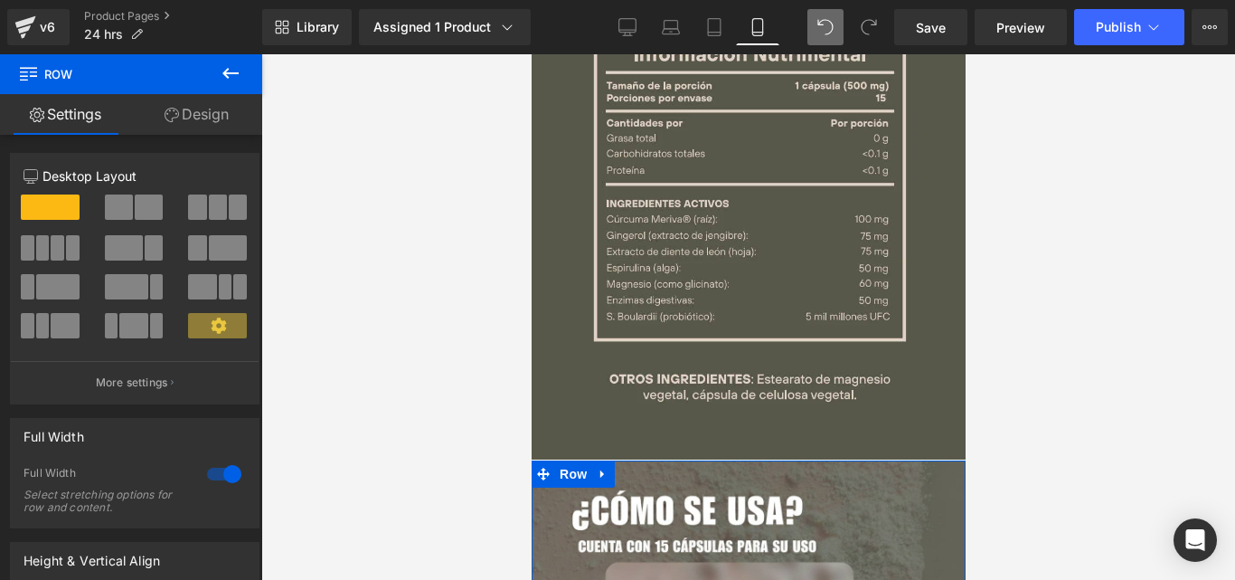
click at [215, 113] on link "Design" at bounding box center [196, 114] width 131 height 41
click at [0, 0] on div "Spacing" at bounding box center [0, 0] width 0 height 0
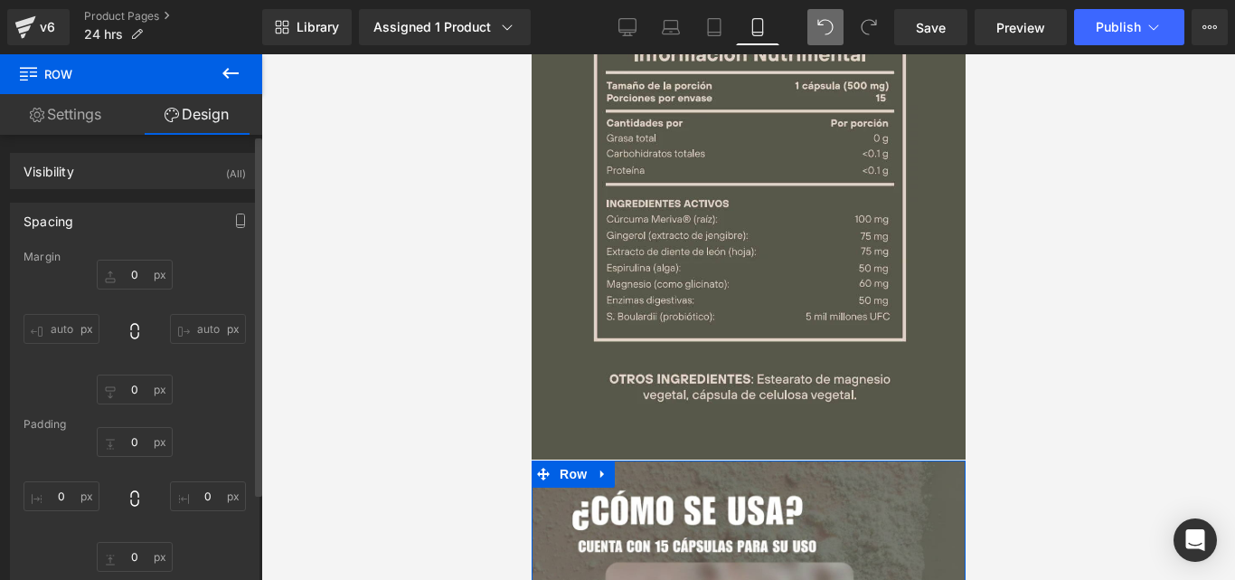
type input "0"
type input "10"
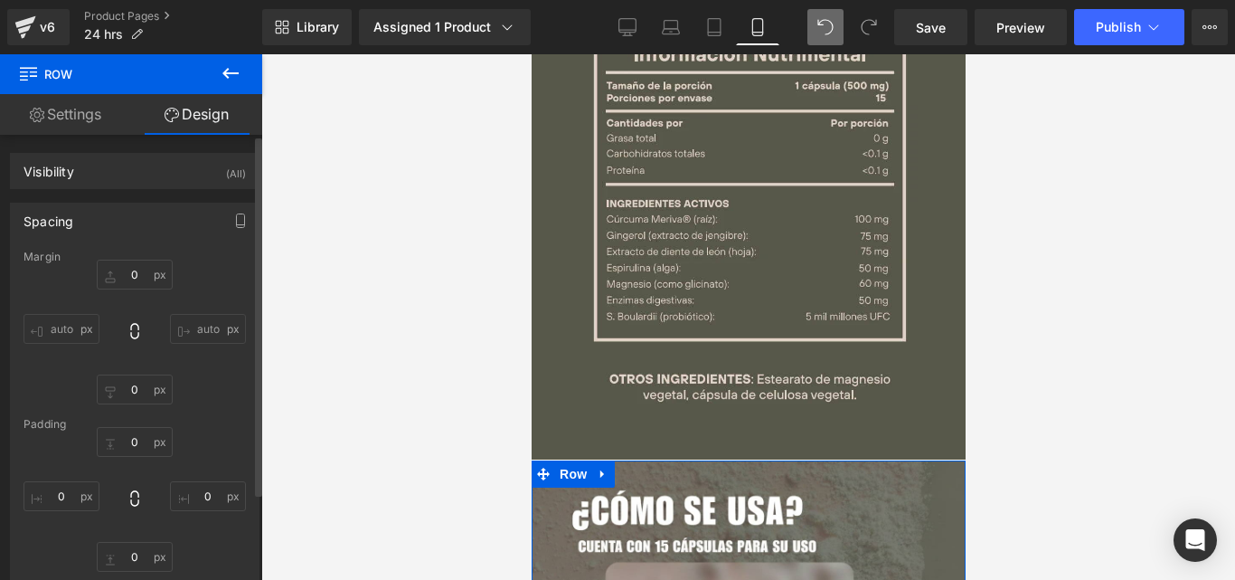
type input "0"
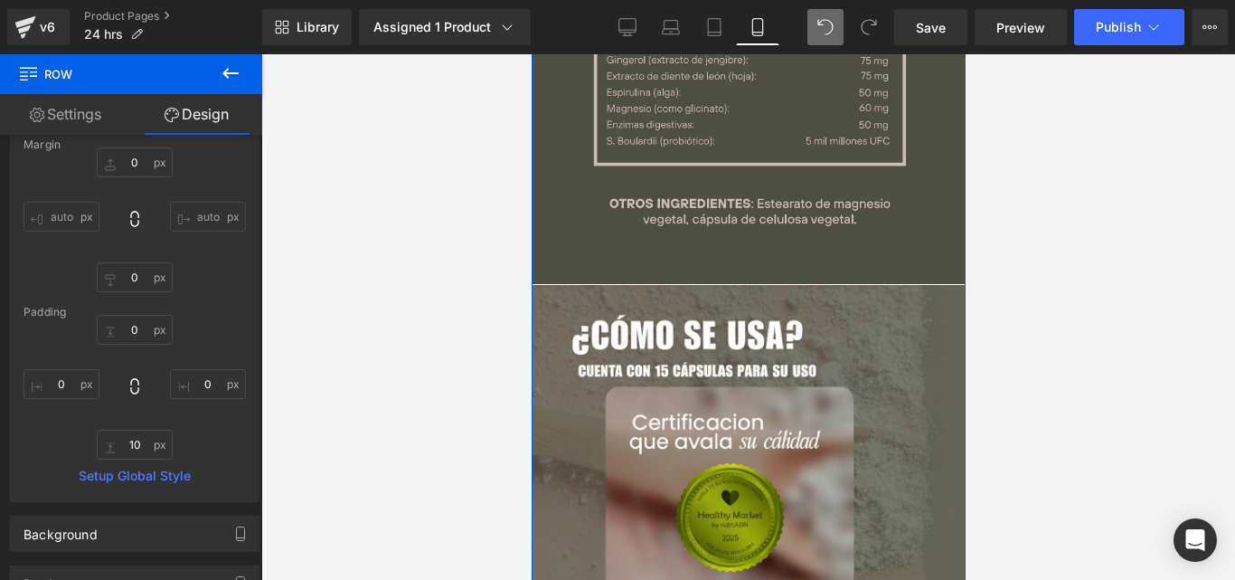
scroll to position [5003, 0]
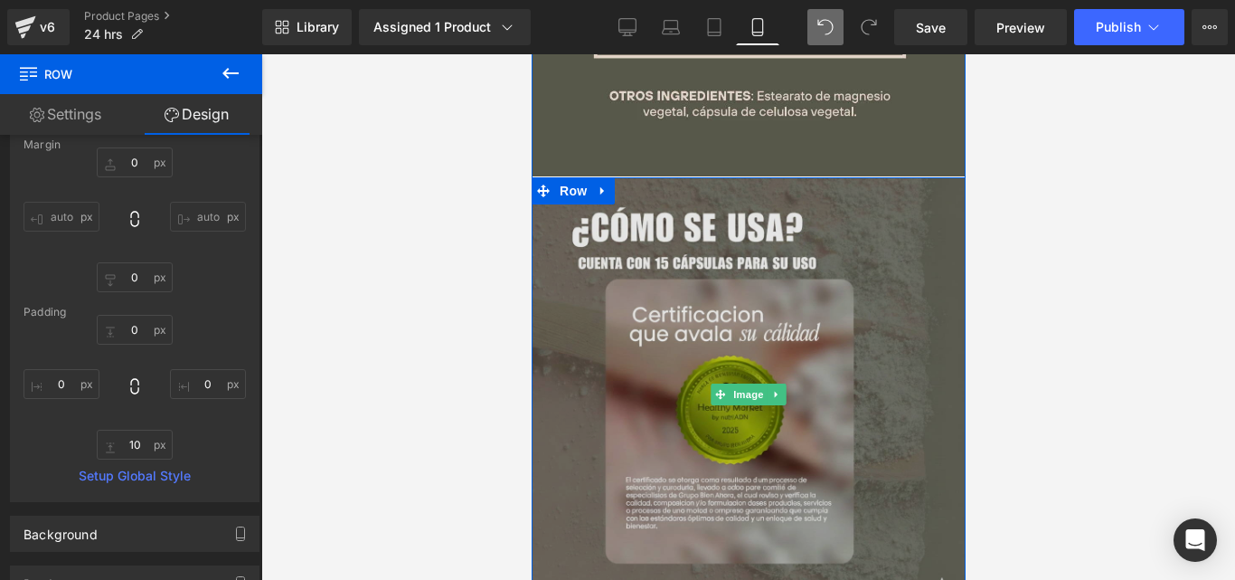
click at [702, 363] on img at bounding box center [748, 394] width 434 height 434
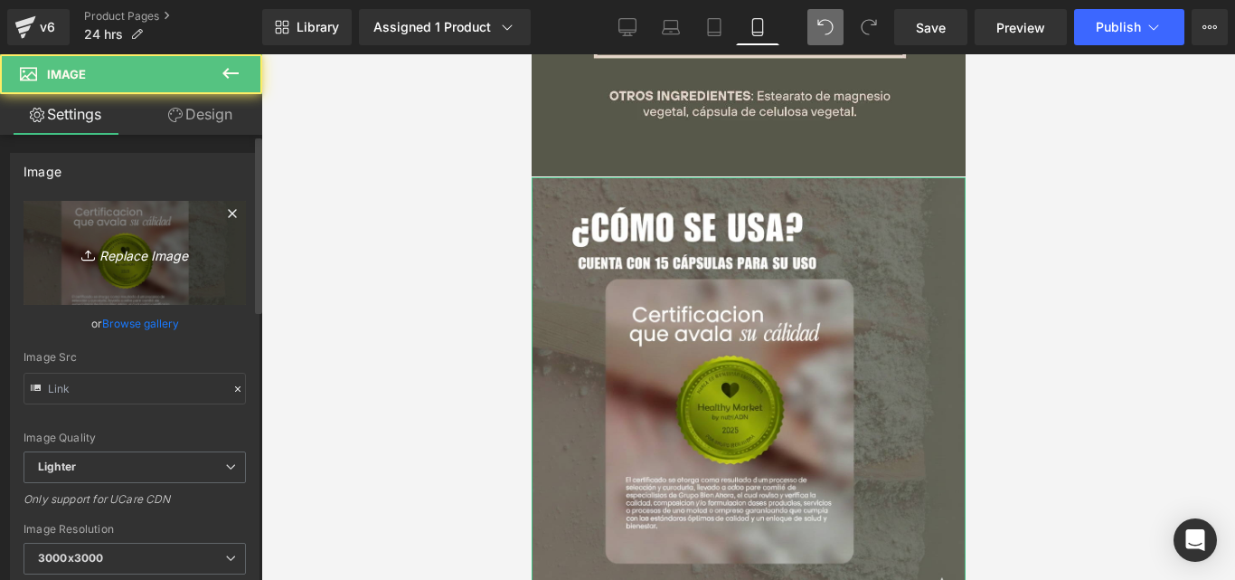
type input "[URL][DOMAIN_NAME][DATE]"
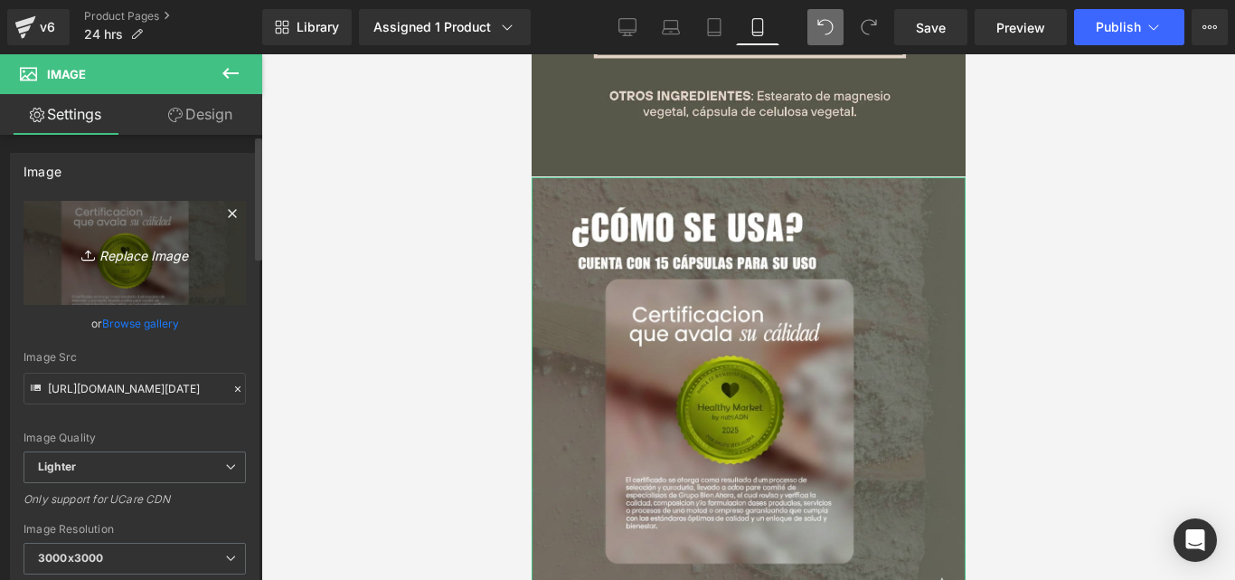
click at [135, 260] on icon "Replace Image" at bounding box center [134, 252] width 145 height 23
type input "C:\fakepath\Generated Image [DATE] - 6_08PM.png"
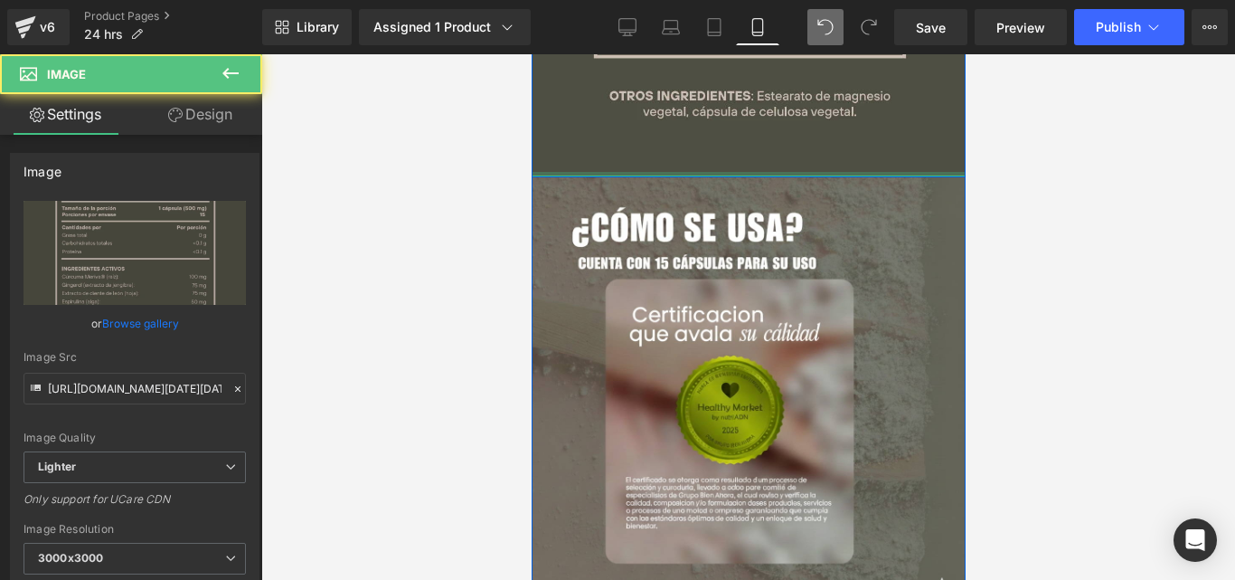
drag, startPoint x: 693, startPoint y: 148, endPoint x: 696, endPoint y: 135, distance: 14.0
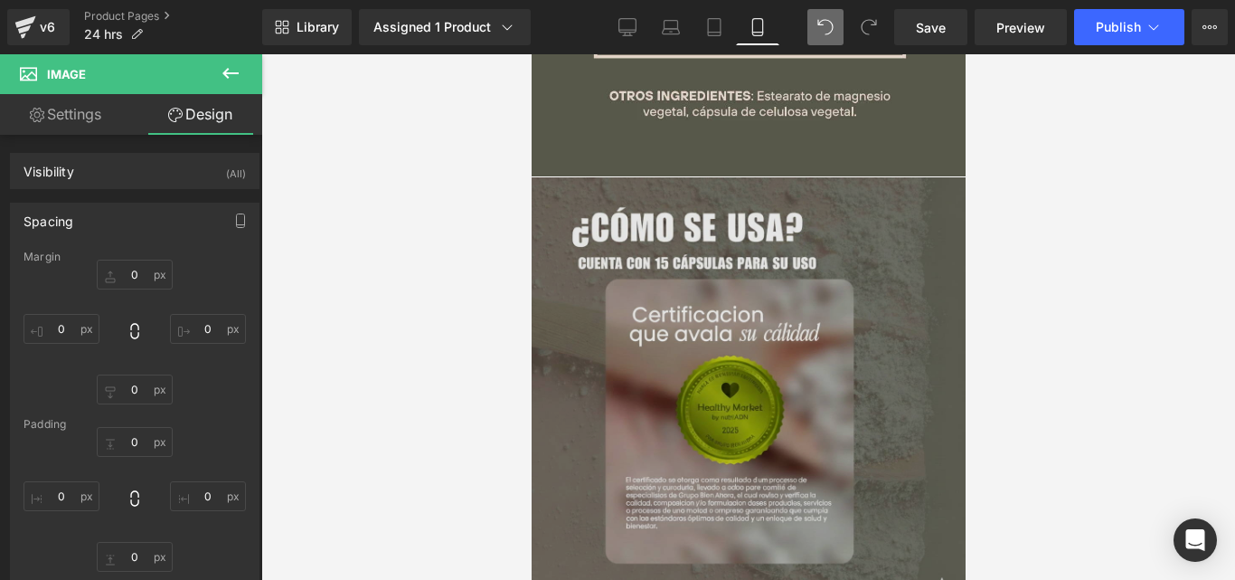
type input "0"
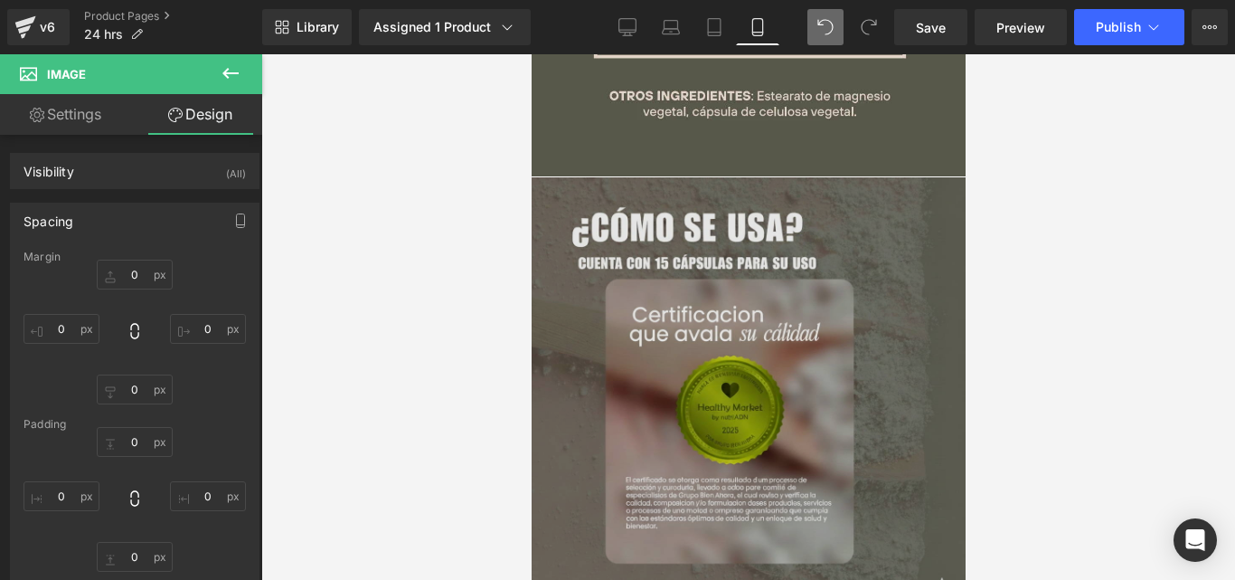
type input "0"
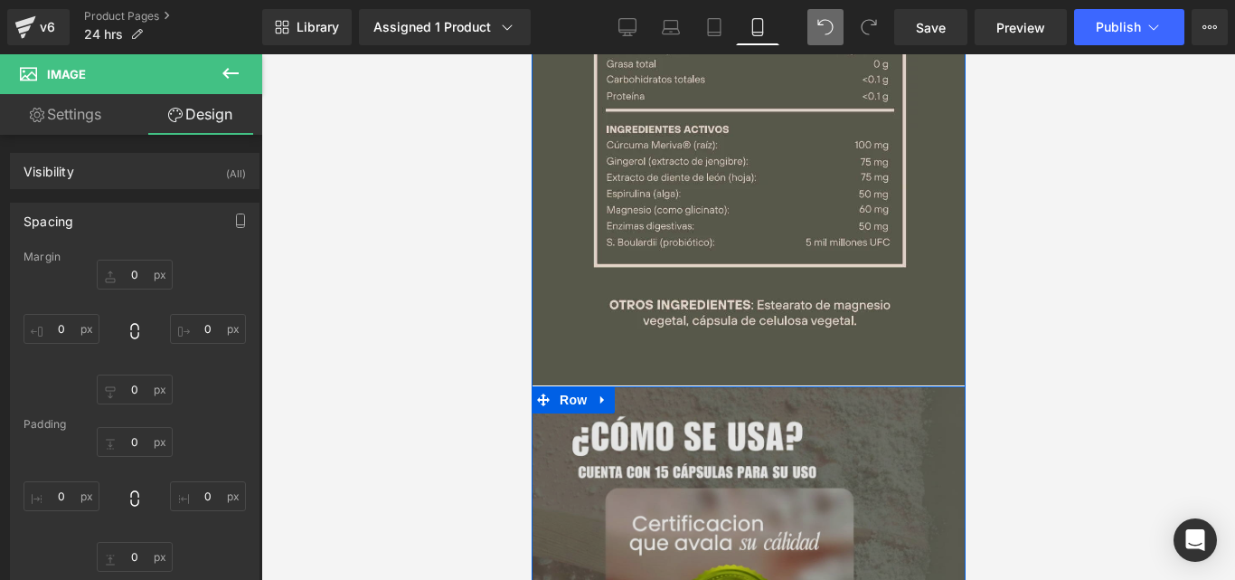
scroll to position [4794, 0]
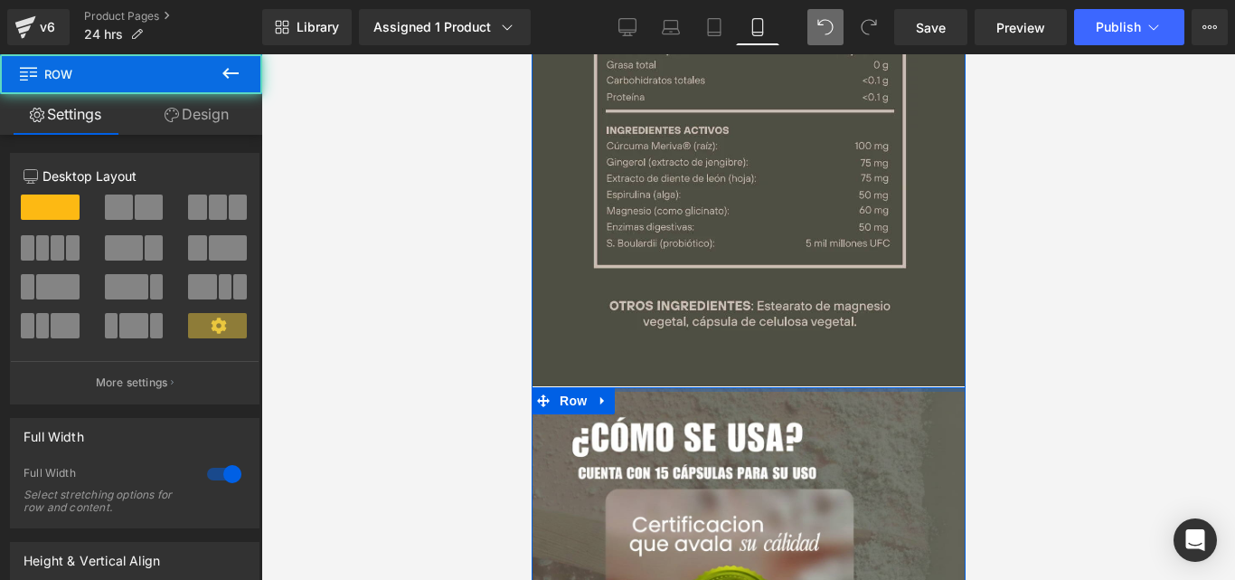
drag, startPoint x: 660, startPoint y: 363, endPoint x: 664, endPoint y: 353, distance: 10.6
click at [664, 353] on div "Image Row Image Row Row Row Image Row NaNpx" at bounding box center [748, 286] width 434 height 1087
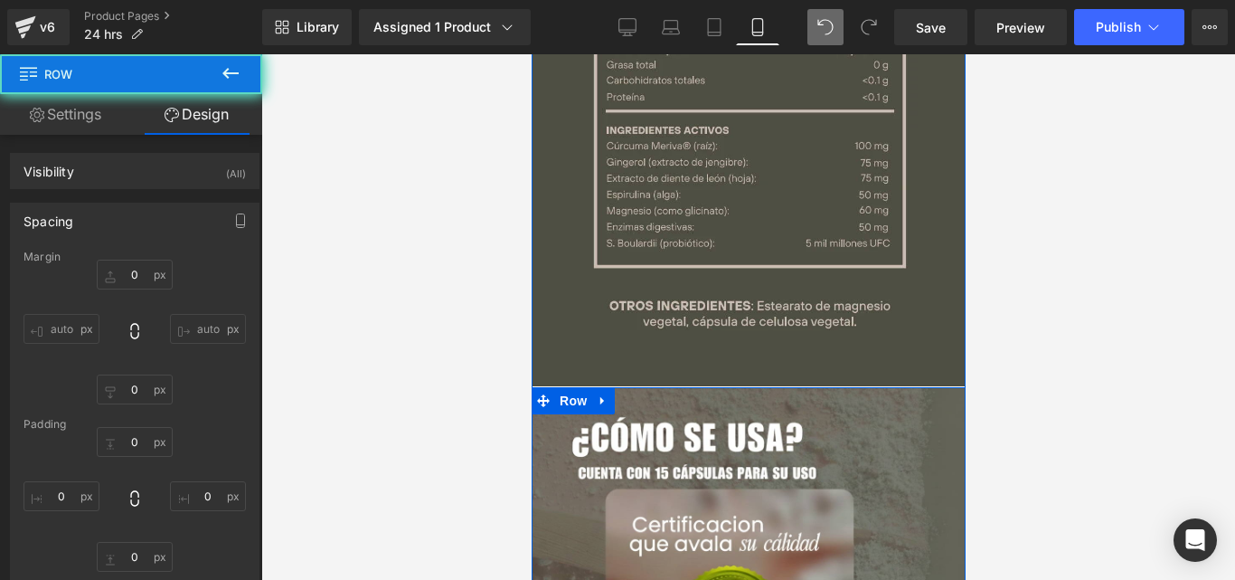
type input "0"
type input "10"
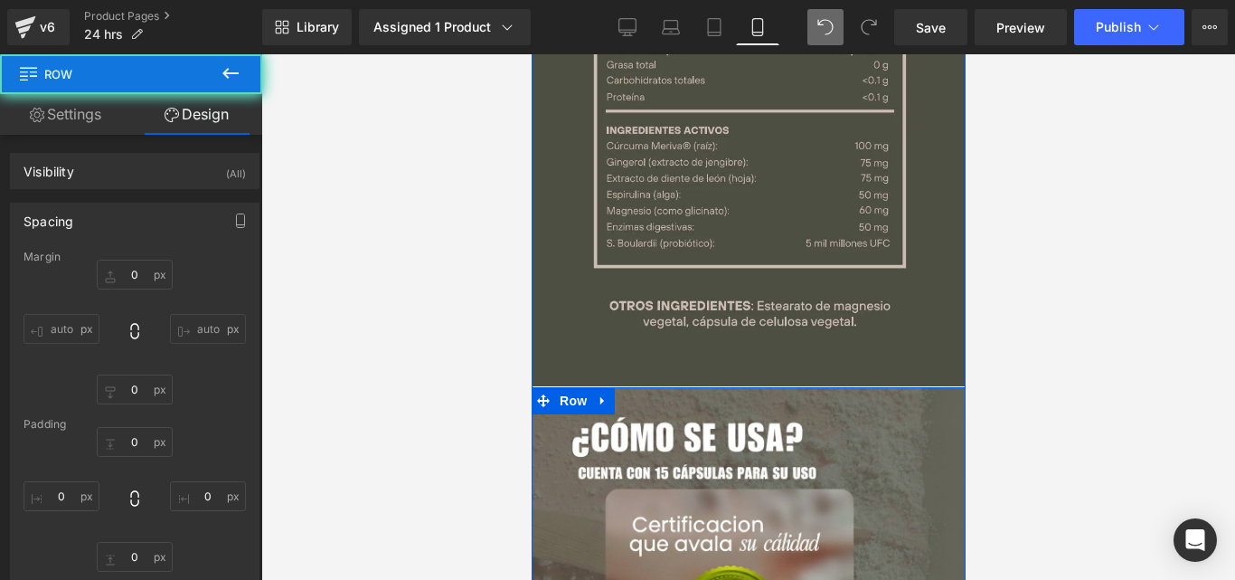
type input "0"
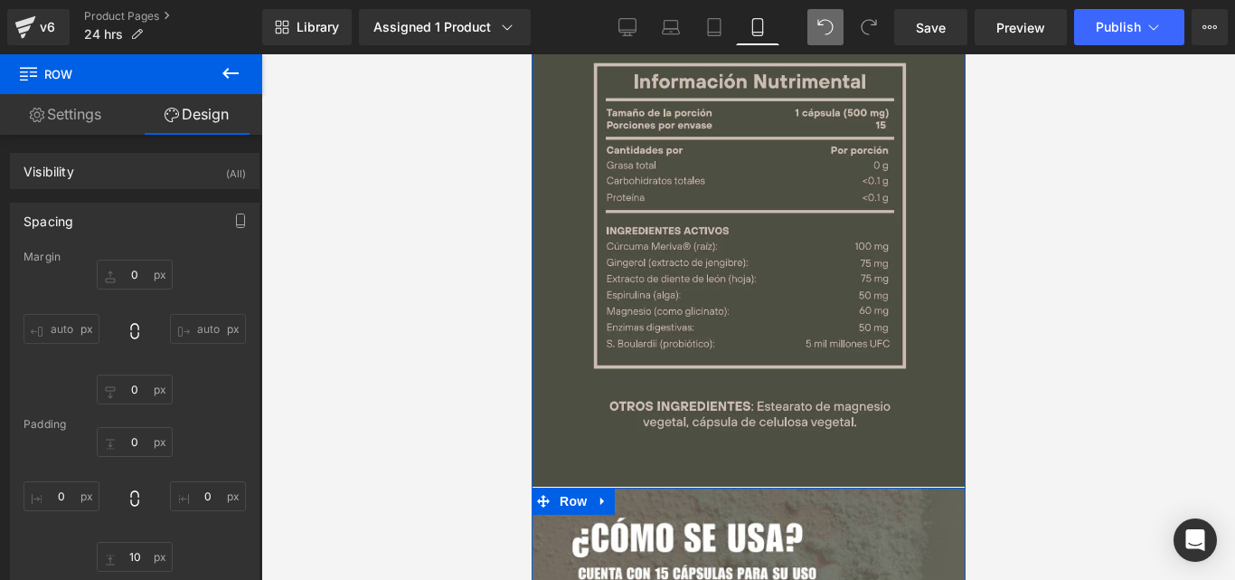
scroll to position [4694, 0]
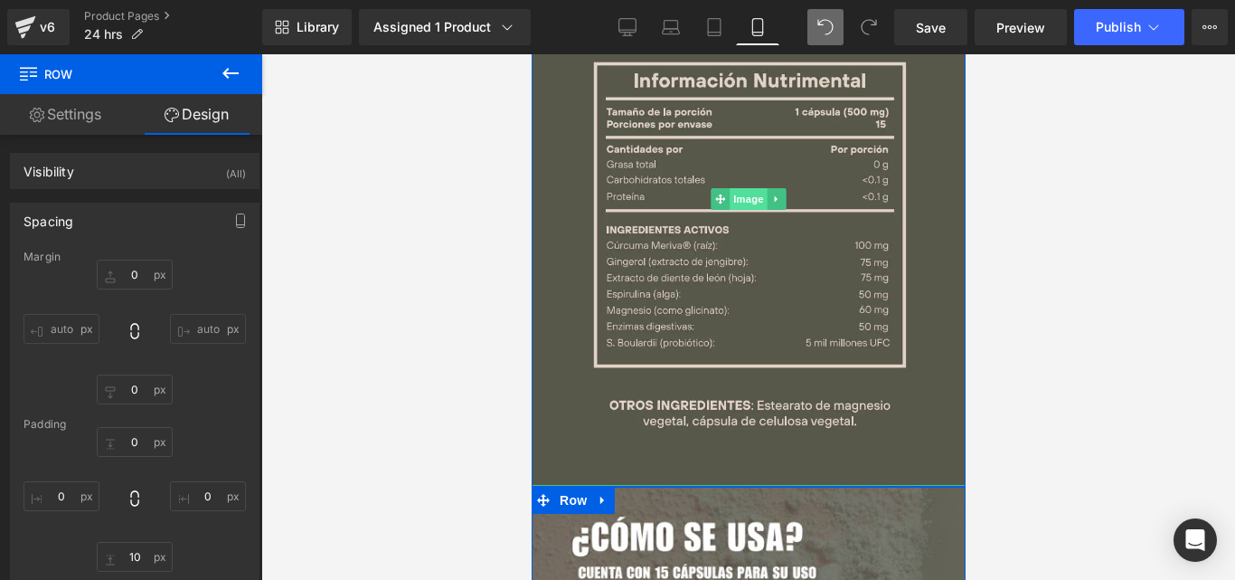
click at [743, 188] on span "Image" at bounding box center [748, 199] width 38 height 22
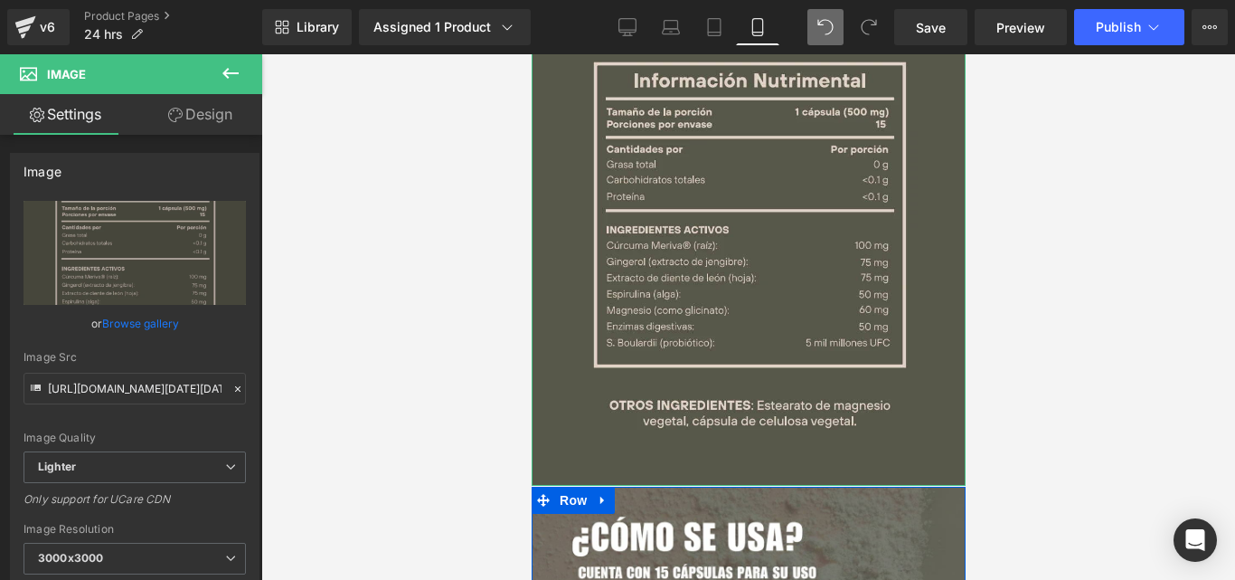
click at [192, 117] on link "Design" at bounding box center [200, 114] width 131 height 41
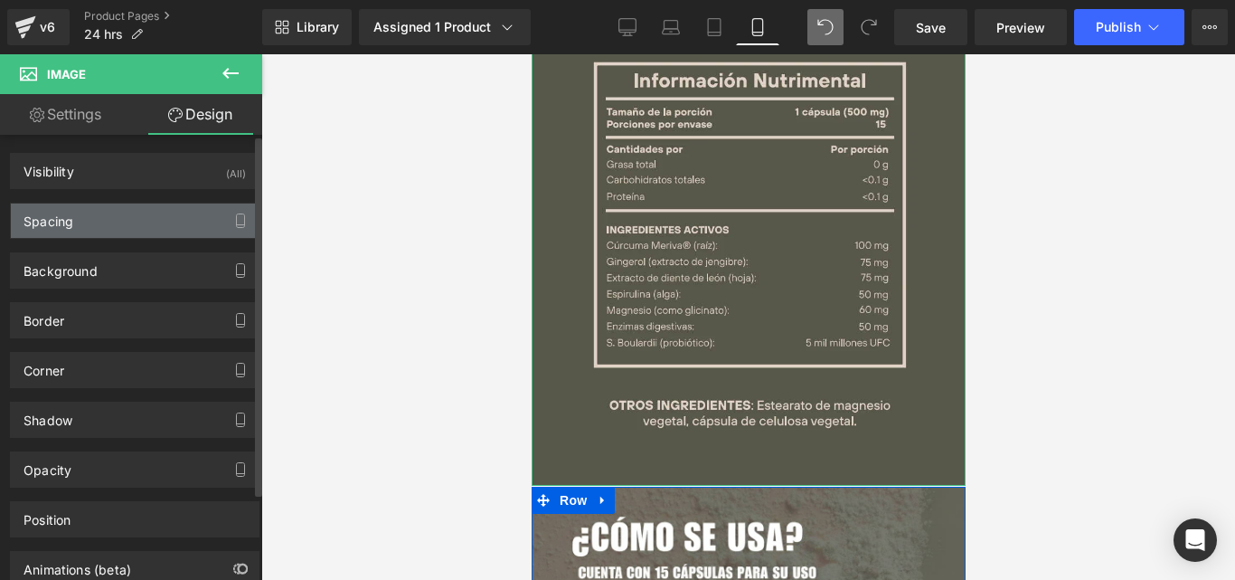
type input "0"
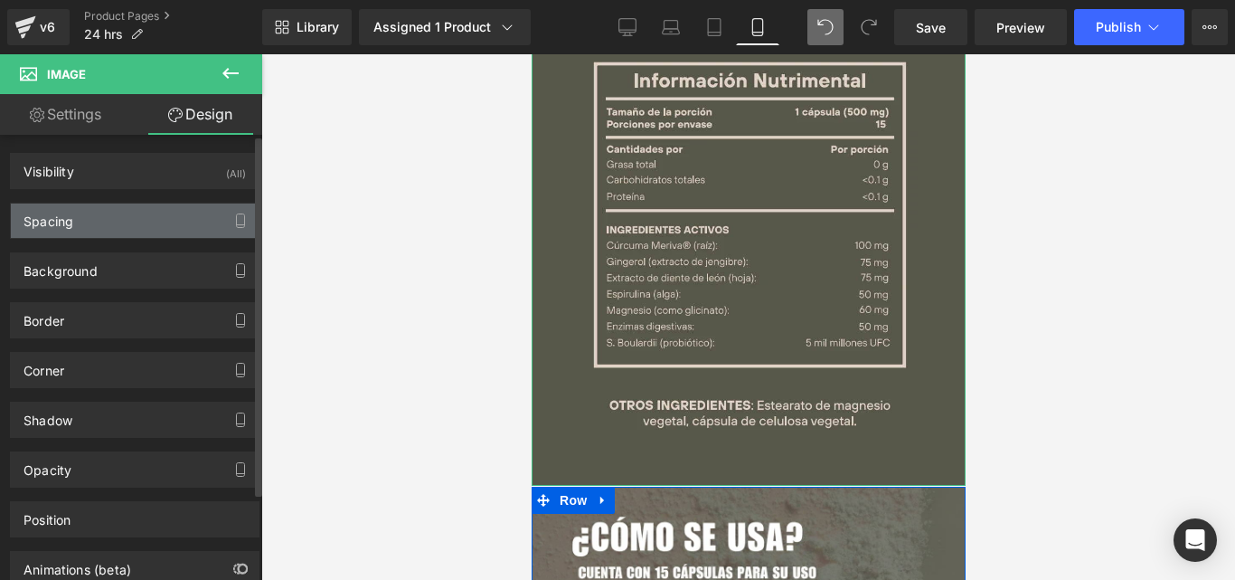
type input "0"
click at [103, 225] on div "Spacing" at bounding box center [135, 220] width 248 height 34
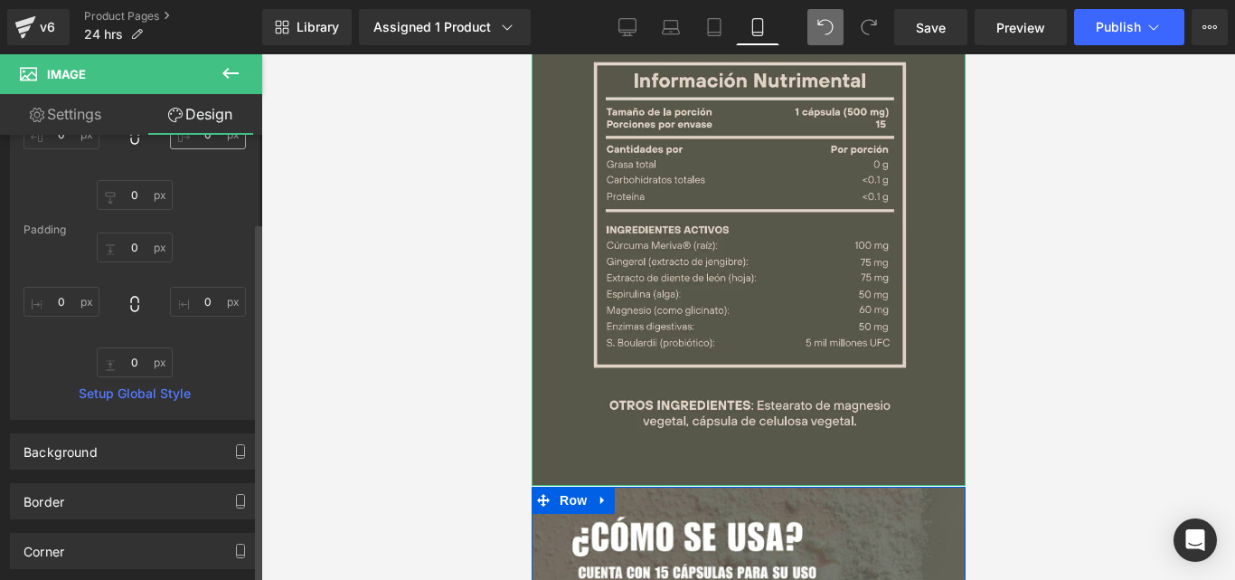
scroll to position [210, 0]
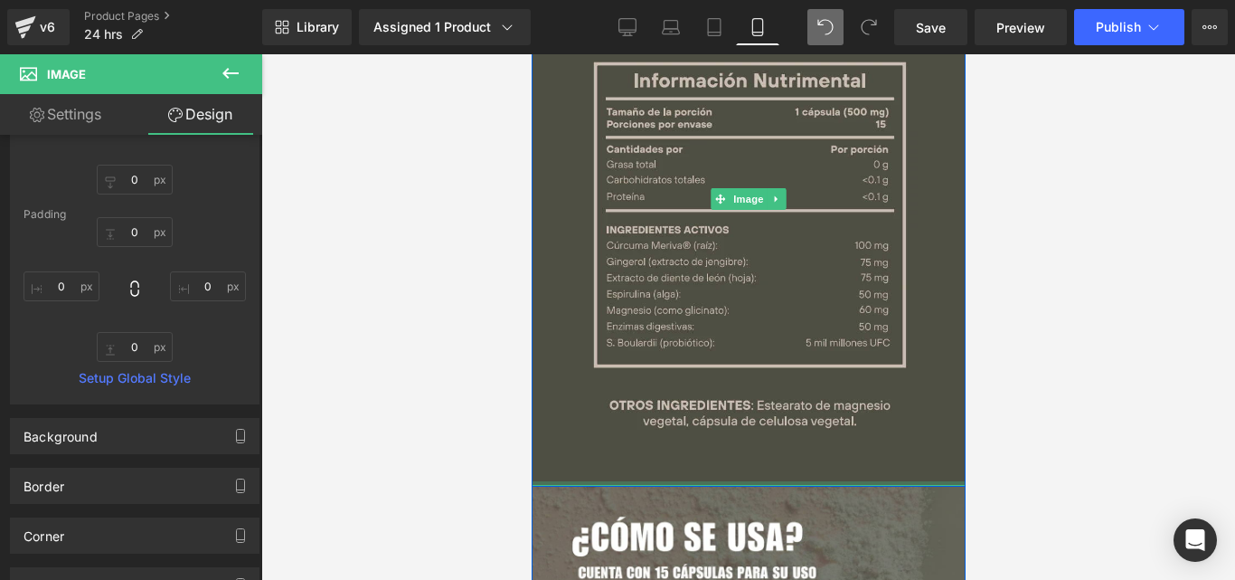
type input "0px"
drag, startPoint x: 730, startPoint y: 458, endPoint x: 734, endPoint y: 447, distance: 11.8
click at [734, 447] on div "Image" at bounding box center [748, 198] width 434 height 573
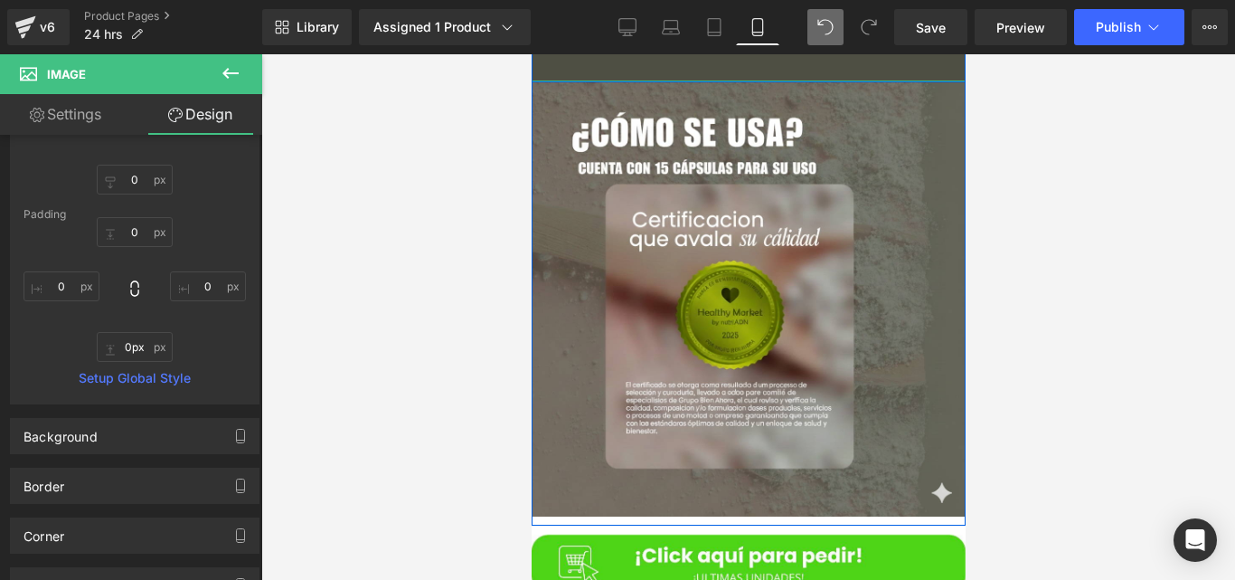
scroll to position [5124, 0]
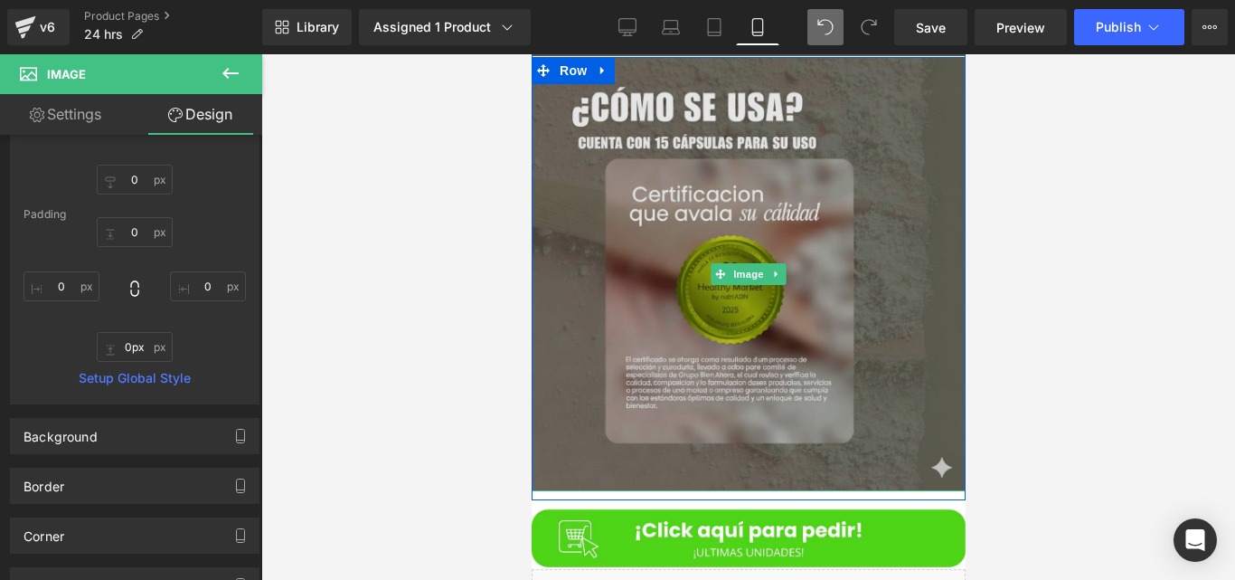
click at [800, 283] on img at bounding box center [748, 274] width 434 height 434
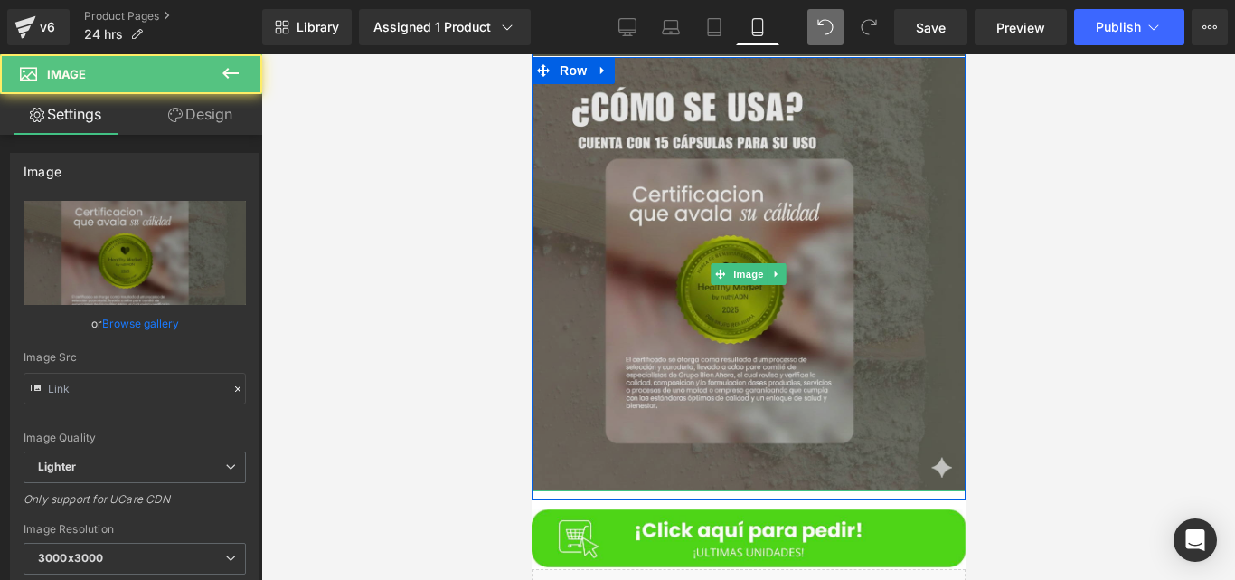
type input "[URL][DOMAIN_NAME][DATE]"
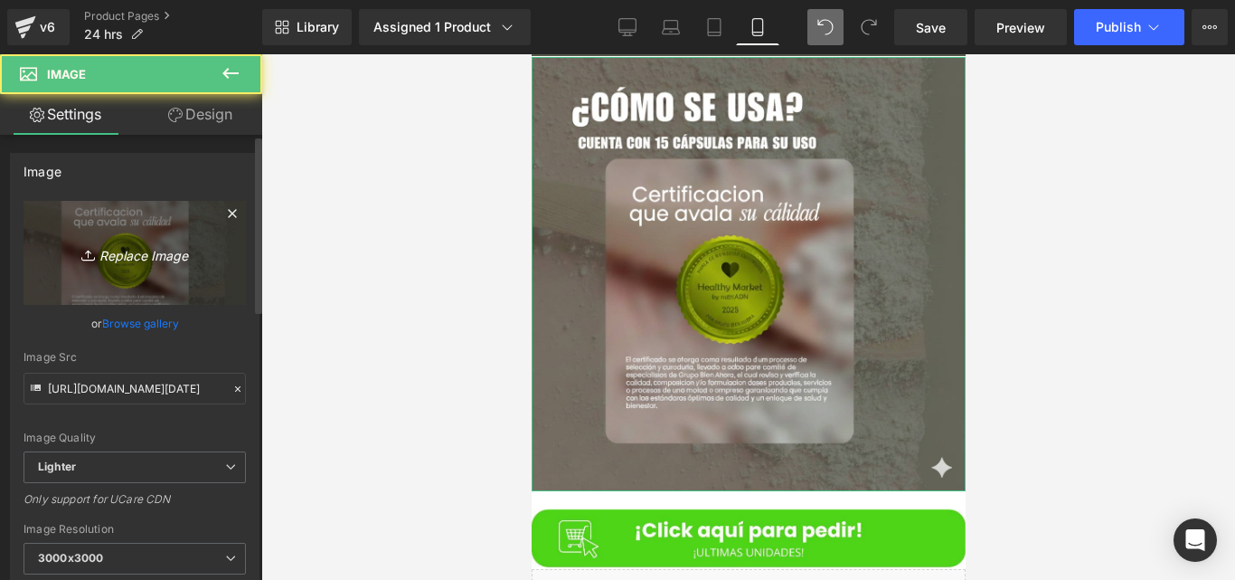
click at [166, 222] on link "Replace Image" at bounding box center [135, 253] width 222 height 104
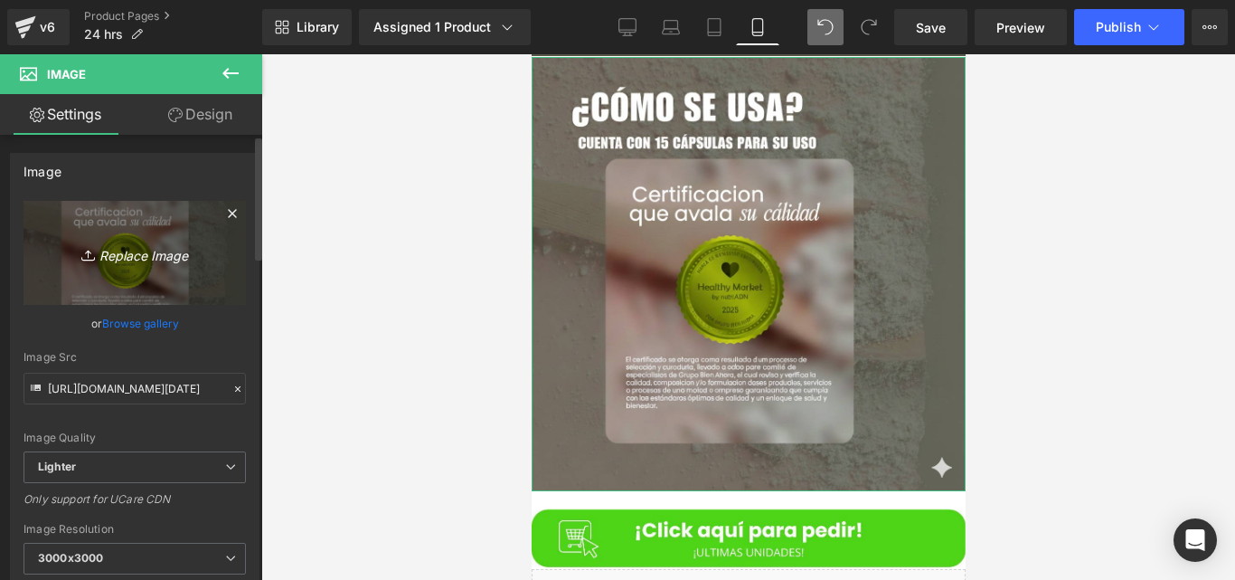
type input "C:\fakepath\Generated Image [DATE] - 6_08PM.png"
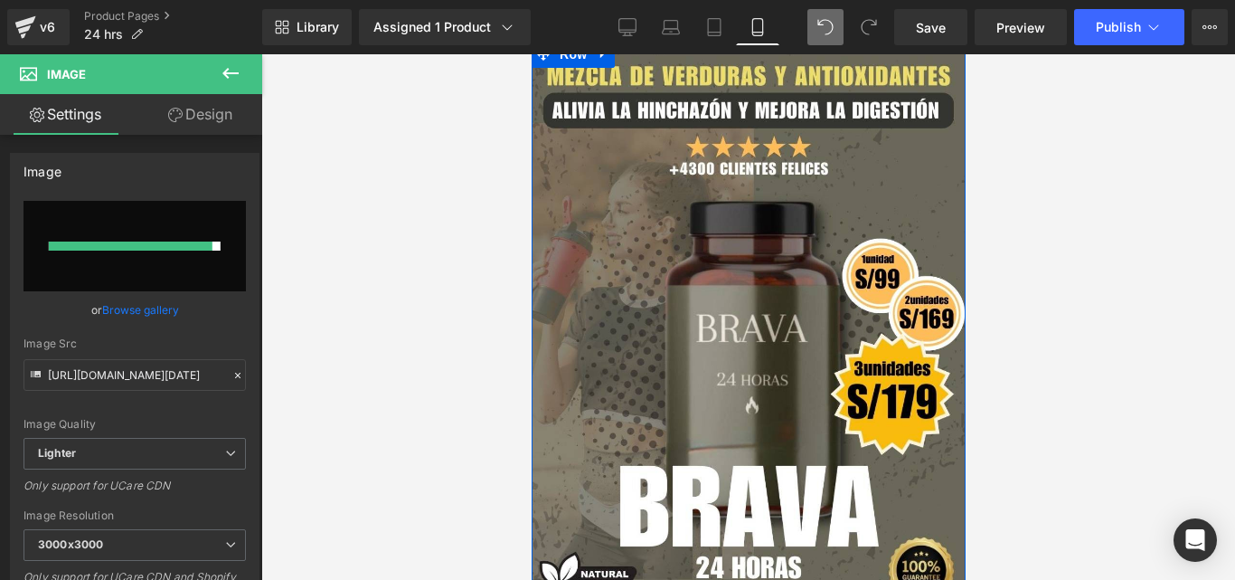
scroll to position [0, 0]
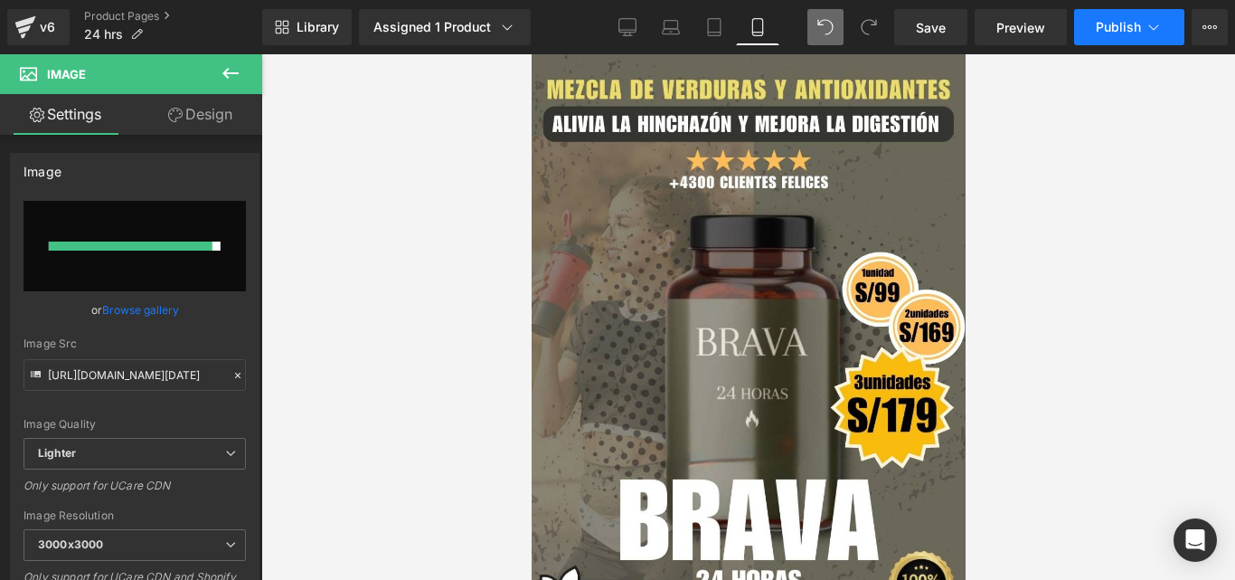
click at [1106, 28] on span "Publish" at bounding box center [1118, 27] width 45 height 14
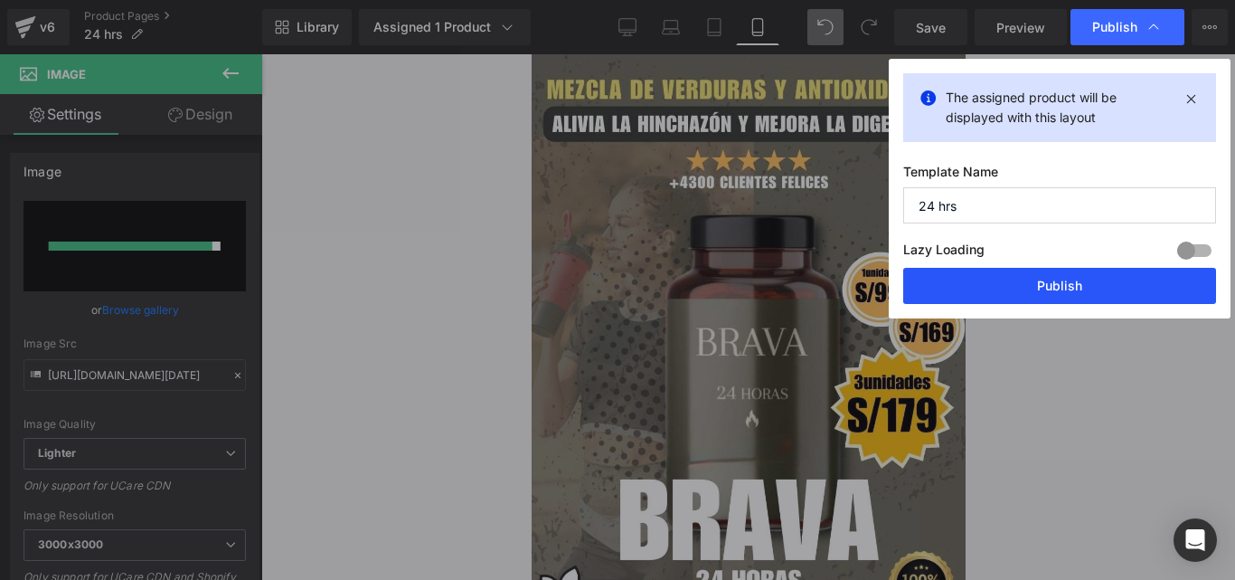
click at [954, 300] on button "Publish" at bounding box center [1060, 286] width 313 height 36
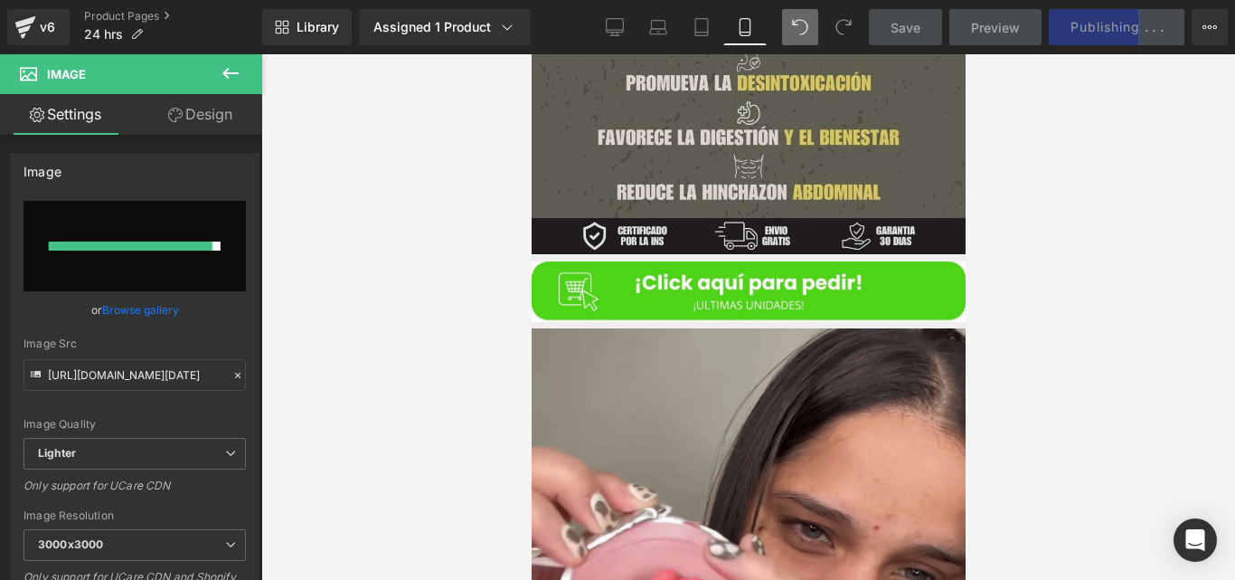
scroll to position [550, 0]
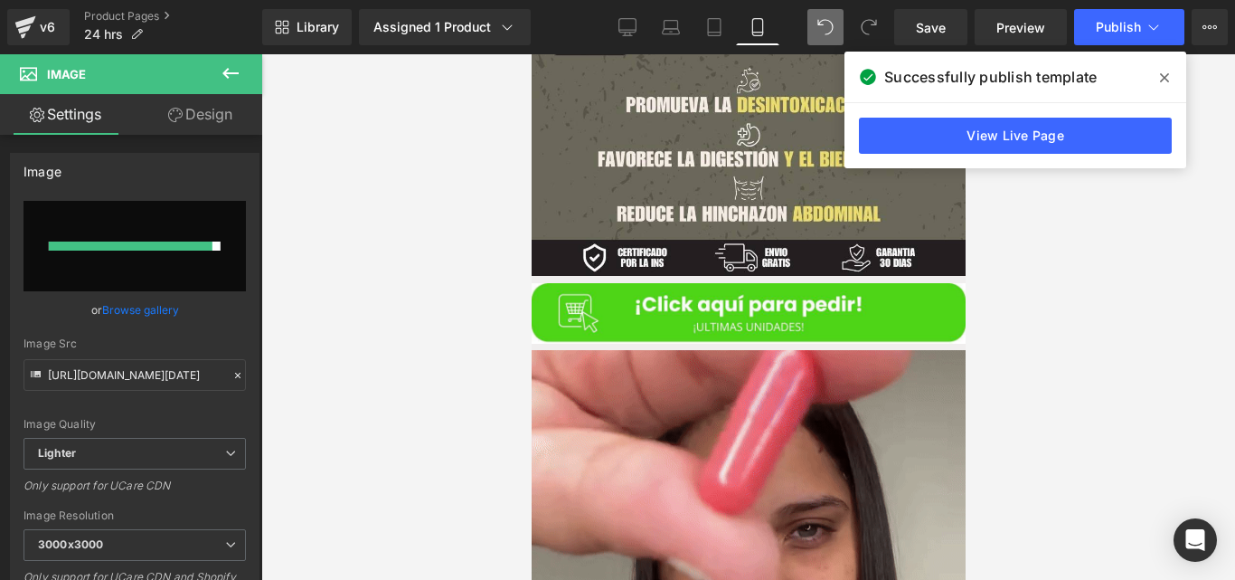
click at [1178, 72] on span at bounding box center [1164, 77] width 29 height 29
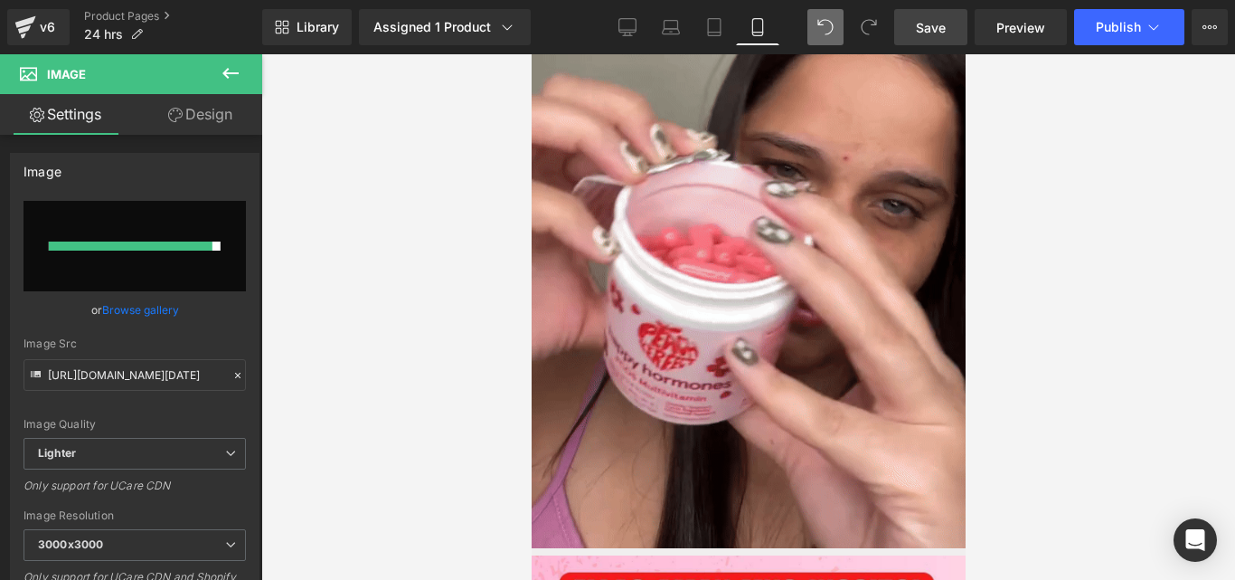
scroll to position [292, 0]
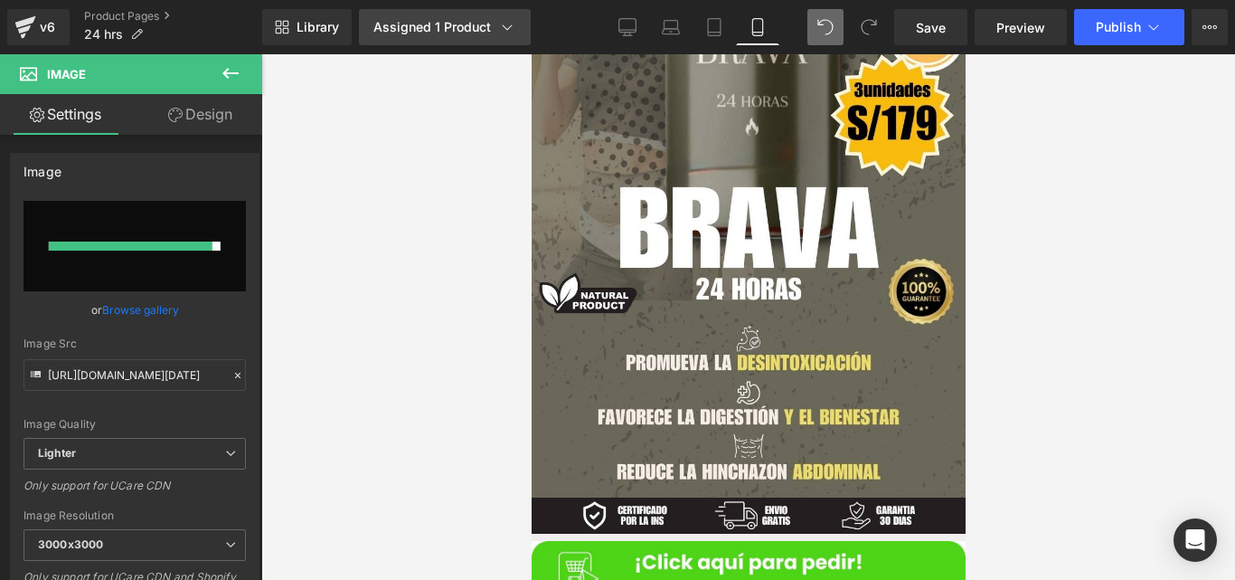
click at [466, 34] on div "Assigned 1 Product" at bounding box center [445, 27] width 143 height 18
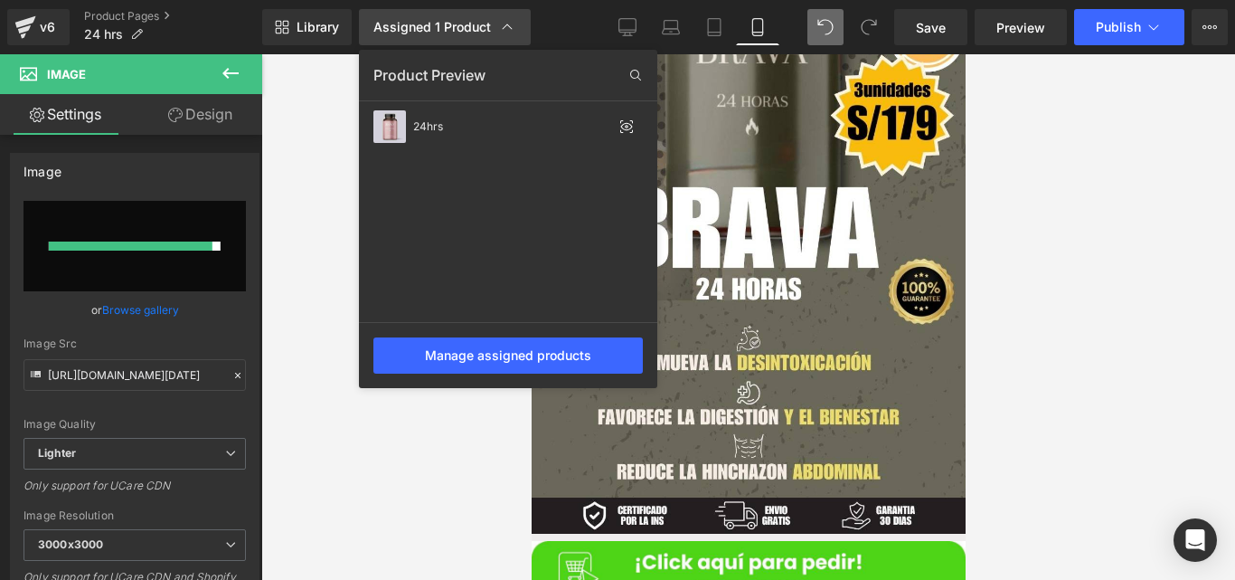
click at [466, 34] on div "Assigned 1 Product" at bounding box center [445, 27] width 143 height 18
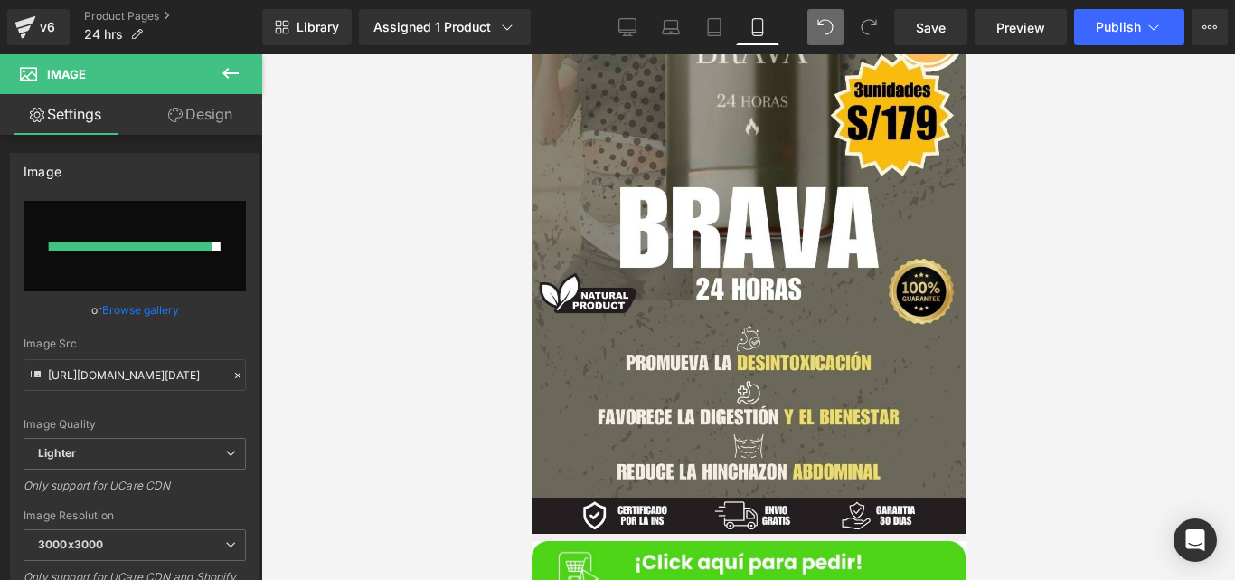
click at [1127, 45] on div "Library Assigned 1 Product Product Preview 24hrs Manage assigned products Mobil…" at bounding box center [748, 27] width 973 height 54
click at [1109, 11] on button "Publish" at bounding box center [1129, 27] width 110 height 36
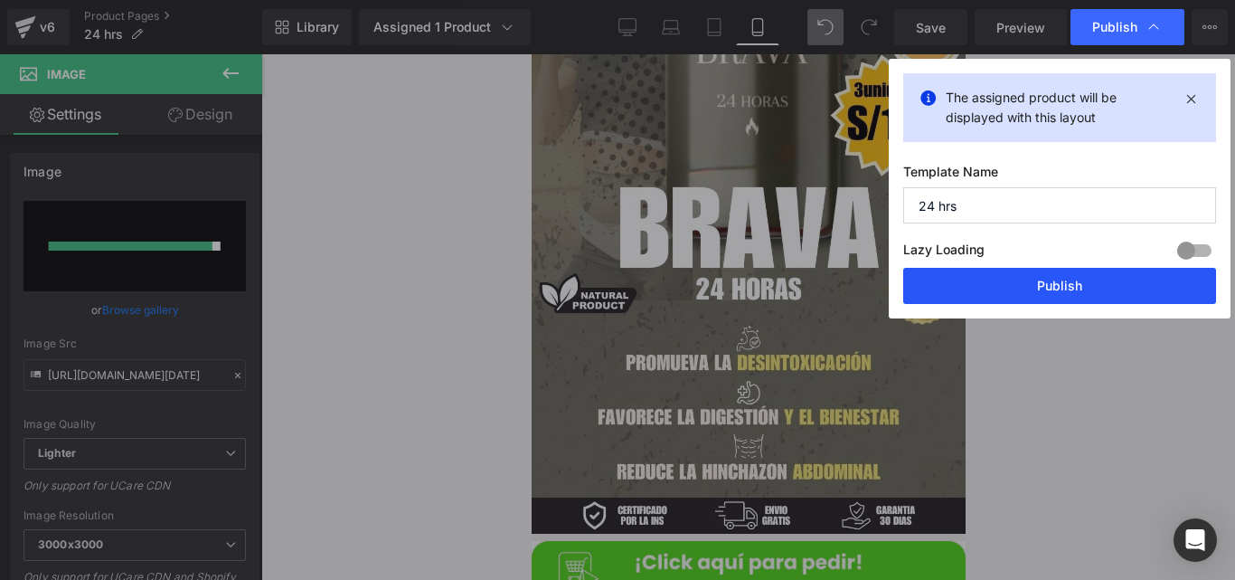
click at [949, 294] on button "Publish" at bounding box center [1060, 286] width 313 height 36
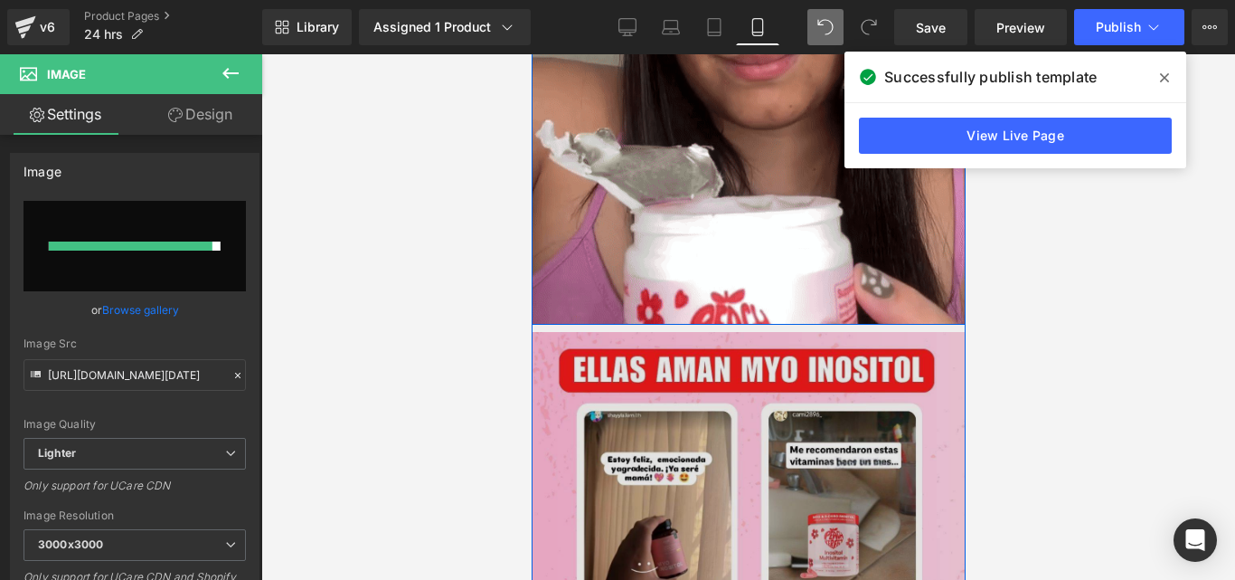
scroll to position [1156, 0]
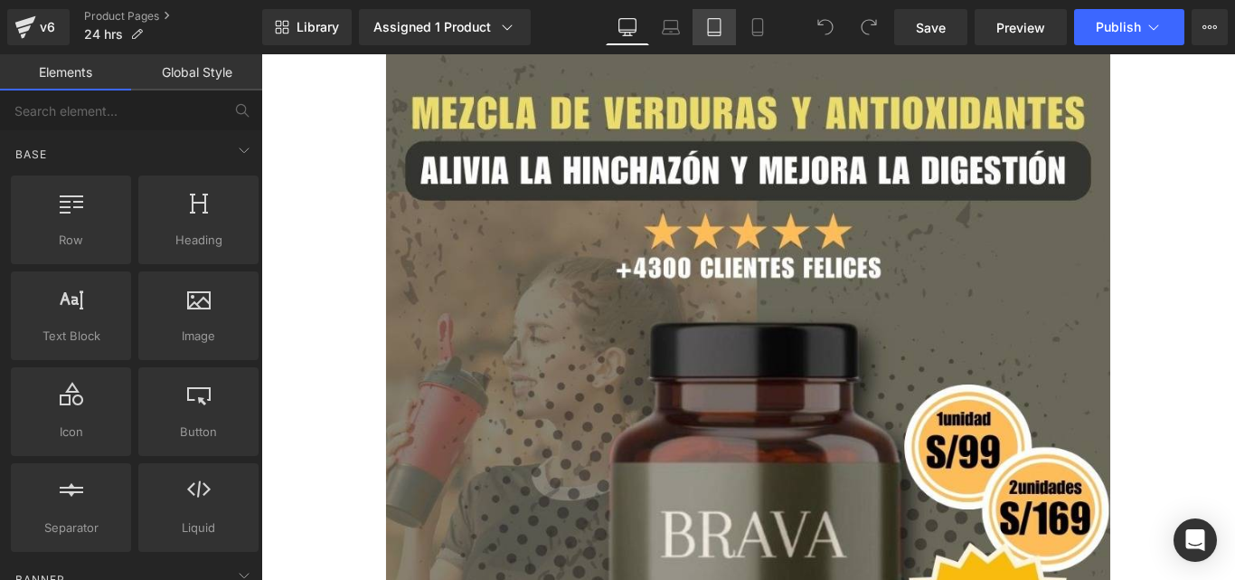
click at [713, 26] on icon at bounding box center [714, 27] width 18 height 18
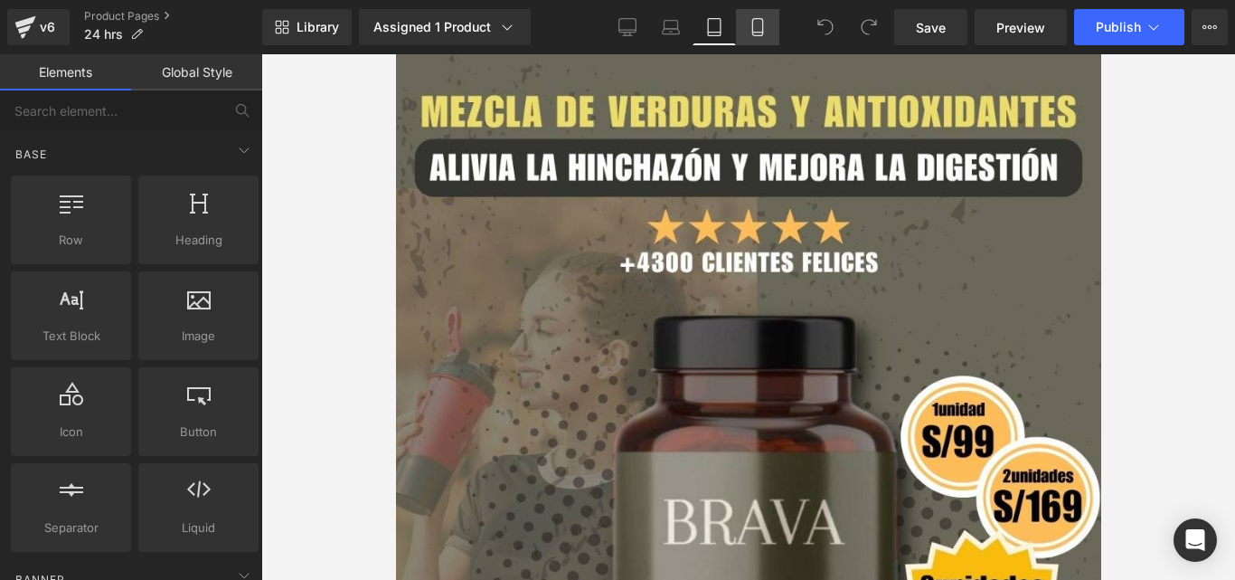
click at [760, 33] on icon at bounding box center [758, 27] width 18 height 18
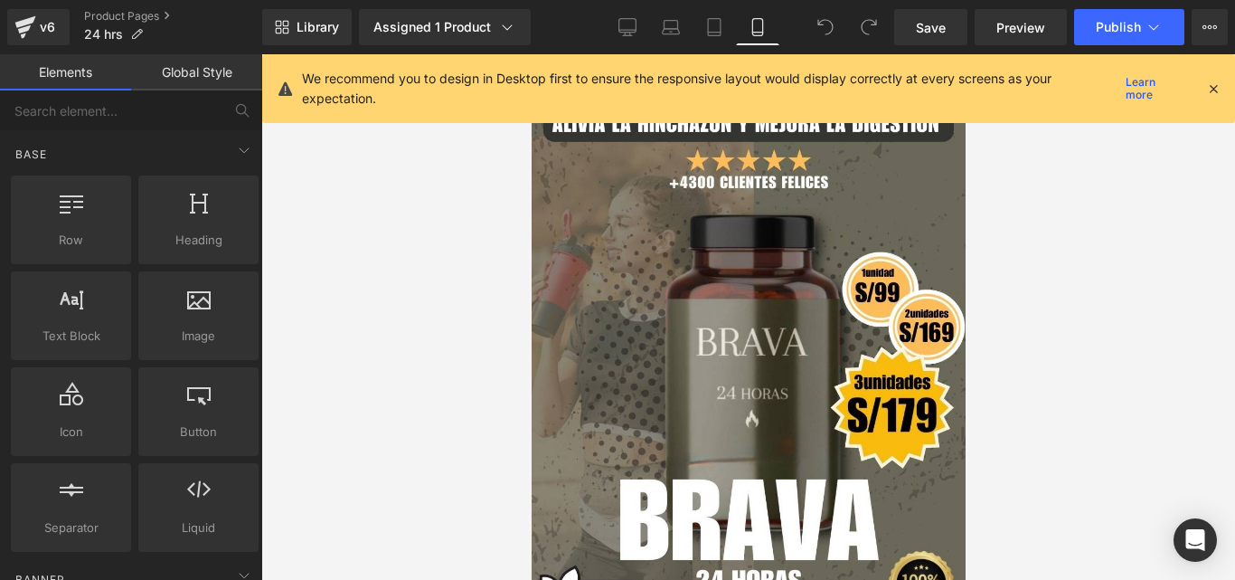
click at [1211, 96] on icon at bounding box center [1214, 88] width 16 height 16
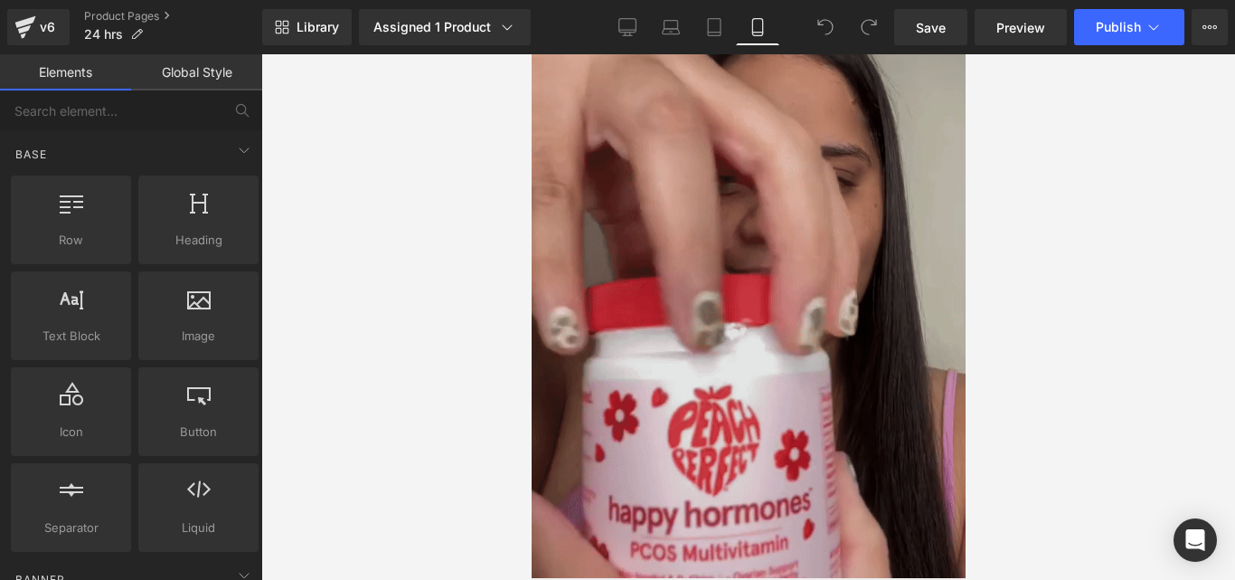
scroll to position [908, 0]
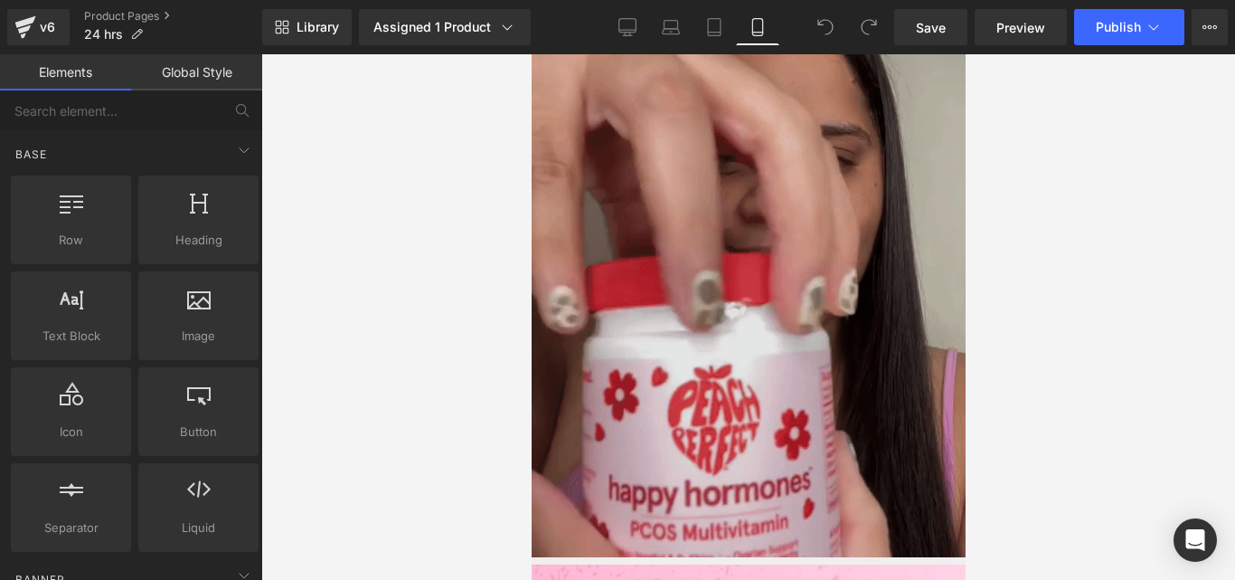
click at [684, 283] on img at bounding box center [748, 274] width 434 height 565
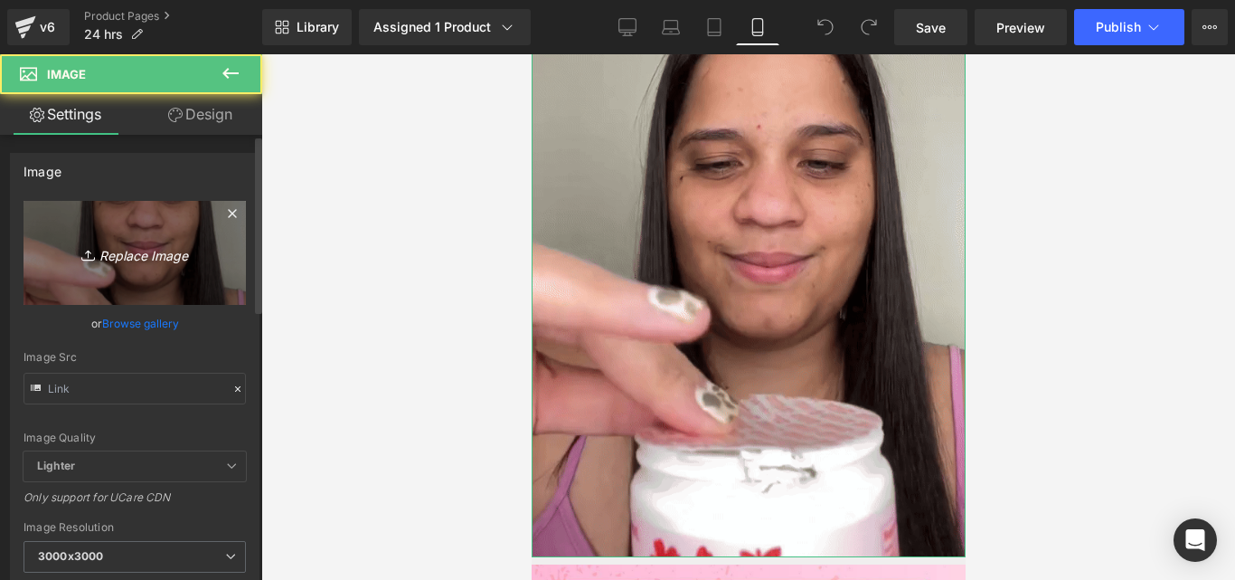
type input "https://cdn.shopify.com/s/files/1/0714/8539/1005/files/oQHIAITgM87Q4Are8IeewVec…"
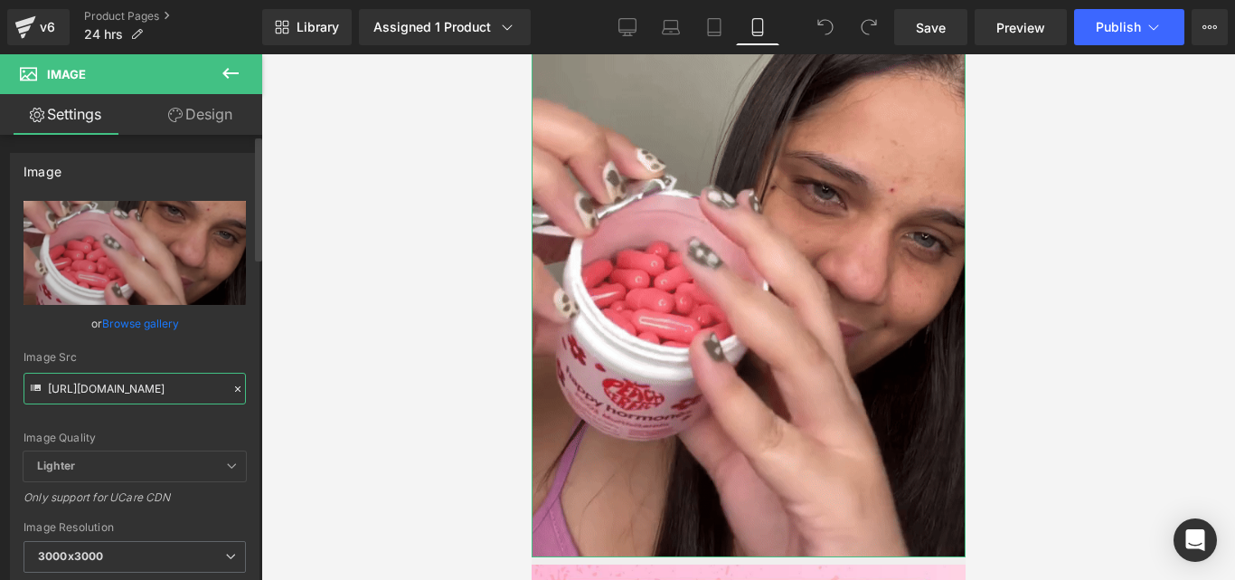
click at [143, 386] on input "https://cdn.shopify.com/s/files/1/0714/8539/1005/files/oQHIAITgM87Q4Are8IeewVec…" at bounding box center [135, 389] width 222 height 32
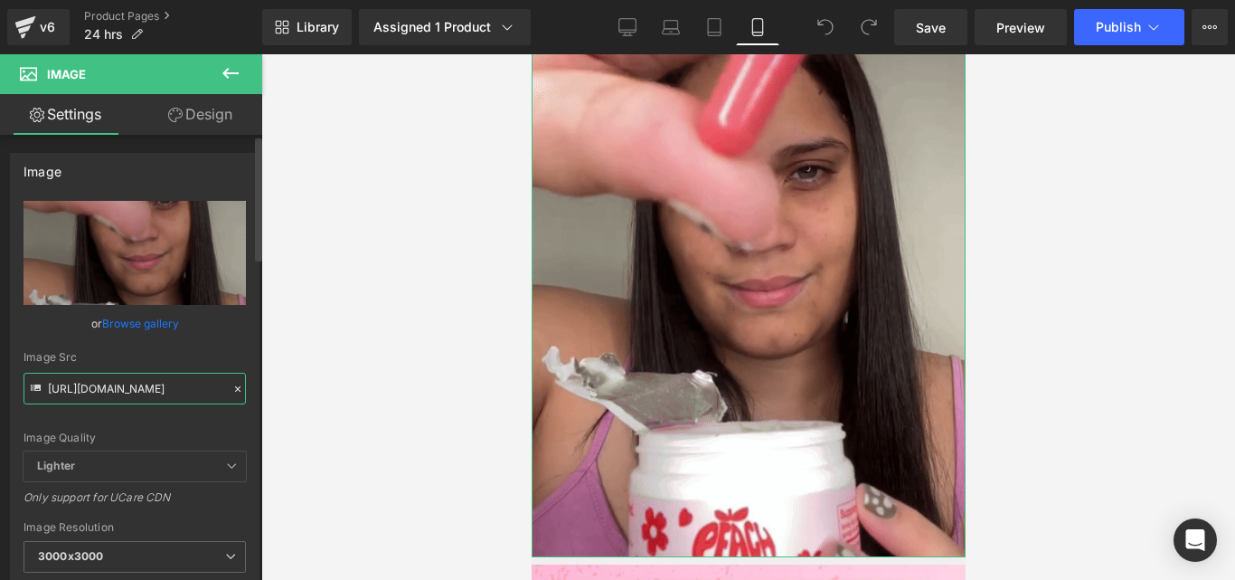
click at [144, 383] on input "https://cdn.shopify.com/s/files/1/0714/8539/1005/files/oQHIAITgM87Q4Are8IeewVec…" at bounding box center [135, 389] width 222 height 32
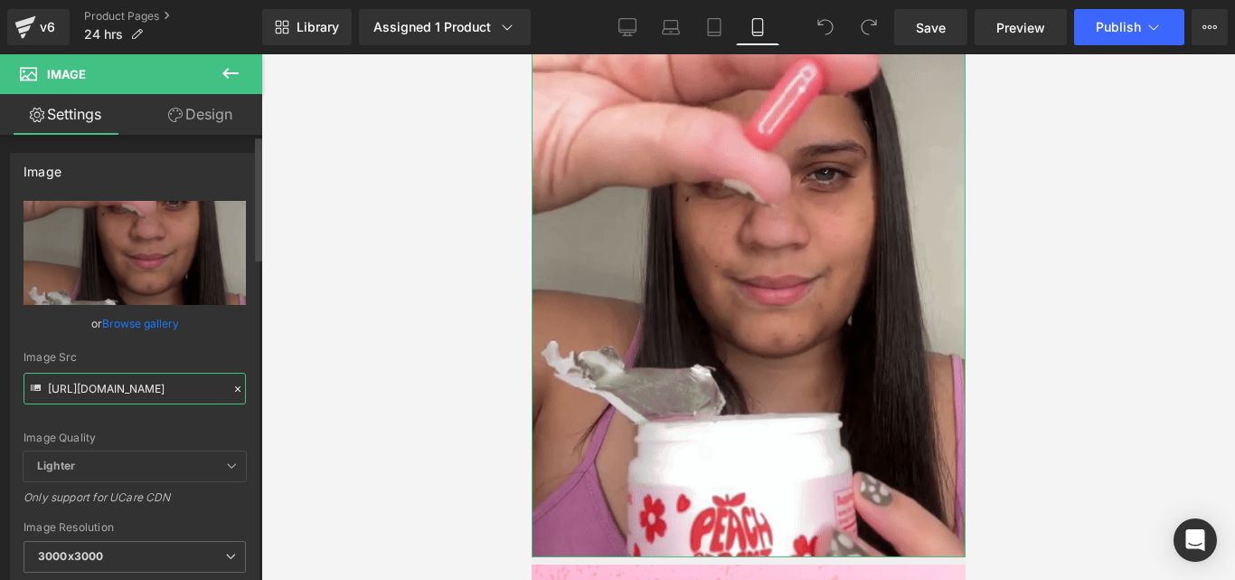
click at [144, 383] on input "https://cdn.shopify.com/s/files/1/0714/8539/1005/files/oQHIAITgM87Q4Are8IeewVec…" at bounding box center [135, 389] width 222 height 32
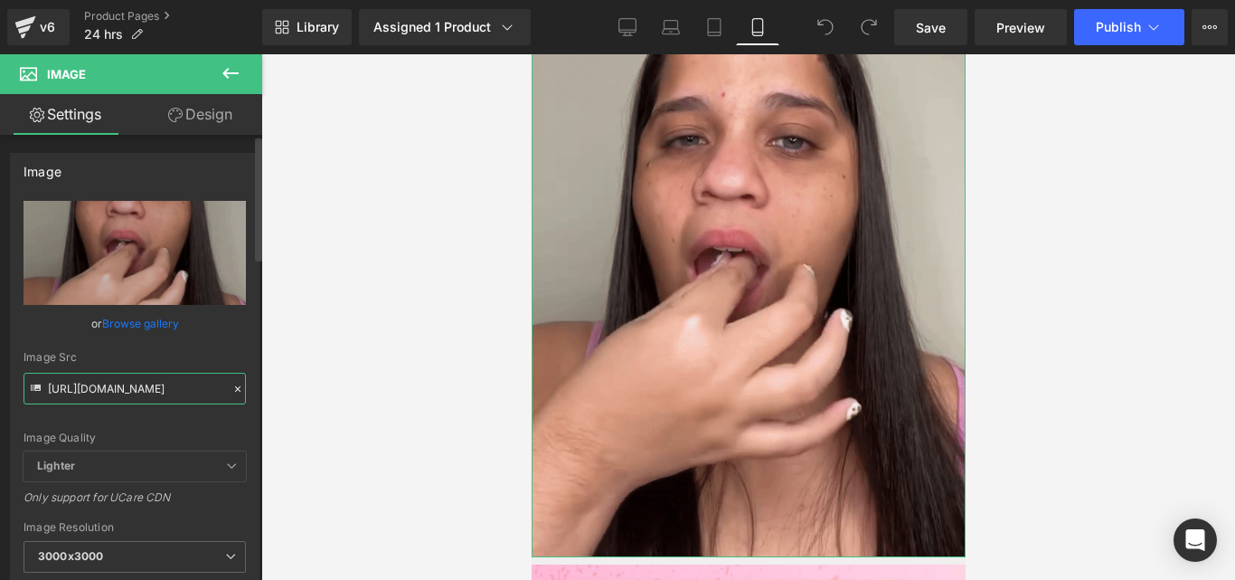
click at [144, 383] on input "https://cdn.shopify.com/s/files/1/0714/8539/1005/files/oQHIAITgM87Q4Are8IeewVec…" at bounding box center [135, 389] width 222 height 32
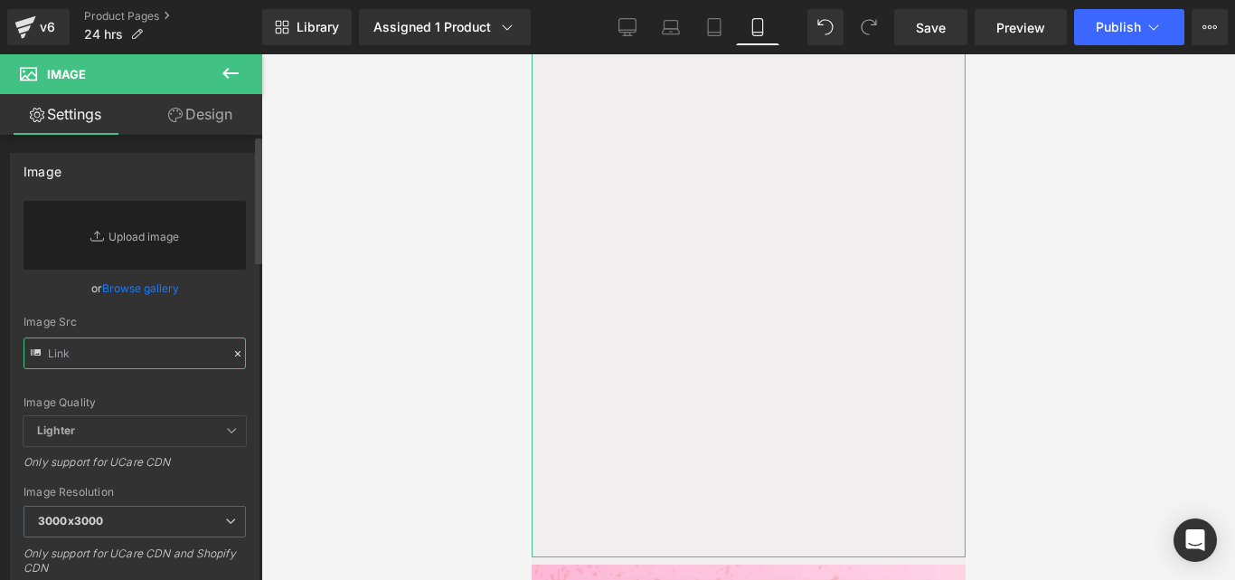
paste input "https://cdn.shopify.com/s/files/1/0714/8539/1005/files/ogmwVA63AkTCvxq0I8IAADhV…"
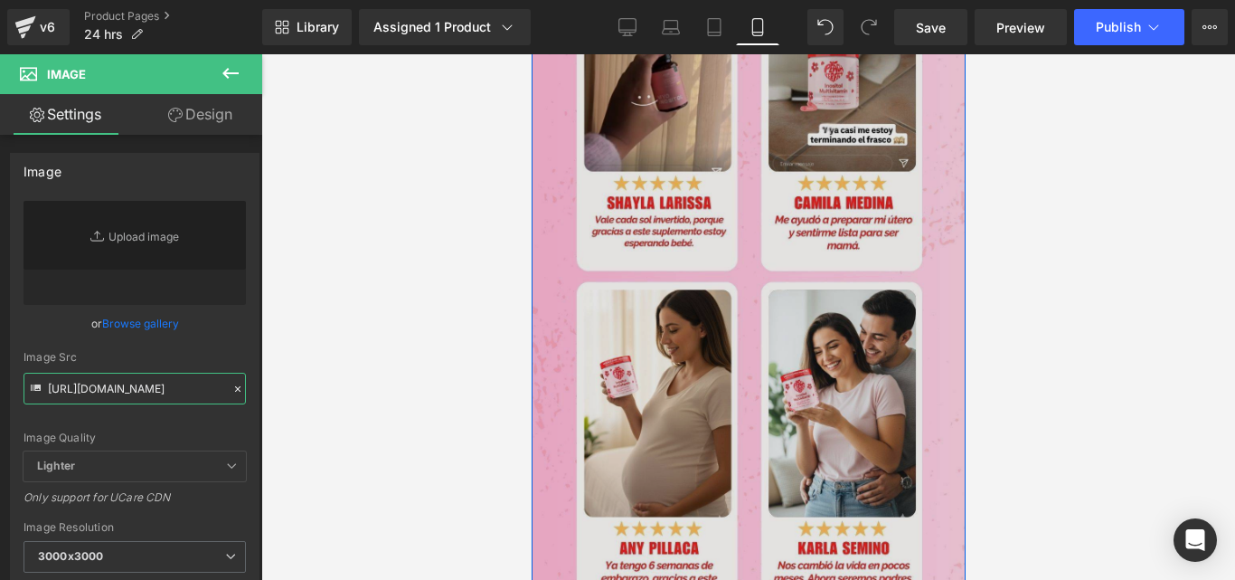
scroll to position [1608, 0]
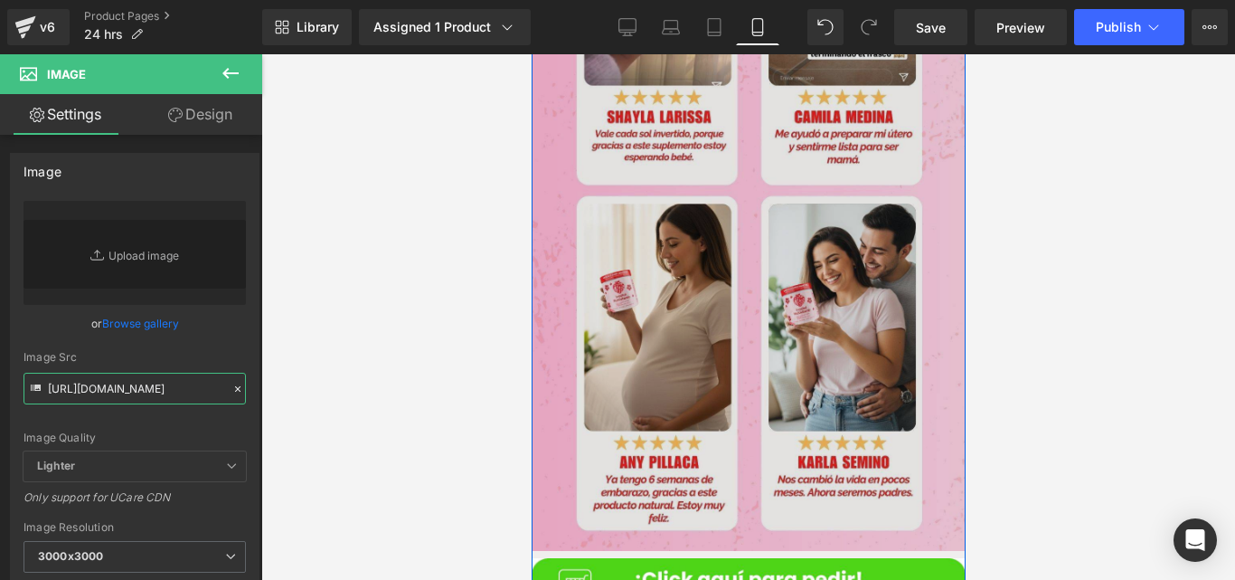
type input "https://cdn.shopify.com/s/files/1/0714/8539/1005/files/ogmwVA63AkTCvxq0I8IAADhV…"
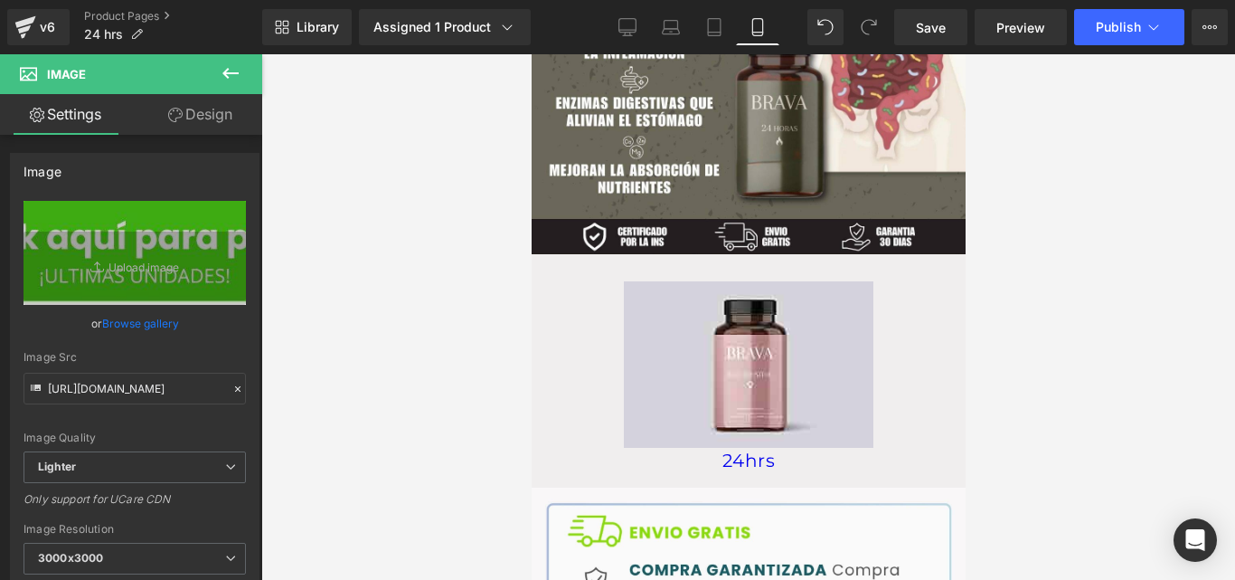
scroll to position [2500, 0]
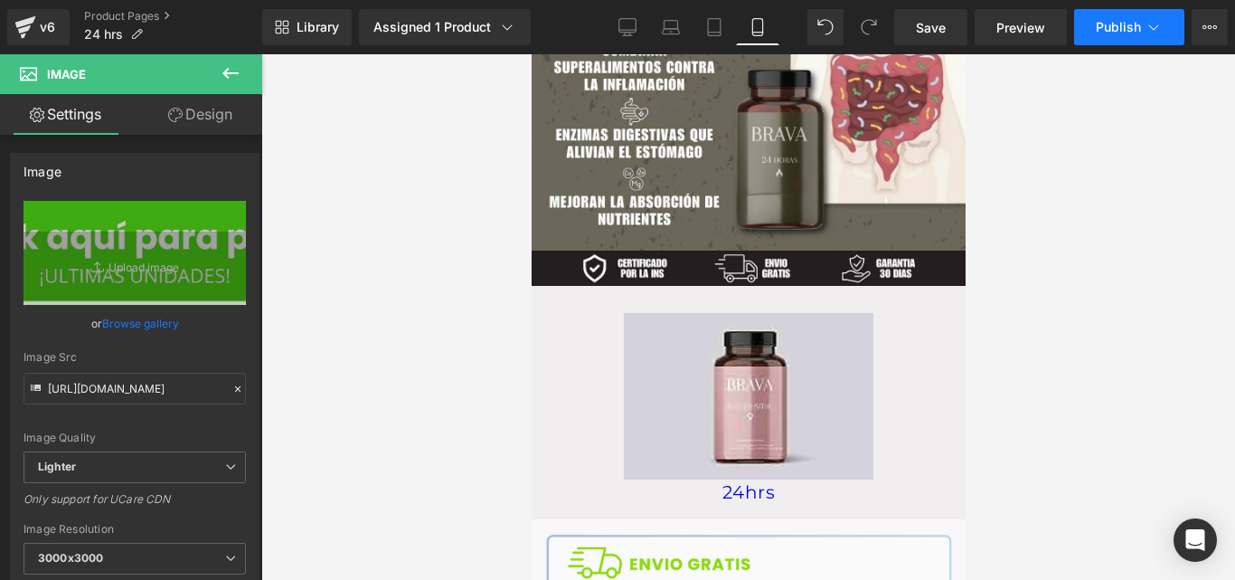
click at [1111, 24] on span "Publish" at bounding box center [1118, 27] width 45 height 14
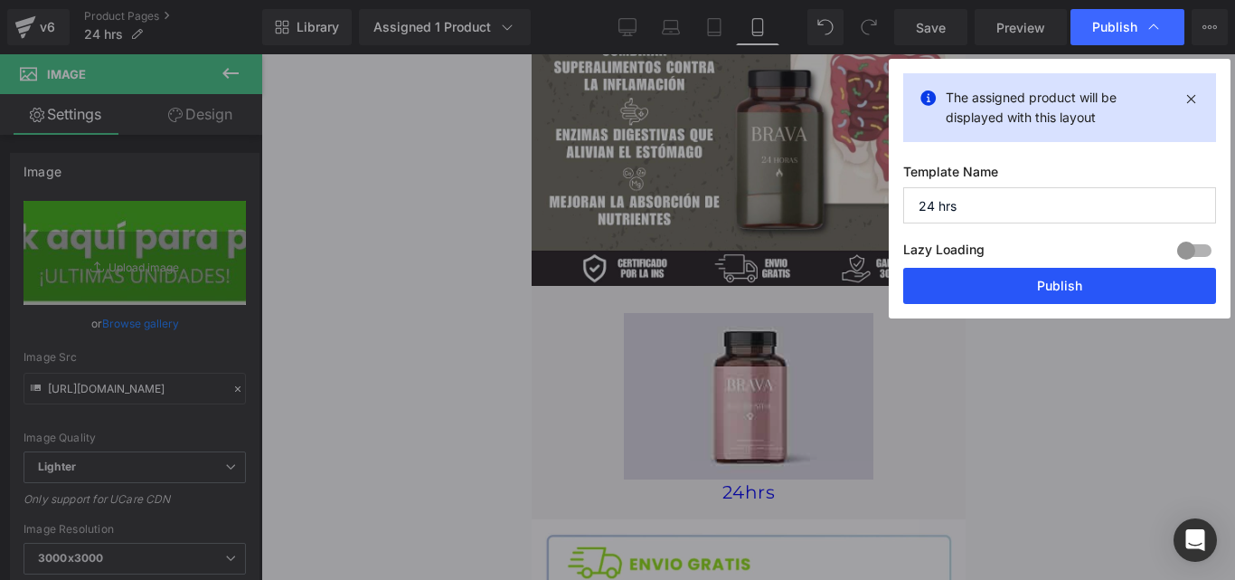
click at [951, 288] on button "Publish" at bounding box center [1060, 286] width 313 height 36
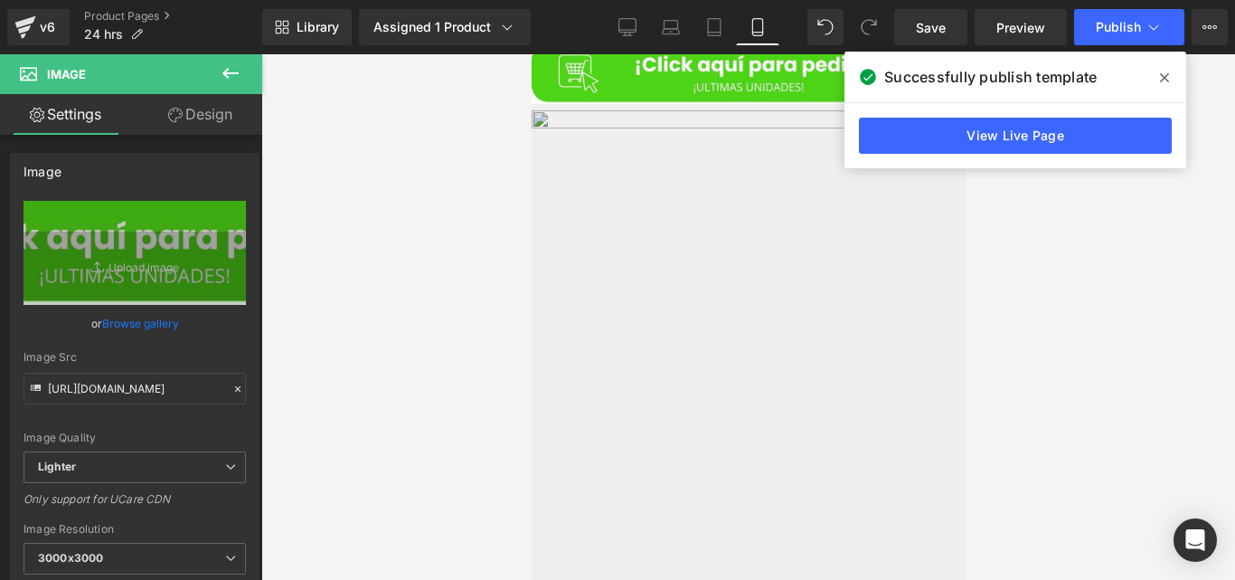
scroll to position [1055, 0]
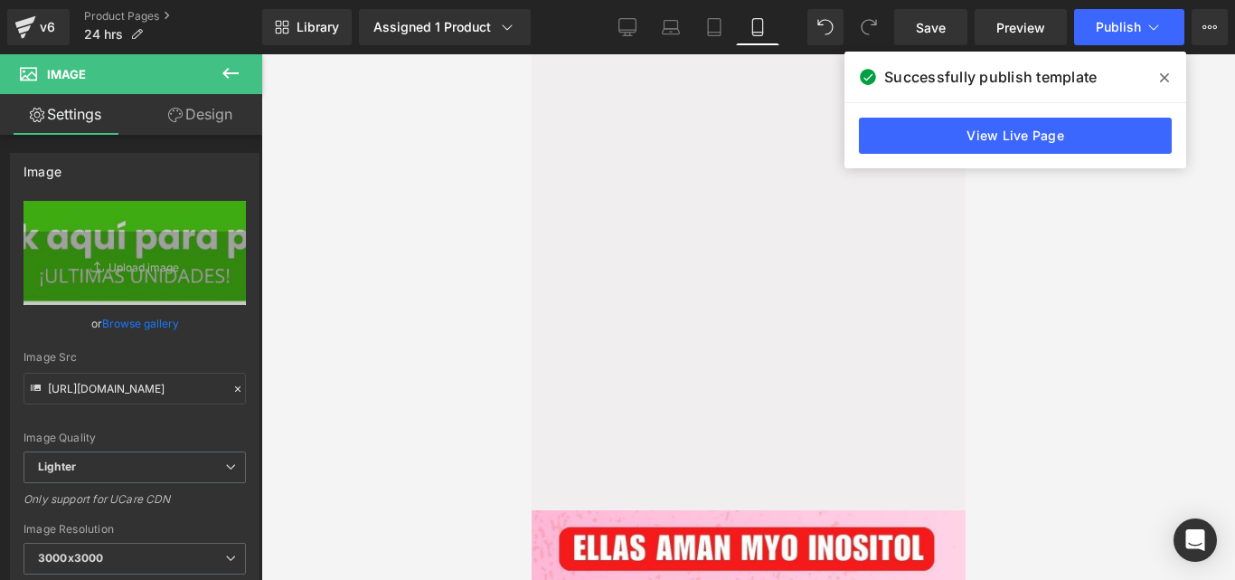
click at [1158, 80] on span at bounding box center [1164, 77] width 29 height 29
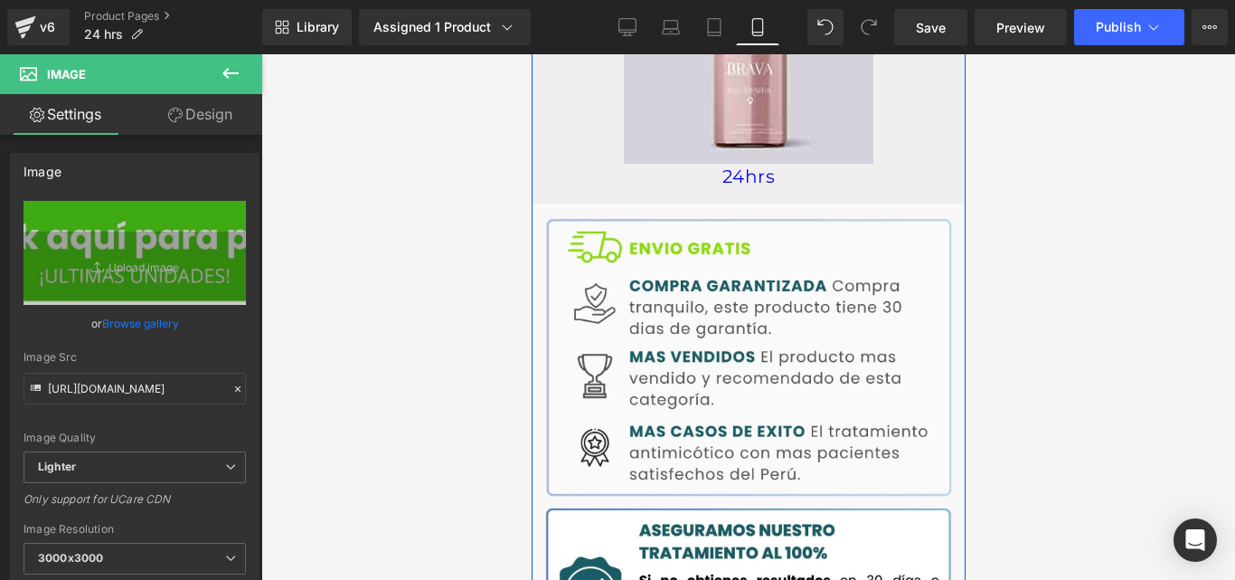
scroll to position [2805, 0]
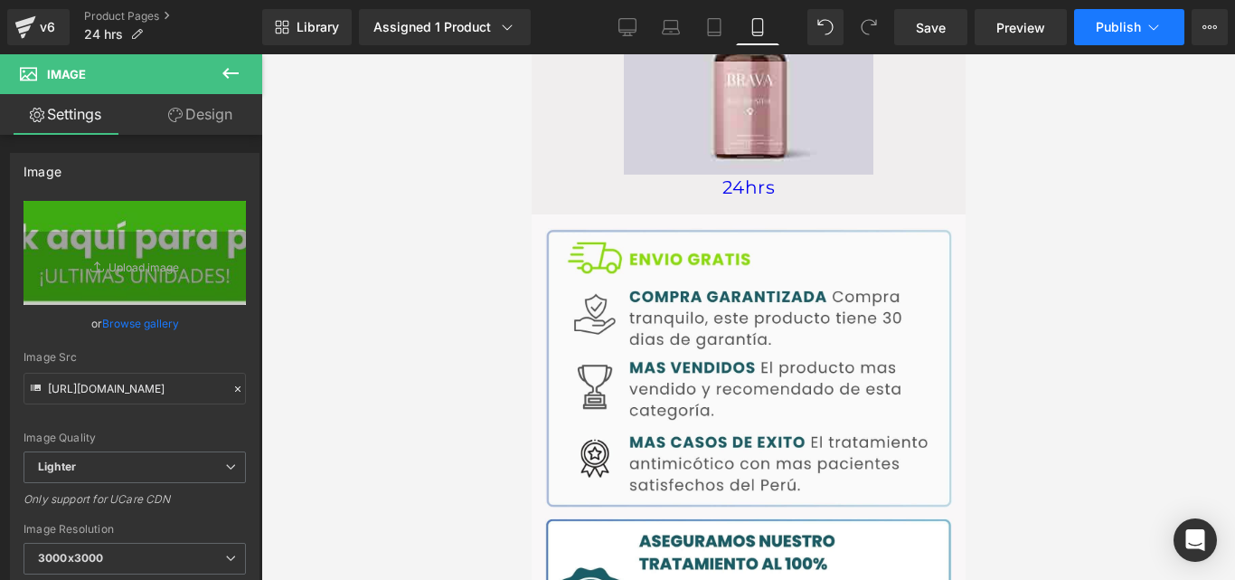
click at [1105, 41] on button "Publish" at bounding box center [1129, 27] width 110 height 36
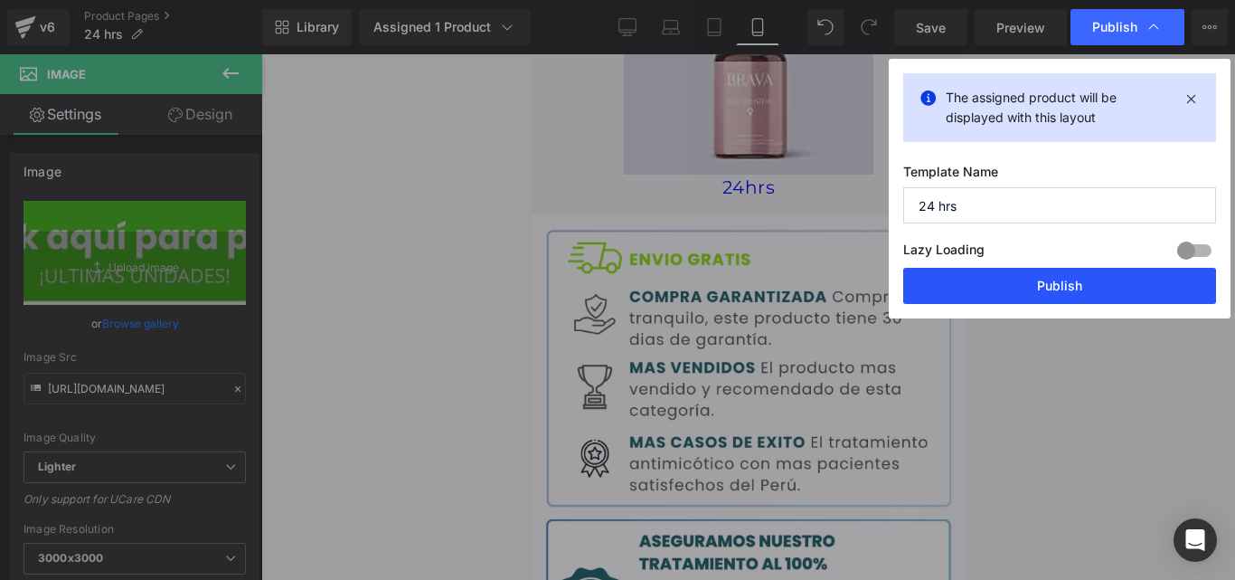
click at [918, 289] on button "Publish" at bounding box center [1060, 286] width 313 height 36
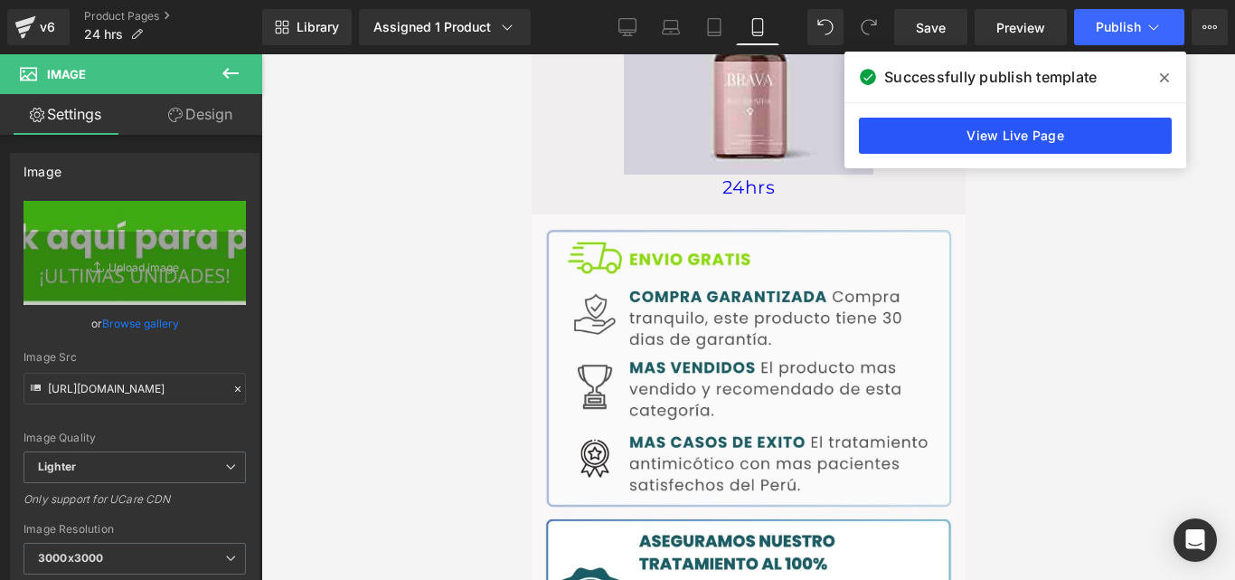
click at [983, 128] on link "View Live Page" at bounding box center [1015, 136] width 313 height 36
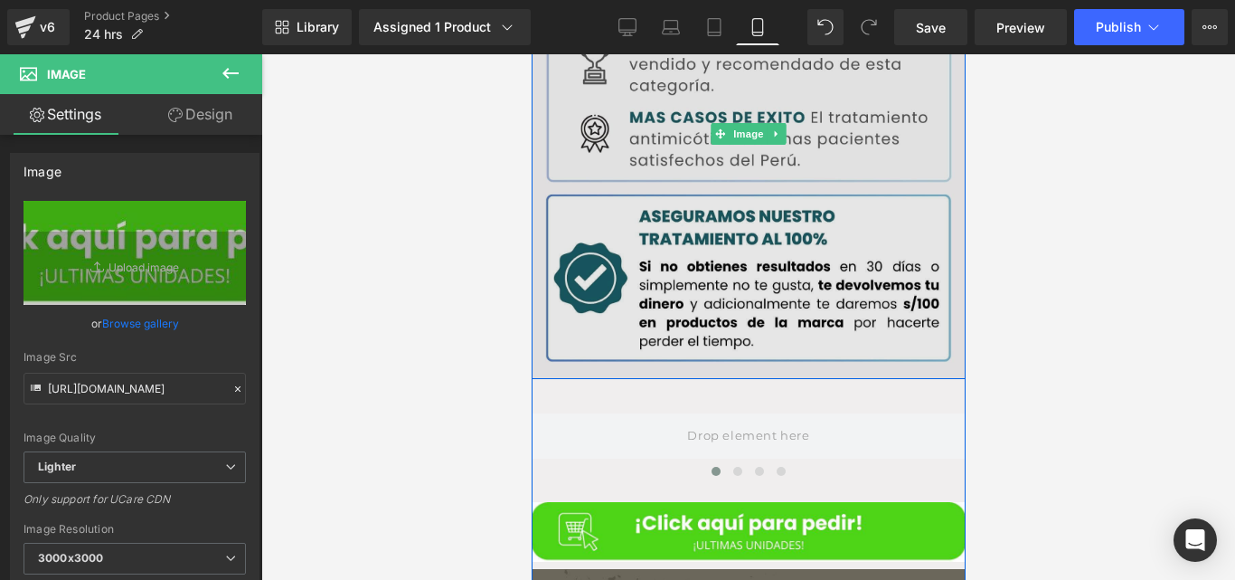
scroll to position [3148, 0]
